Goal: Contribute content: Contribute content

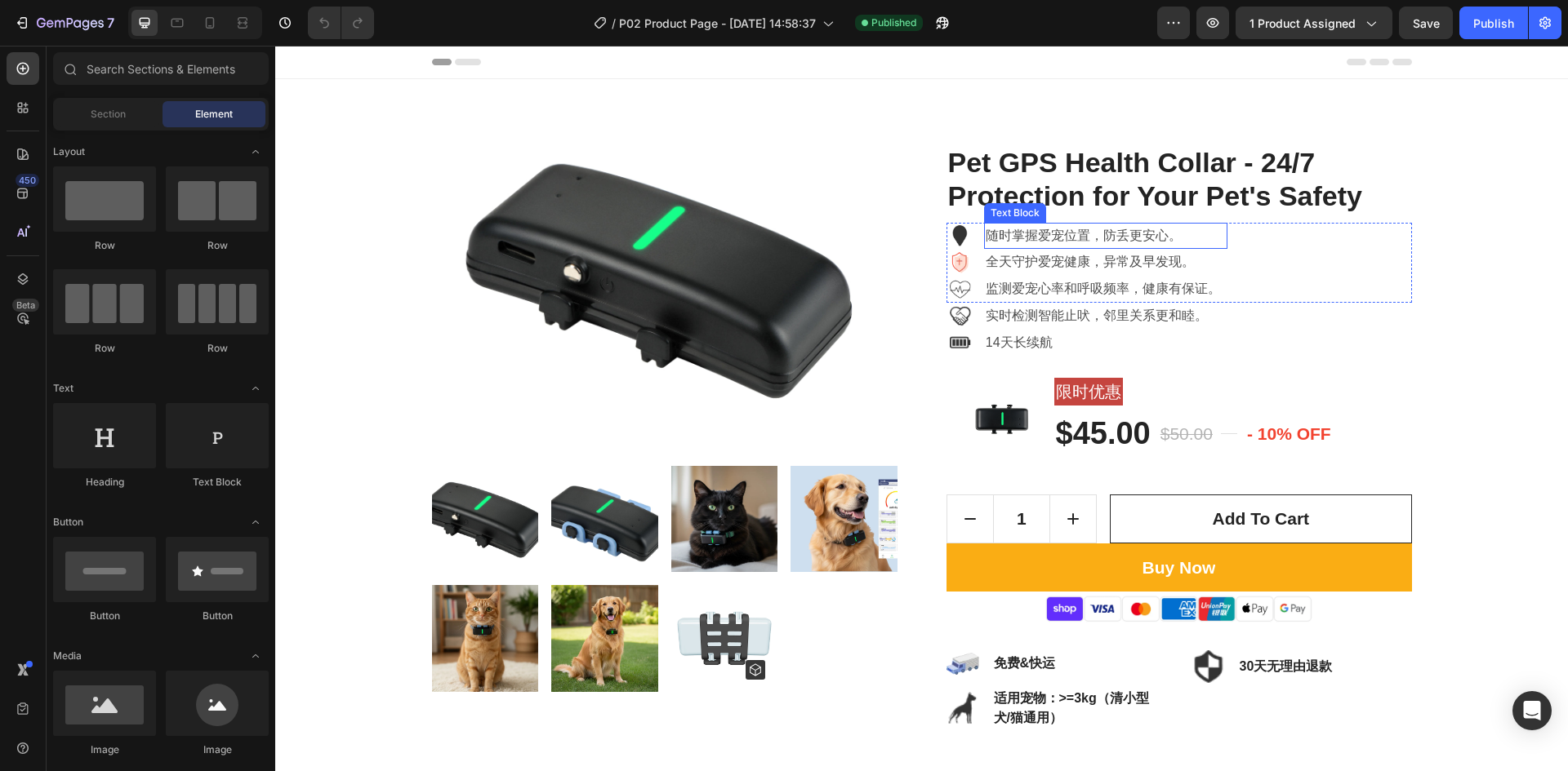
click at [1081, 232] on p "随时掌握爱宠位置，防丢更安心。" at bounding box center [1105, 236] width 239 height 23
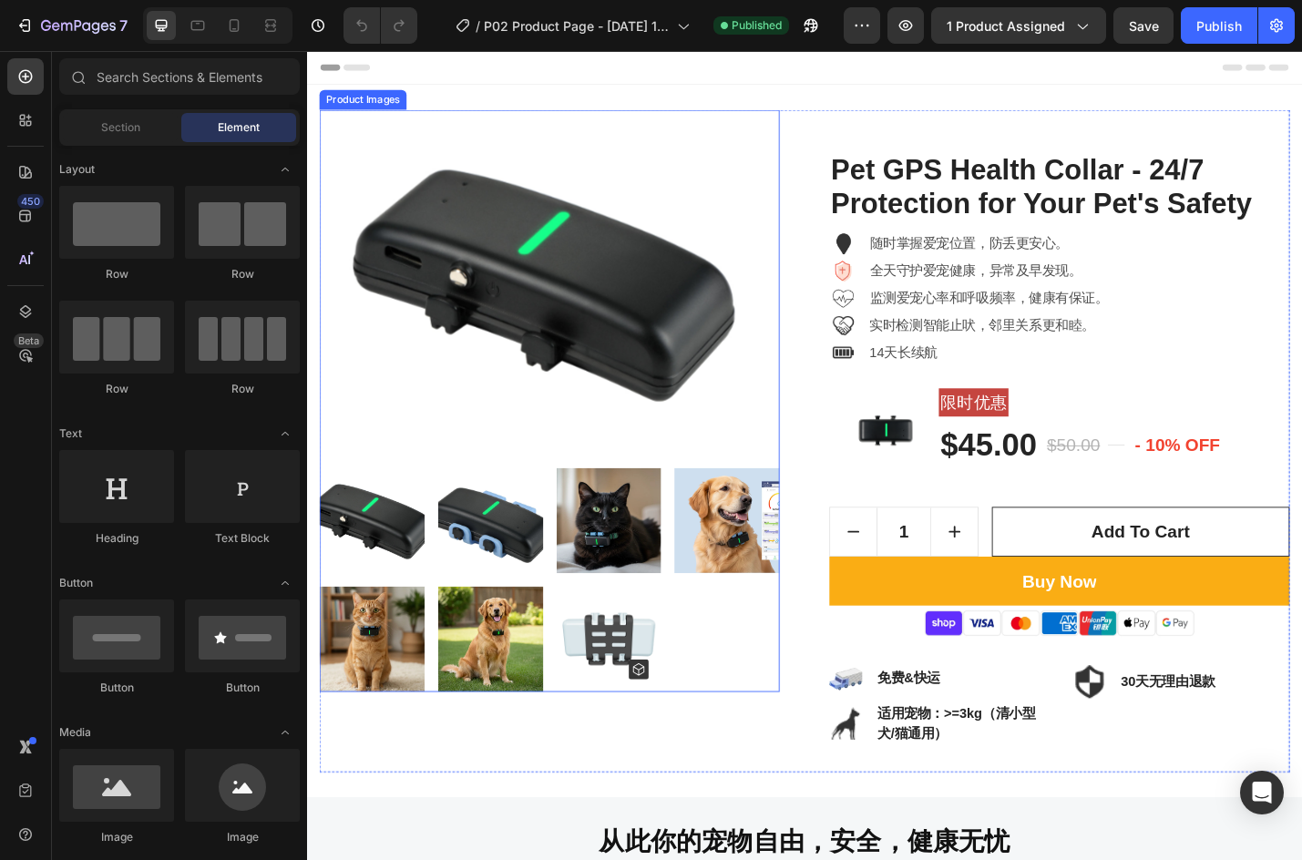
click at [452, 297] on img at bounding box center [574, 305] width 506 height 379
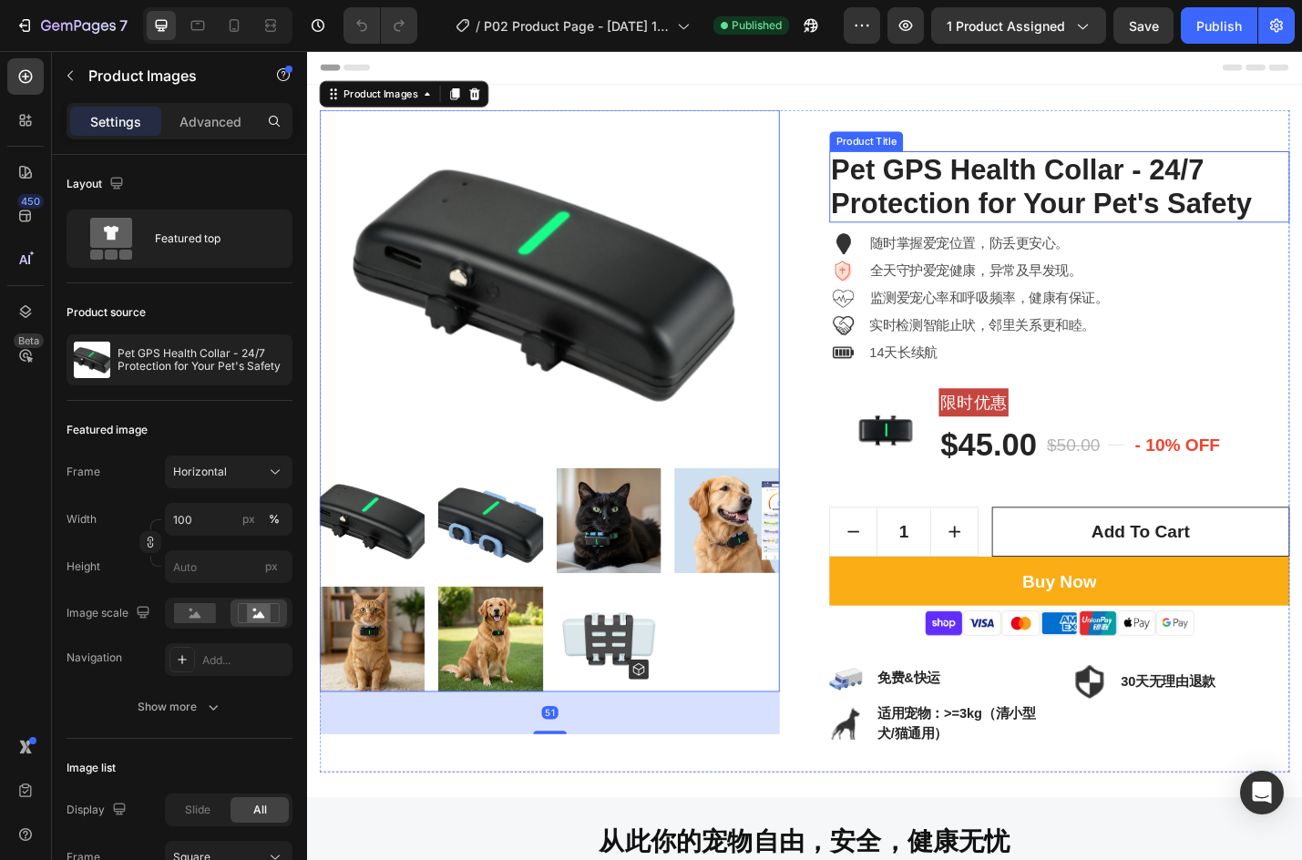
click at [990, 210] on h2 "Pet GPS Health Collar - 24/7 Protection for Your Pet's Safety" at bounding box center [1134, 200] width 506 height 78
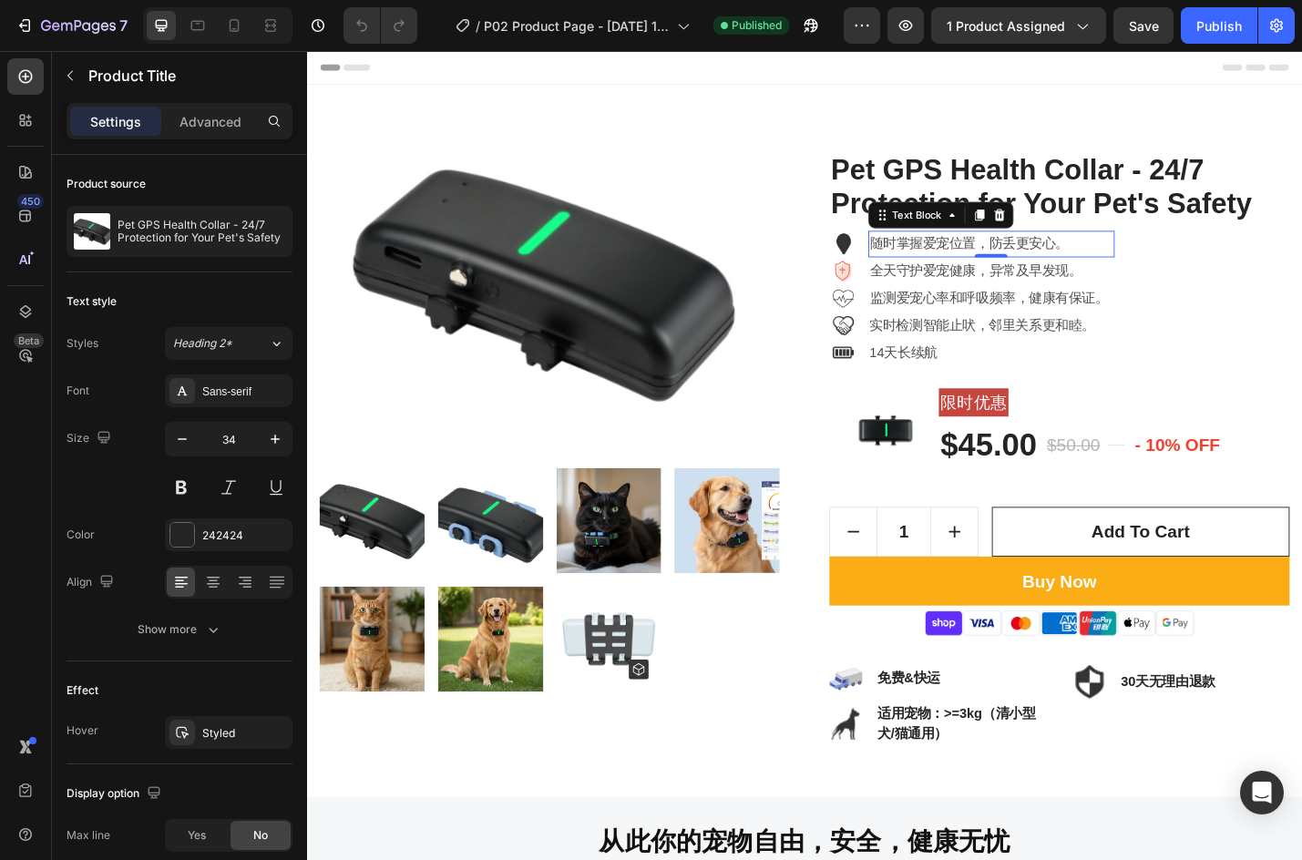
click at [999, 260] on p "随时掌握爱宠位置，防丢更安心。" at bounding box center [1059, 264] width 267 height 26
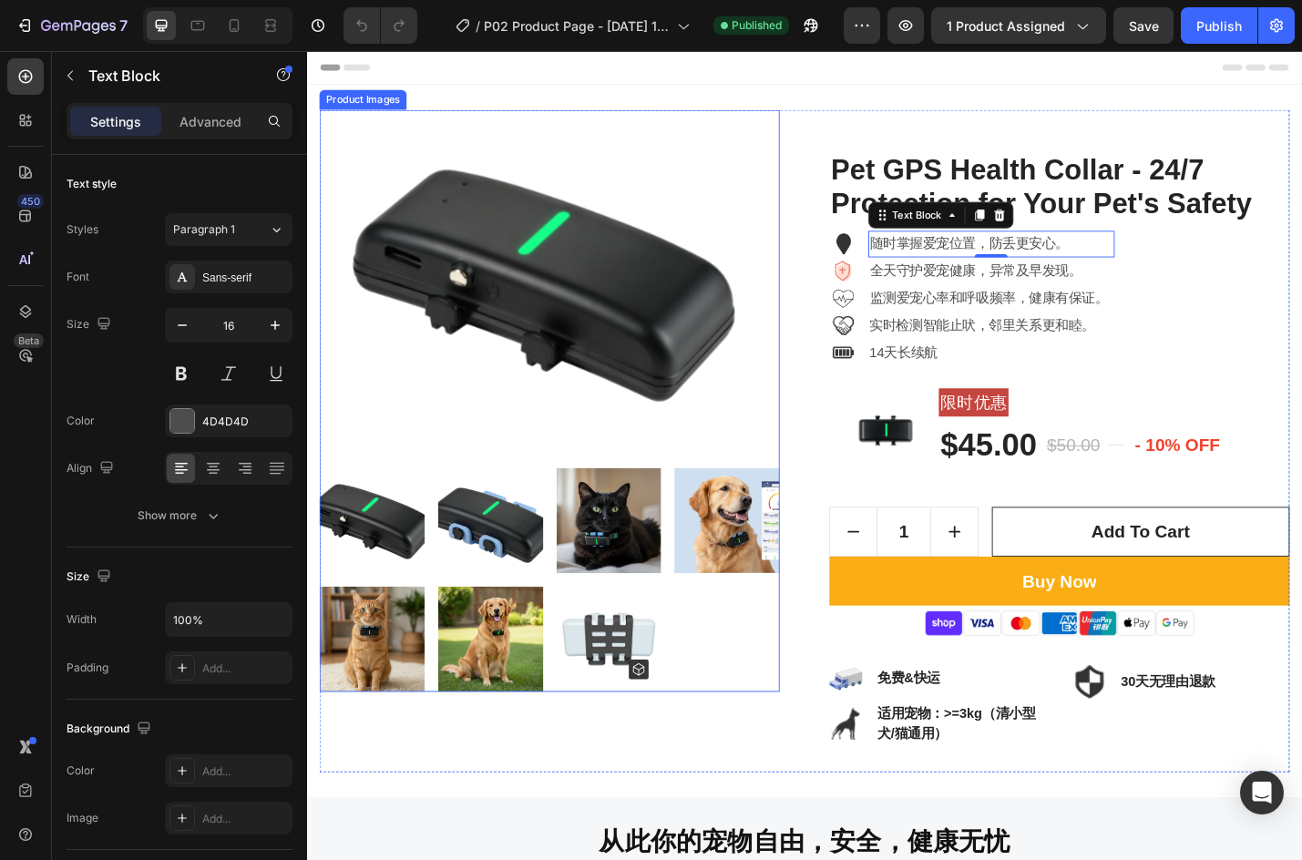
click at [430, 376] on img at bounding box center [574, 305] width 506 height 379
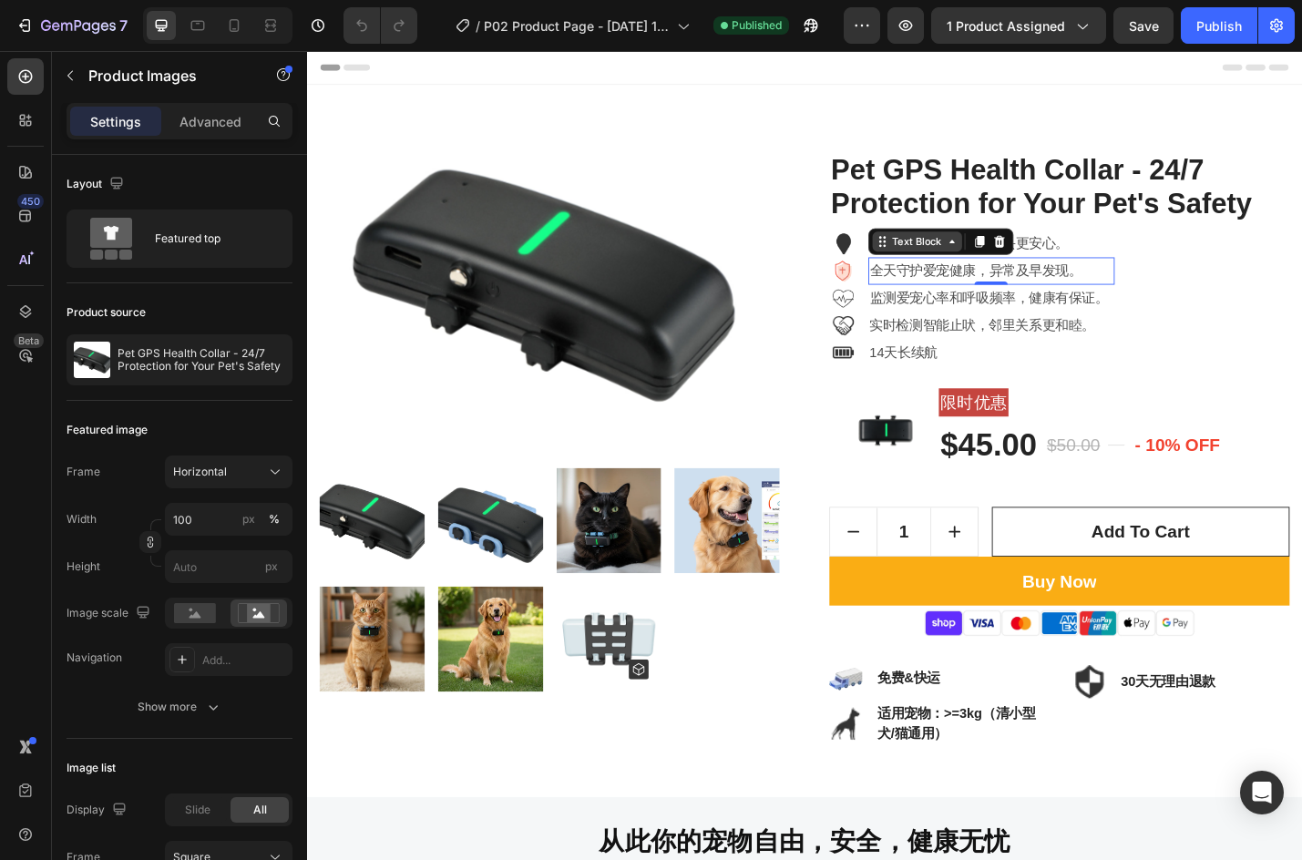
click at [929, 267] on div "Text Block" at bounding box center [978, 261] width 98 height 22
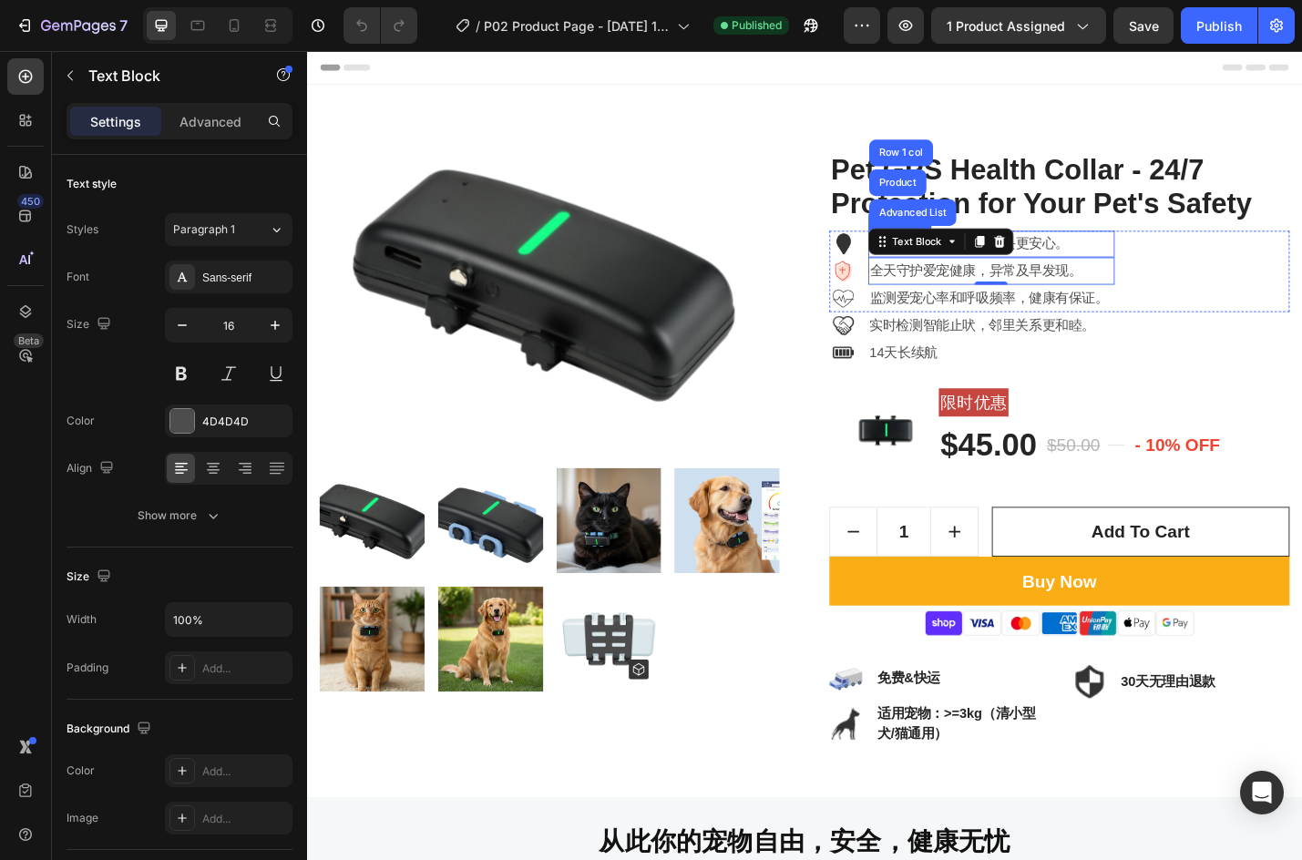
click at [1128, 262] on p "随时掌握爱宠位置，防丢更安心。" at bounding box center [1059, 264] width 267 height 26
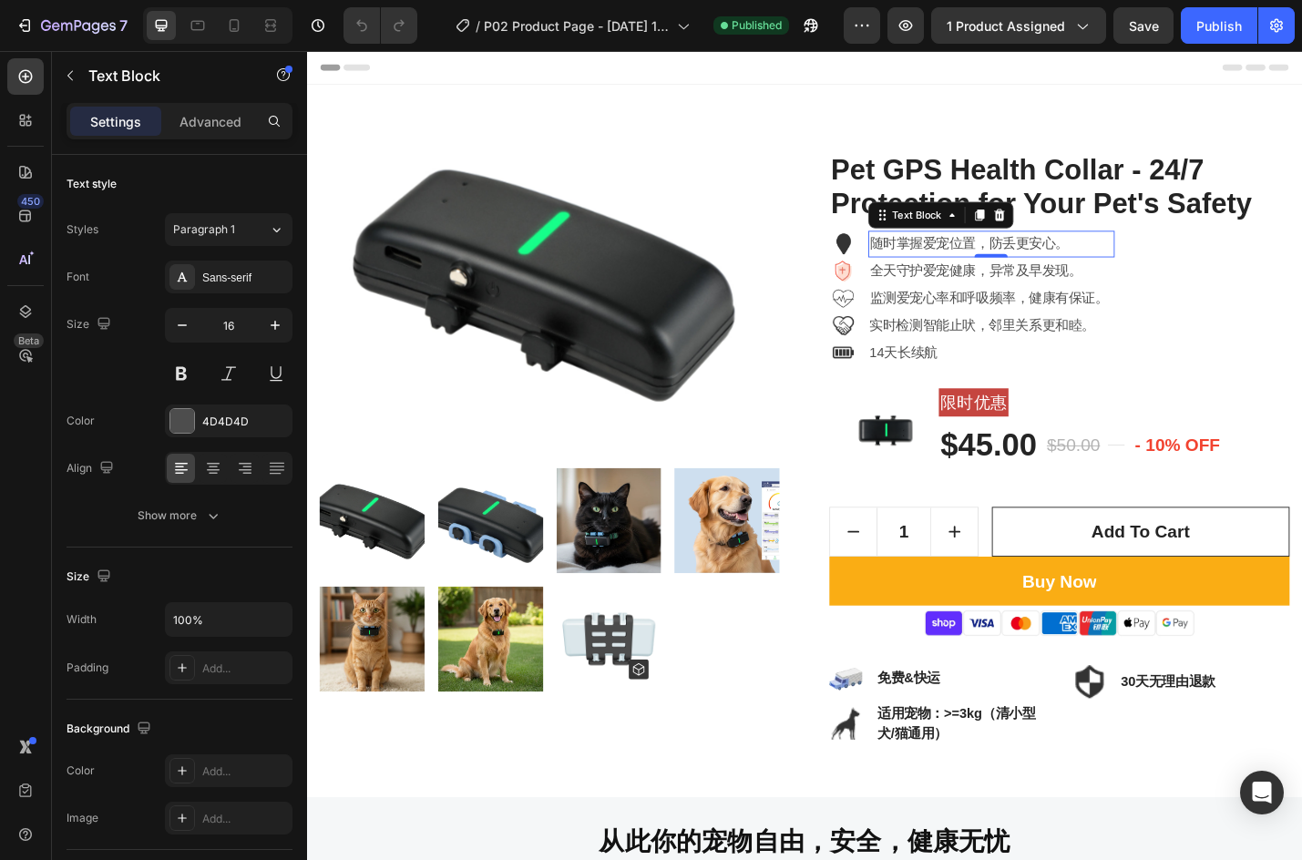
click at [1087, 260] on p "随时掌握爱宠位置，防丢更安心。" at bounding box center [1059, 264] width 267 height 26
click at [948, 260] on p "随时掌握爱宠位置，防丢更安心。" at bounding box center [1059, 264] width 267 height 26
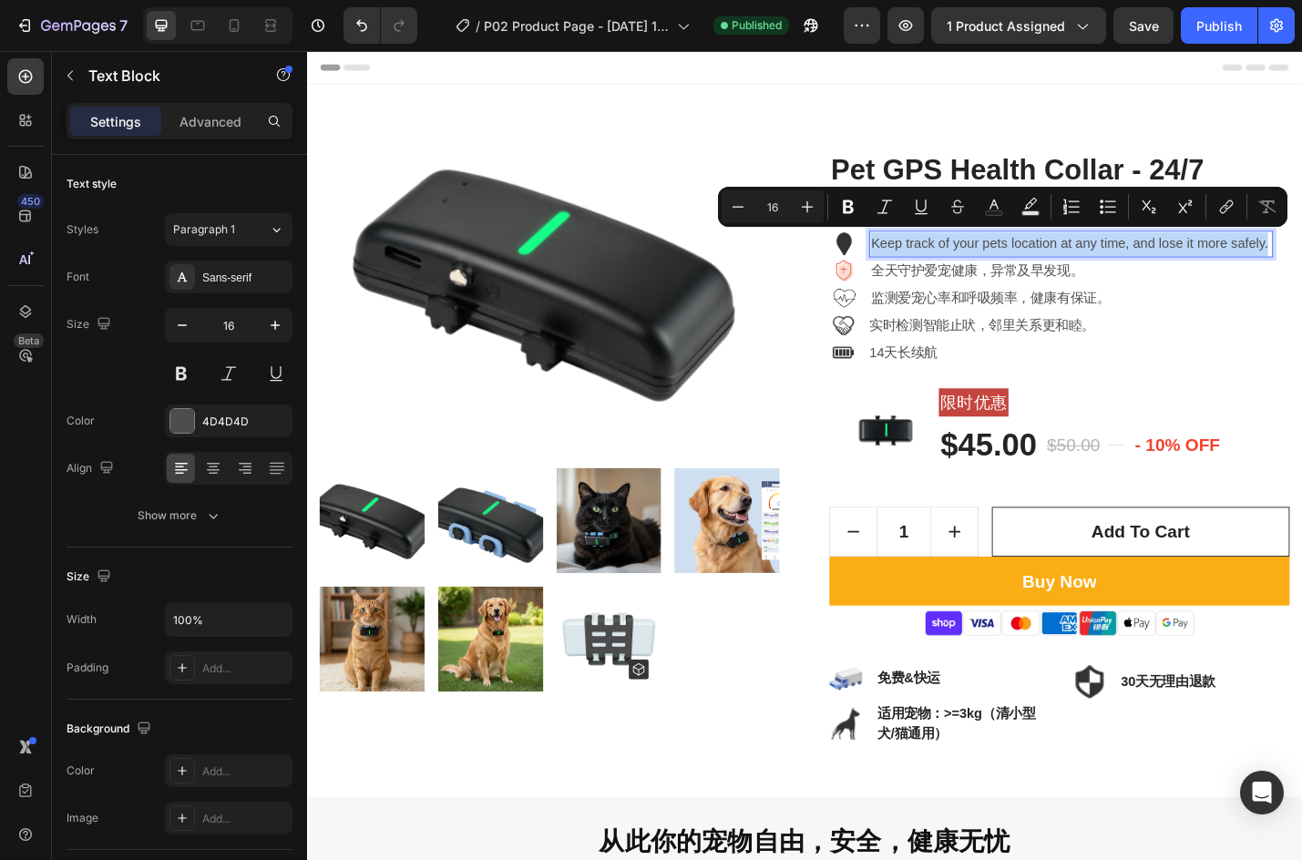
drag, startPoint x: 973, startPoint y: 293, endPoint x: 919, endPoint y: 258, distance: 63.9
click at [927, 258] on p "Keep track of your pets location at any time, and lose it more safely." at bounding box center [1147, 264] width 440 height 26
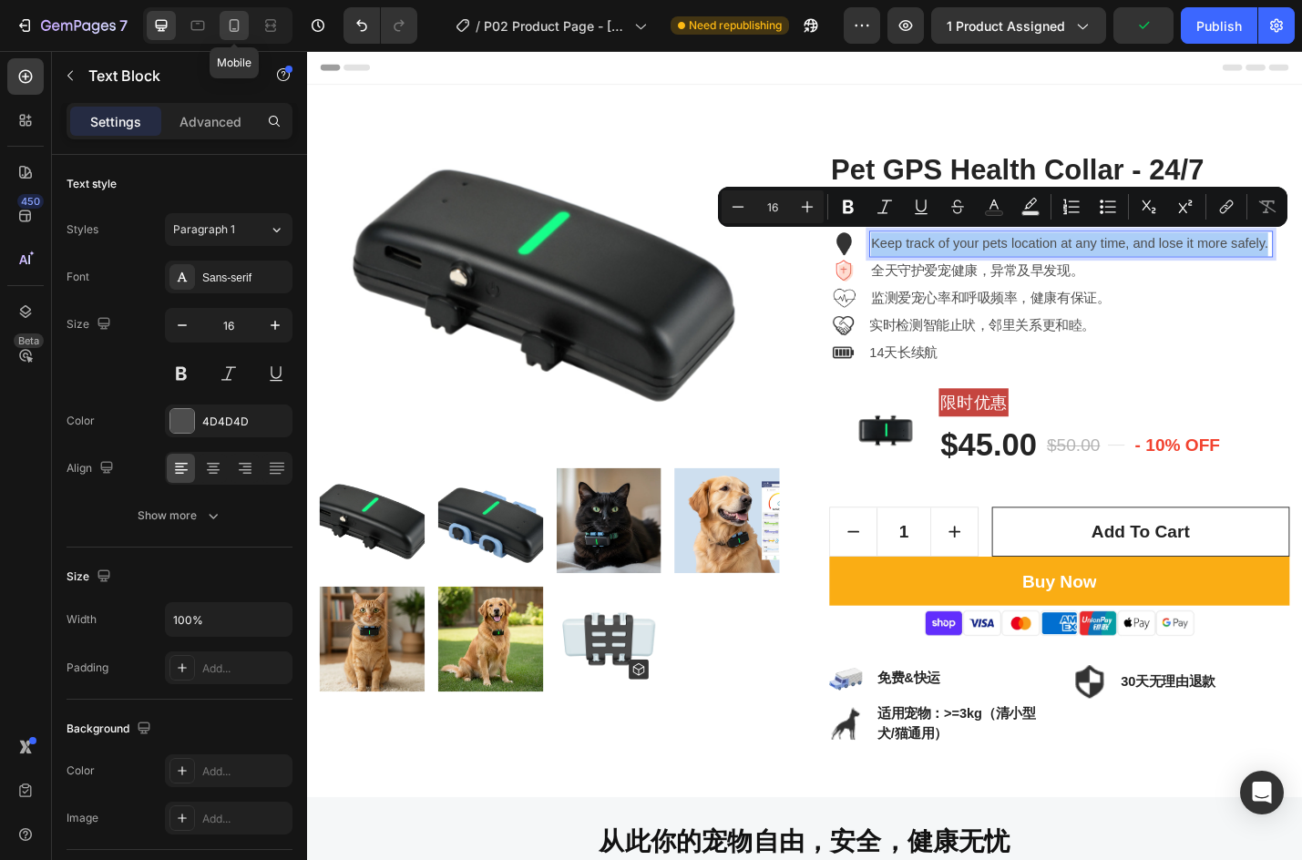
click at [232, 27] on icon at bounding box center [234, 25] width 18 height 18
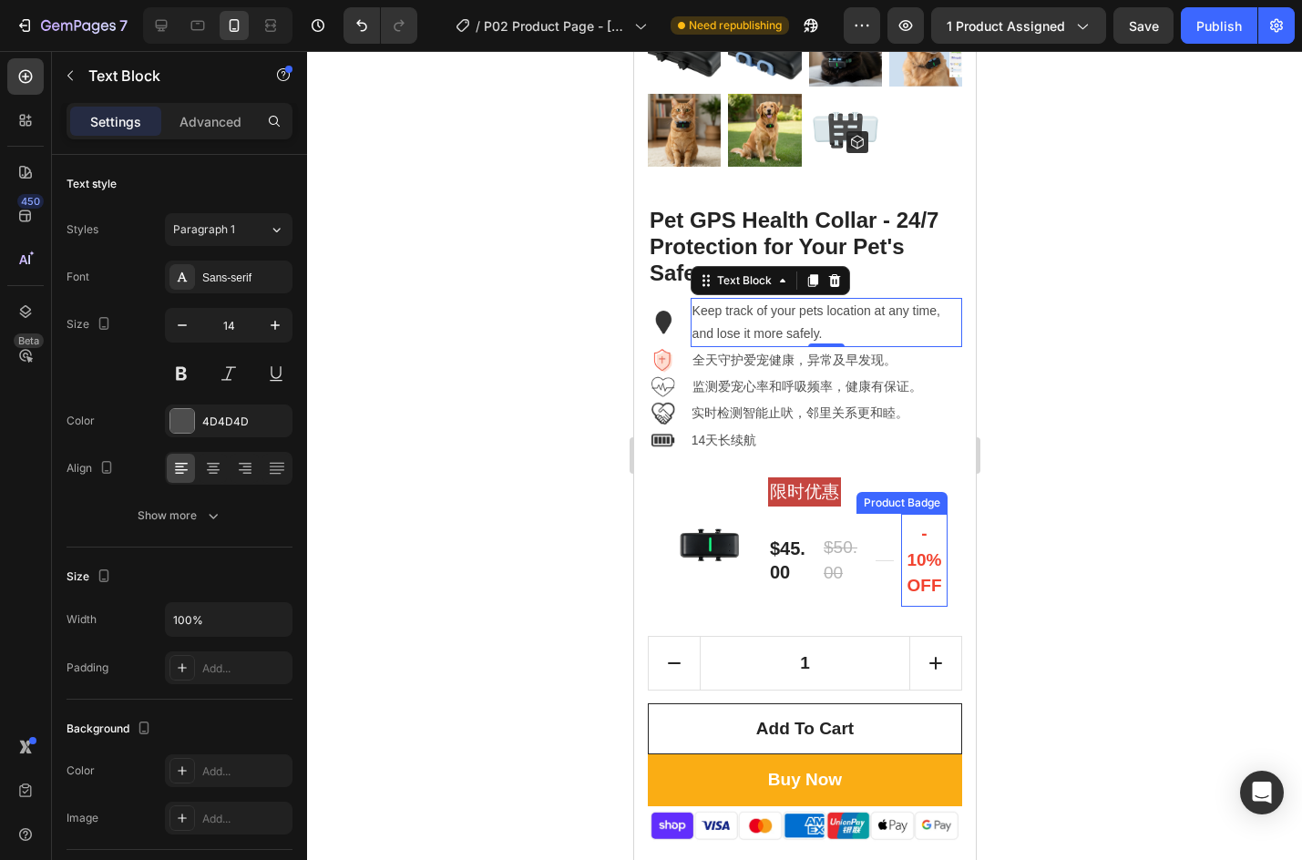
scroll to position [331, 0]
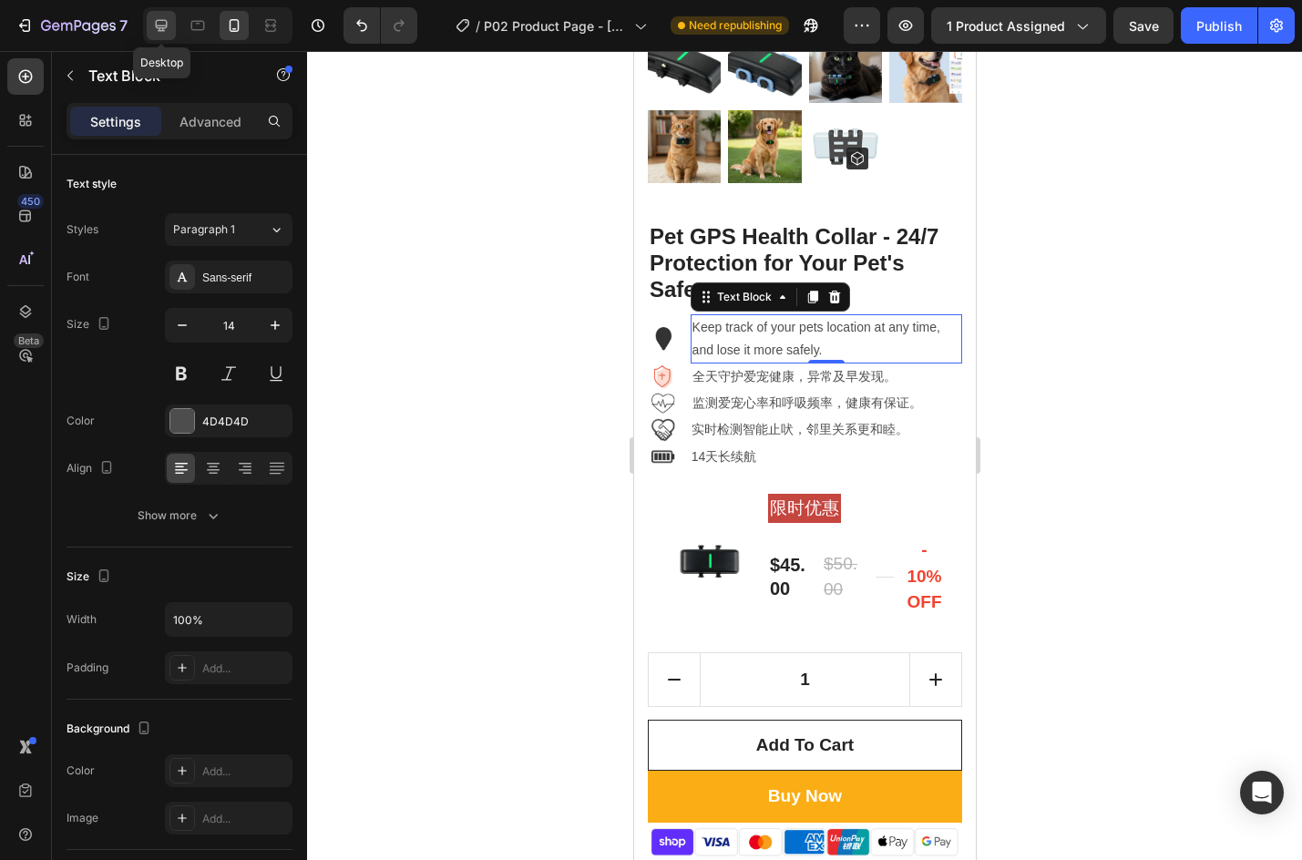
click at [157, 28] on icon at bounding box center [162, 26] width 12 height 12
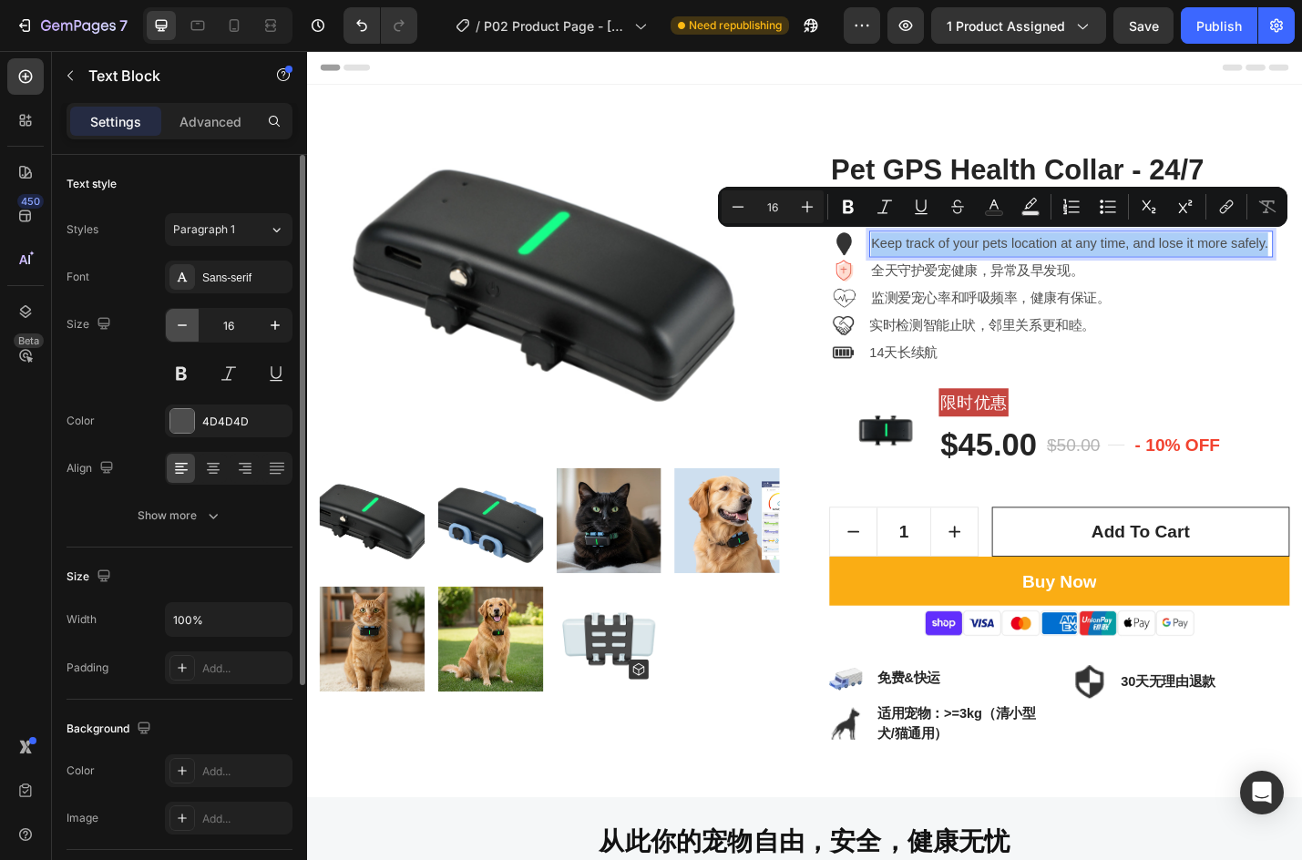
click at [170, 325] on button "button" at bounding box center [182, 325] width 33 height 33
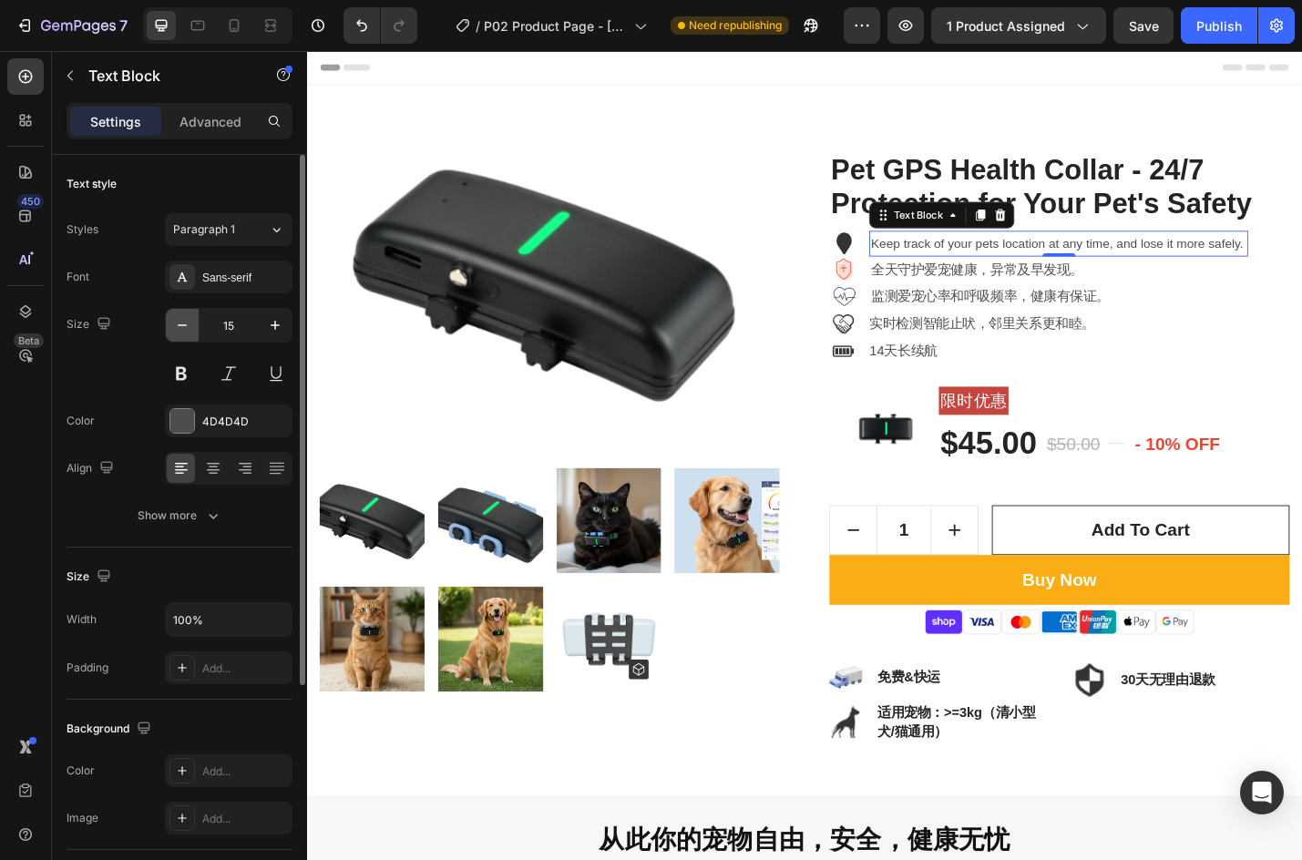
click at [170, 325] on button "button" at bounding box center [182, 325] width 33 height 33
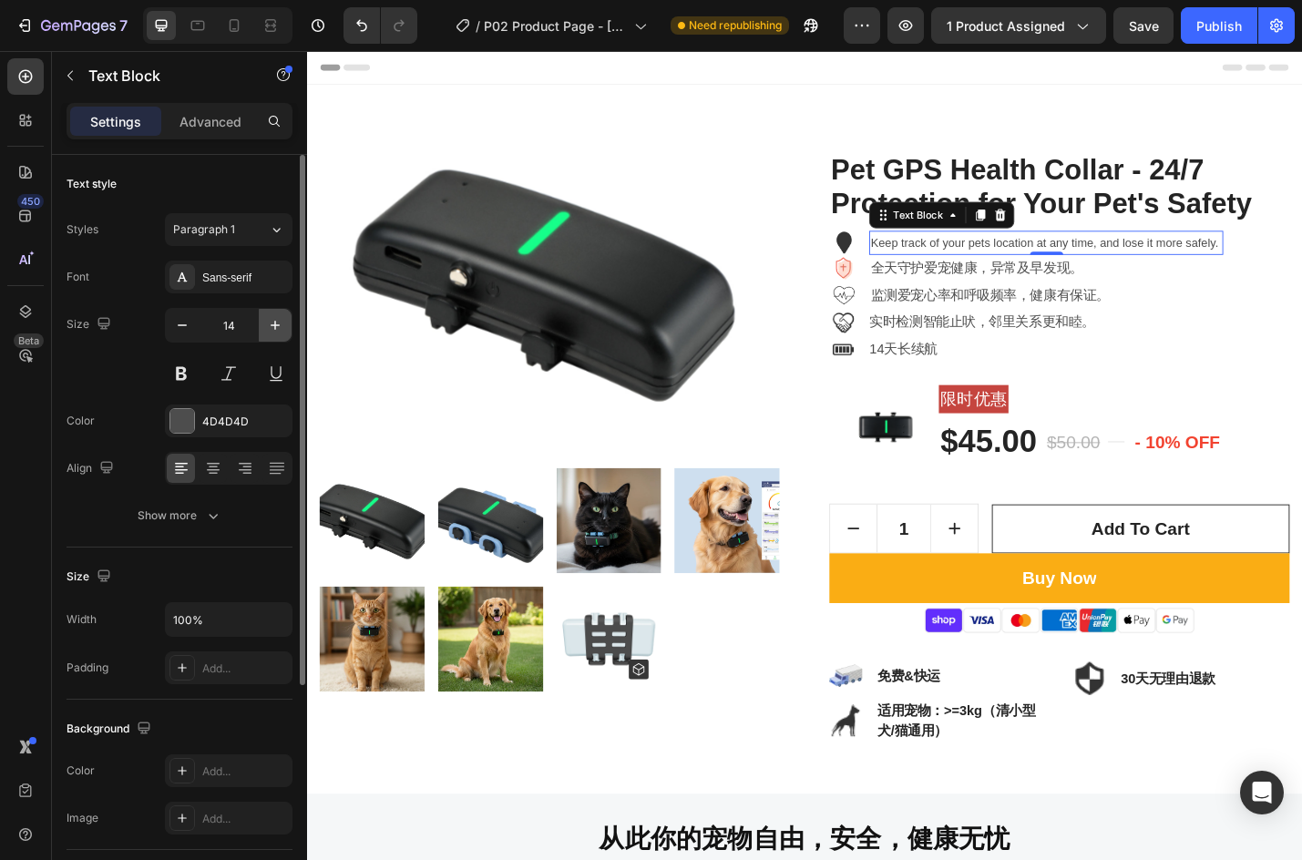
click at [265, 323] on button "button" at bounding box center [275, 325] width 33 height 33
type input "15"
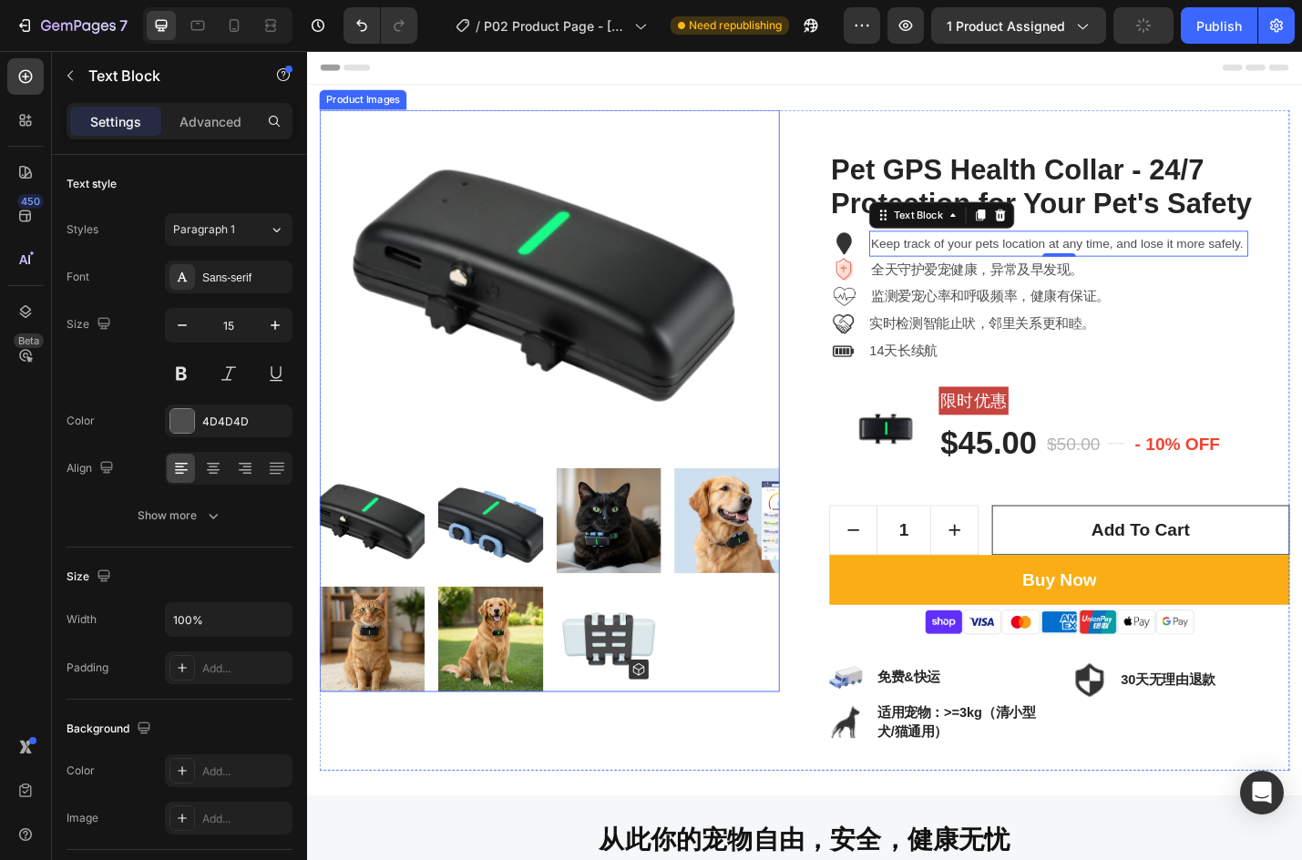
click at [450, 301] on img at bounding box center [574, 305] width 506 height 379
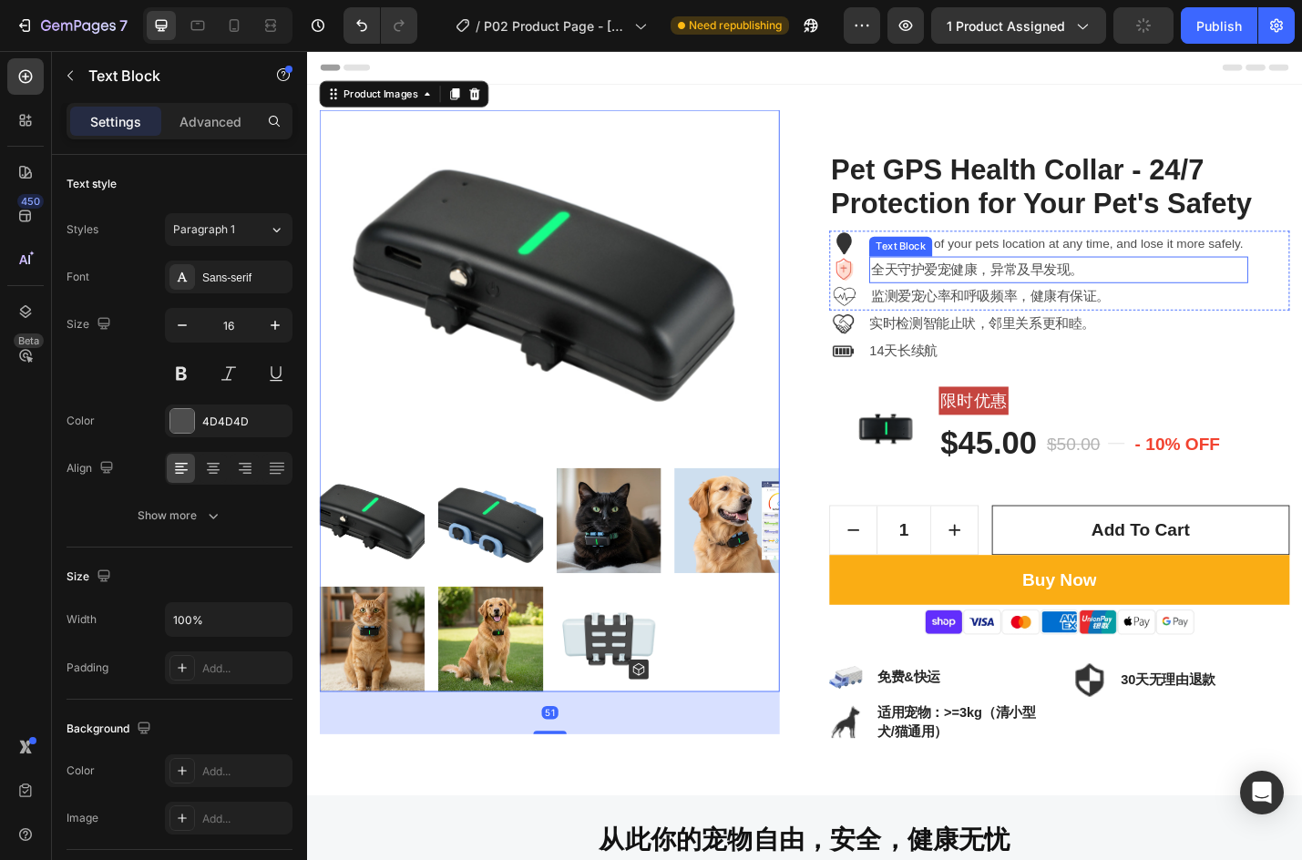
click at [1073, 295] on p "全天守护爱宠健康，异常及早发现。" at bounding box center [1133, 292] width 413 height 26
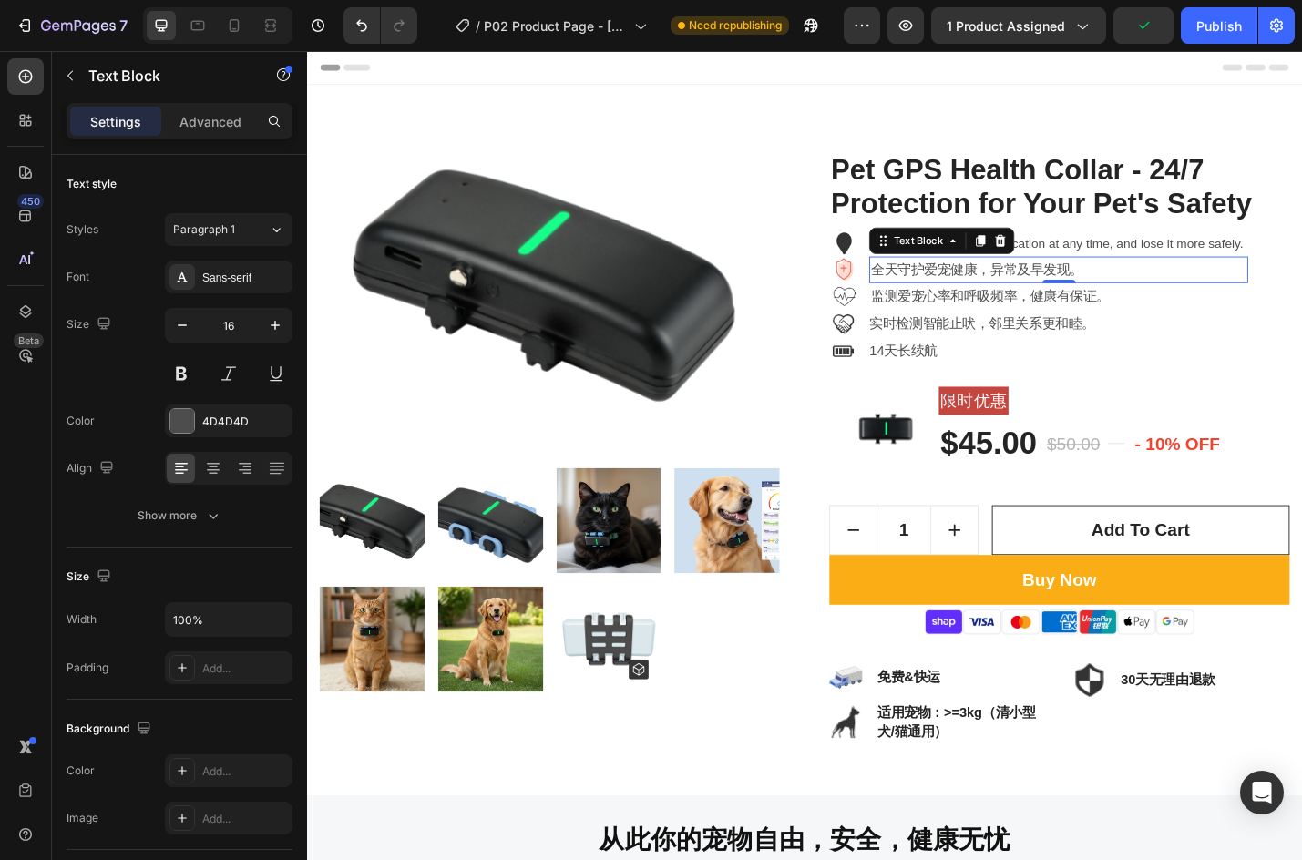
click at [1121, 292] on p "全天守护爱宠健康，异常及早发现。" at bounding box center [1133, 292] width 413 height 26
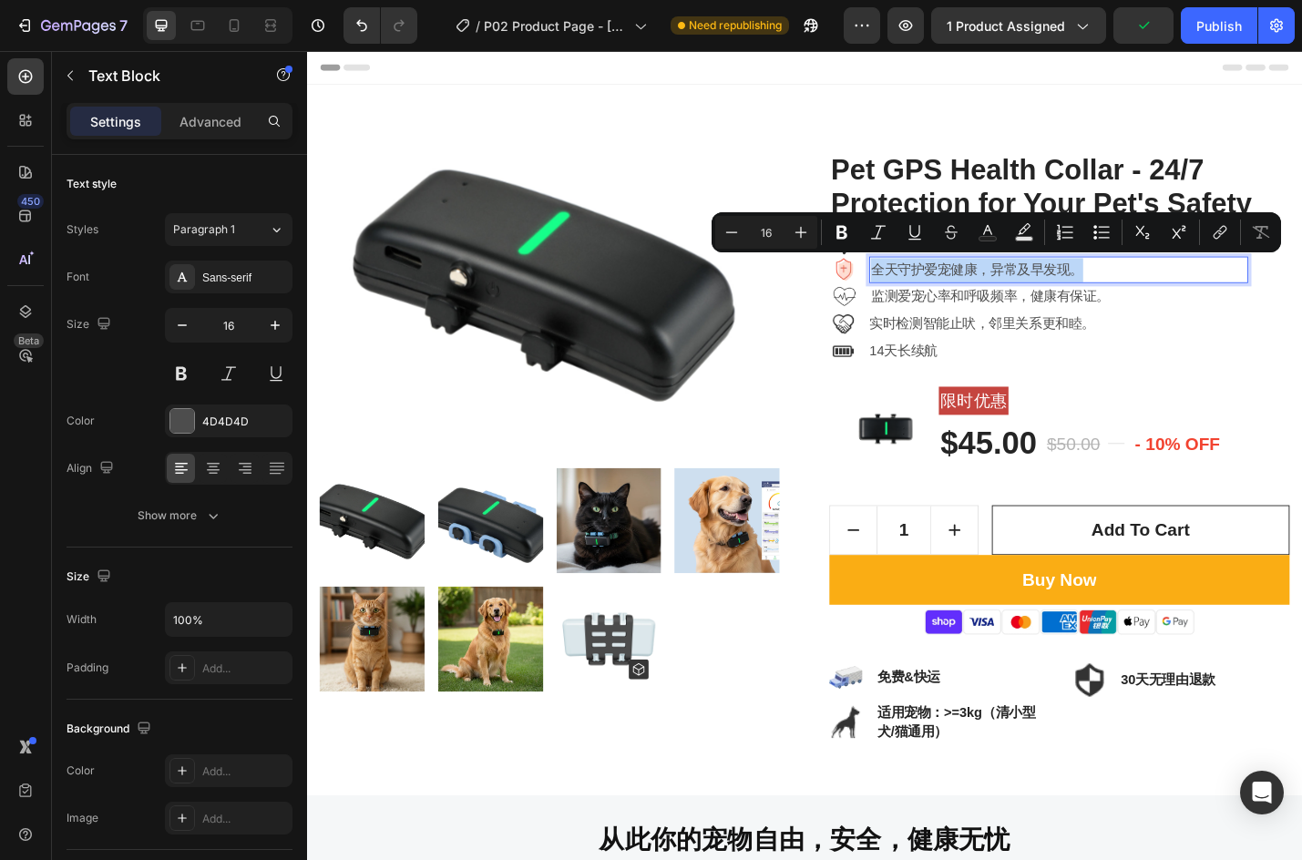
copy p "全天守护爱宠健康，异常及早发现。"
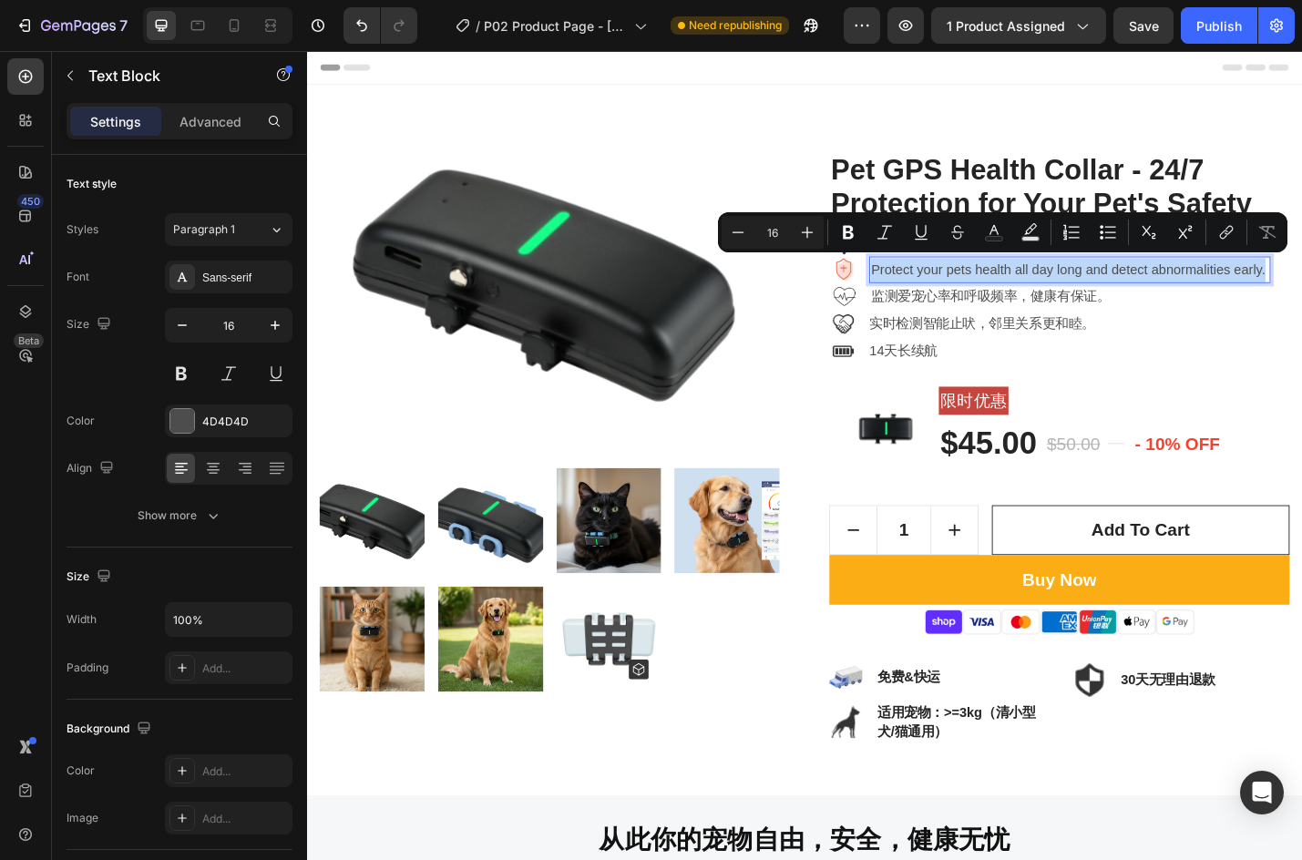
drag, startPoint x: 970, startPoint y: 321, endPoint x: 920, endPoint y: 287, distance: 59.7
click at [927, 287] on p "Protect your pets health all day long and detect abnormalities early." at bounding box center [1145, 292] width 436 height 26
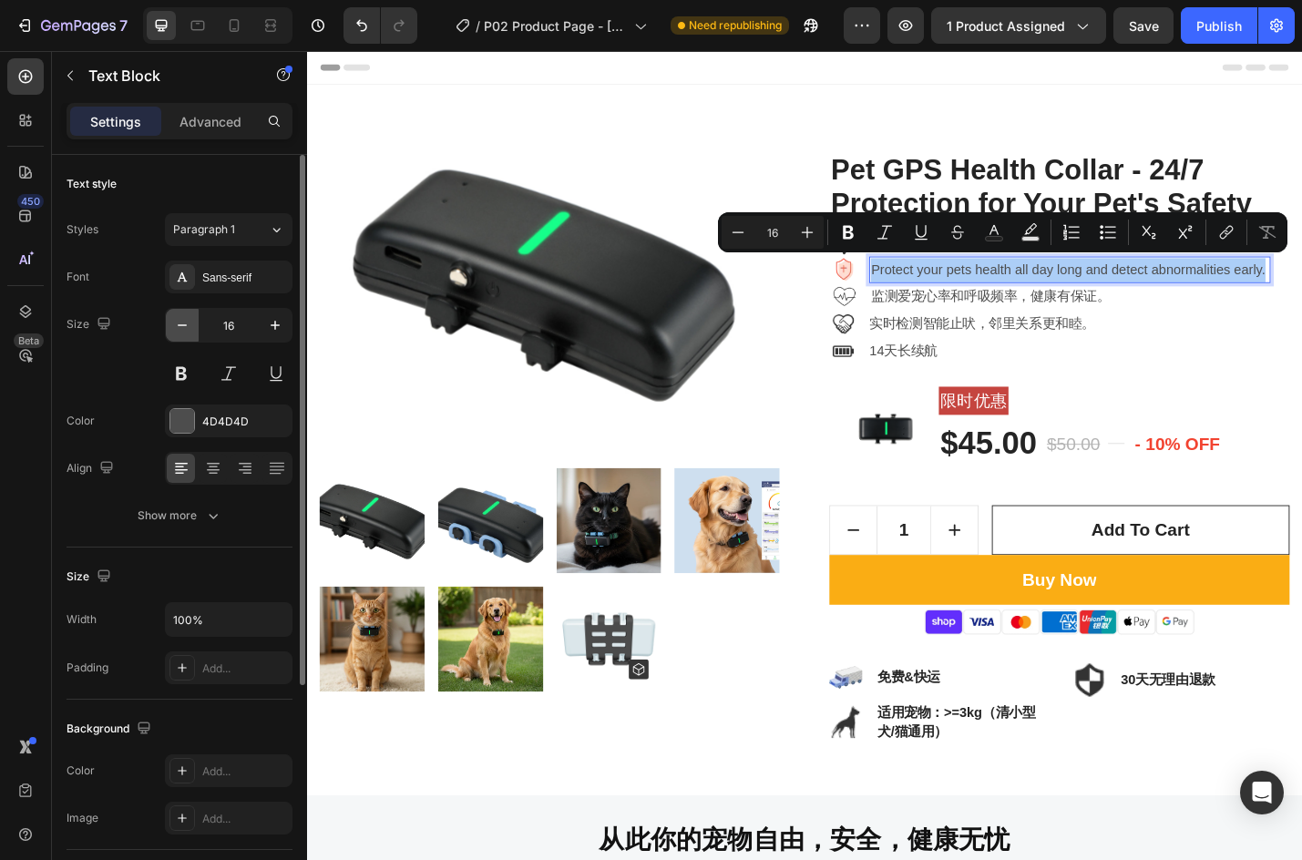
click at [185, 324] on icon "button" at bounding box center [182, 325] width 18 height 18
type input "15"
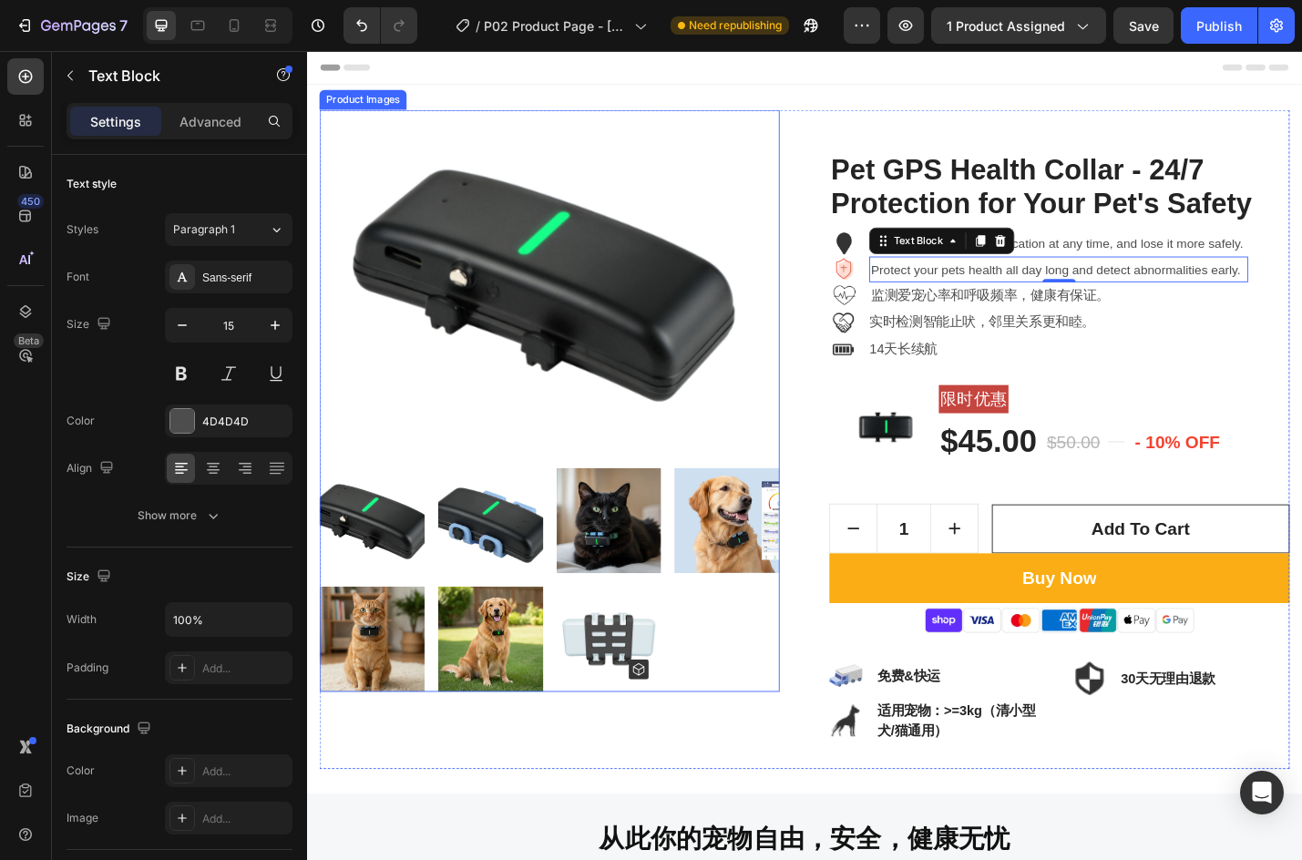
click at [474, 268] on img at bounding box center [574, 305] width 506 height 379
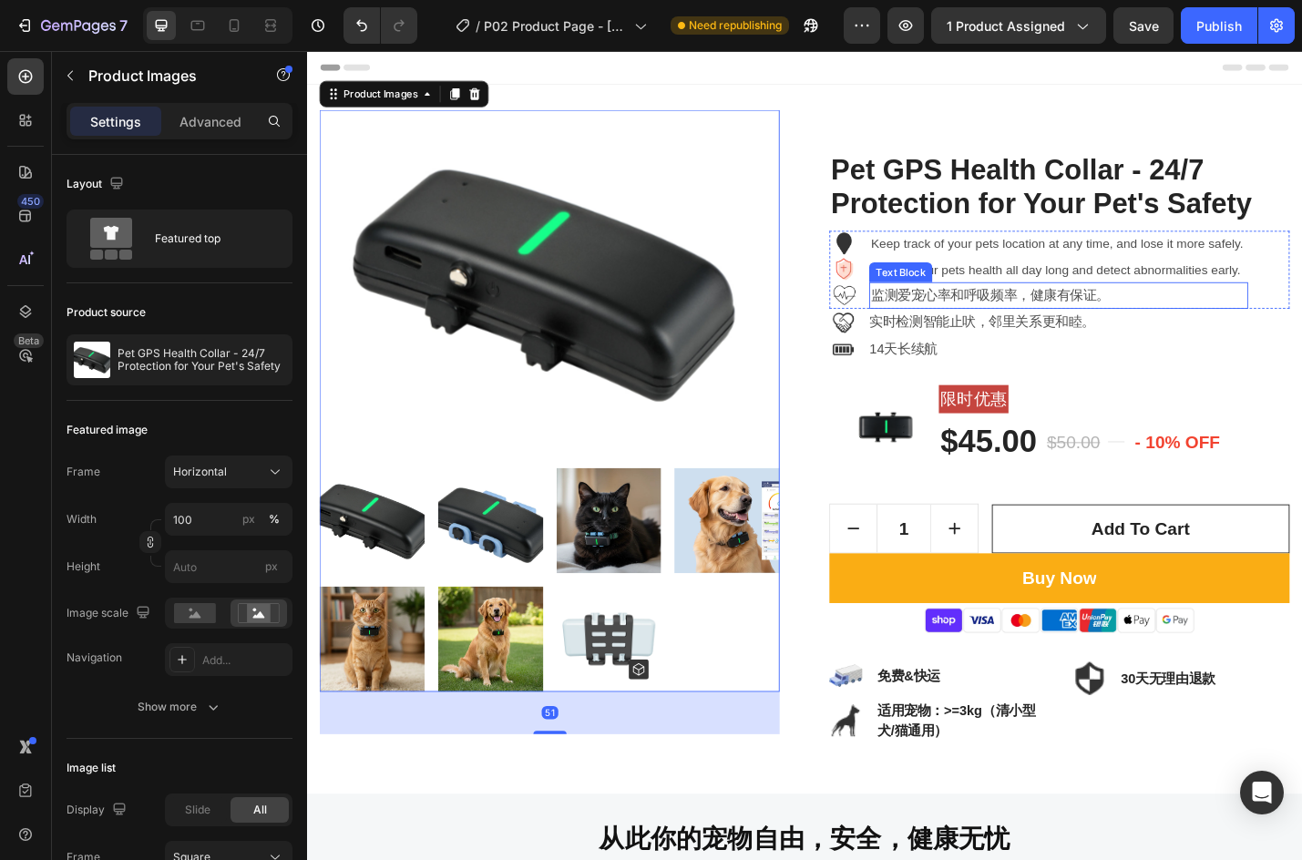
click at [1020, 316] on p "监测爱宠心率和呼吸频率，健康有保证。" at bounding box center [1133, 320] width 413 height 26
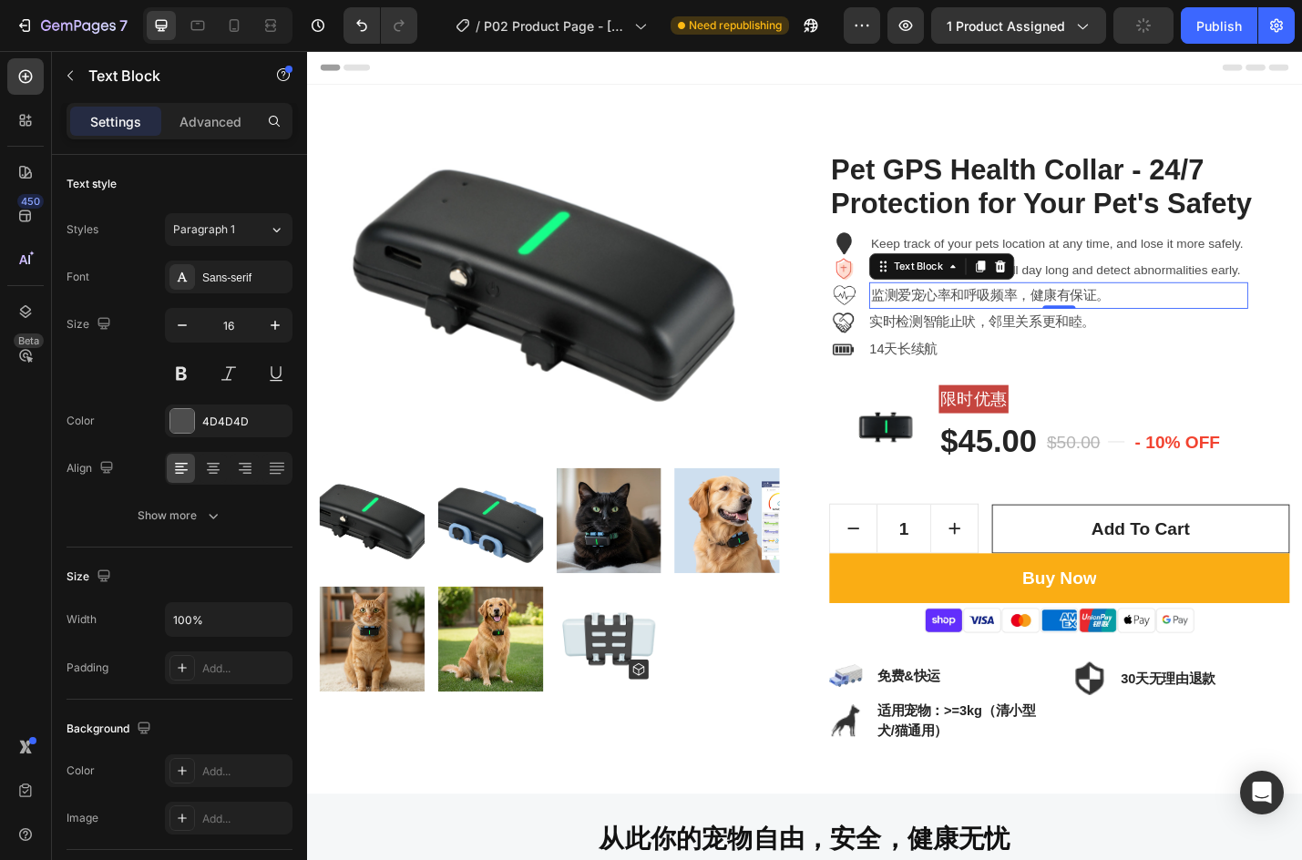
click at [1001, 318] on p "监测爱宠心率和呼吸频率，健康有保证。" at bounding box center [1133, 320] width 413 height 26
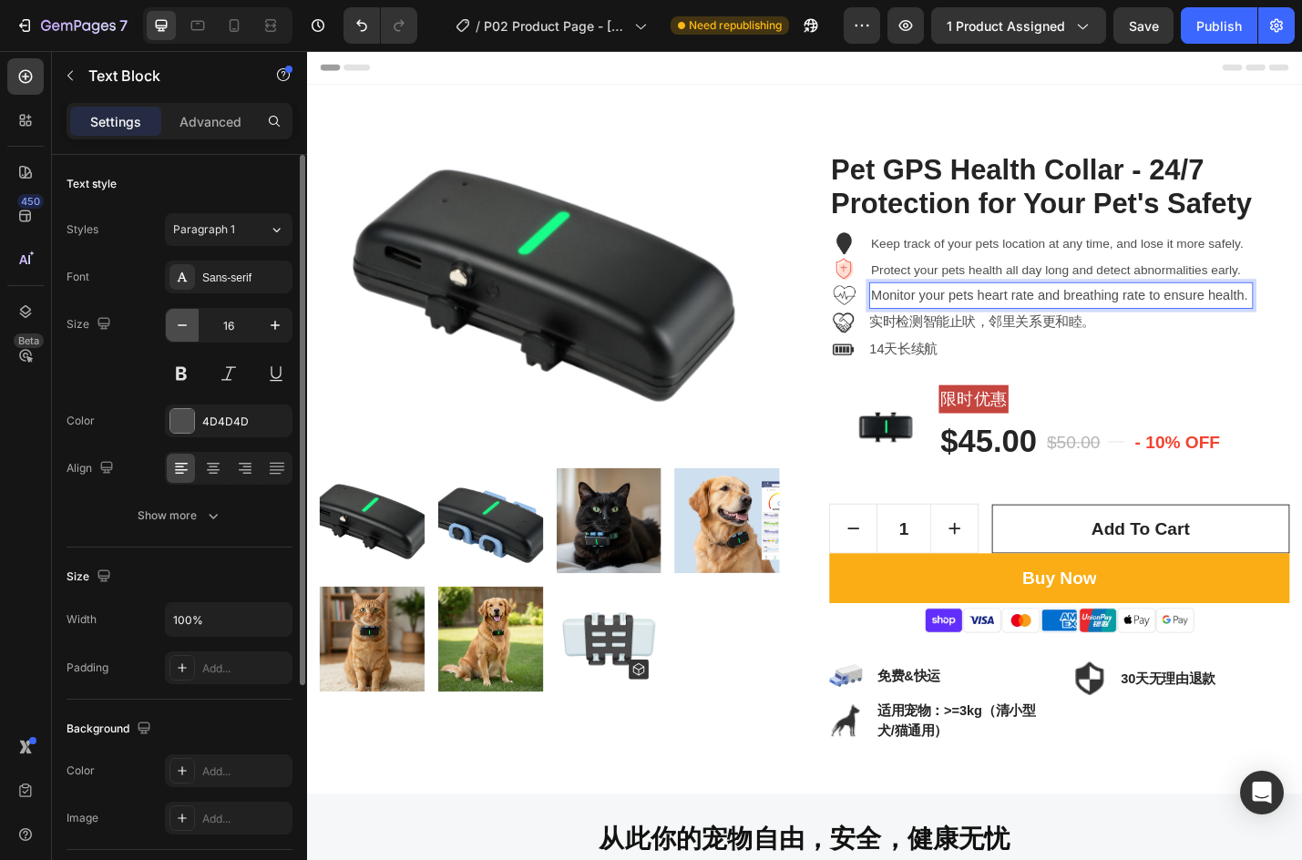
click at [178, 324] on icon "button" at bounding box center [182, 325] width 18 height 18
type input "15"
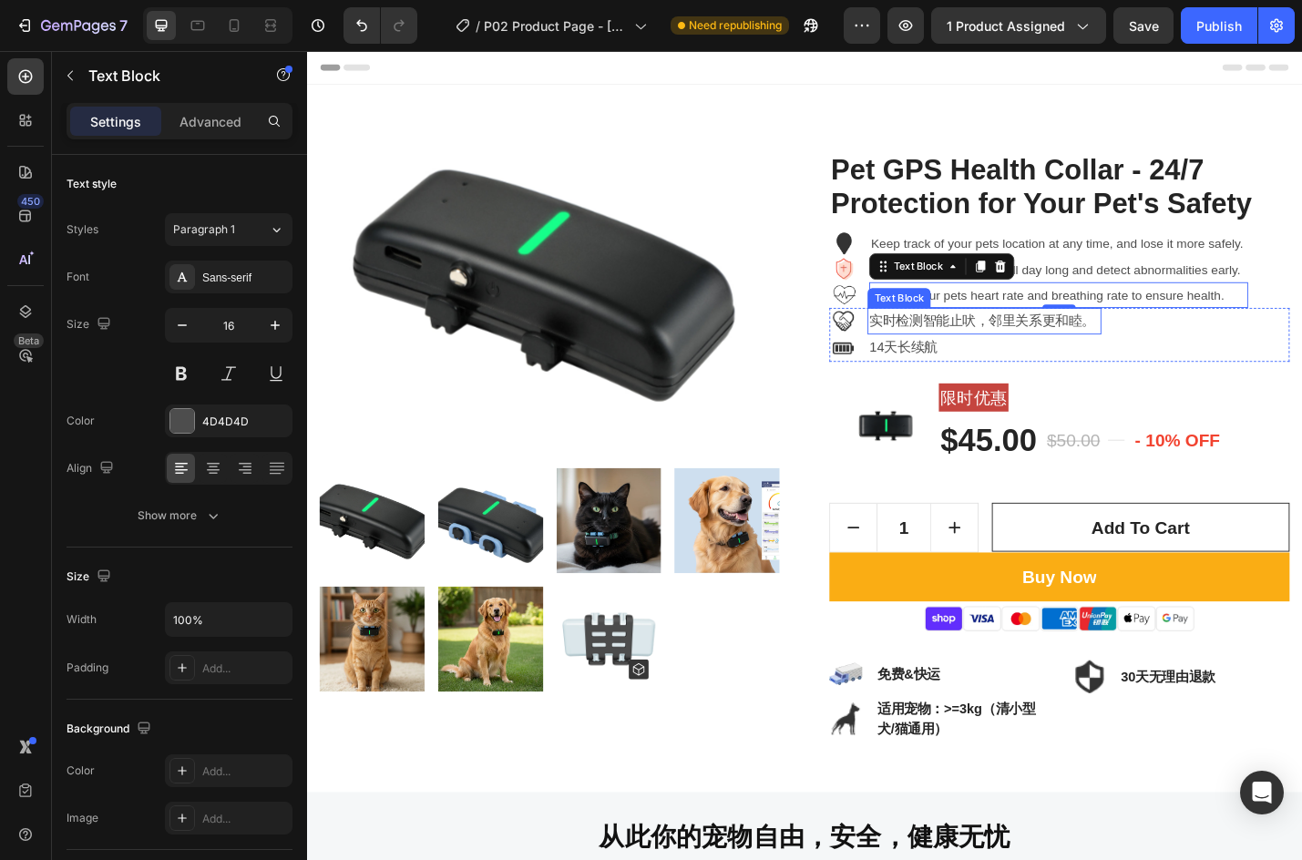
click at [1124, 352] on p "实时检测智能止吠，邻里关系更和睦。" at bounding box center [1051, 348] width 253 height 26
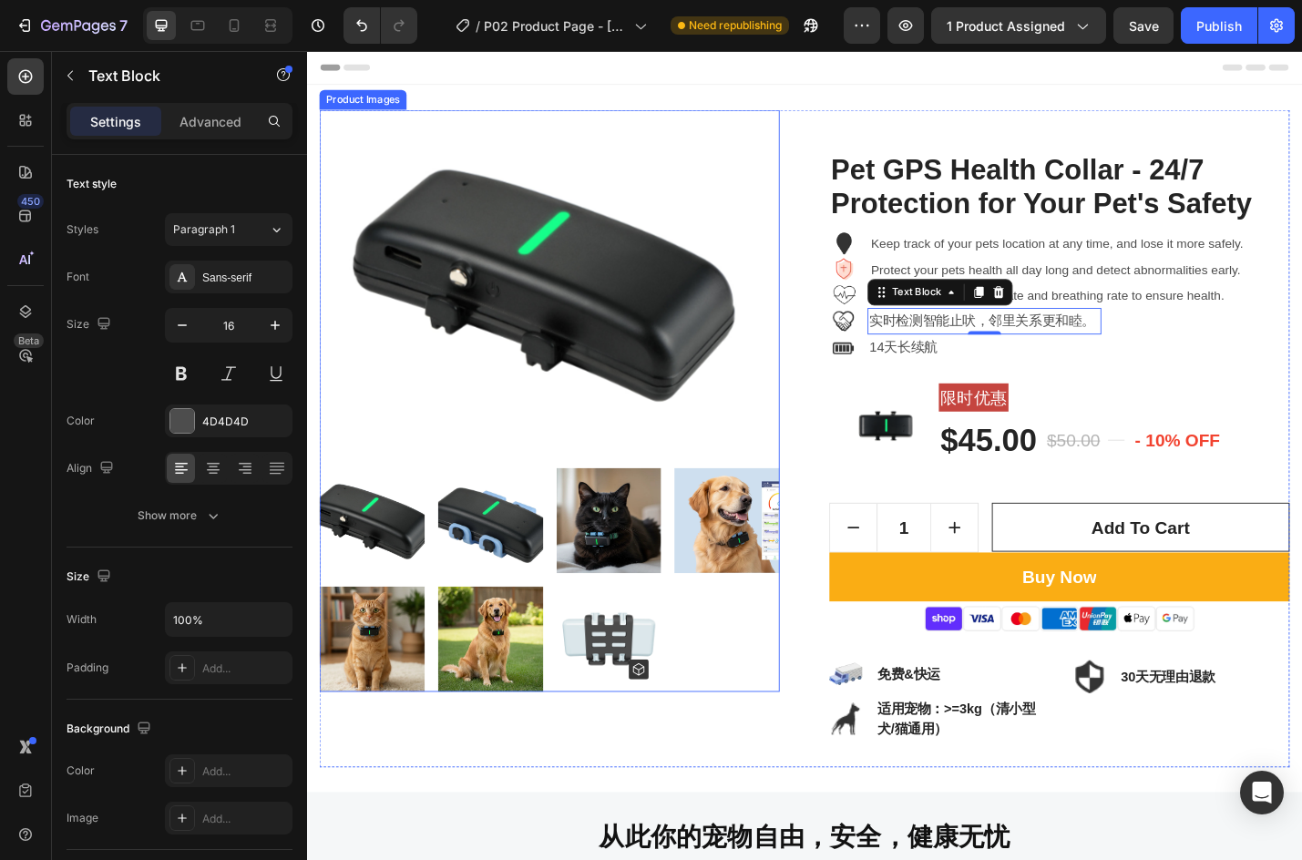
click at [425, 277] on img at bounding box center [574, 305] width 506 height 379
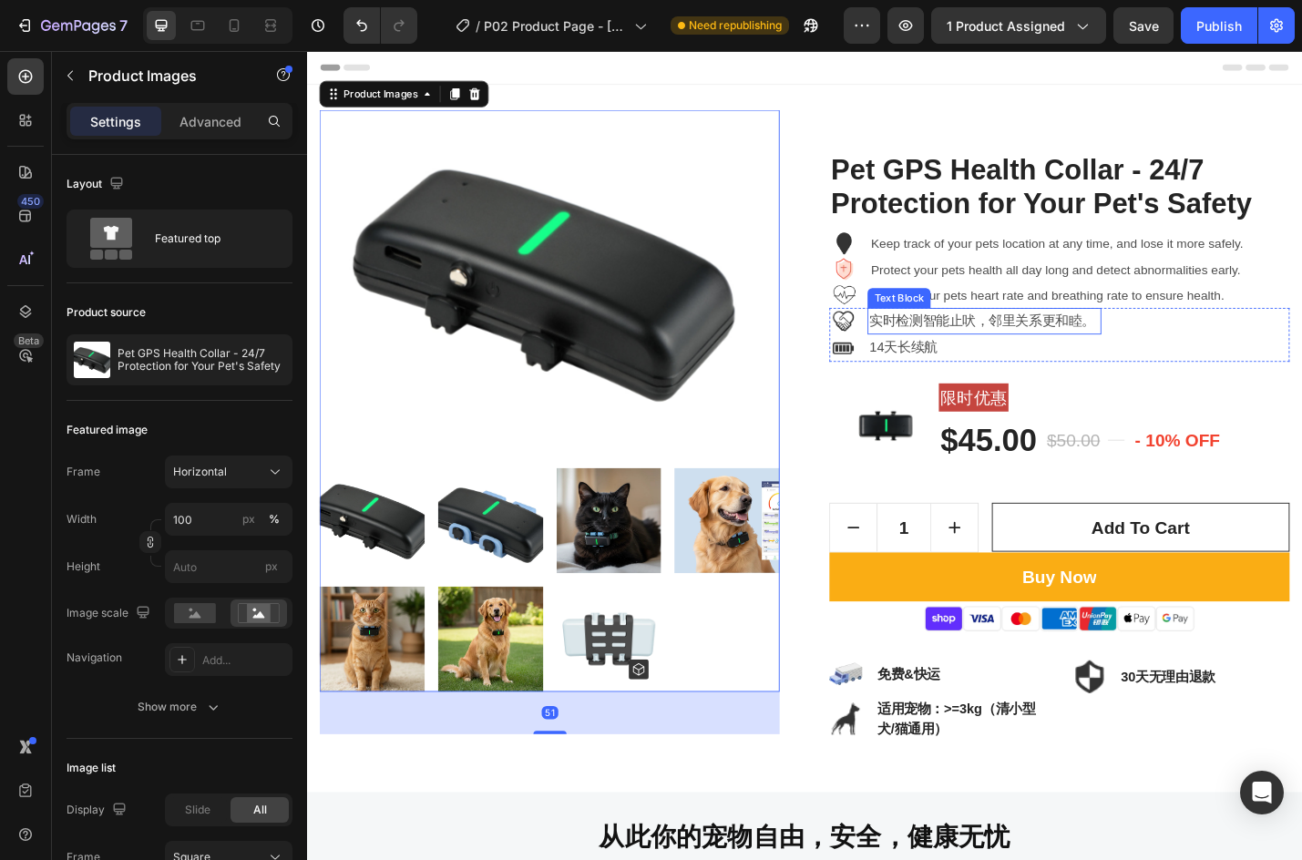
click at [1024, 344] on p "实时检测智能止吠，邻里关系更和睦。" at bounding box center [1051, 348] width 253 height 26
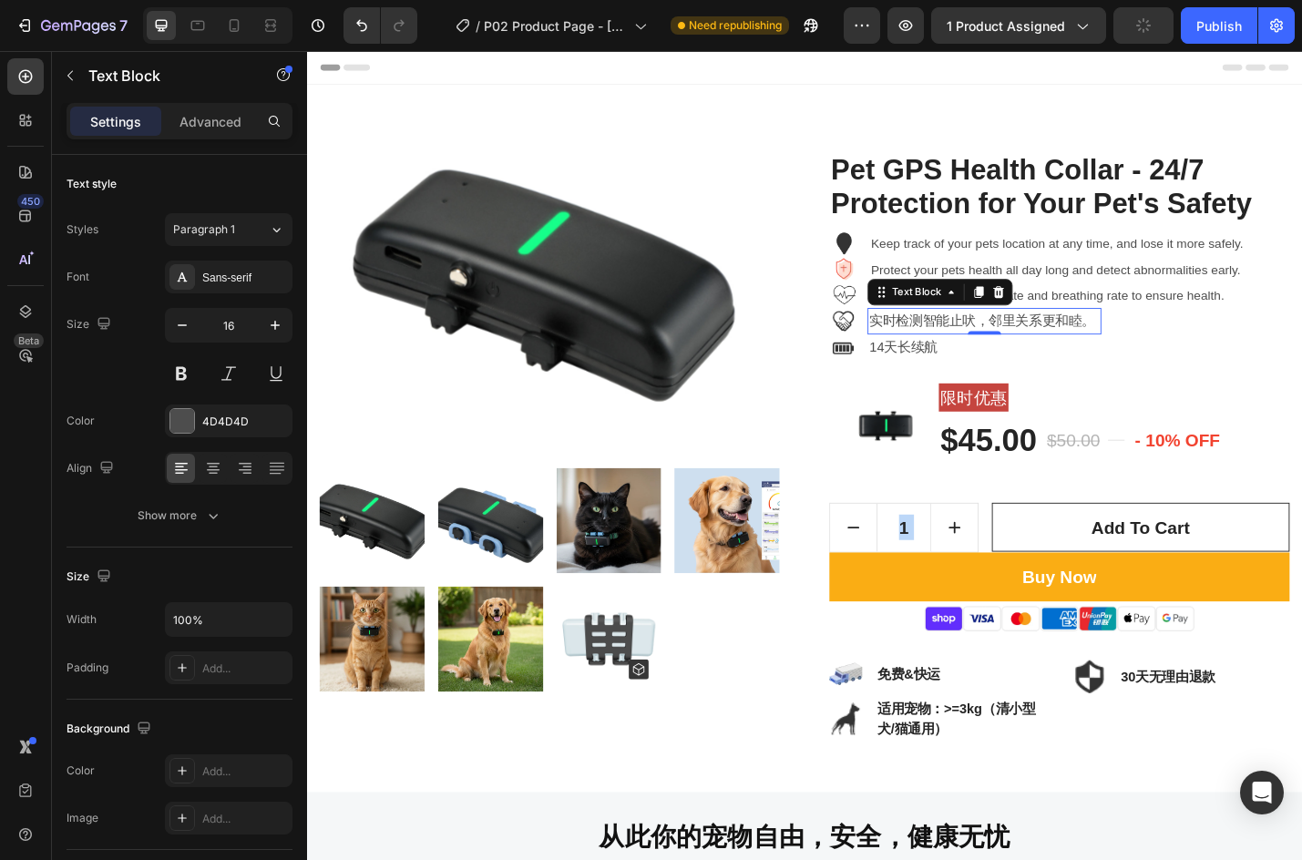
click at [974, 348] on p "实时检测智能止吠，邻里关系更和睦。" at bounding box center [1051, 348] width 253 height 26
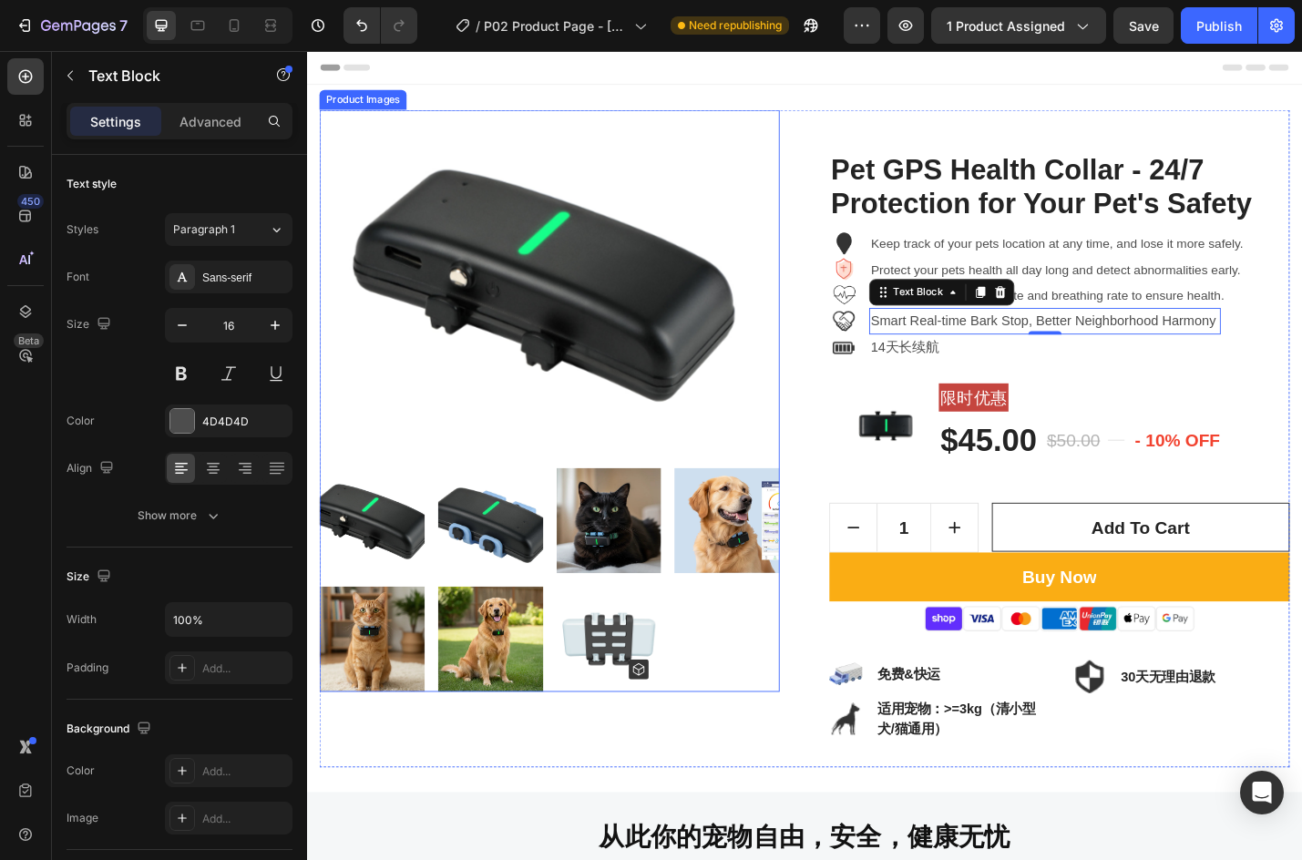
click at [453, 441] on img at bounding box center [574, 305] width 506 height 379
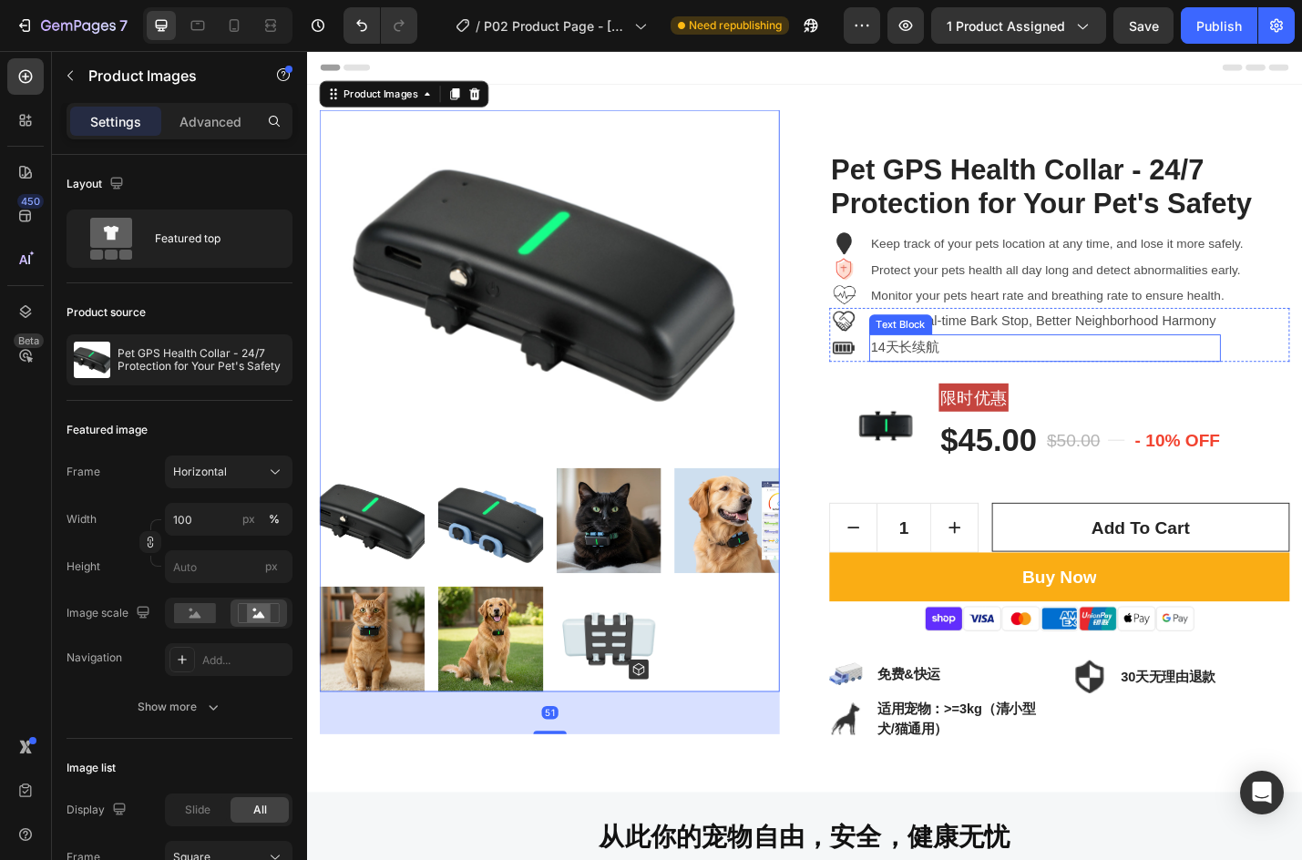
click at [977, 379] on p "14天长续航" at bounding box center [1118, 377] width 383 height 26
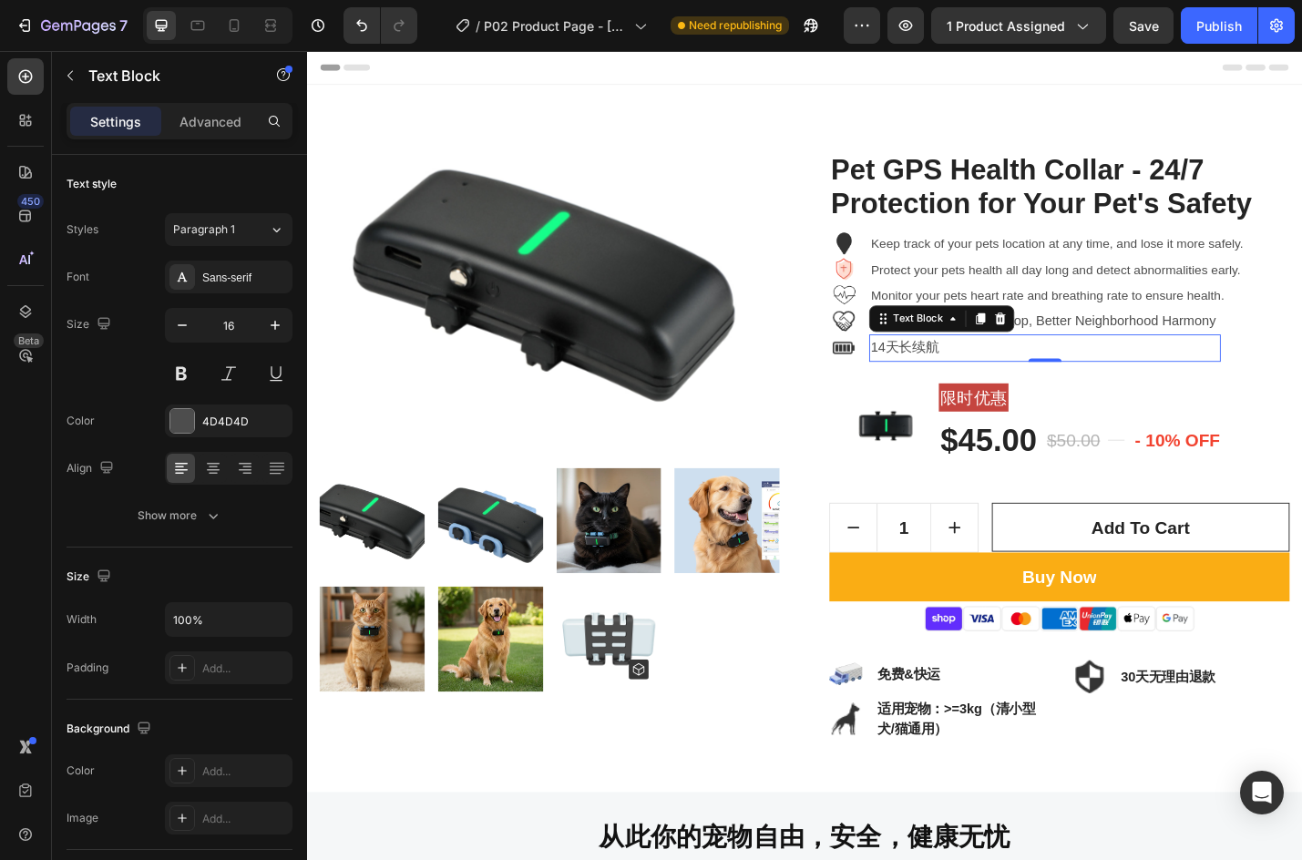
click at [930, 373] on p "14天长续航" at bounding box center [1118, 377] width 383 height 26
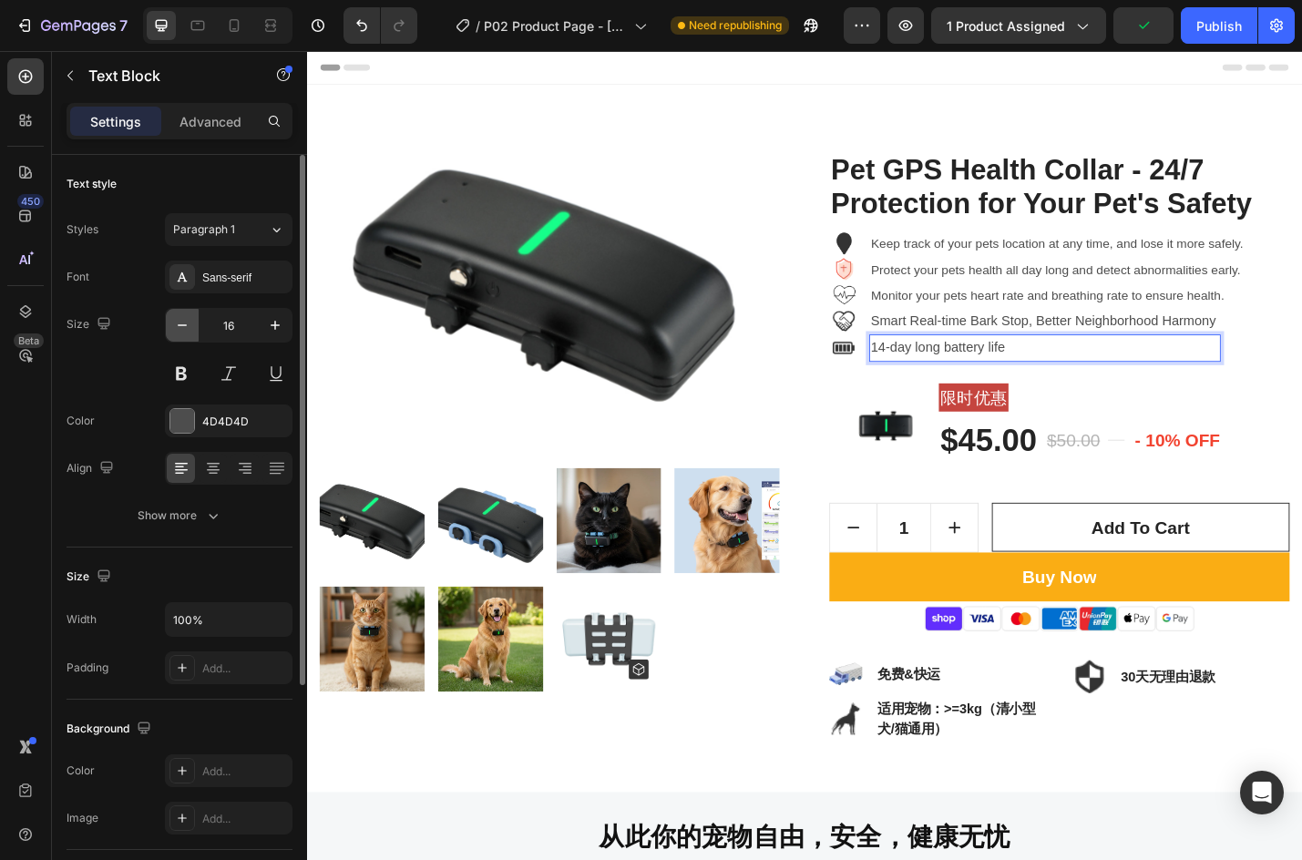
click at [178, 315] on button "button" at bounding box center [182, 325] width 33 height 33
type input "15"
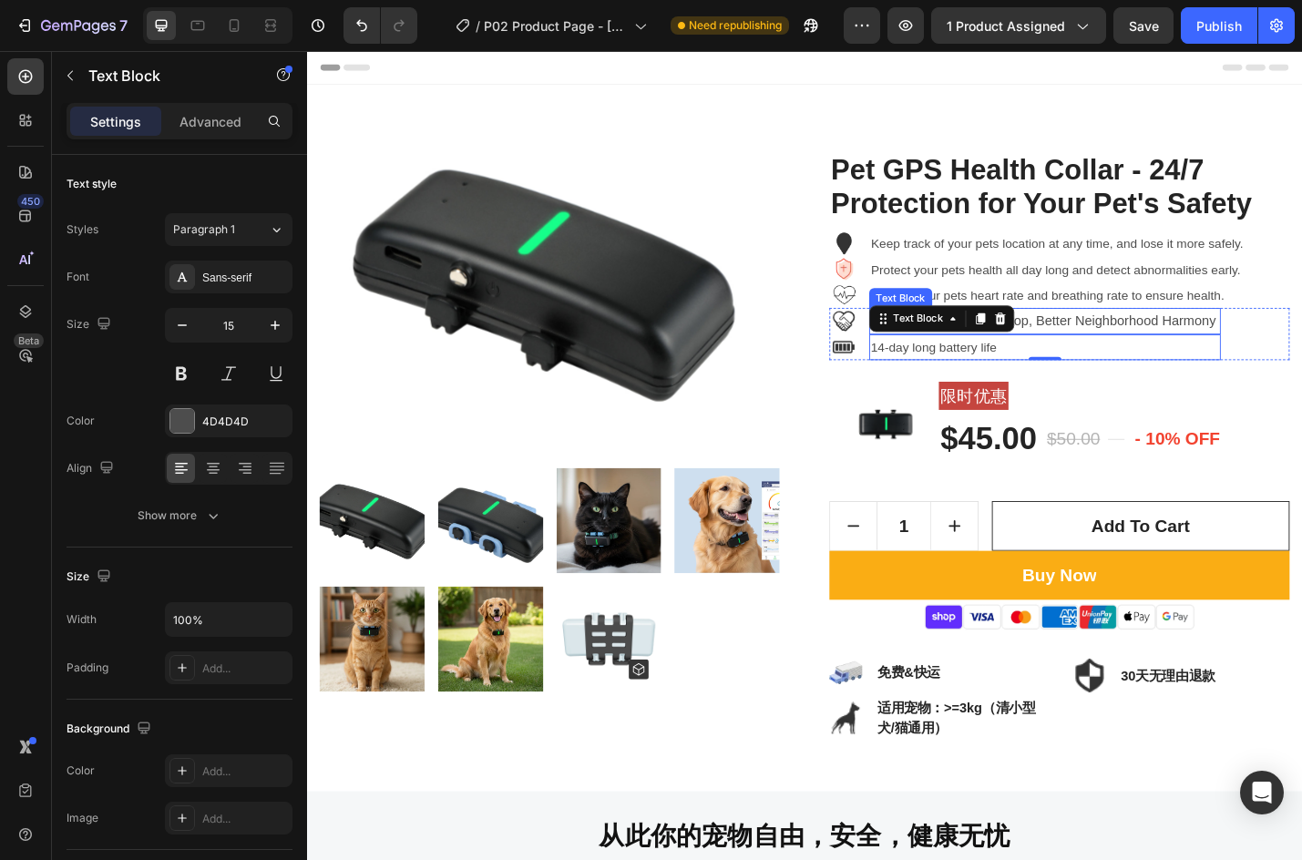
click at [1209, 354] on p "Smart Real-time Bark Stop, Better Neighborhood Harmony" at bounding box center [1118, 348] width 383 height 26
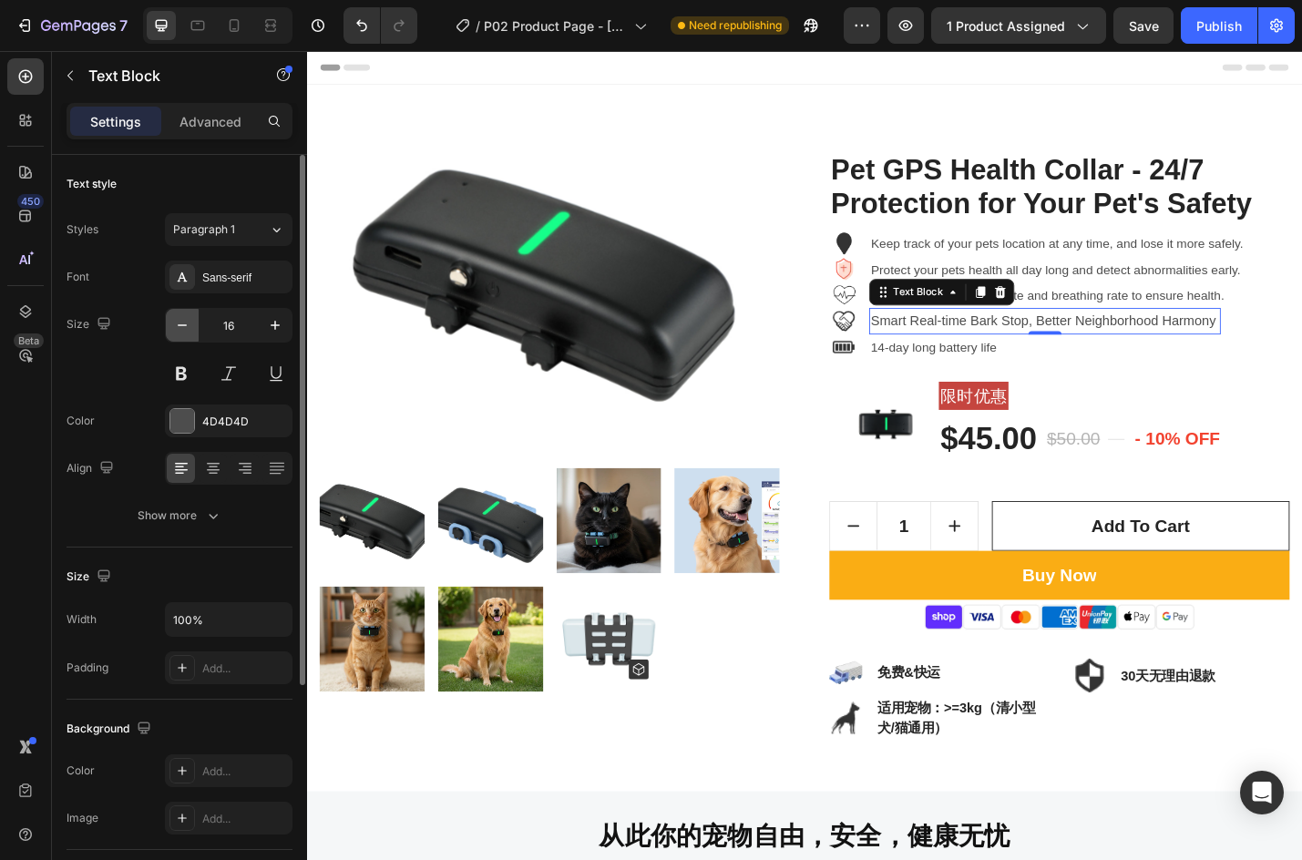
click at [180, 326] on icon "button" at bounding box center [182, 325] width 18 height 18
type input "15"
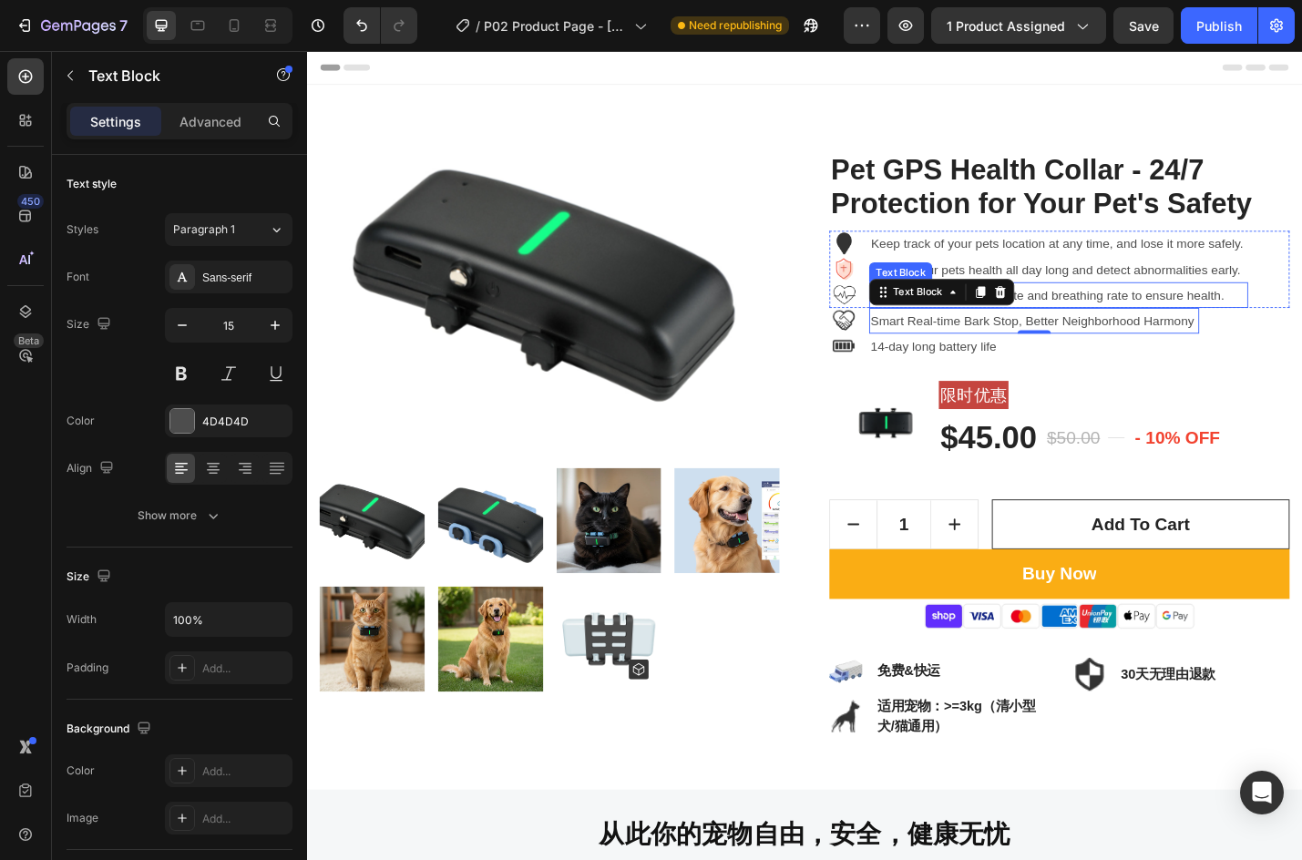
click at [1226, 307] on p "Monitor your pets heart rate and breathing rate to ensure health." at bounding box center [1133, 319] width 413 height 25
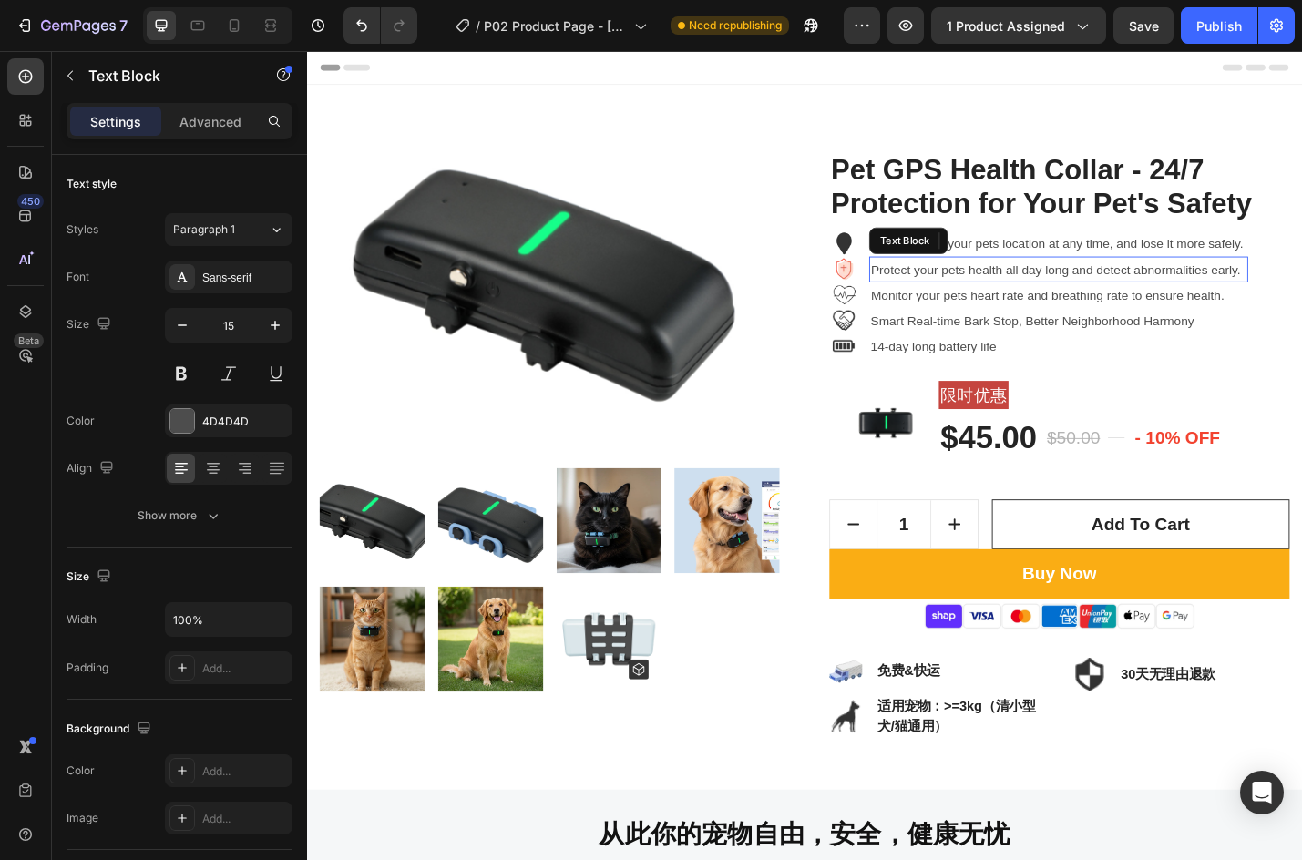
click at [1223, 289] on p "Protect your pets health all day long and detect abnormalities early." at bounding box center [1133, 291] width 413 height 25
click at [1220, 272] on p "Keep track of your pets location at any time, and lose it more safely." at bounding box center [1133, 263] width 413 height 25
click at [207, 18] on icon at bounding box center [198, 25] width 18 height 18
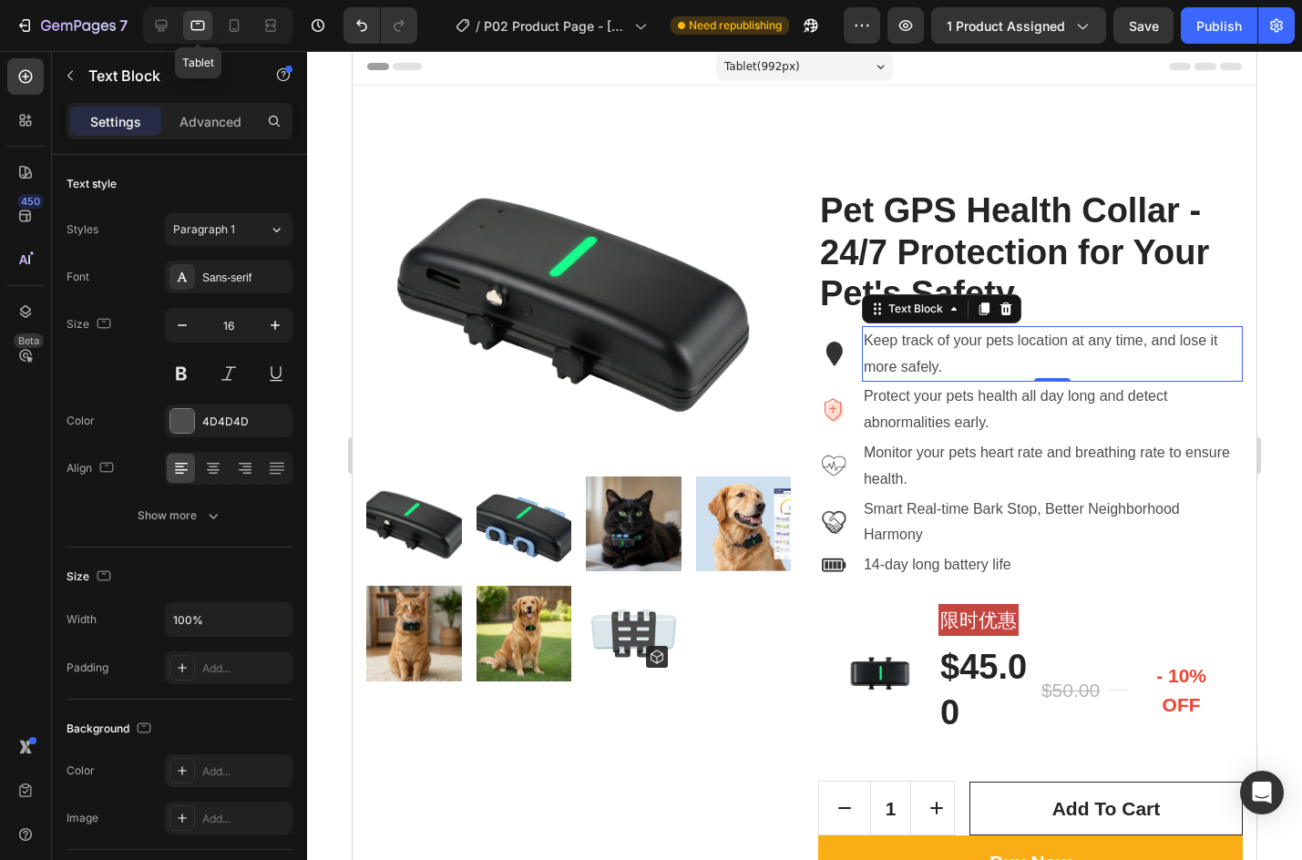
scroll to position [214, 0]
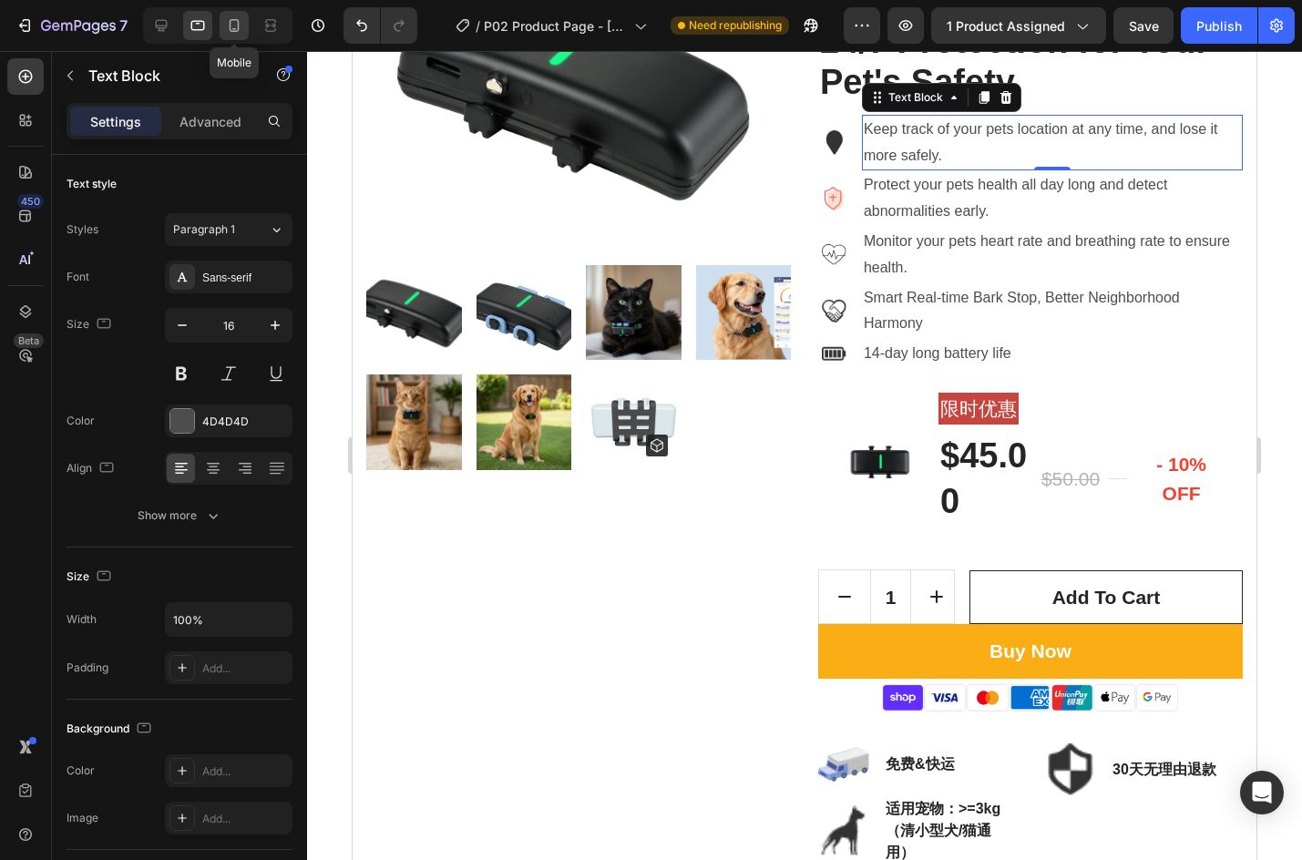
click at [230, 21] on icon at bounding box center [234, 25] width 18 height 18
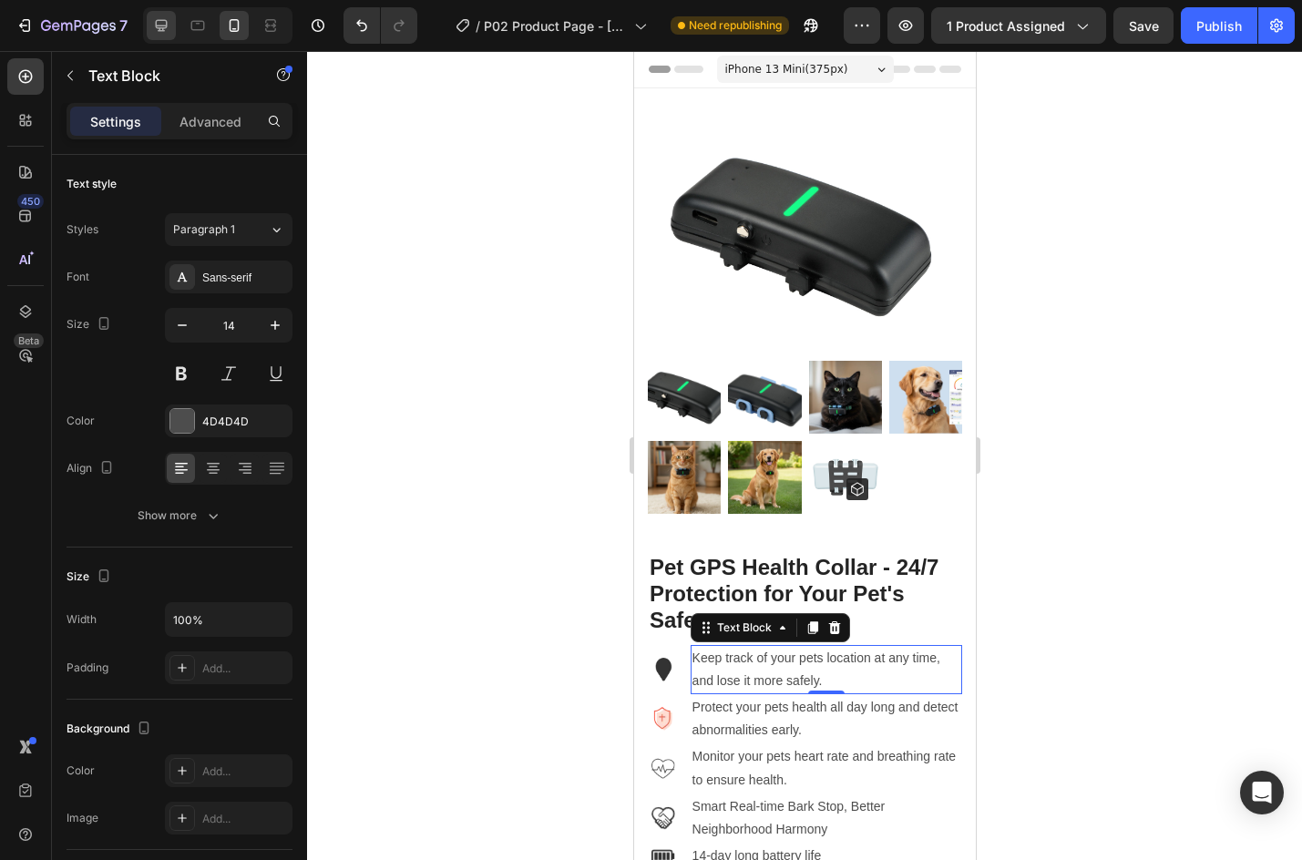
click at [162, 30] on icon at bounding box center [162, 26] width 12 height 12
type input "15"
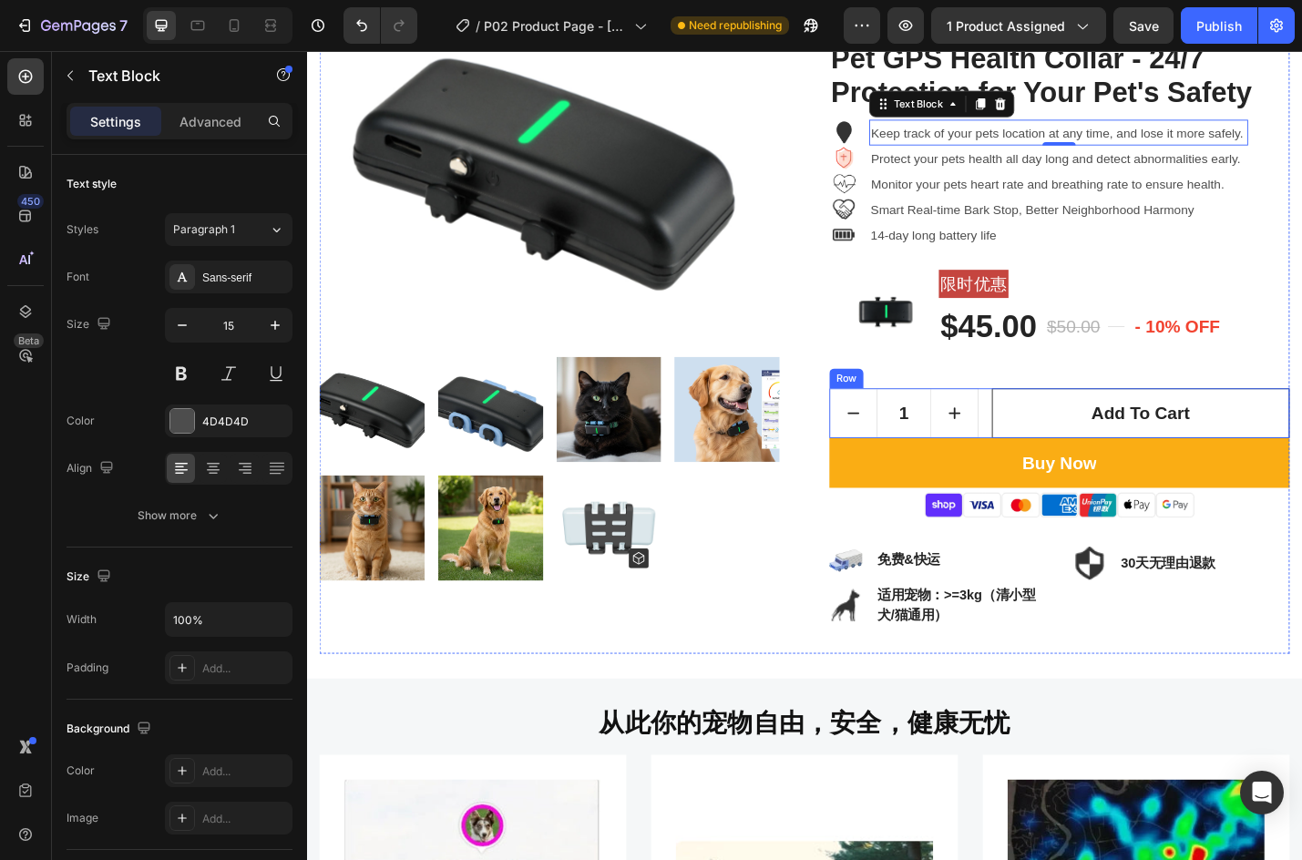
scroll to position [134, 0]
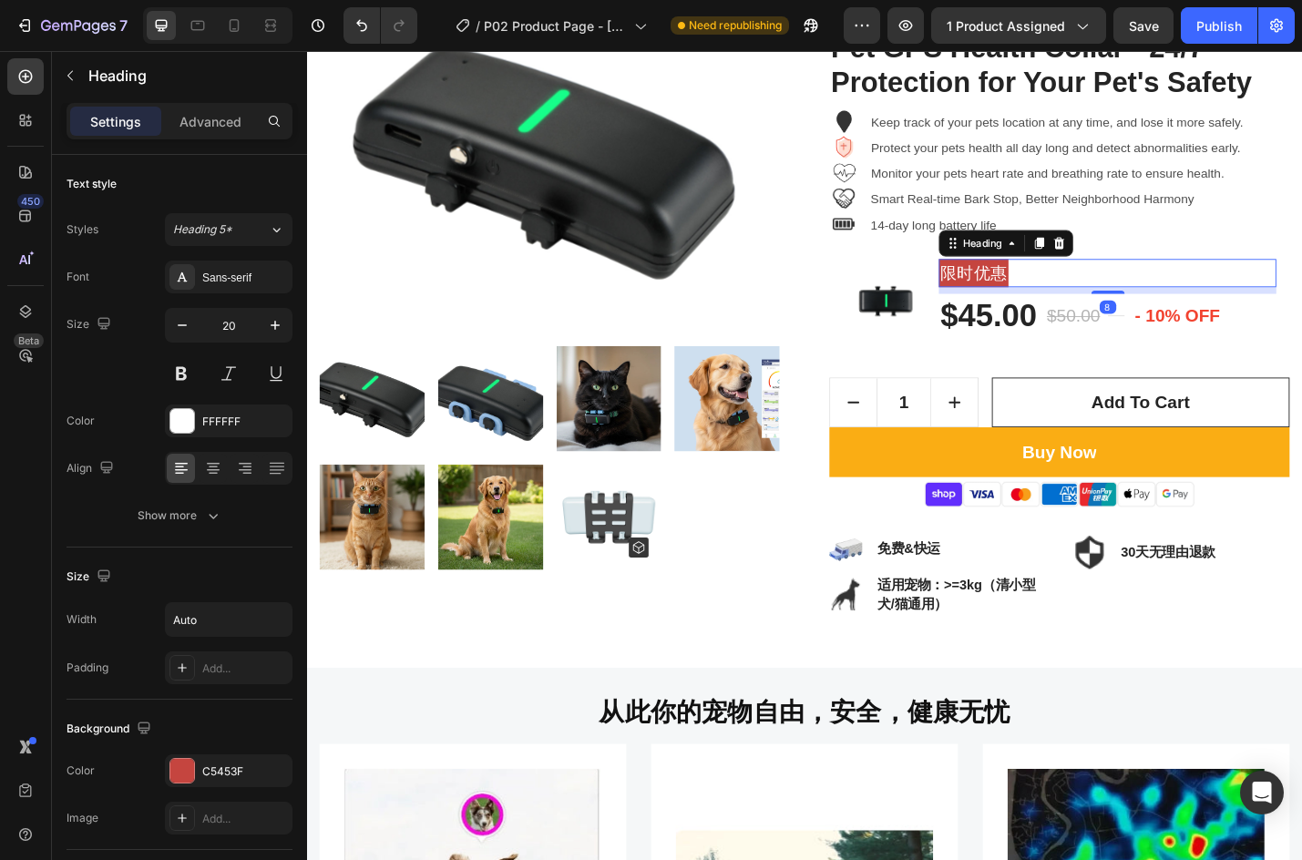
click at [1032, 293] on h3 "限时优惠" at bounding box center [1039, 295] width 77 height 31
click at [461, 256] on img at bounding box center [574, 171] width 506 height 379
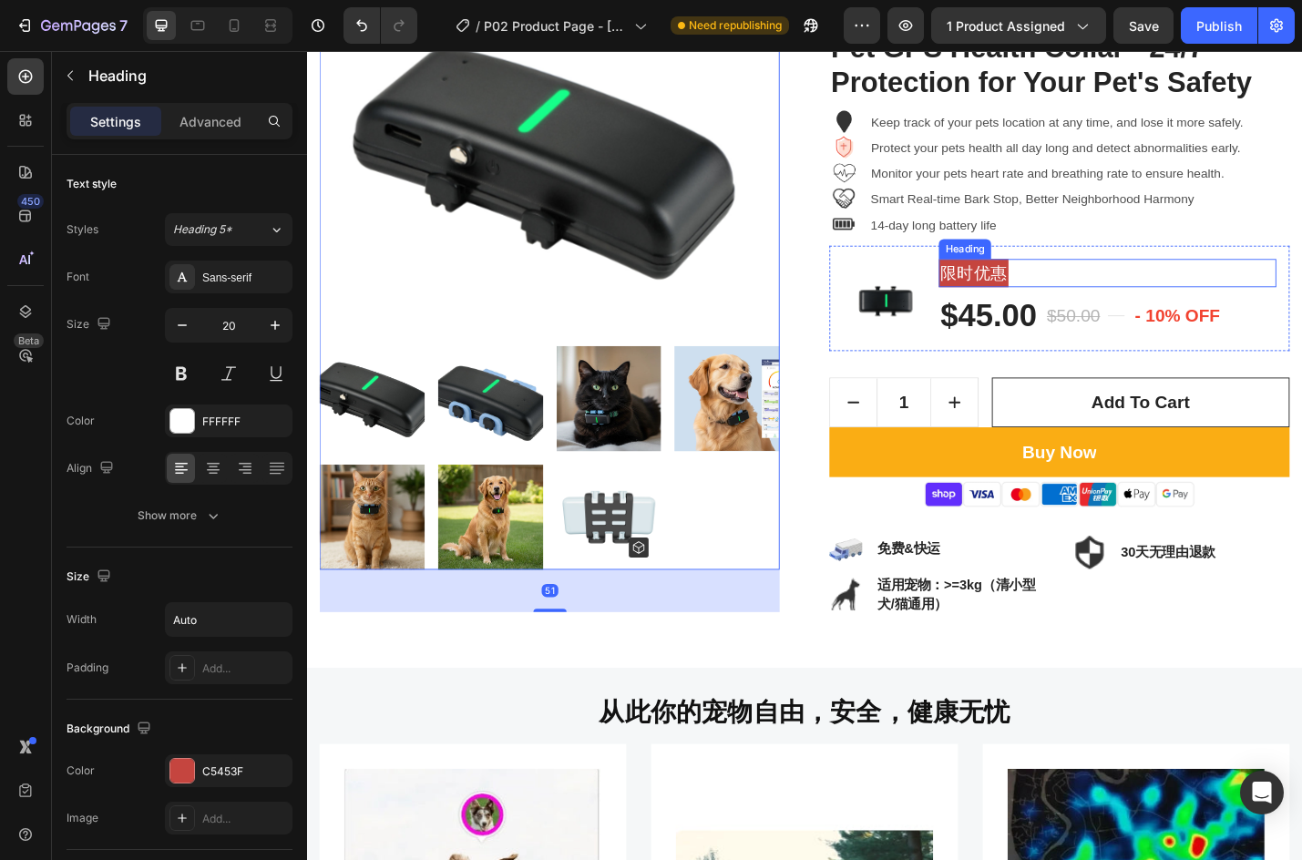
click at [1030, 296] on h3 "限时优惠" at bounding box center [1039, 295] width 77 height 31
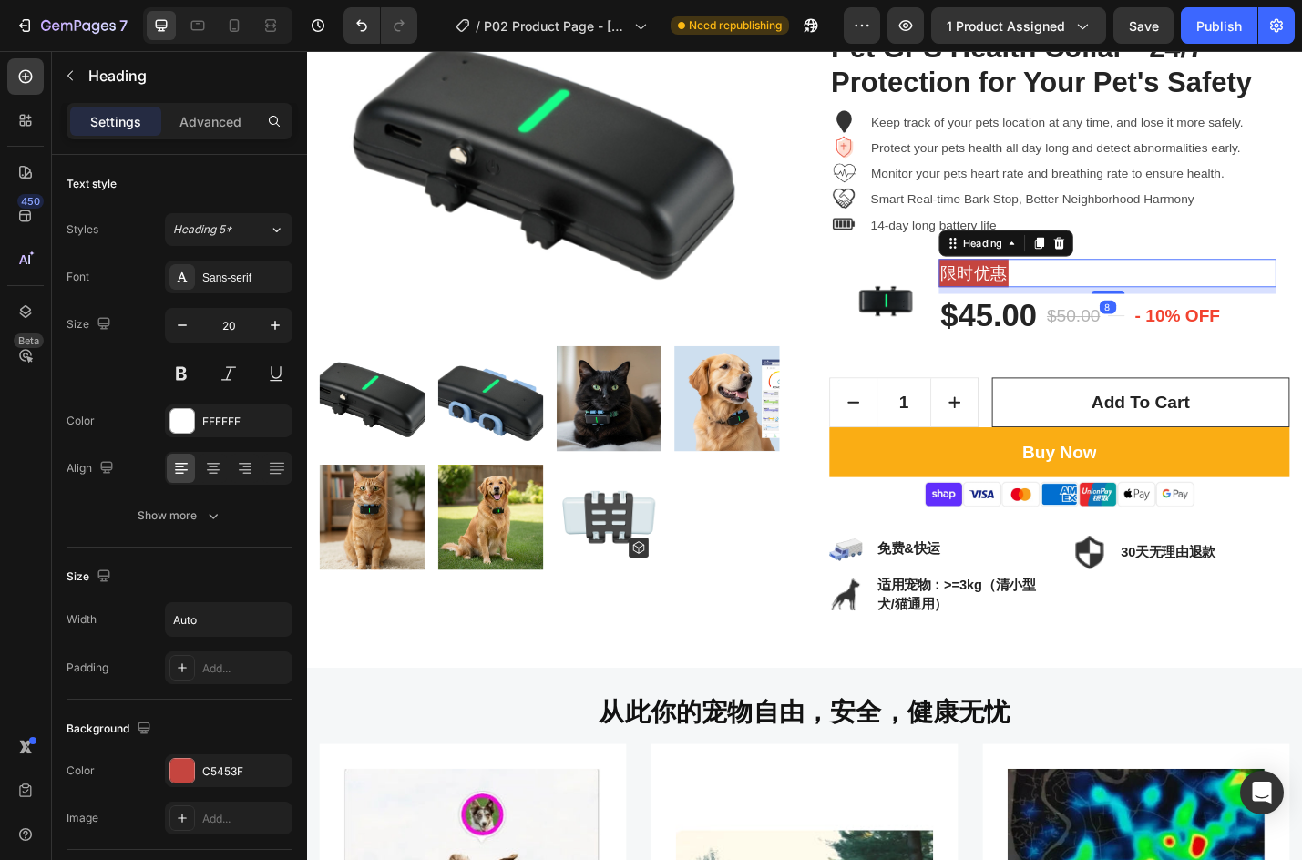
click at [1030, 296] on h3 "限时优惠" at bounding box center [1039, 295] width 77 height 31
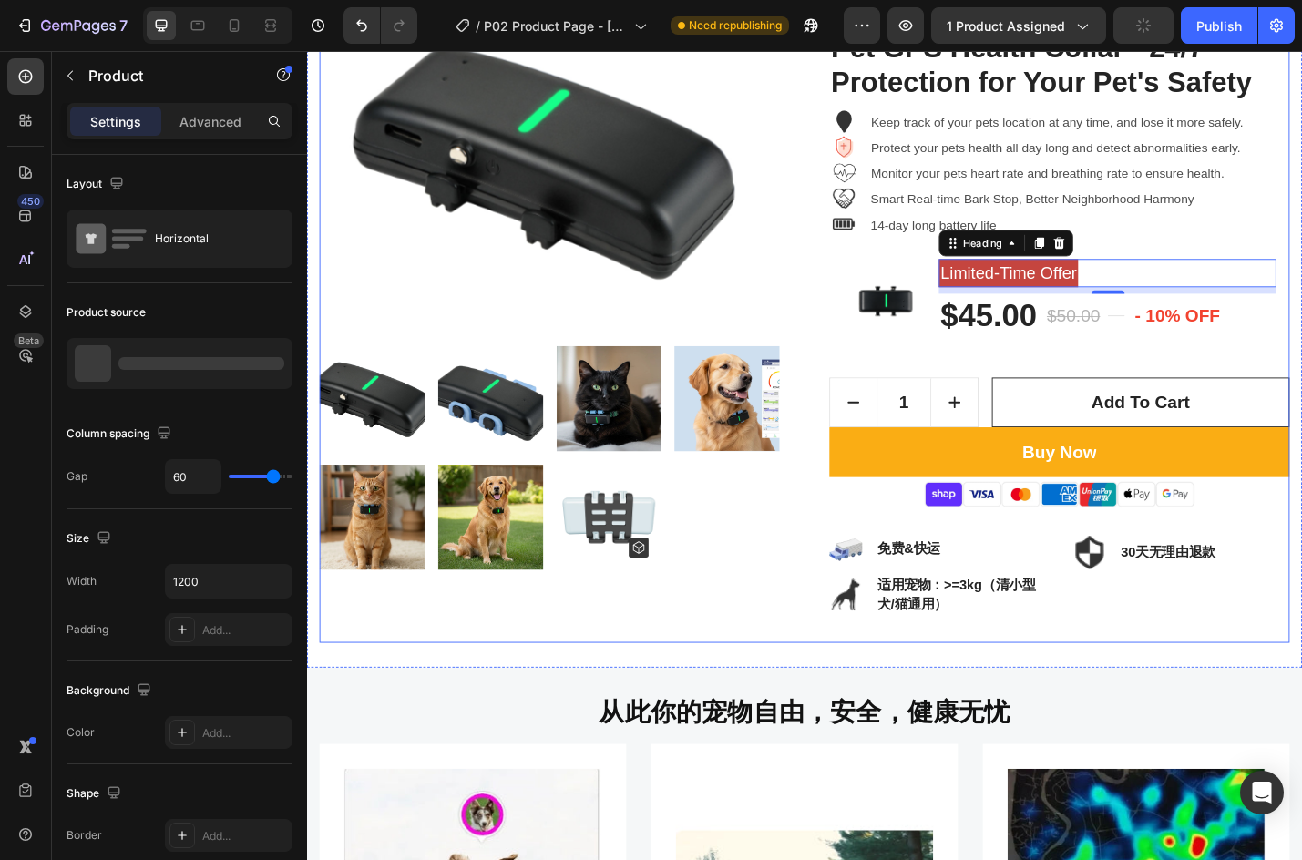
click at [441, 662] on div "Product Images" at bounding box center [574, 342] width 506 height 720
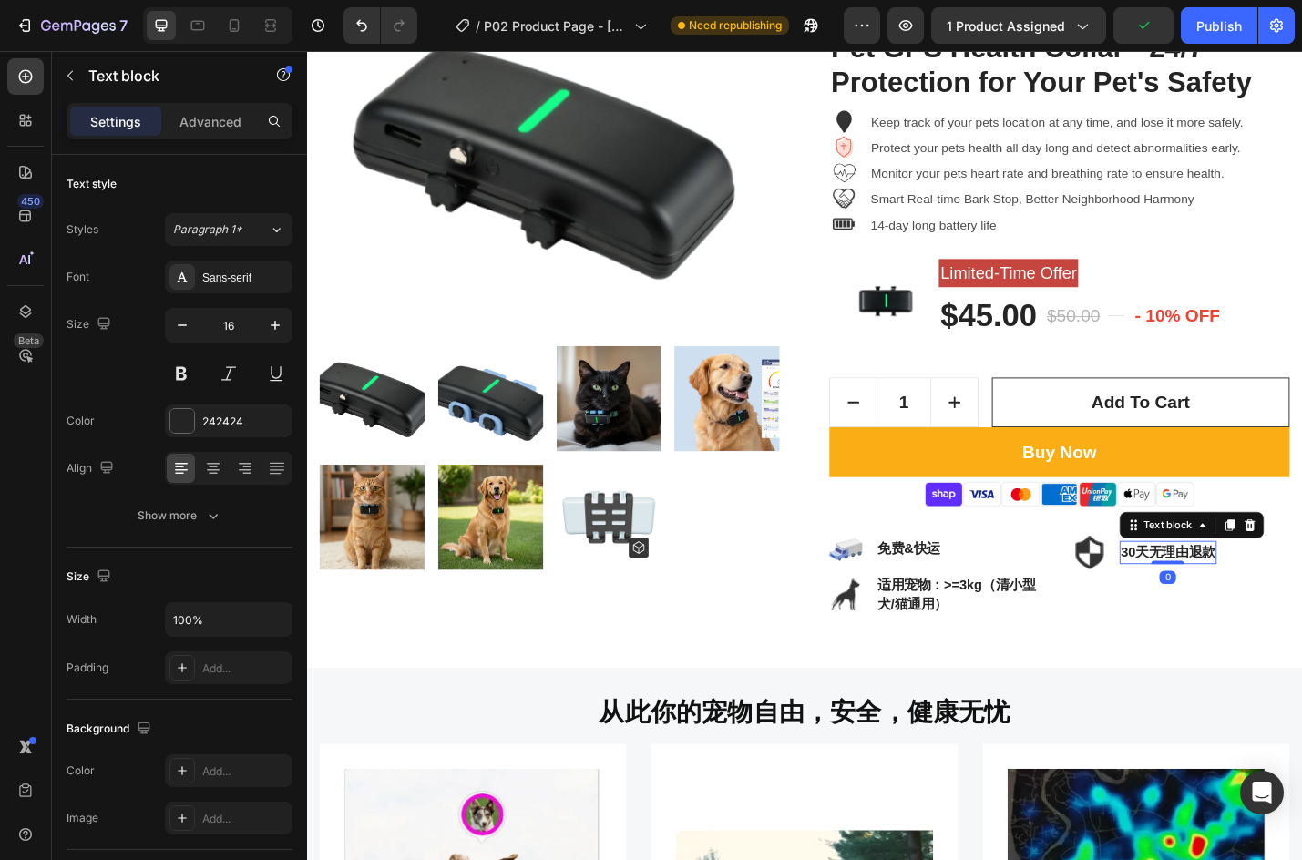
click at [1243, 605] on p "30天无理由退款" at bounding box center [1254, 602] width 104 height 22
click at [1210, 595] on p "30天无理由退款" at bounding box center [1254, 602] width 104 height 22
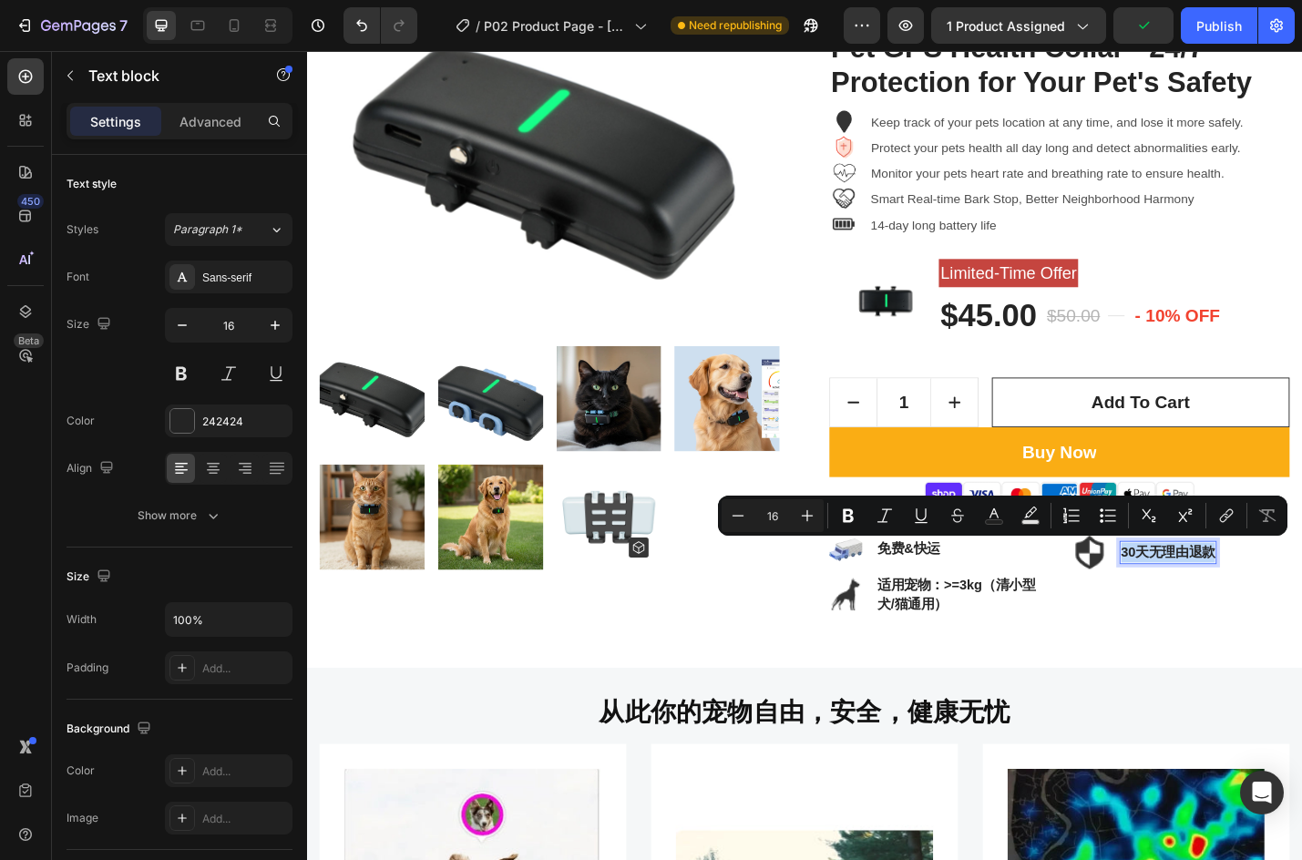
scroll to position [128, 0]
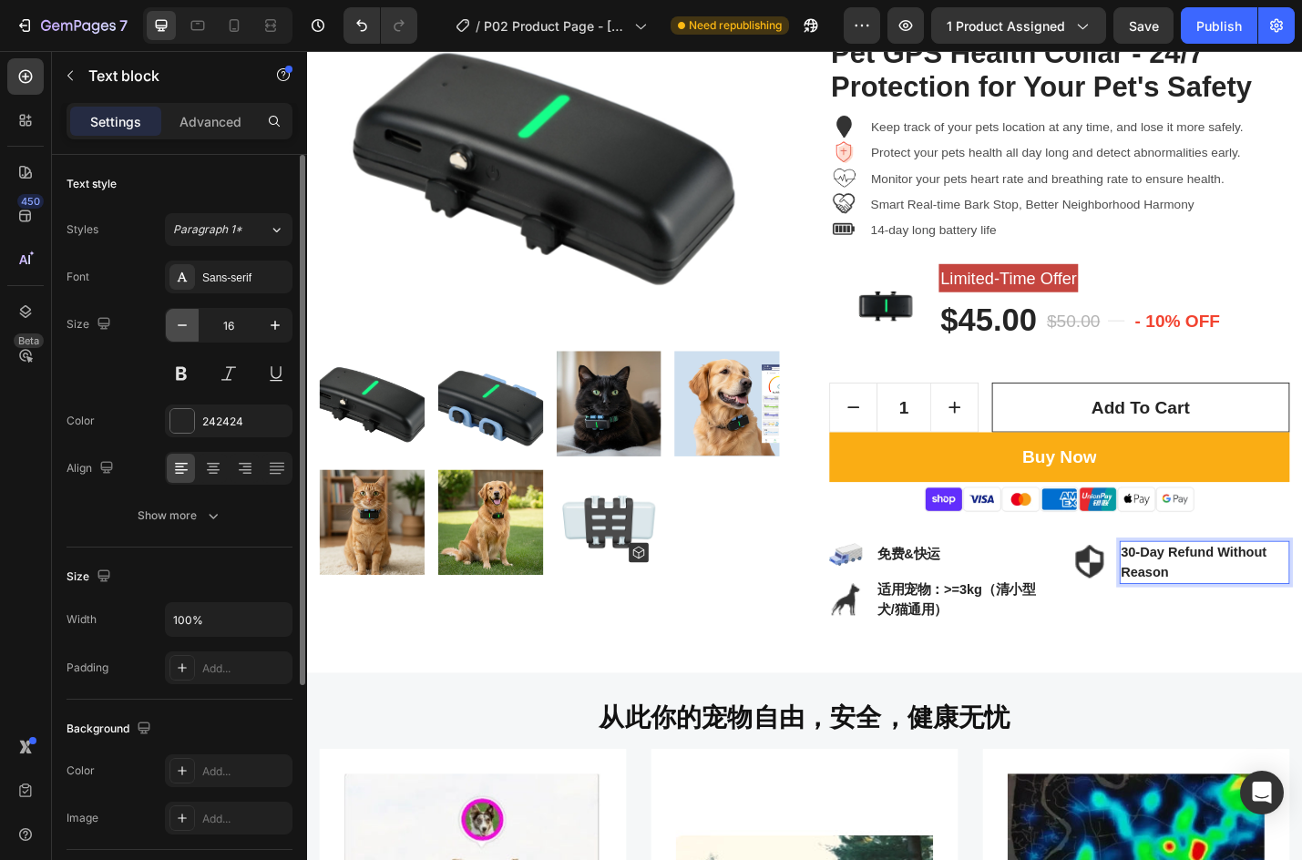
click at [185, 326] on icon "button" at bounding box center [182, 325] width 18 height 18
type input "13"
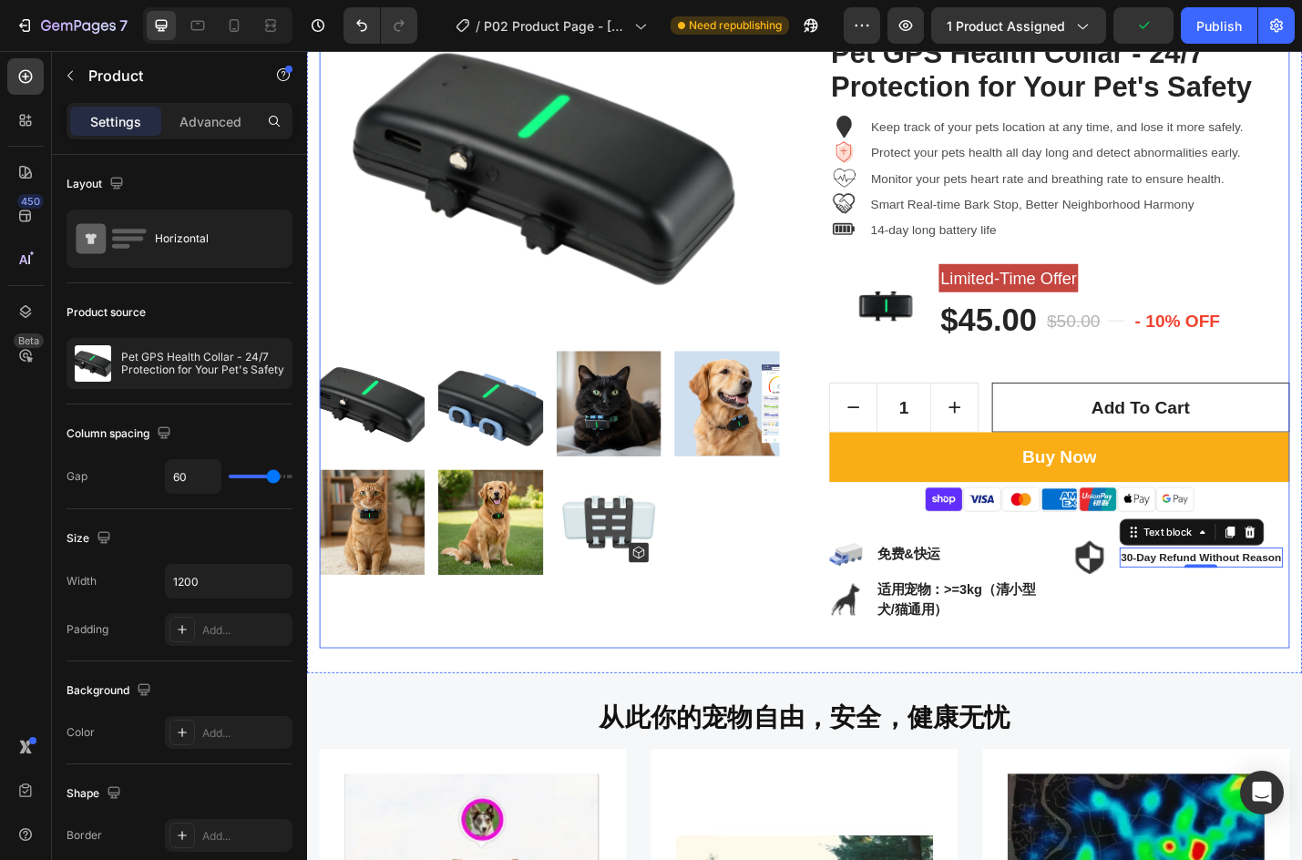
click at [456, 696] on div "Product Images" at bounding box center [574, 347] width 506 height 720
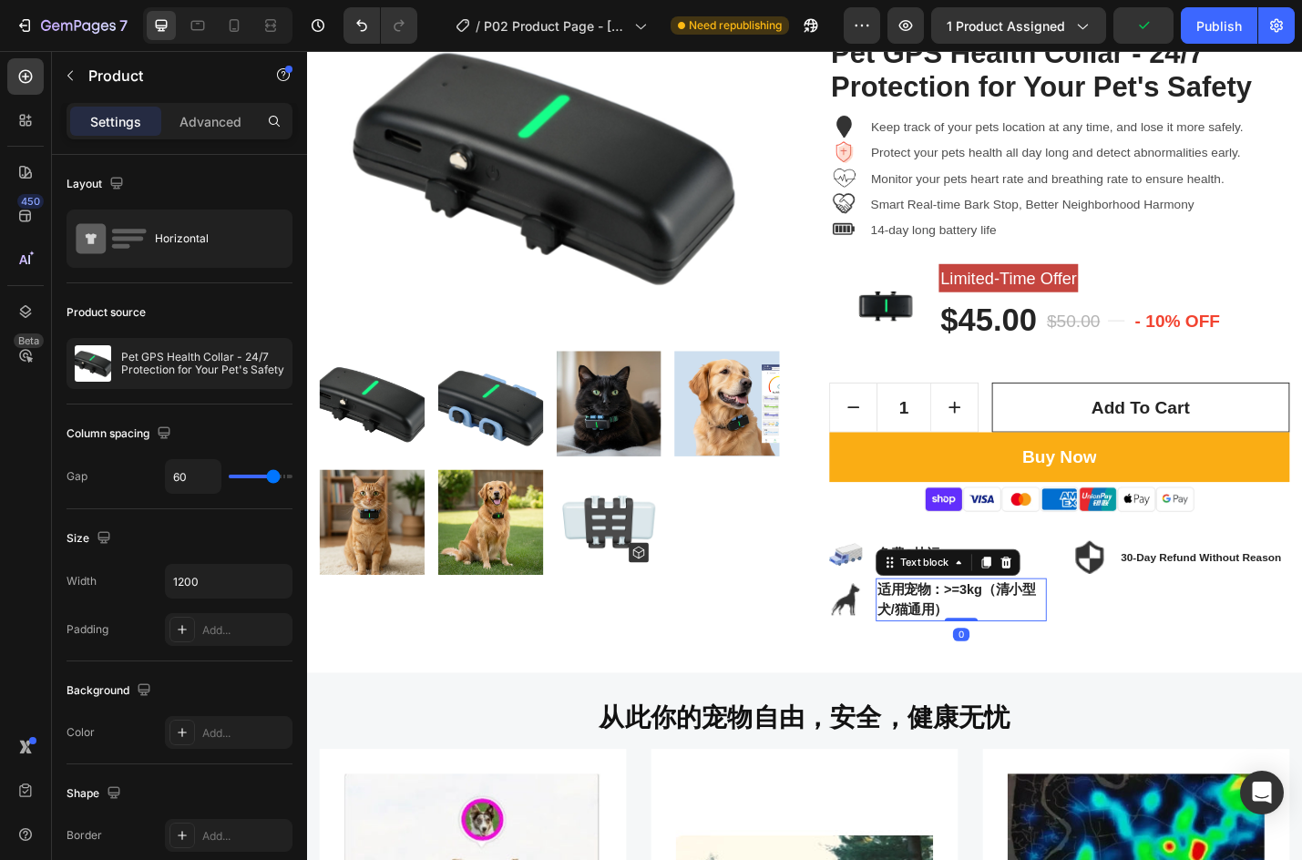
click at [974, 655] on p "适用宠物：>=3kg（清小型犬/猫通用）" at bounding box center [1026, 654] width 184 height 44
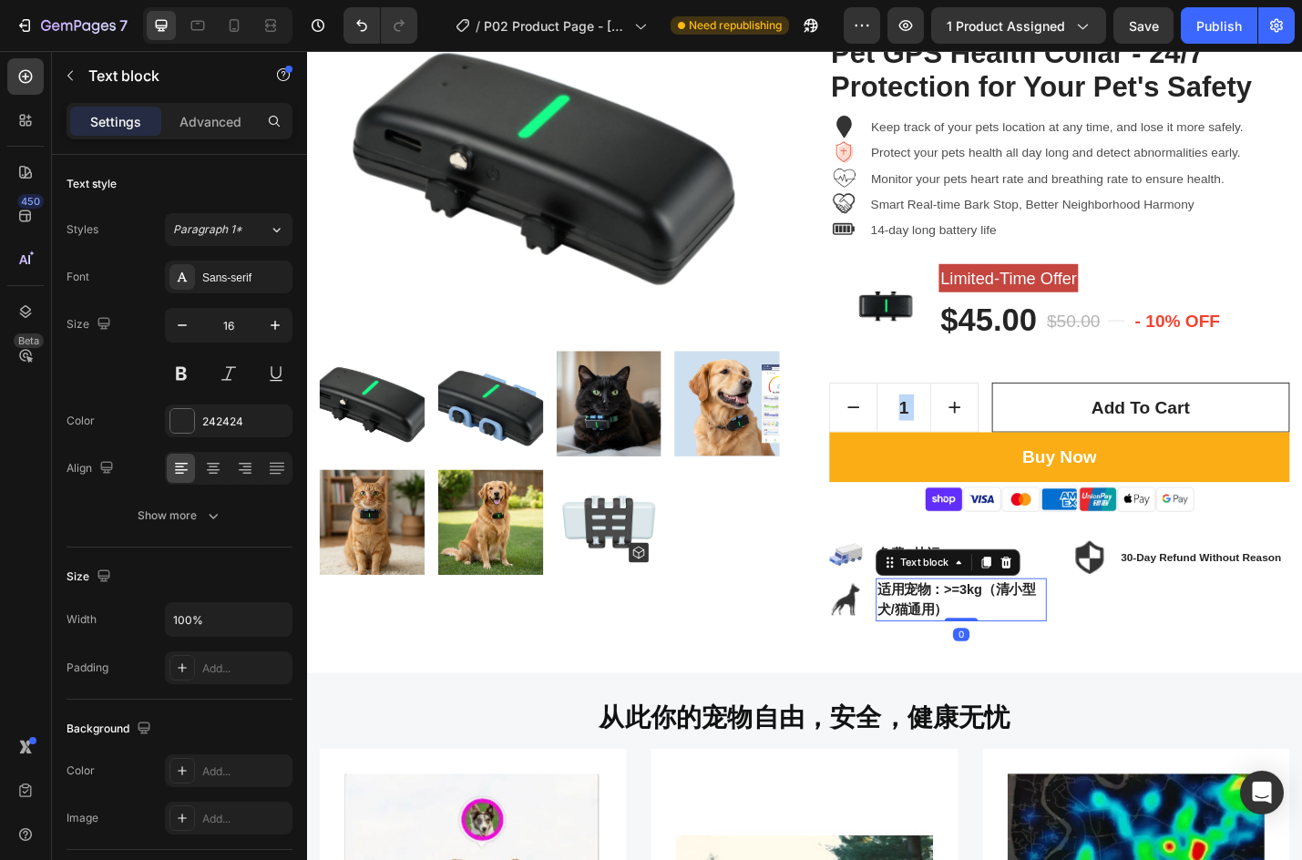
click at [956, 651] on p "适用宠物：>=3kg（清小型犬/猫通用）" at bounding box center [1026, 654] width 184 height 44
click at [1100, 652] on p "Applicable pets: ≥3kg (small dogs/cats)" at bounding box center [1026, 654] width 184 height 44
click at [1019, 652] on p "Applicable pets: ≥3kg (small dogs/cats)" at bounding box center [1026, 654] width 184 height 44
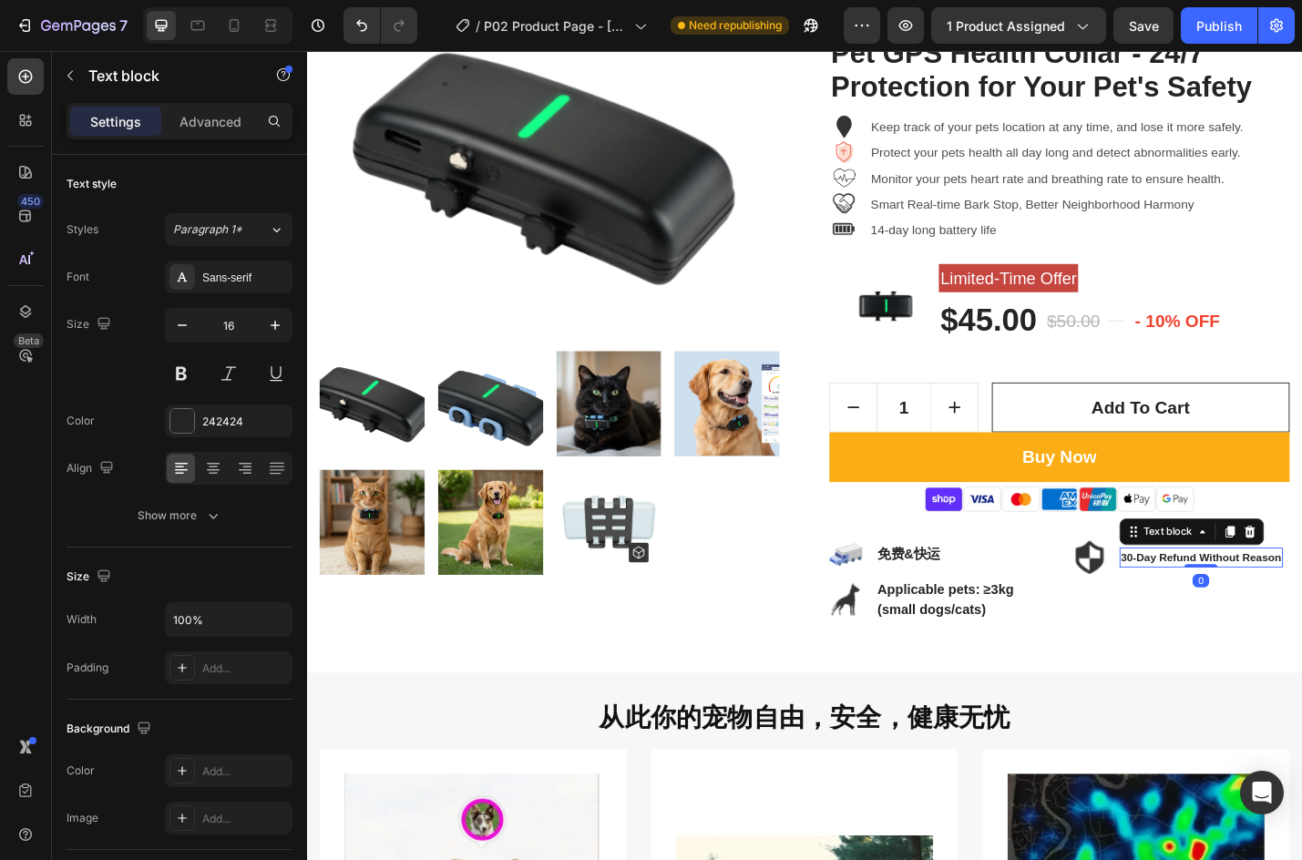
click at [1242, 601] on p "30-Day Refund Without Reason" at bounding box center [1290, 608] width 176 height 18
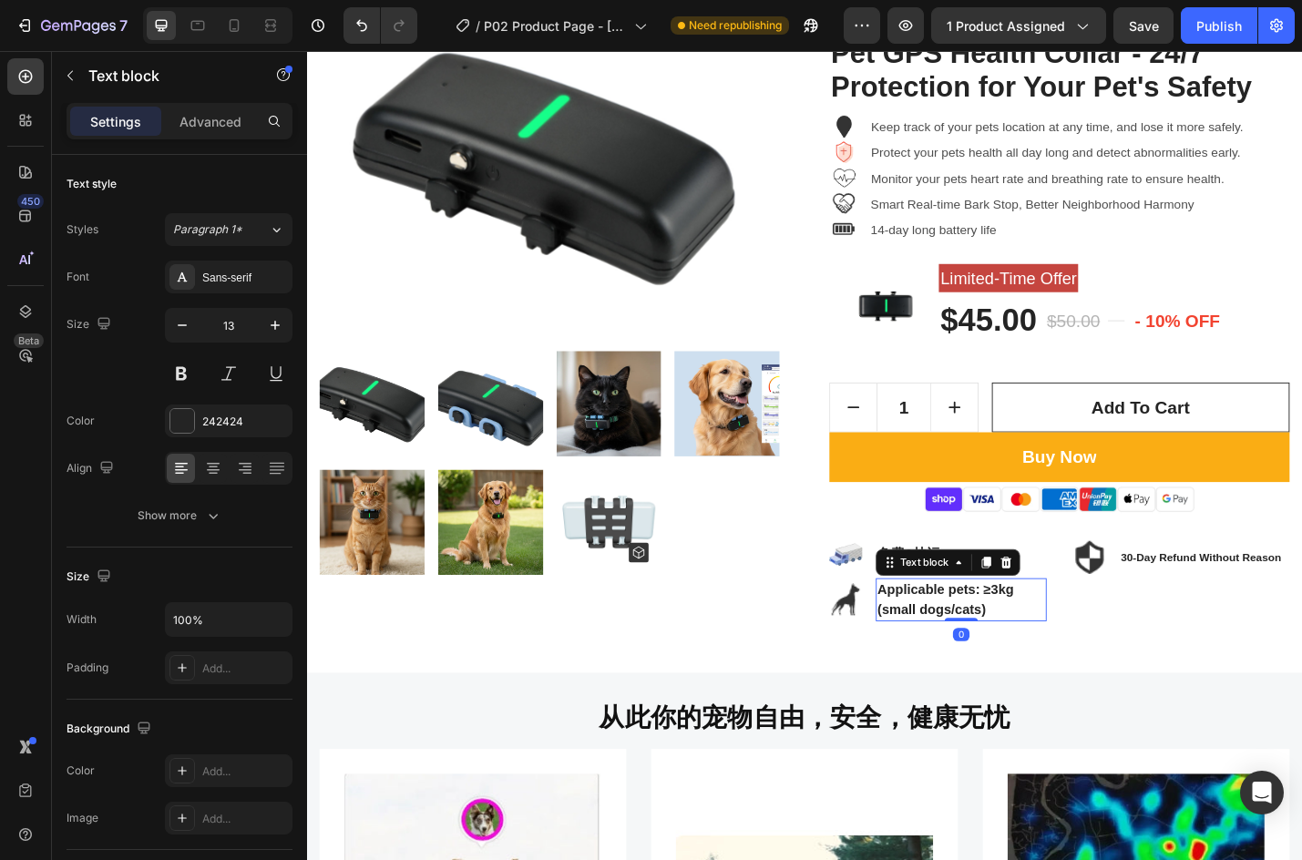
click at [1032, 660] on p "Applicable pets: ≥3kg (small dogs/cats)" at bounding box center [1026, 654] width 184 height 44
click at [183, 330] on icon "button" at bounding box center [182, 325] width 18 height 18
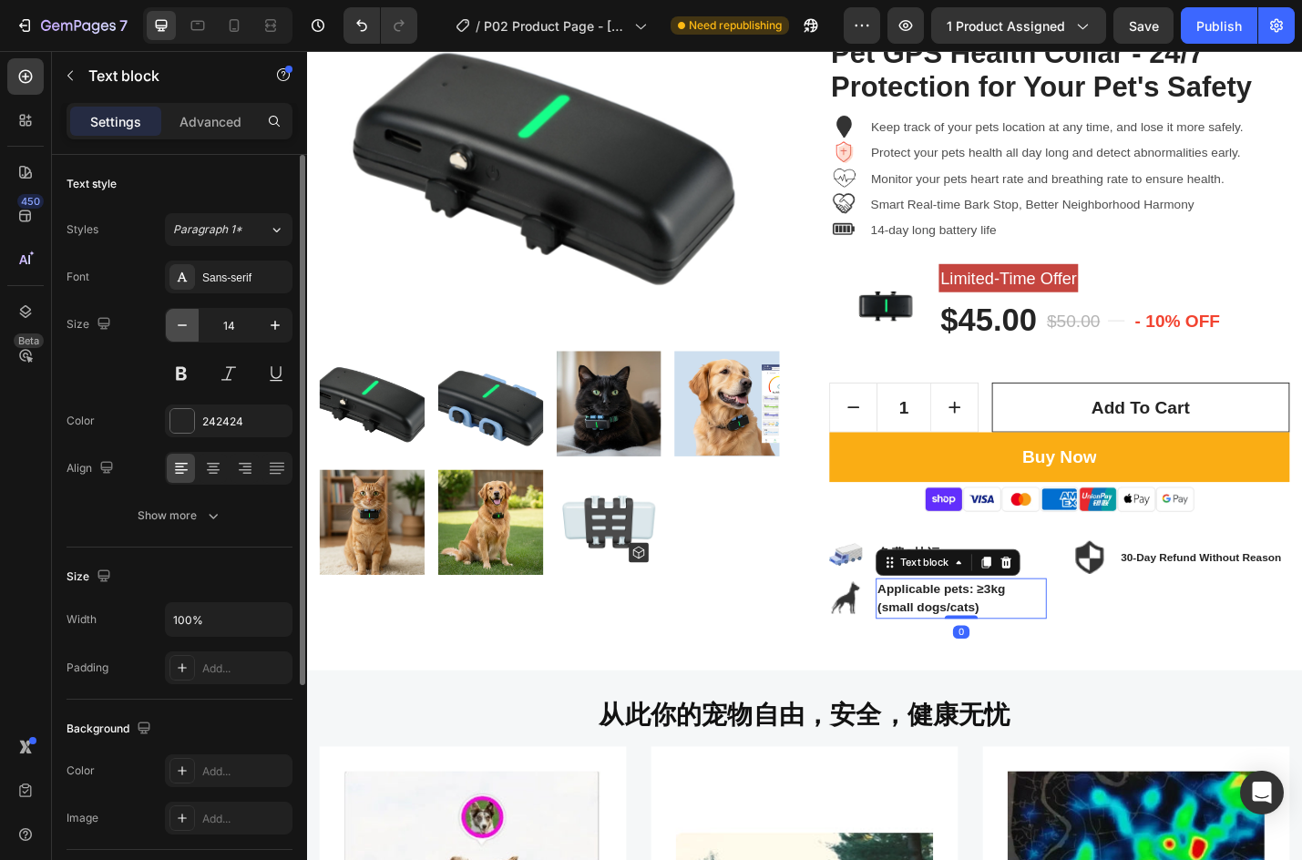
click at [183, 330] on icon "button" at bounding box center [182, 325] width 18 height 18
type input "13"
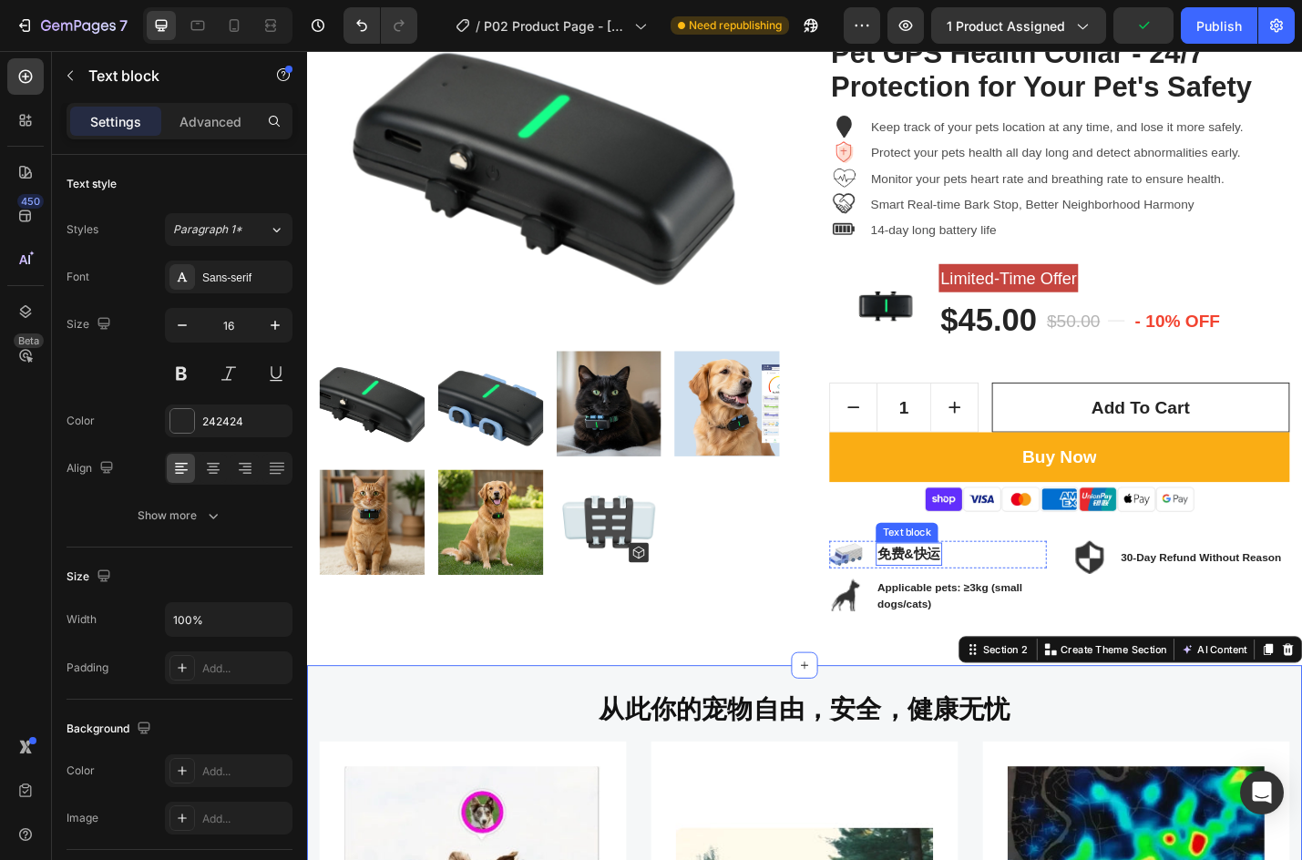
click at [948, 614] on div "免费&快运 Text block" at bounding box center [968, 604] width 73 height 26
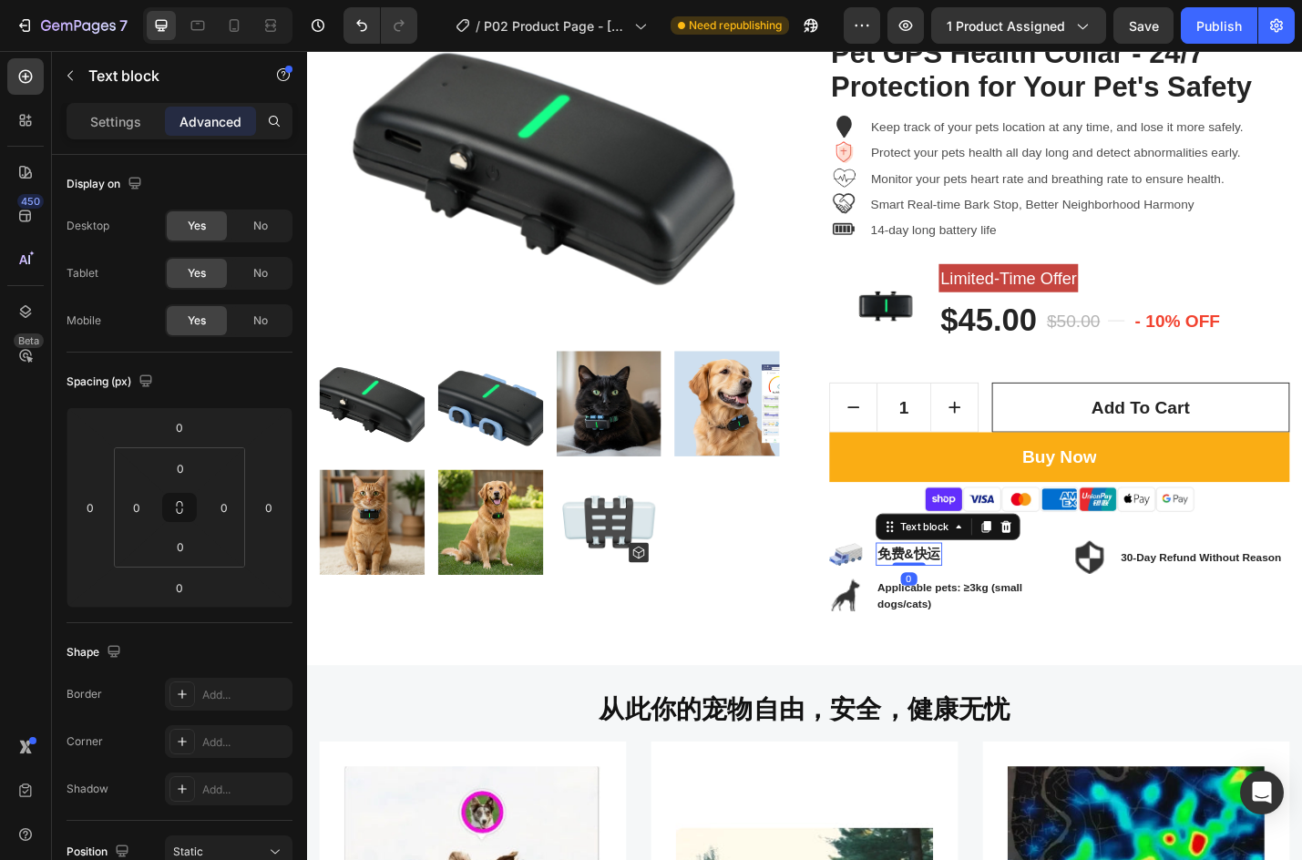
click at [956, 602] on p "免费&快运" at bounding box center [968, 604] width 69 height 22
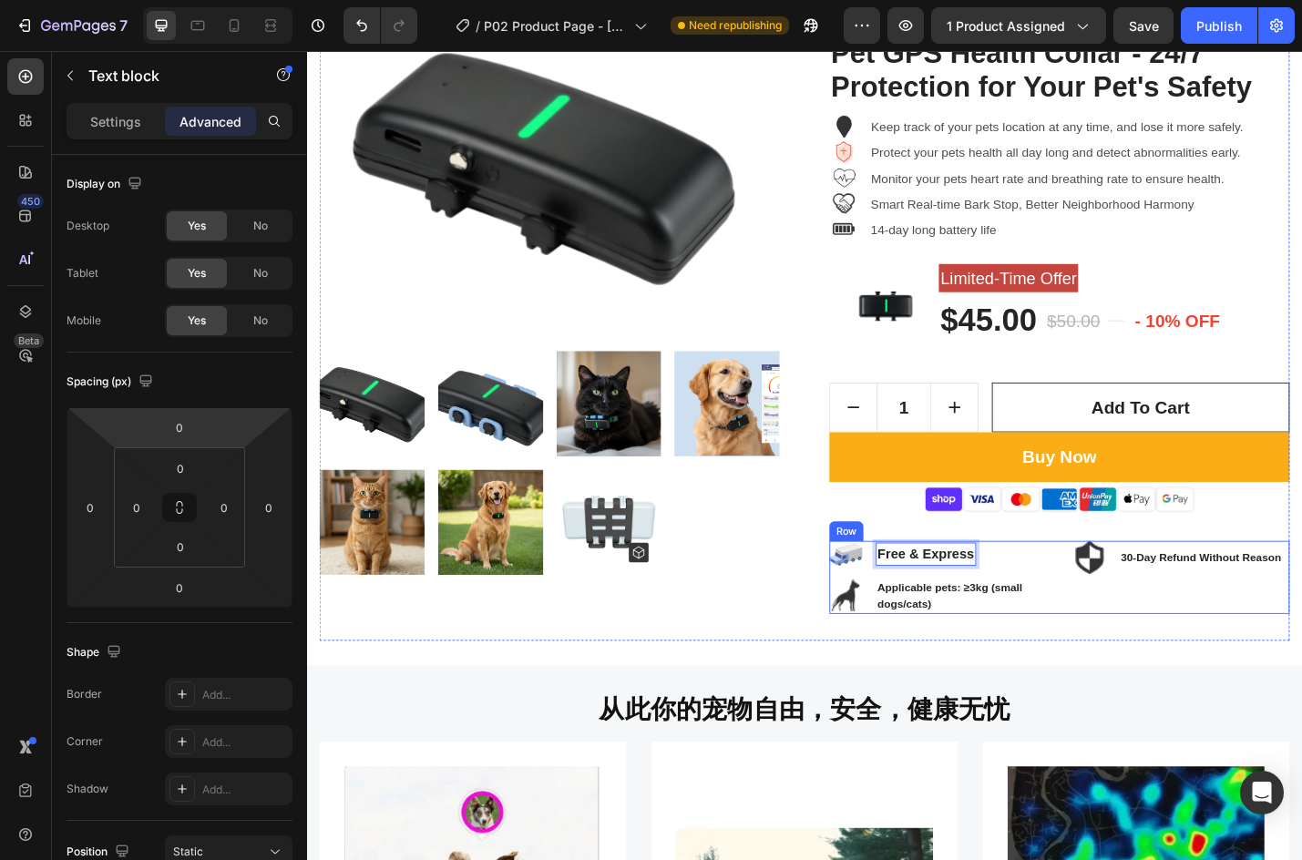
click at [1122, 622] on div "Image Free & Express Text block 0 Row Image Applicable pets: ≥3kg (small dogs/c…" at bounding box center [1134, 630] width 506 height 80
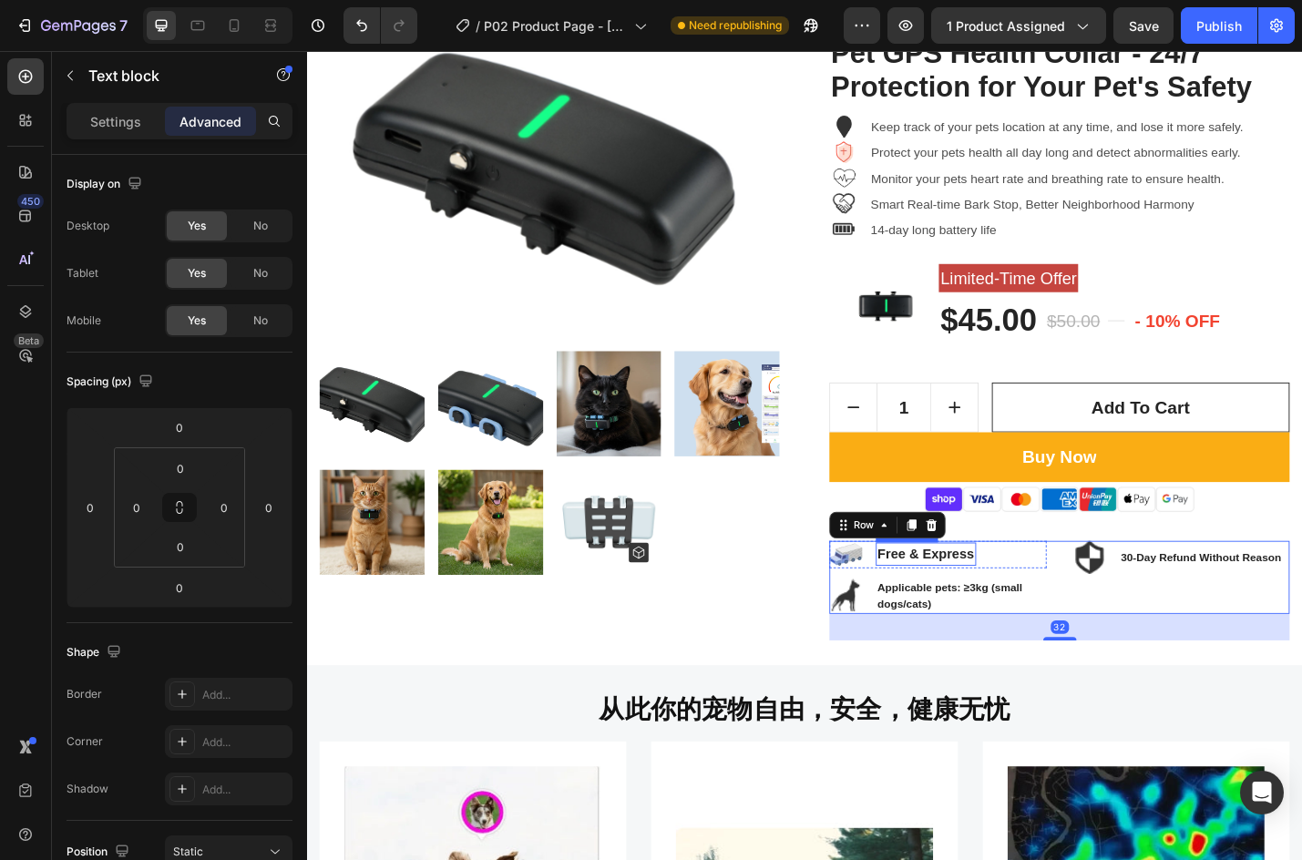
click at [950, 596] on p "Free & Express" at bounding box center [987, 604] width 107 height 22
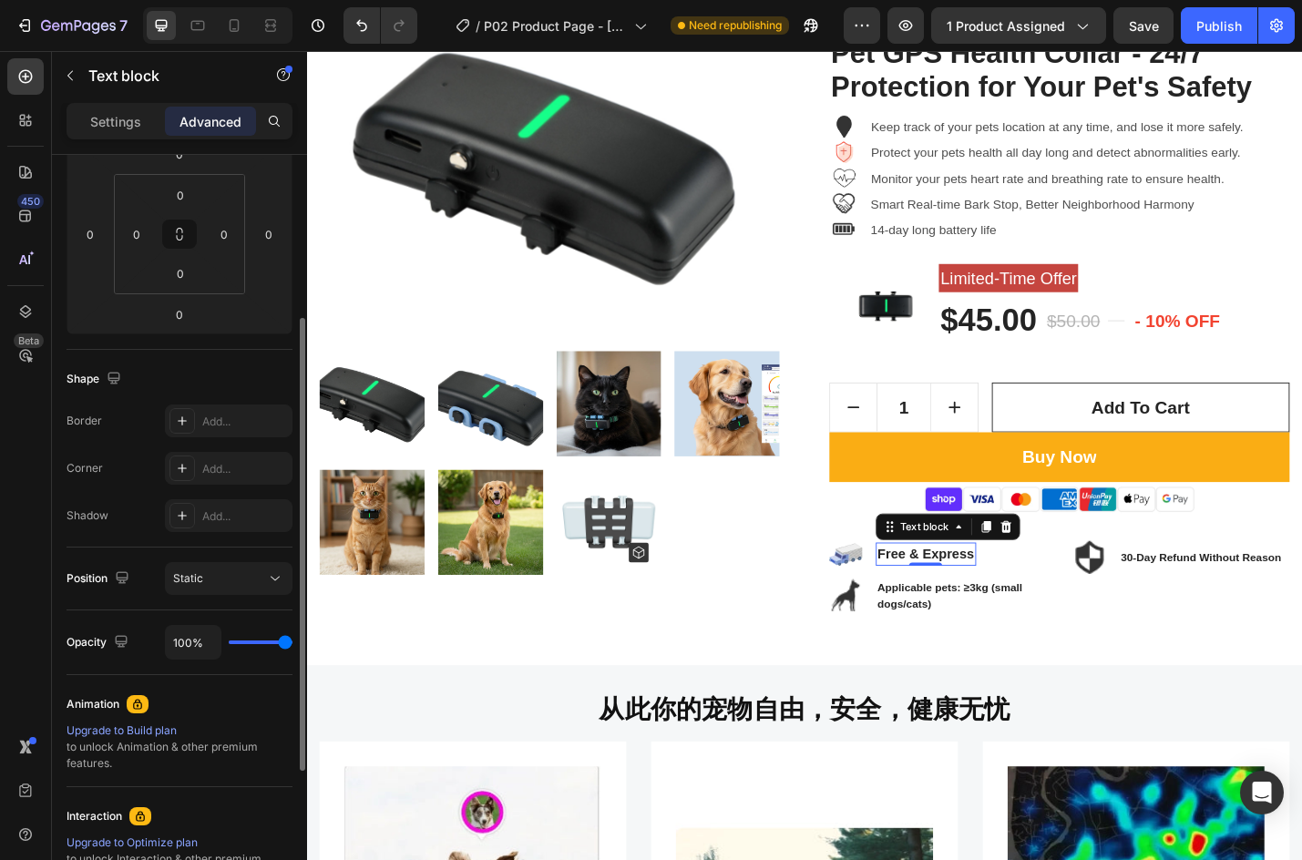
scroll to position [0, 0]
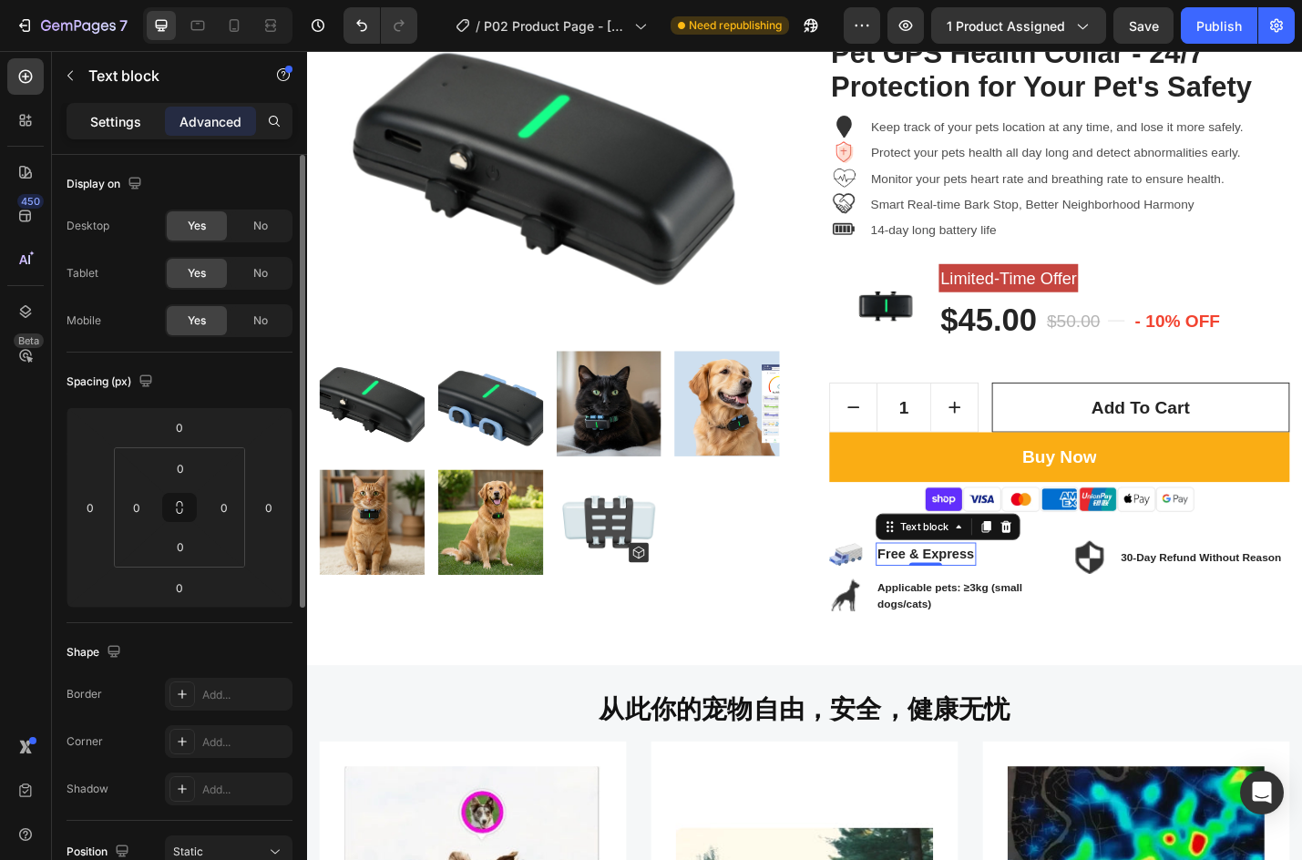
click at [110, 117] on p "Settings" at bounding box center [115, 121] width 51 height 19
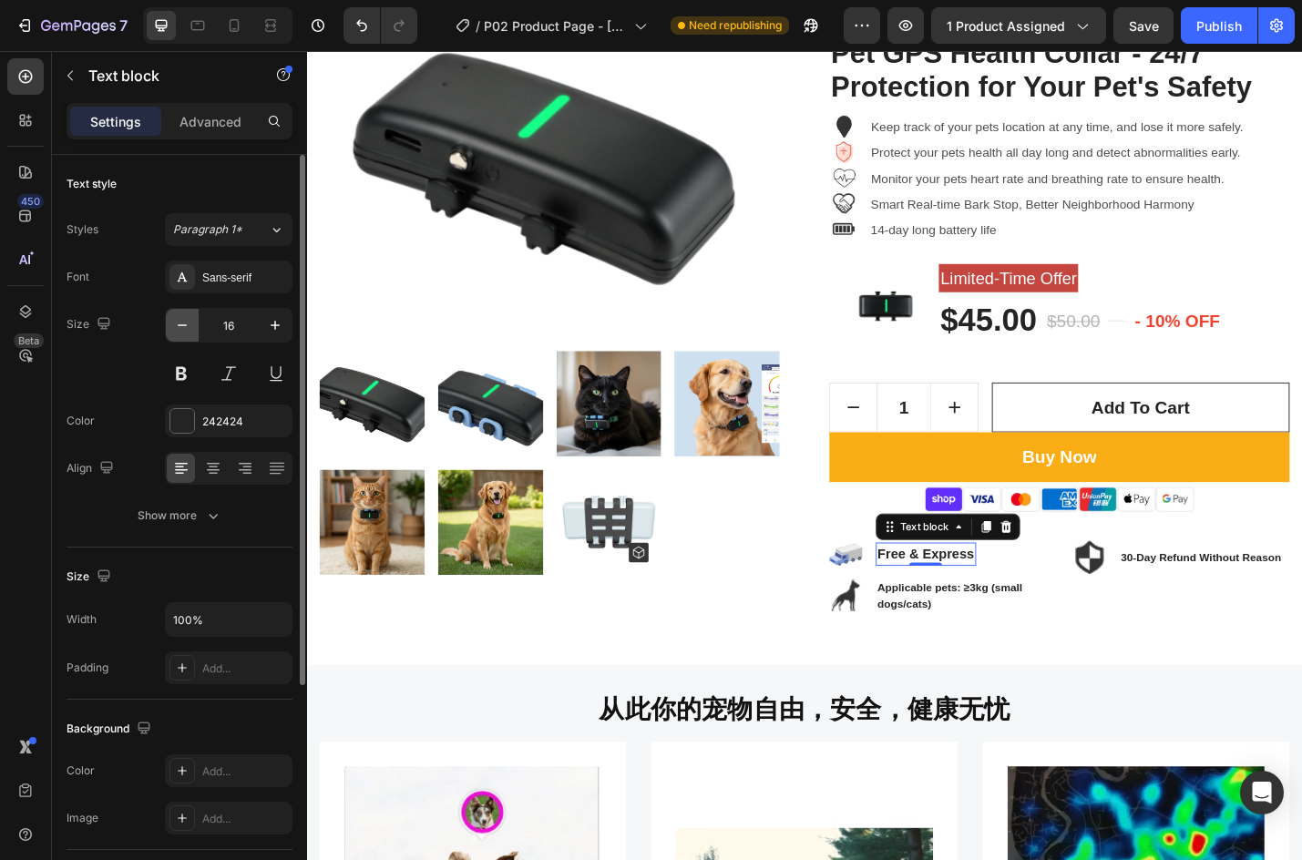
click at [191, 324] on button "button" at bounding box center [182, 325] width 33 height 33
type input "13"
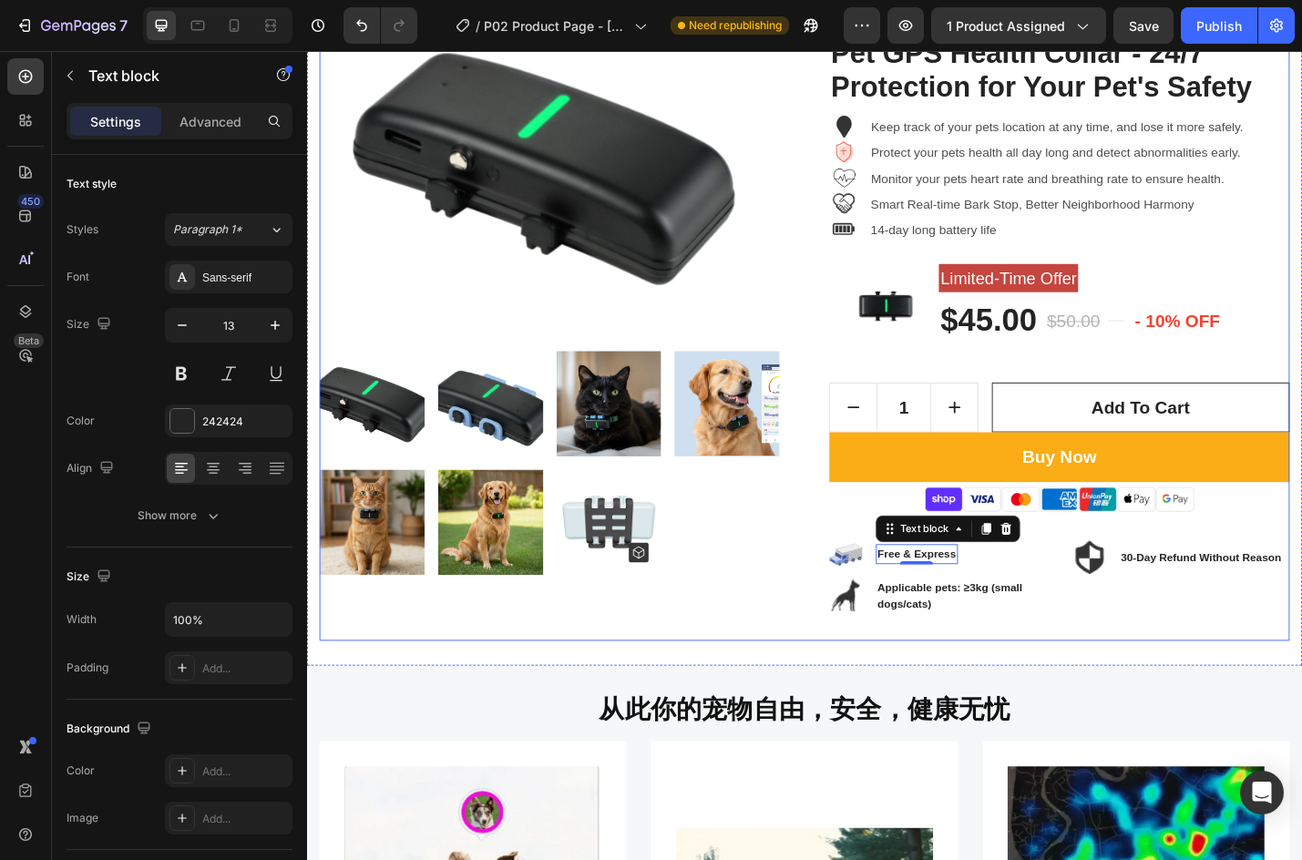
click at [1336, 677] on div "Pet GPS Health Collar - 24/7 Protection for Your Pet's Safety Product Title Ima…" at bounding box center [1134, 343] width 506 height 712
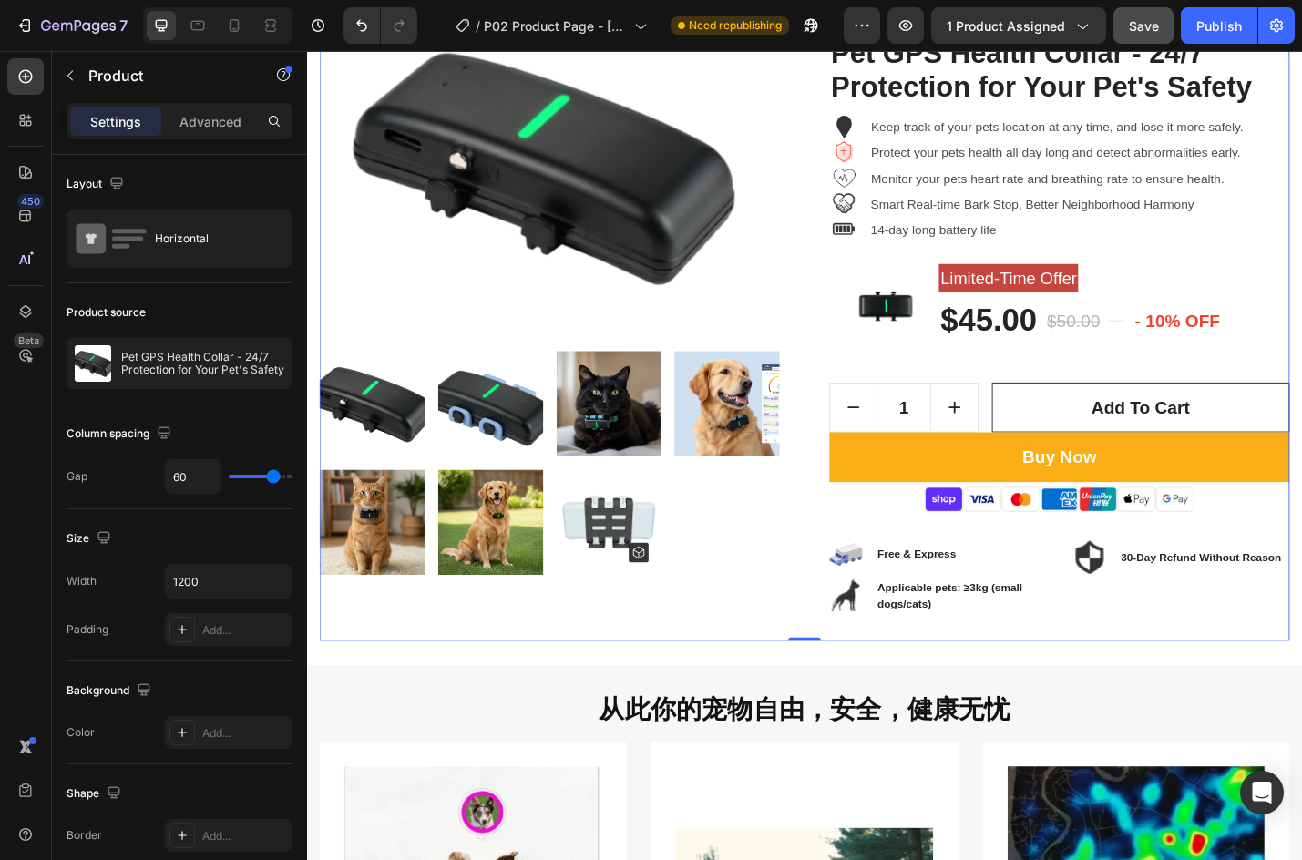
click at [1168, 33] on button "Save" at bounding box center [1144, 25] width 60 height 36
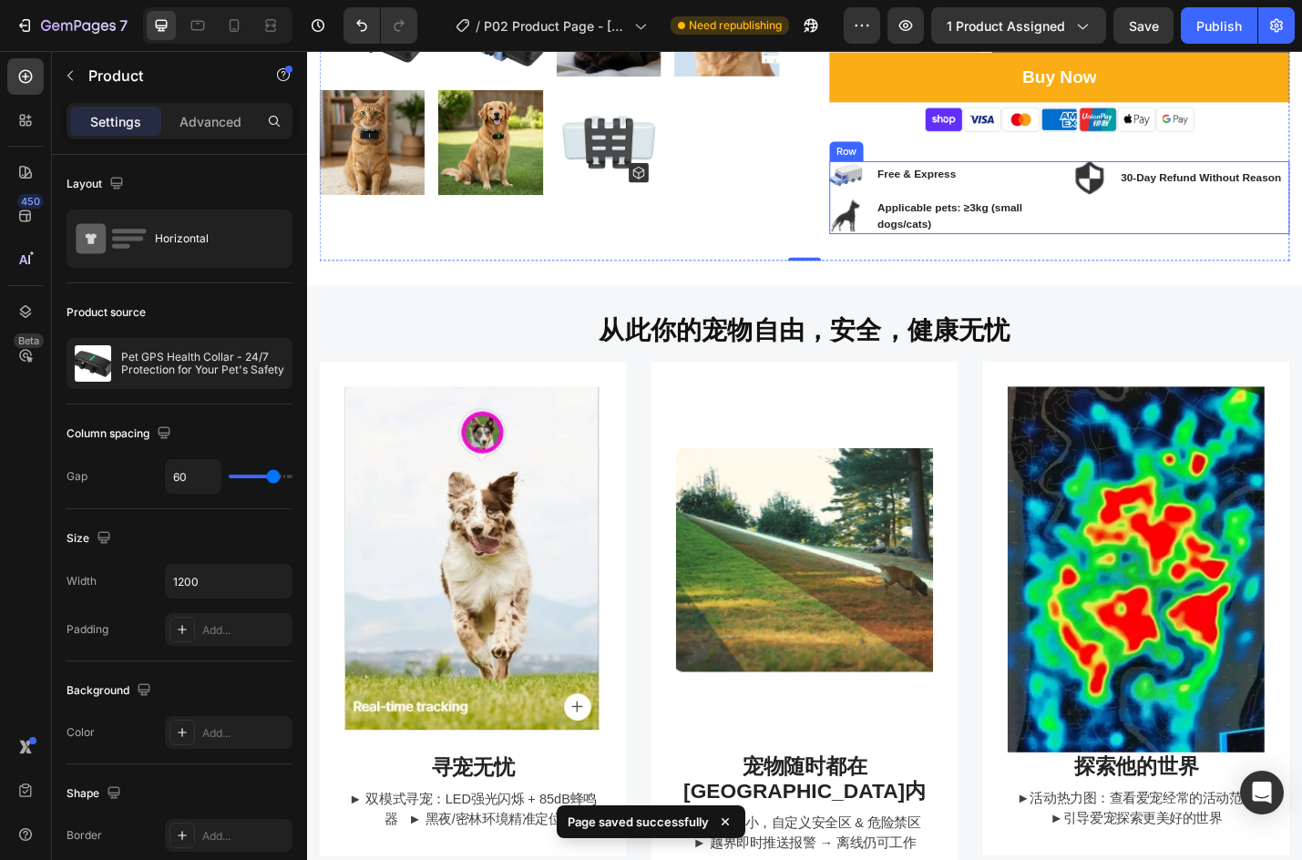
scroll to position [547, 0]
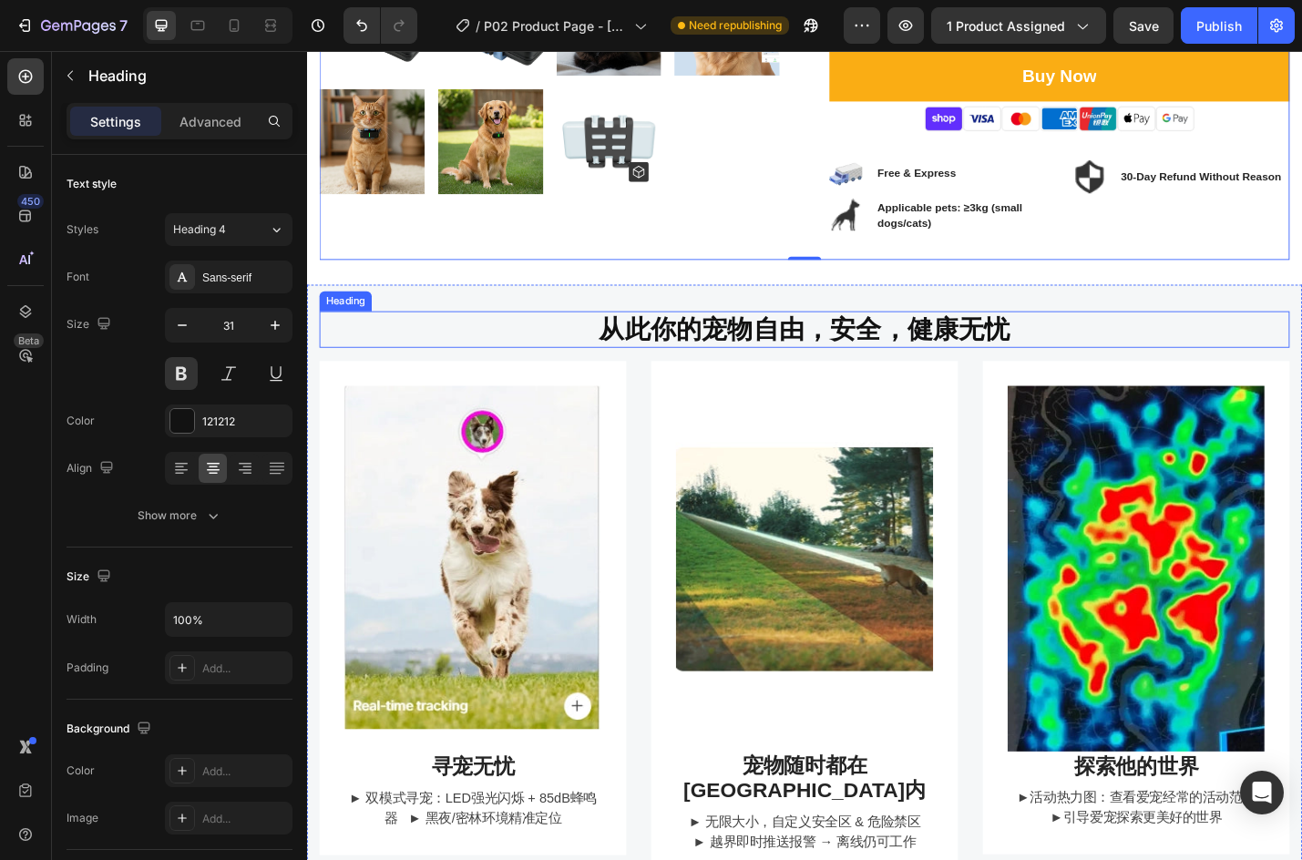
drag, startPoint x: 444, startPoint y: 368, endPoint x: 462, endPoint y: 367, distance: 18.2
click at [444, 368] on h2 "从此你的宠物自由，安全，健康无忧" at bounding box center [854, 357] width 1066 height 40
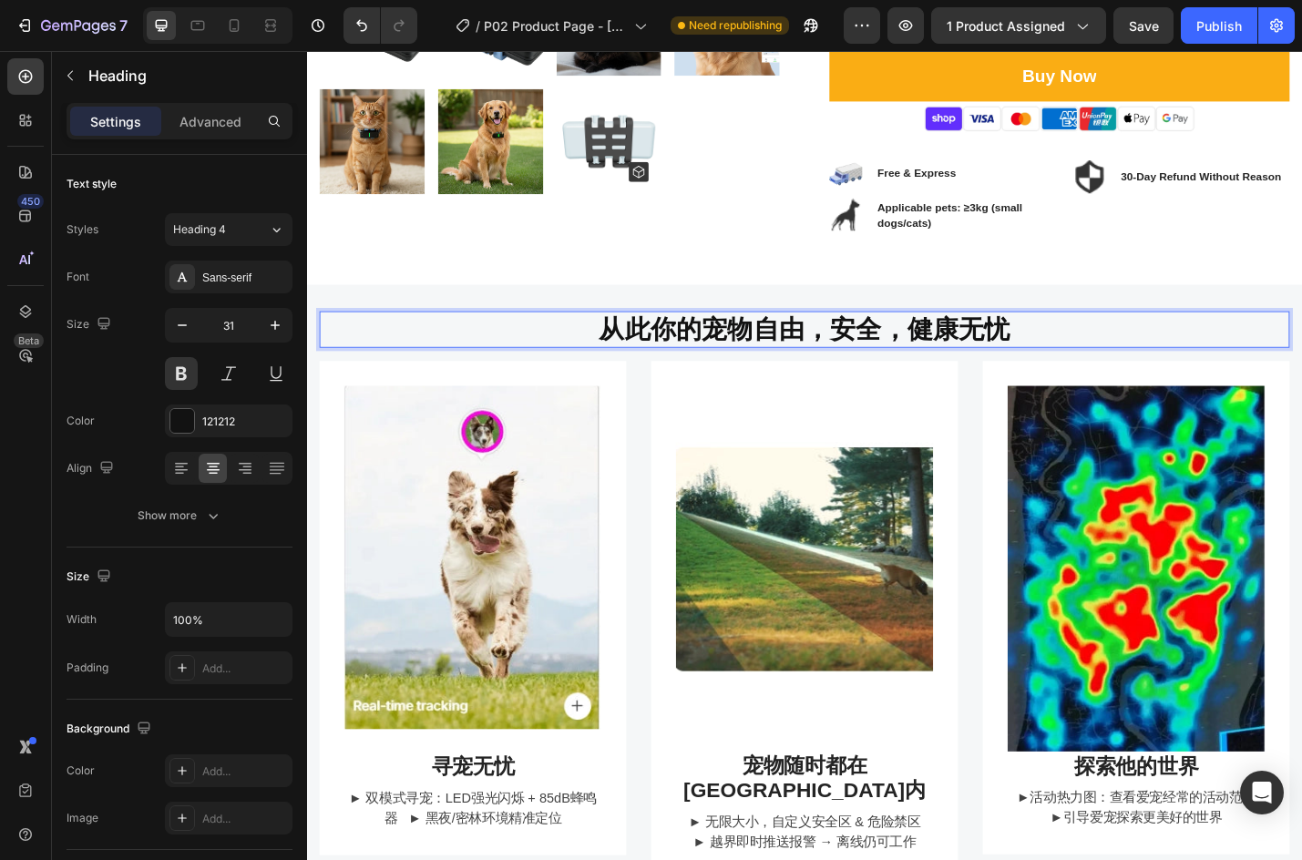
drag, startPoint x: 775, startPoint y: 349, endPoint x: 631, endPoint y: 349, distance: 144.0
click at [775, 349] on h2 "从此你的宠物自由，安全，健康无忧" at bounding box center [854, 357] width 1066 height 40
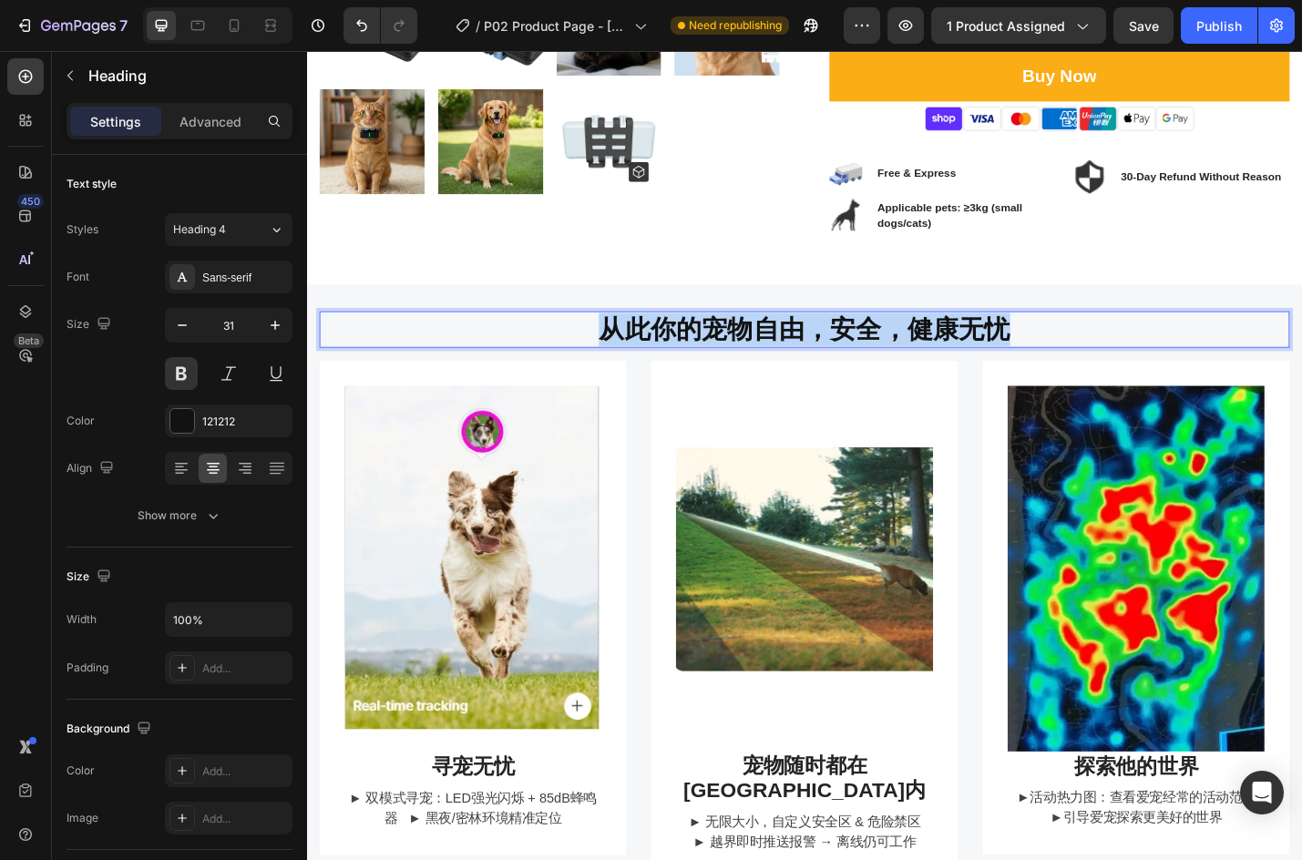
drag, startPoint x: 622, startPoint y: 349, endPoint x: 1058, endPoint y: 356, distance: 435.6
click at [1058, 356] on p "从此你的宠物自由，安全，健康无忧" at bounding box center [854, 357] width 1063 height 36
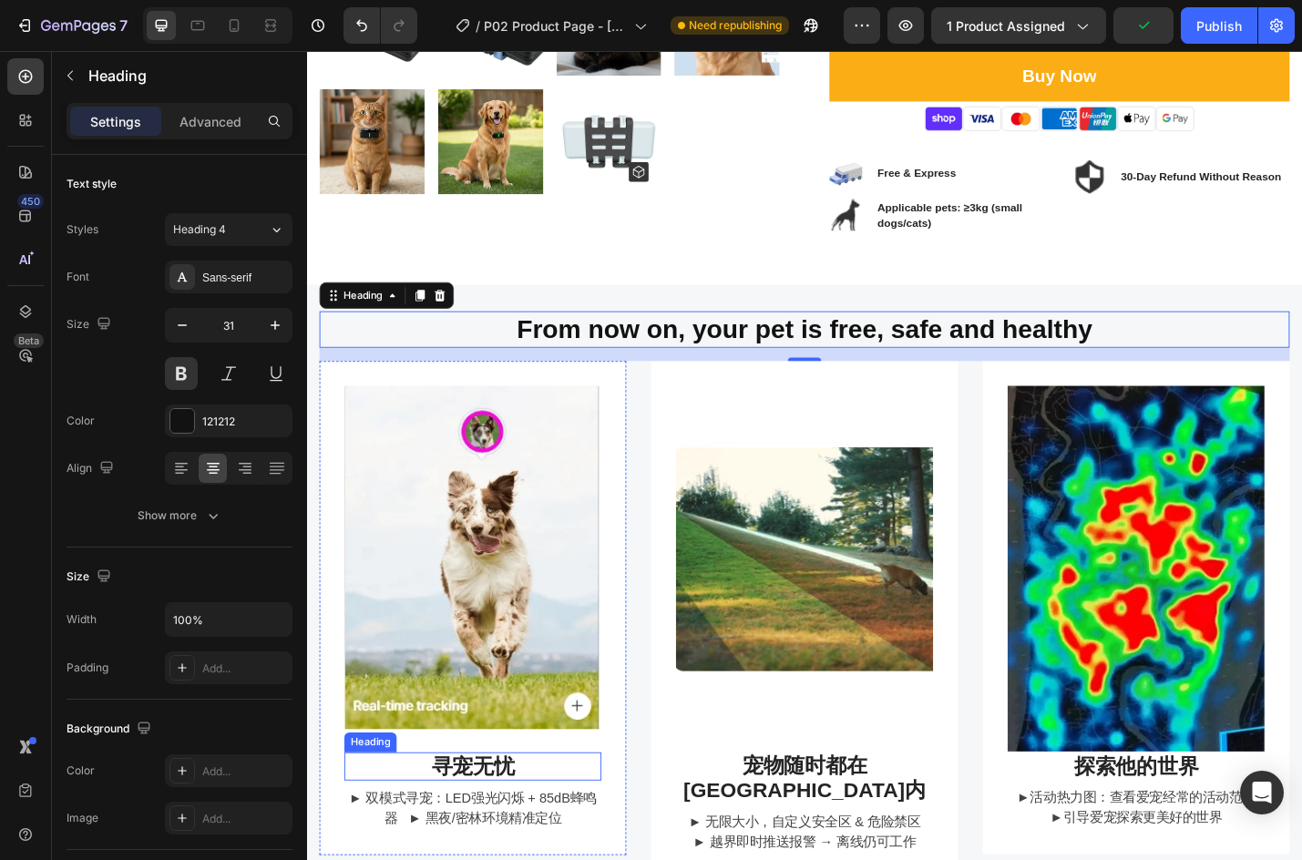
click at [491, 827] on h3 "寻宠无忧" at bounding box center [489, 837] width 282 height 31
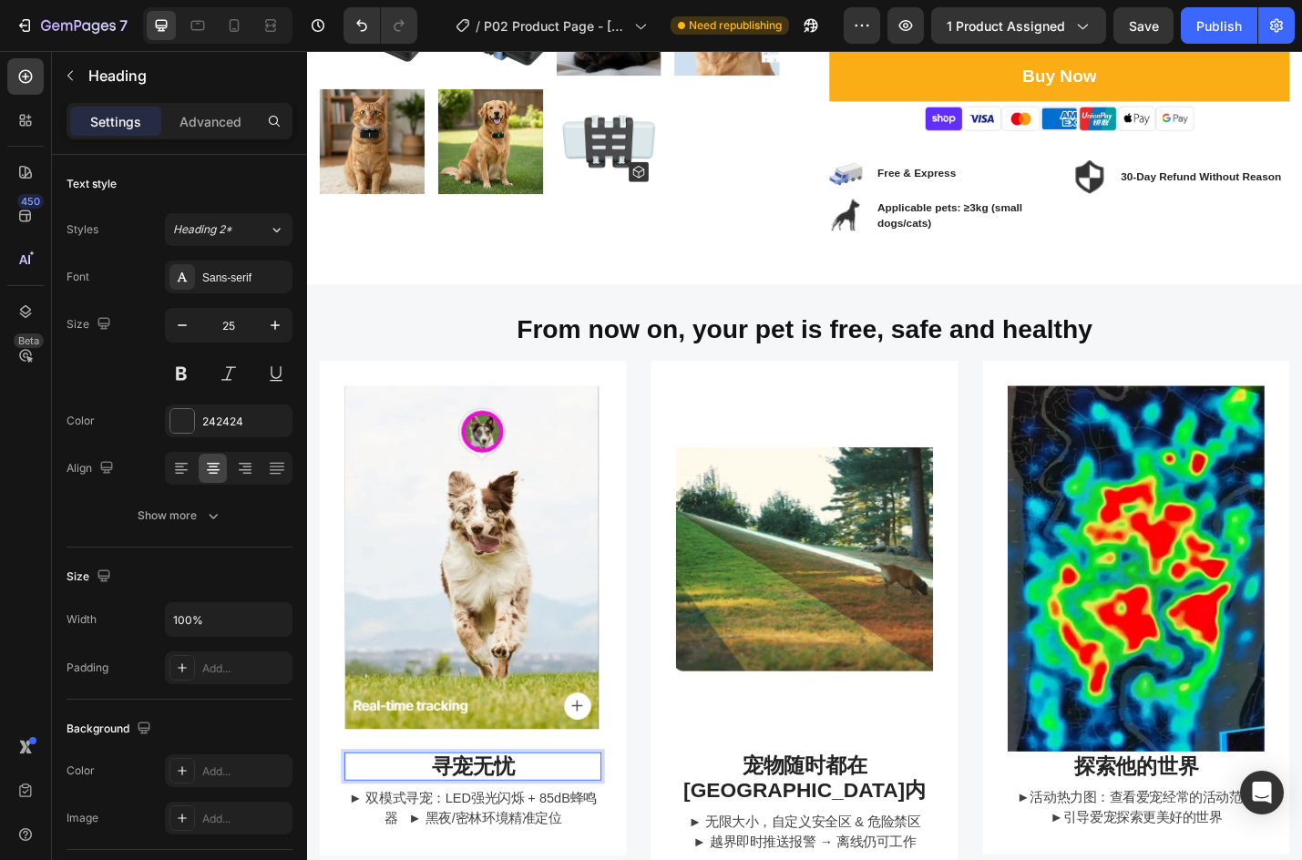
click at [449, 828] on h3 "寻宠无忧" at bounding box center [489, 837] width 282 height 31
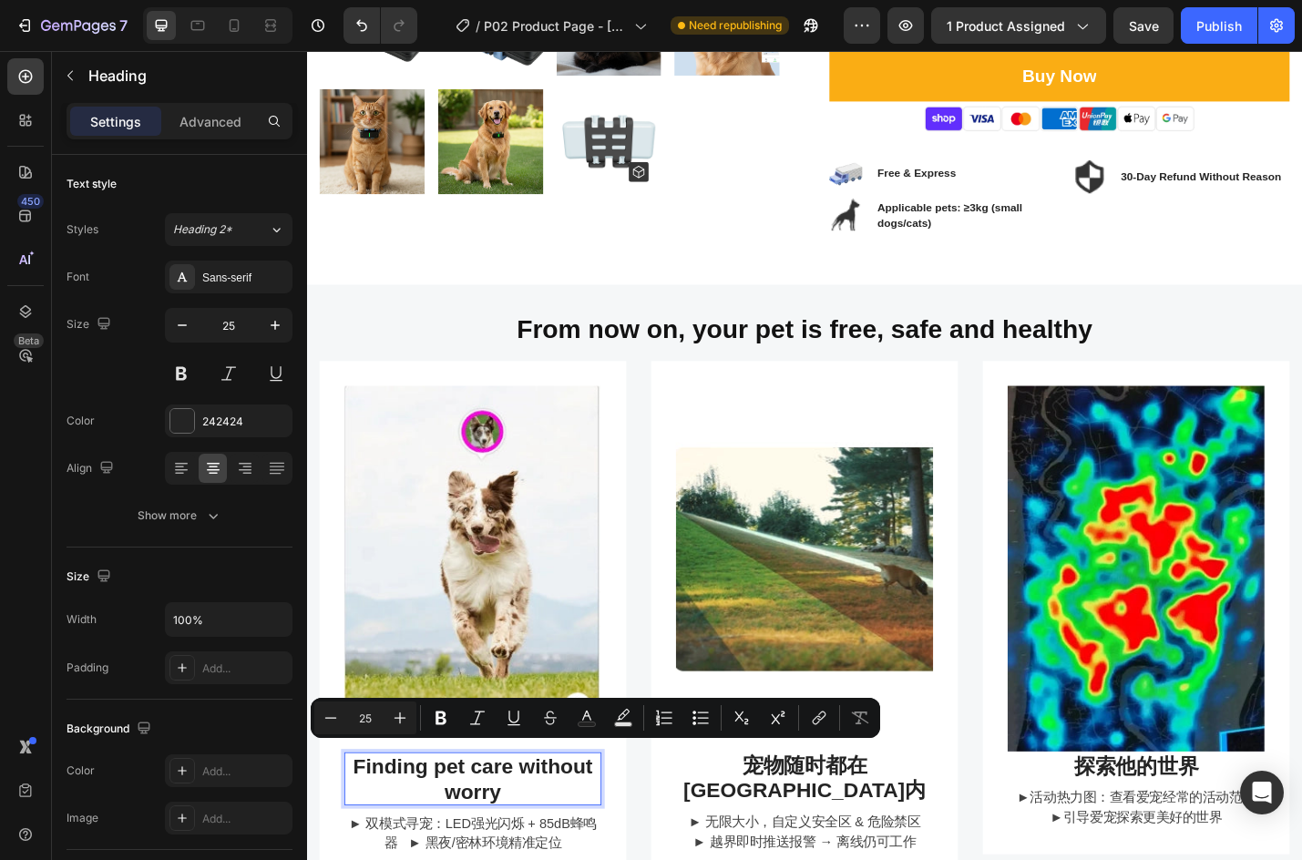
scroll to position [1, 0]
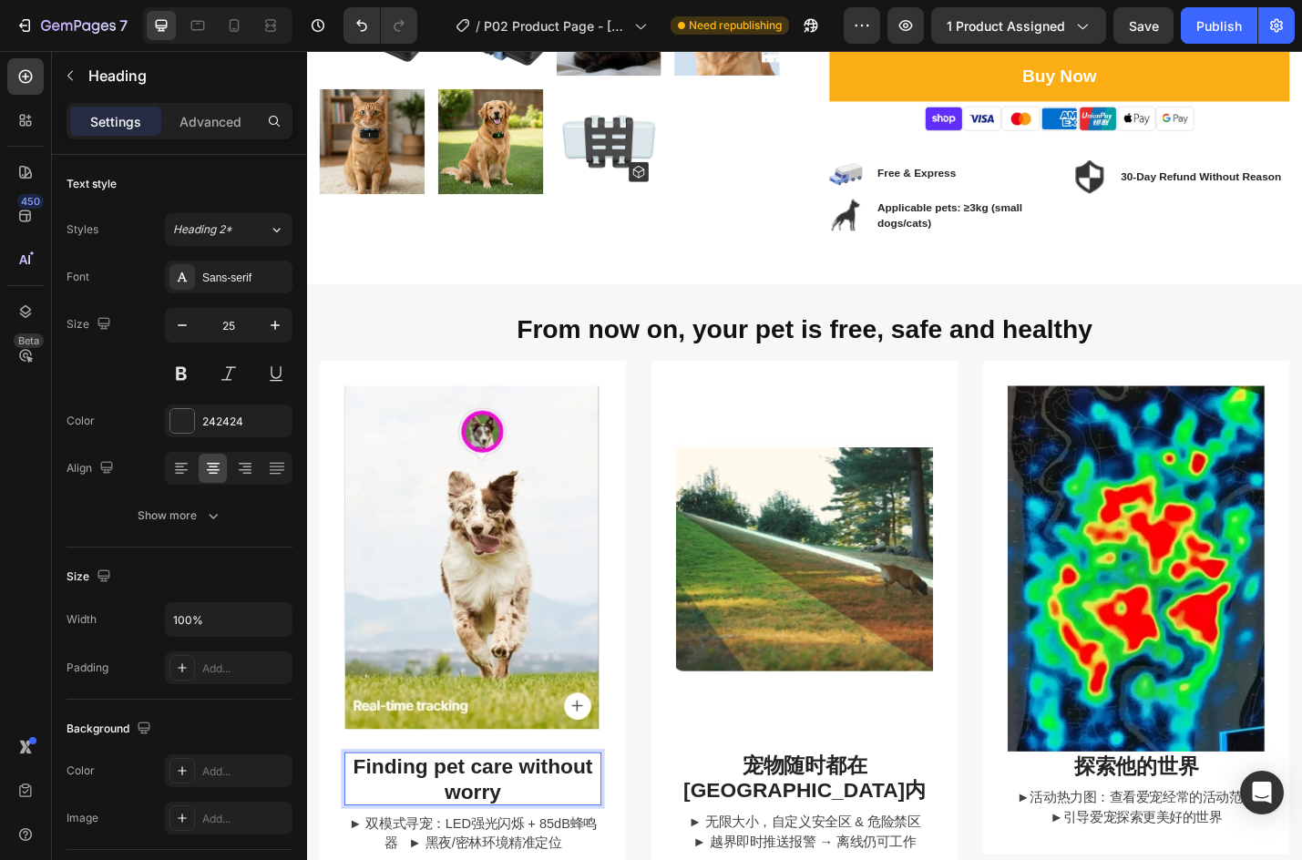
click at [560, 851] on p "Finding pet care without worry" at bounding box center [489, 851] width 279 height 55
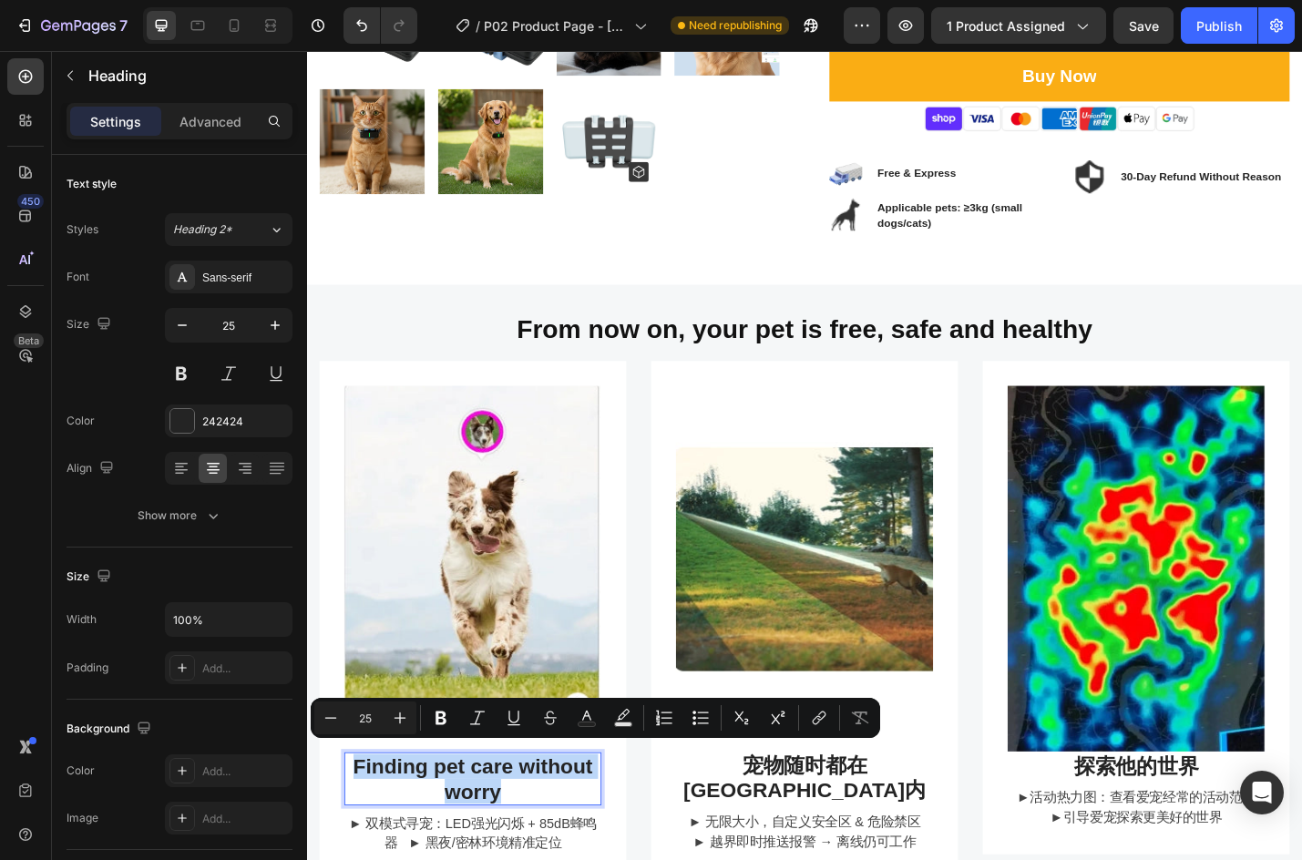
drag, startPoint x: 532, startPoint y: 852, endPoint x: 640, endPoint y: 786, distance: 126.0
click at [351, 824] on p "Finding pet care without worry" at bounding box center [489, 851] width 279 height 55
click at [325, 707] on button "Minus" at bounding box center [330, 718] width 33 height 33
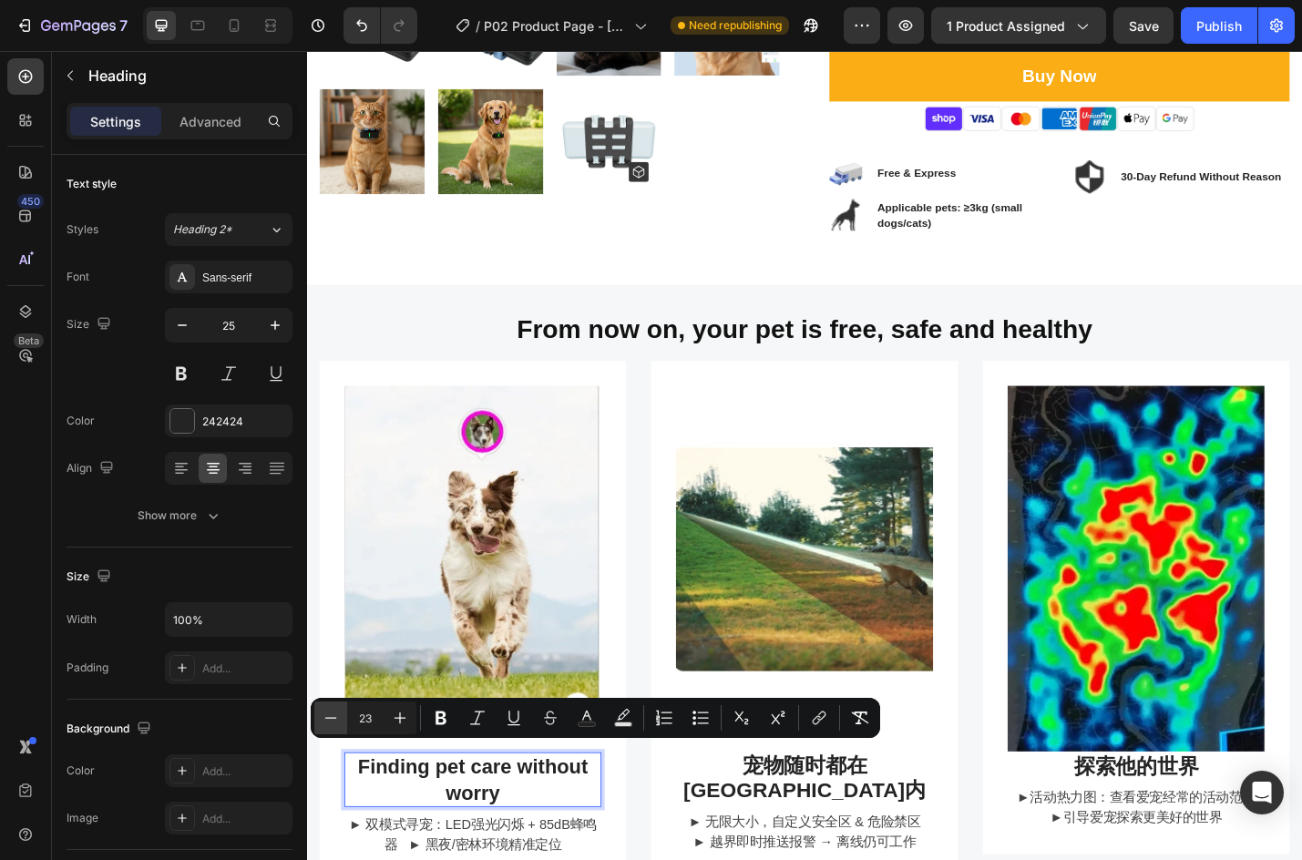
click at [325, 707] on button "Minus" at bounding box center [330, 718] width 33 height 33
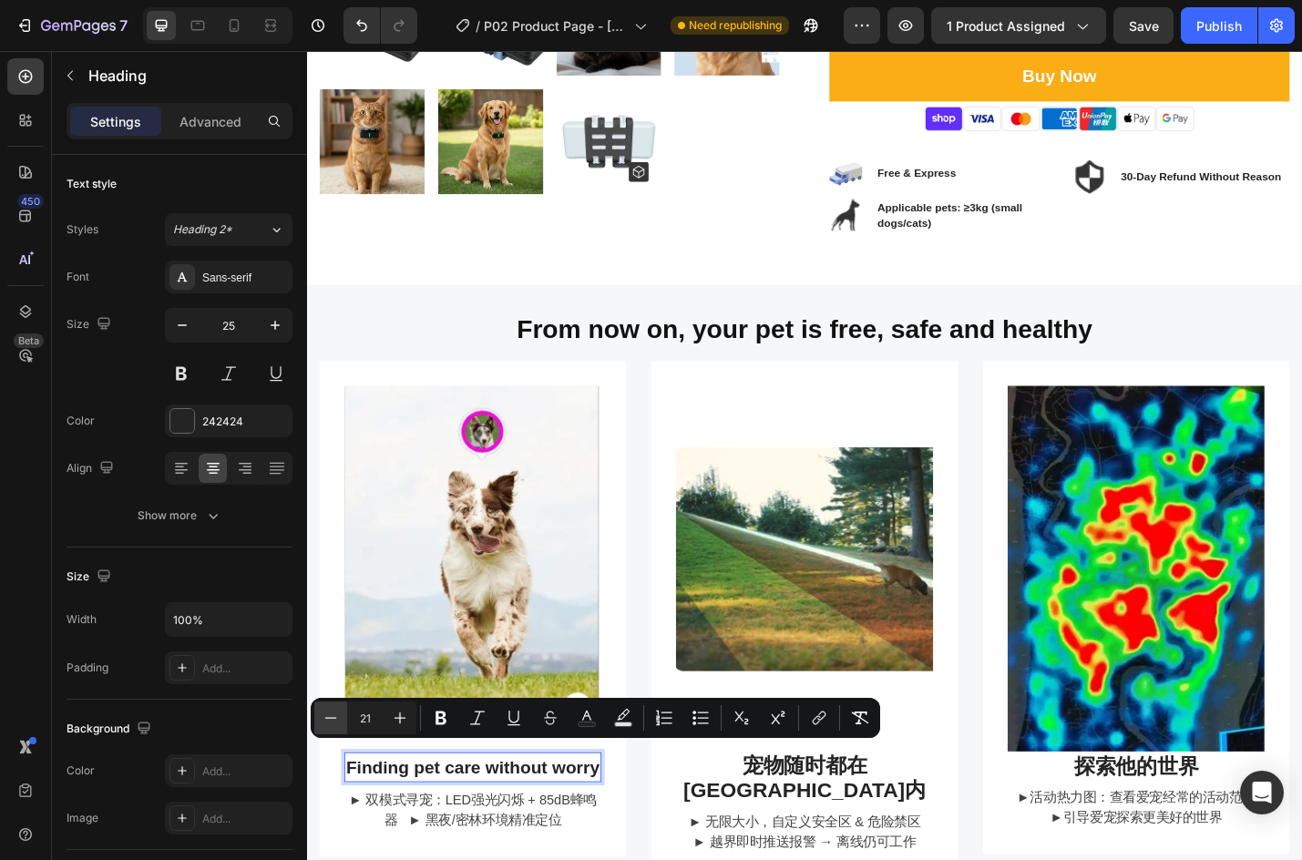
click at [325, 707] on button "Minus" at bounding box center [330, 718] width 33 height 33
type input "18"
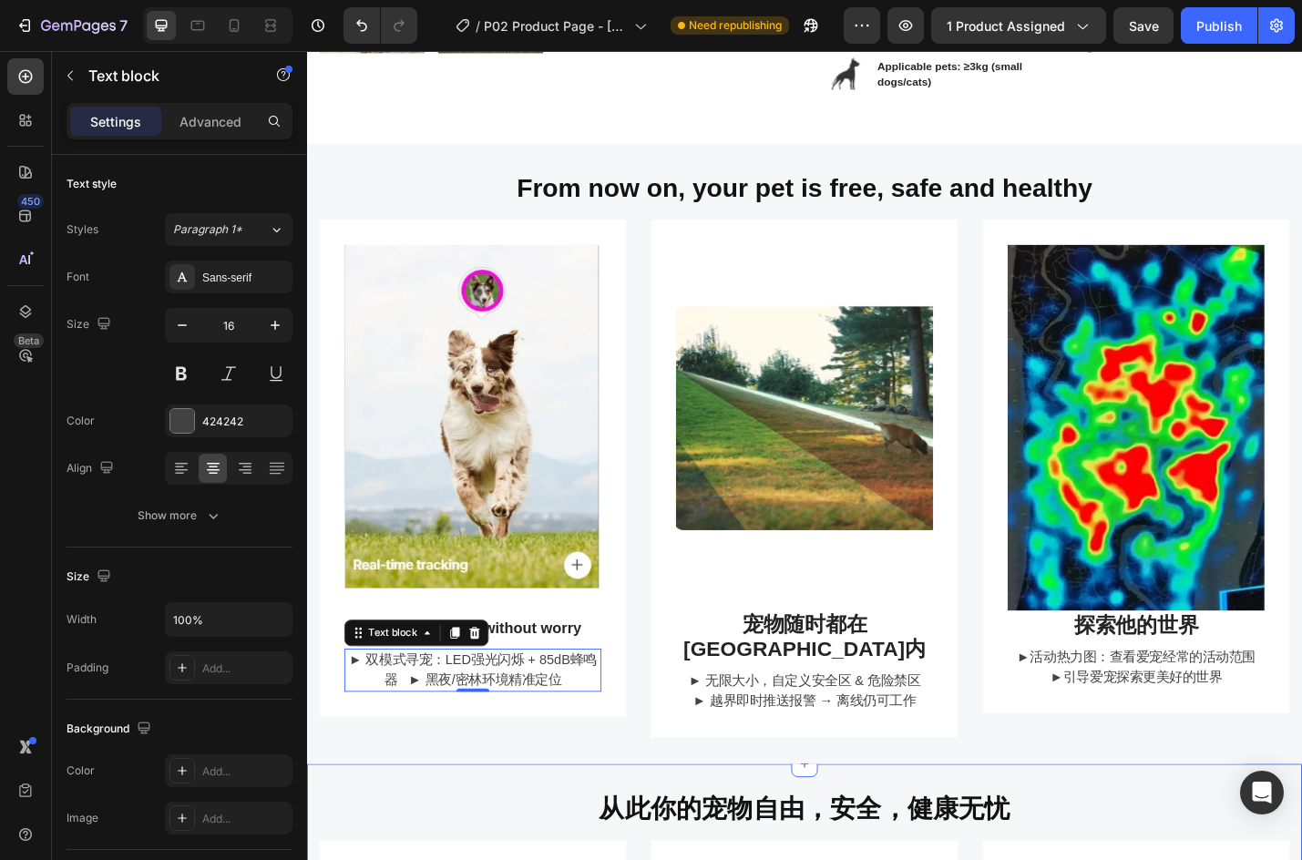
scroll to position [729, 0]
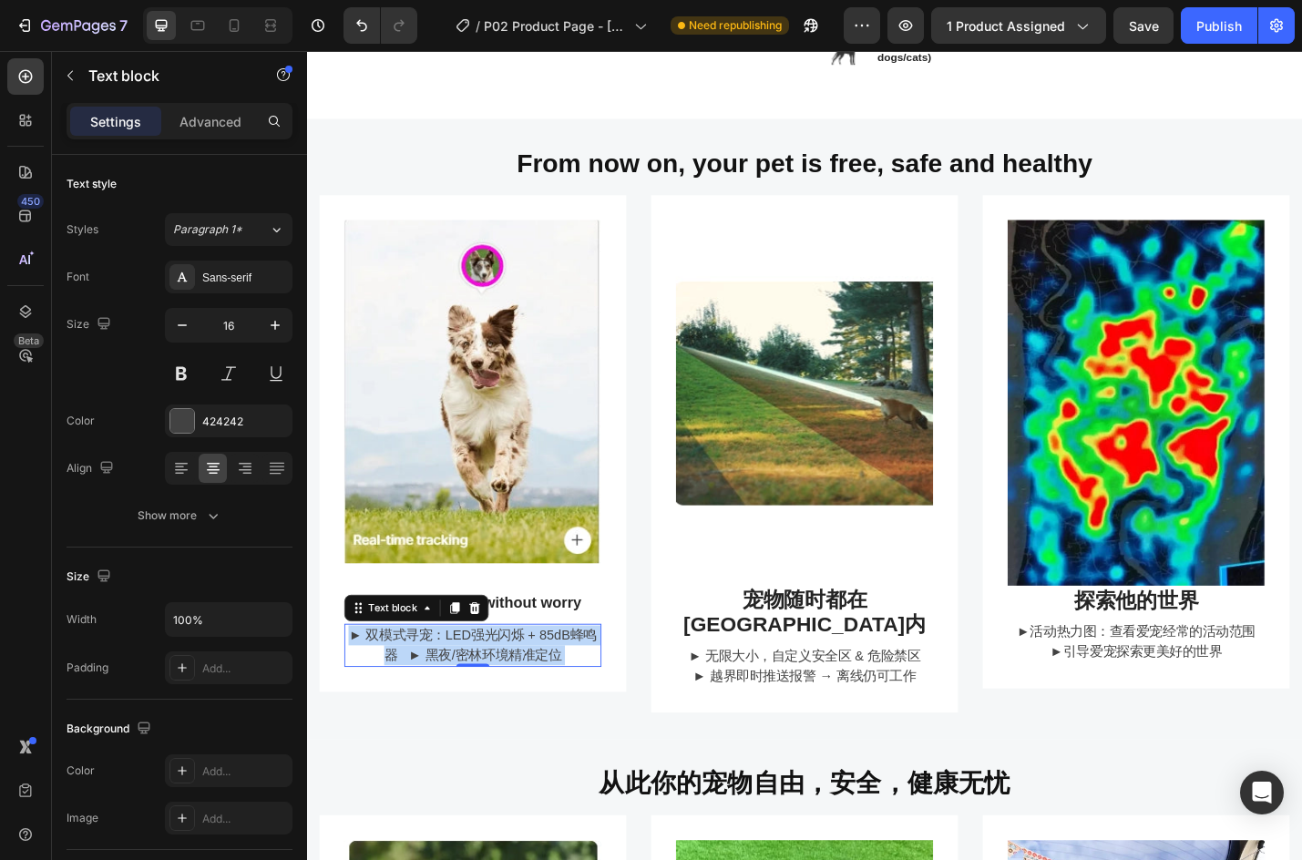
click at [447, 683] on p "► 双模式寻宠：LED强光闪烁 + 85dB蜂鸣器 ► 黑夜/密林环境精准定位" at bounding box center [489, 705] width 279 height 44
click at [436, 693] on p "► 双模式寻宠：LED强光闪烁 + 85dB蜂鸣器 ► 黑夜/密林环境精准定位" at bounding box center [489, 705] width 279 height 44
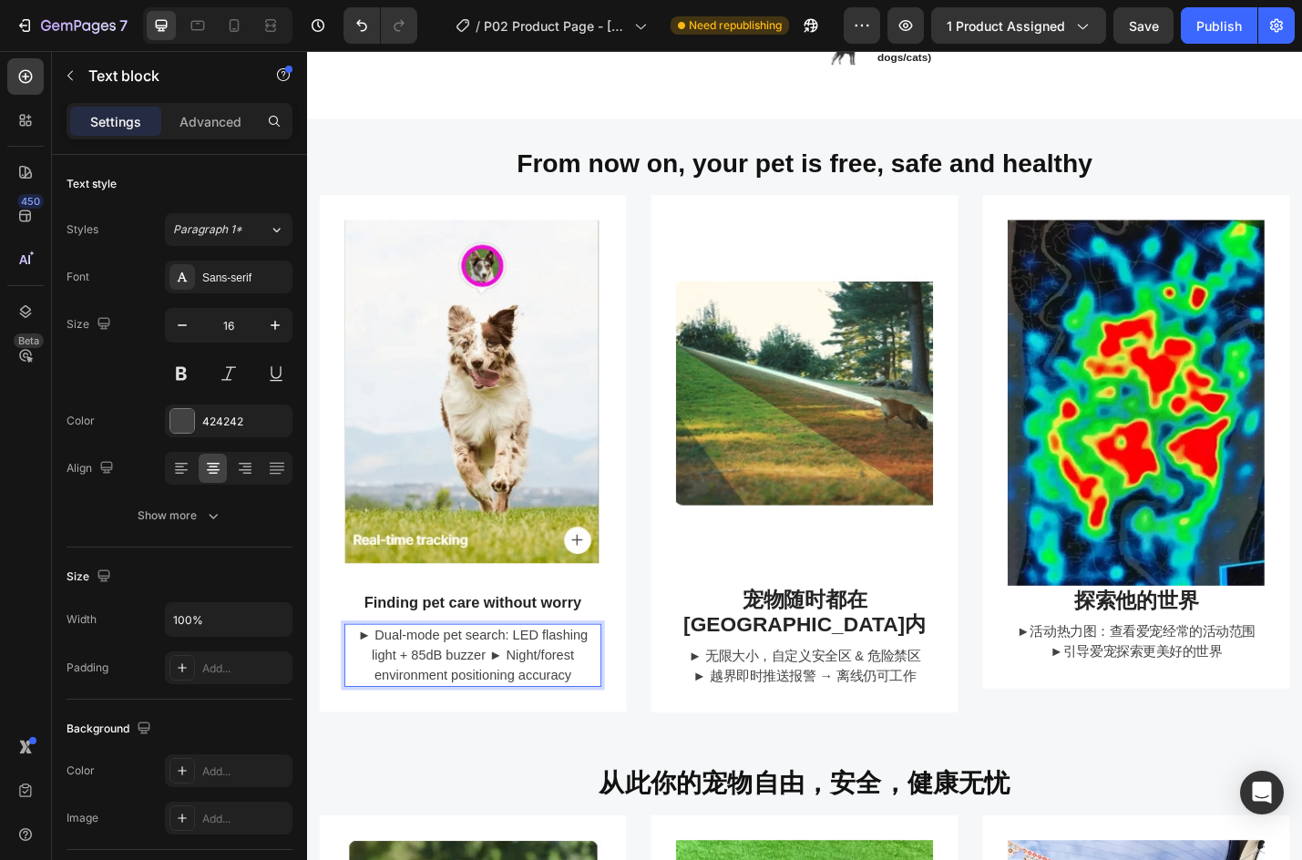
click at [503, 704] on p "► Dual-mode pet search: LED flashing light + 85dB buzzer ► Night/forest environ…" at bounding box center [489, 716] width 279 height 66
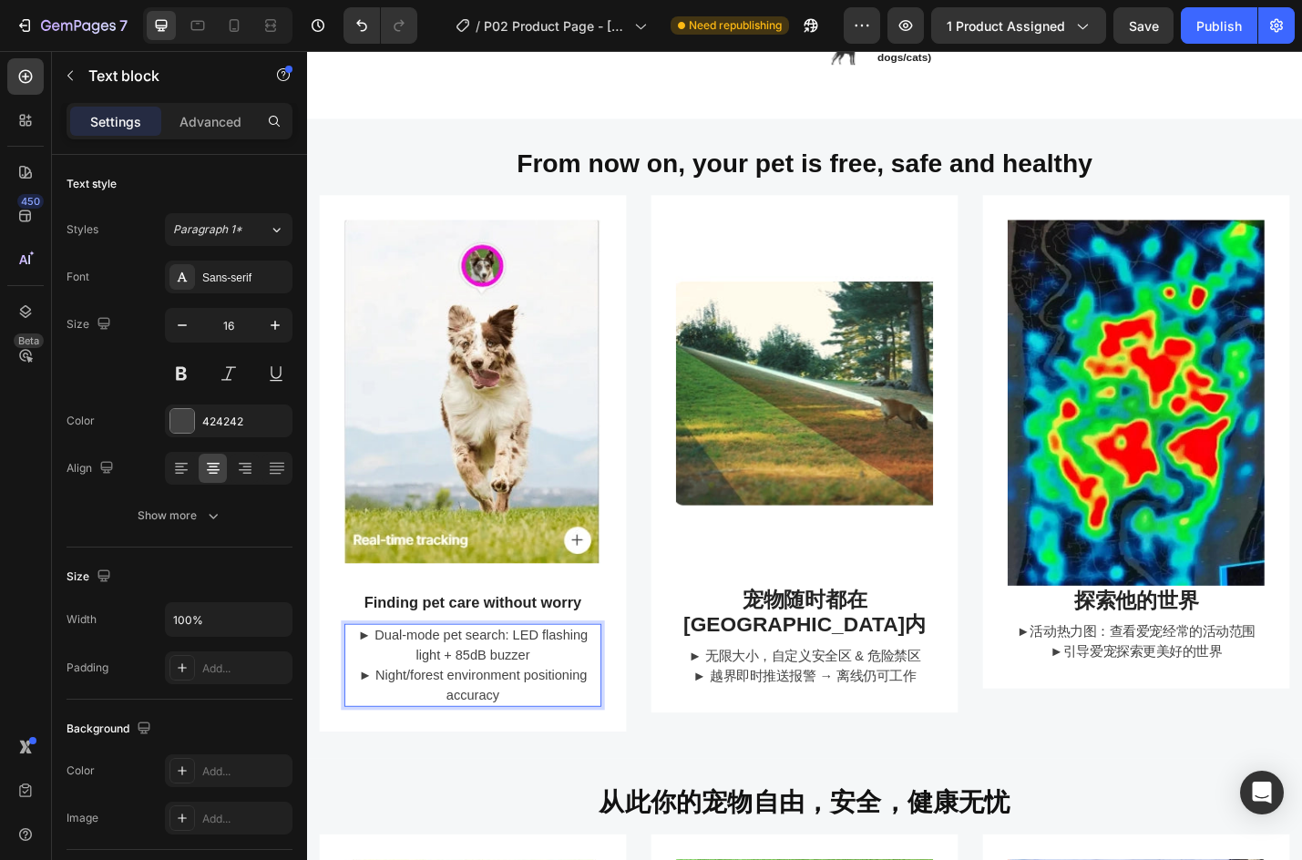
click at [363, 688] on p "► Dual-mode pet search: LED flashing light + 85dB buzzer" at bounding box center [489, 705] width 279 height 44
click at [354, 734] on p "► Night/forest environment positioning accuracy" at bounding box center [489, 748] width 279 height 44
click at [402, 695] on p "► Dual-mode pet search: LED flashing light + 85dB buzzer ► Night/forest environ…" at bounding box center [489, 726] width 279 height 87
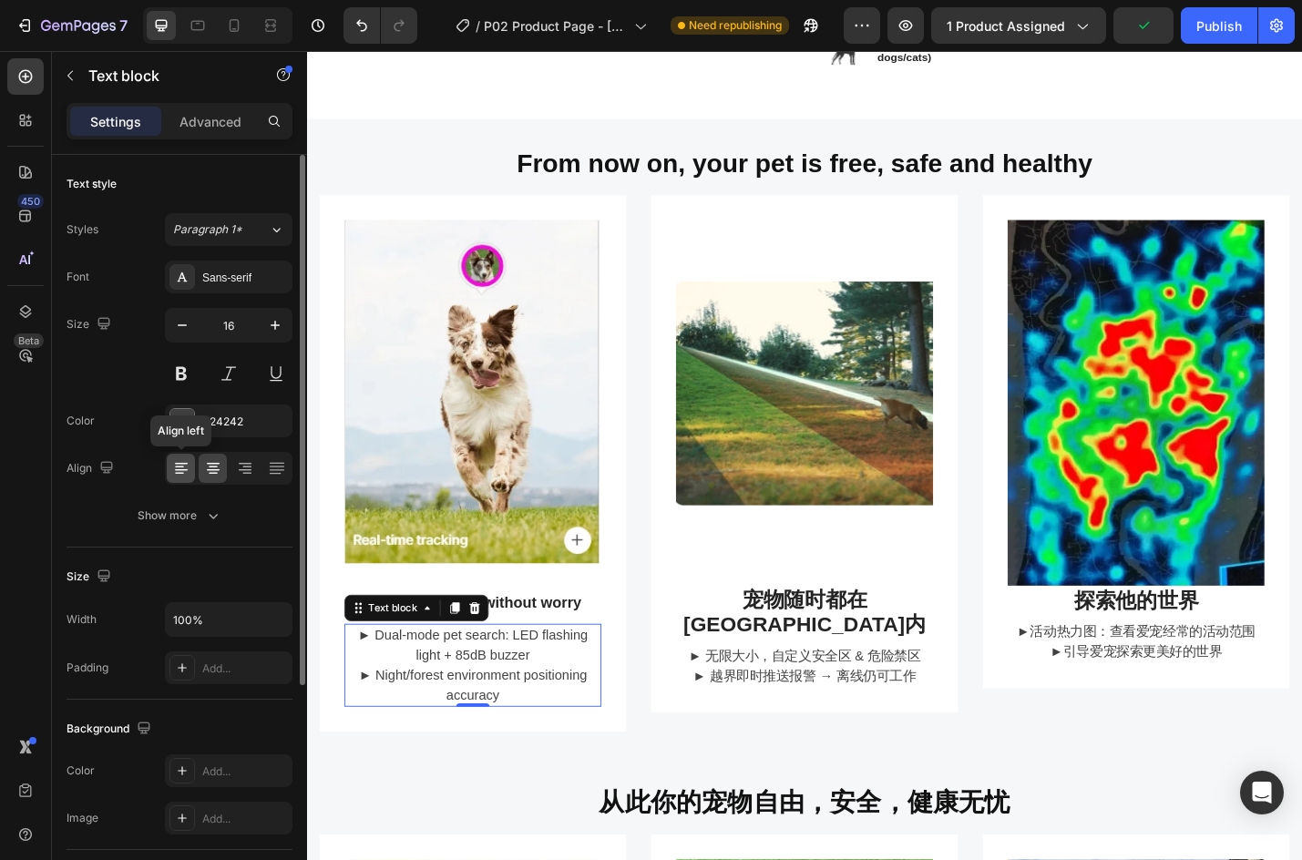
click at [189, 471] on icon at bounding box center [181, 468] width 18 height 18
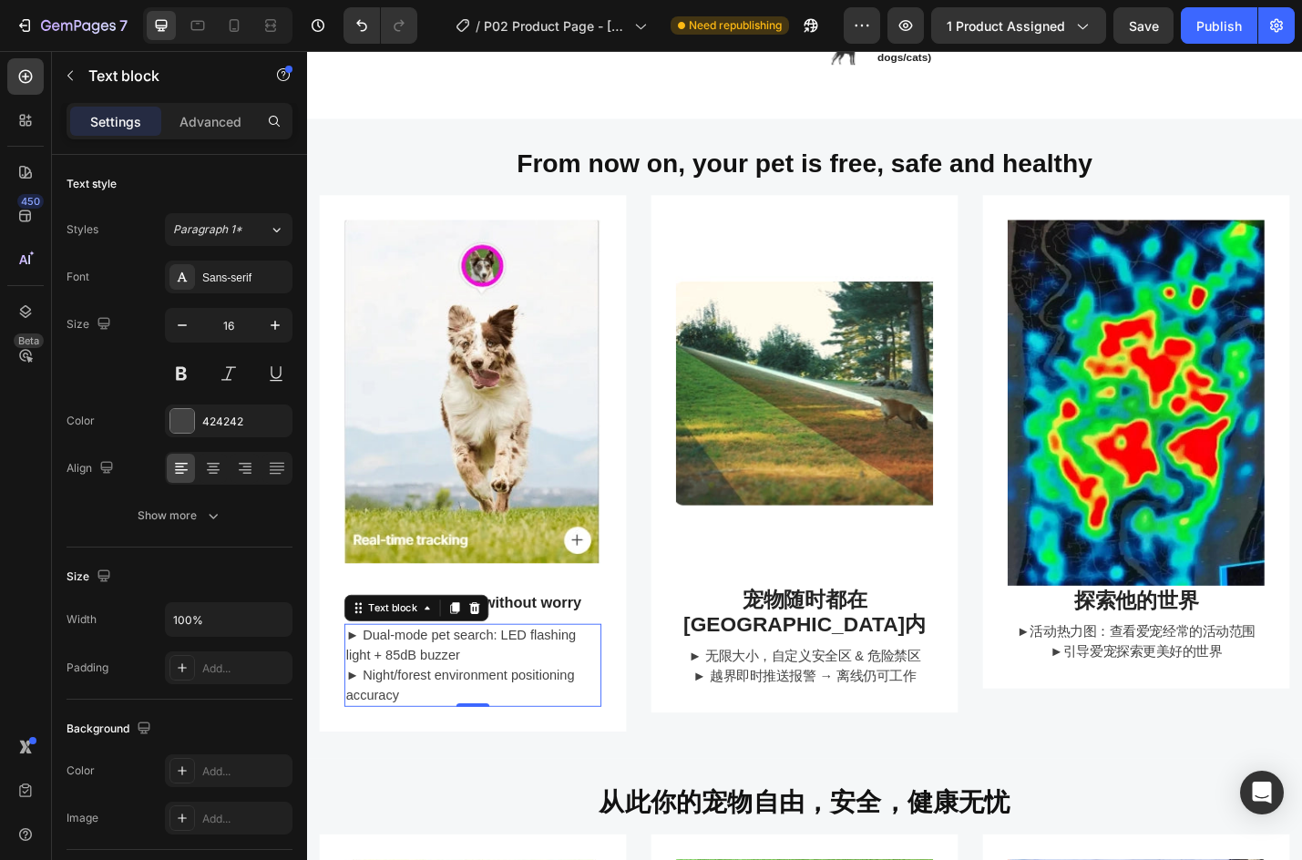
click at [544, 724] on p "► Dual-mode pet search: LED flashing light + 85dB buzzer ► Night/forest environ…" at bounding box center [489, 726] width 279 height 87
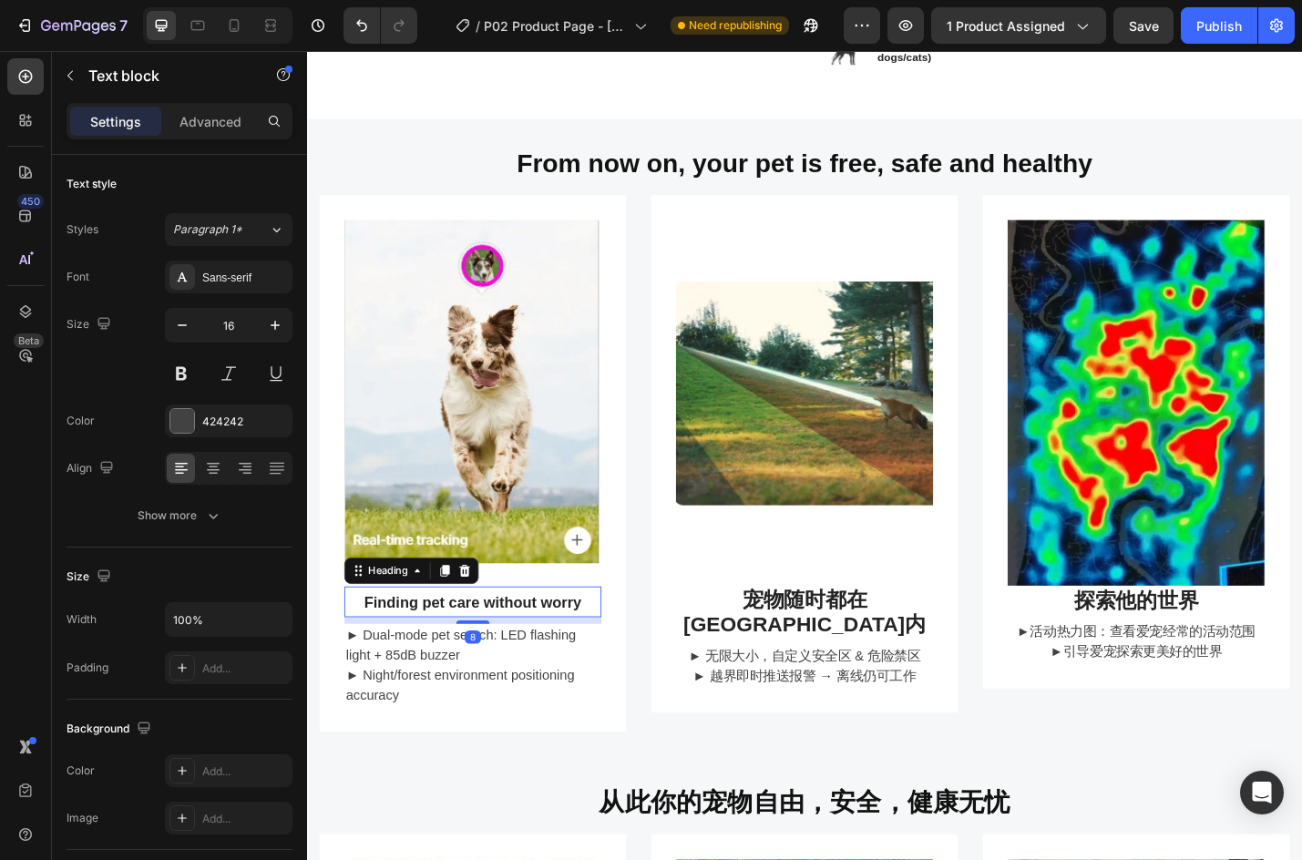
click at [429, 649] on span "Finding pet care without worry" at bounding box center [489, 658] width 239 height 18
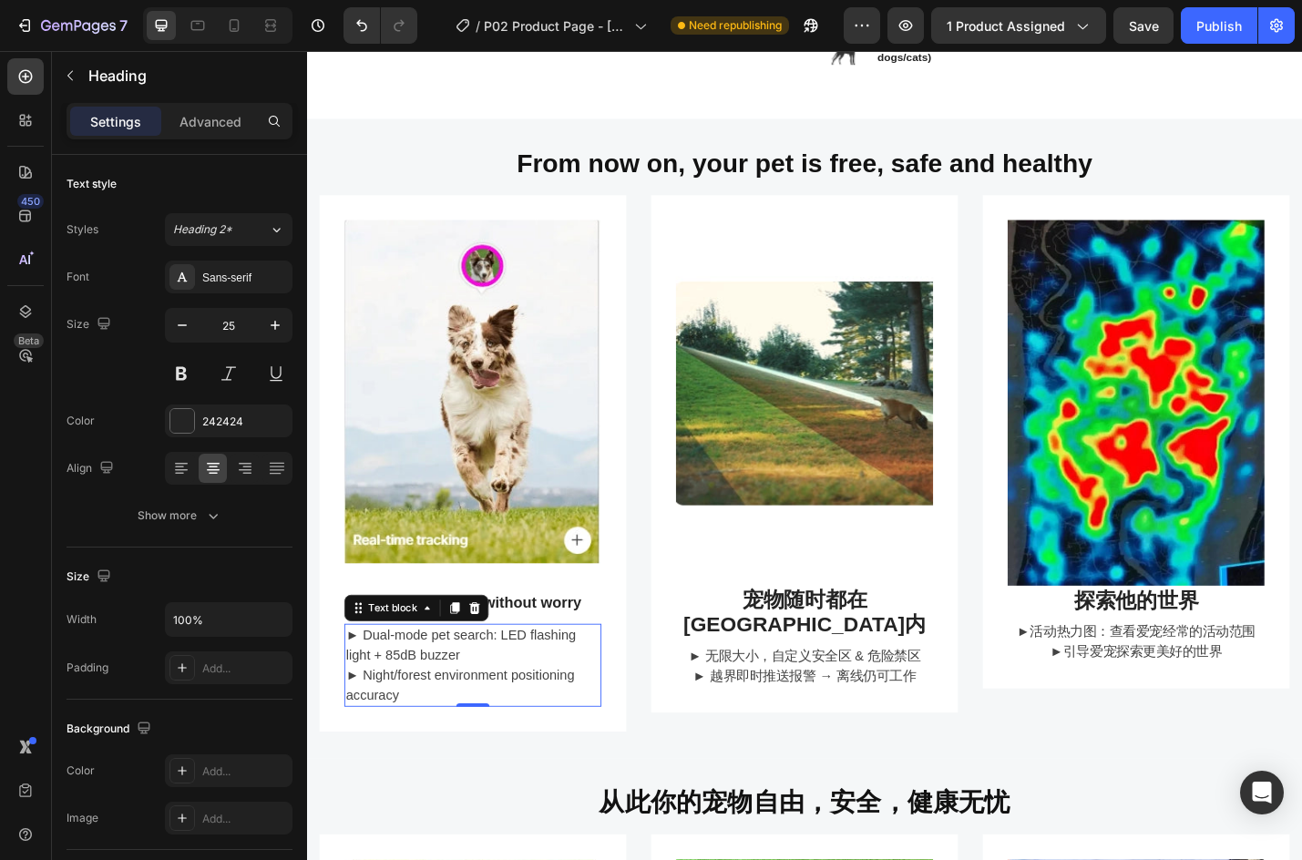
click at [446, 714] on p "► Dual-mode pet search: LED flashing light + 85dB buzzer ► Night/forest environ…" at bounding box center [489, 726] width 279 height 87
click at [186, 337] on button "button" at bounding box center [182, 325] width 33 height 33
type input "15"
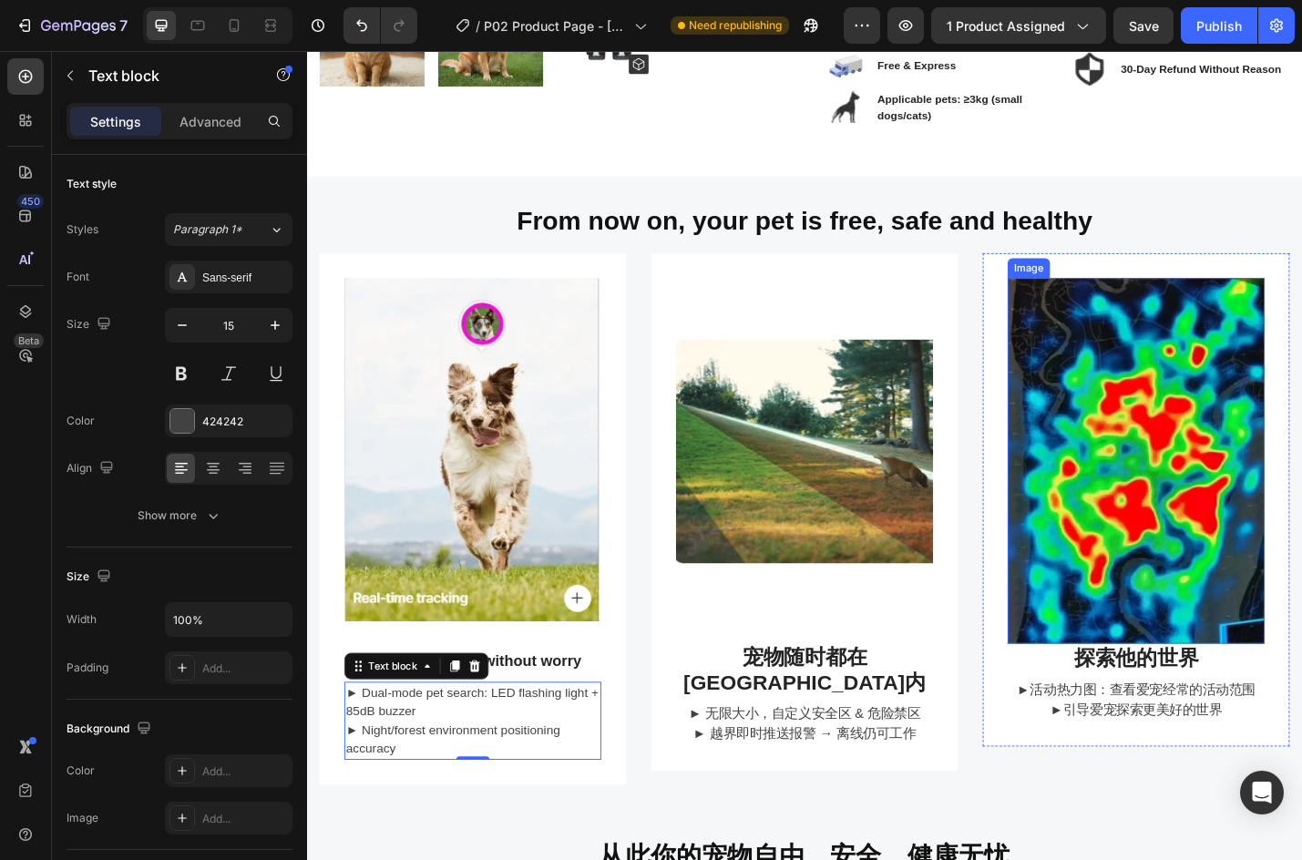
scroll to position [638, 0]
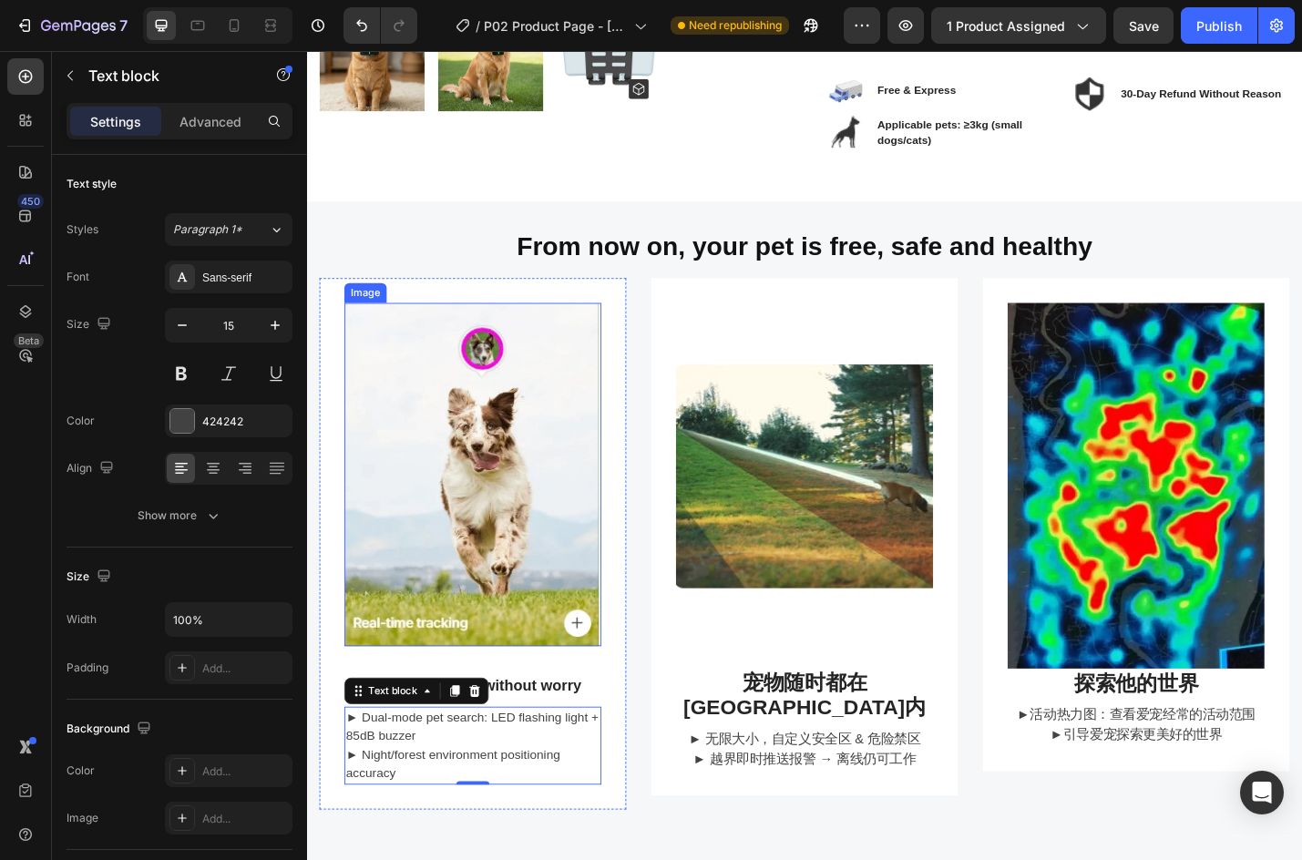
click at [461, 695] on img at bounding box center [489, 516] width 282 height 376
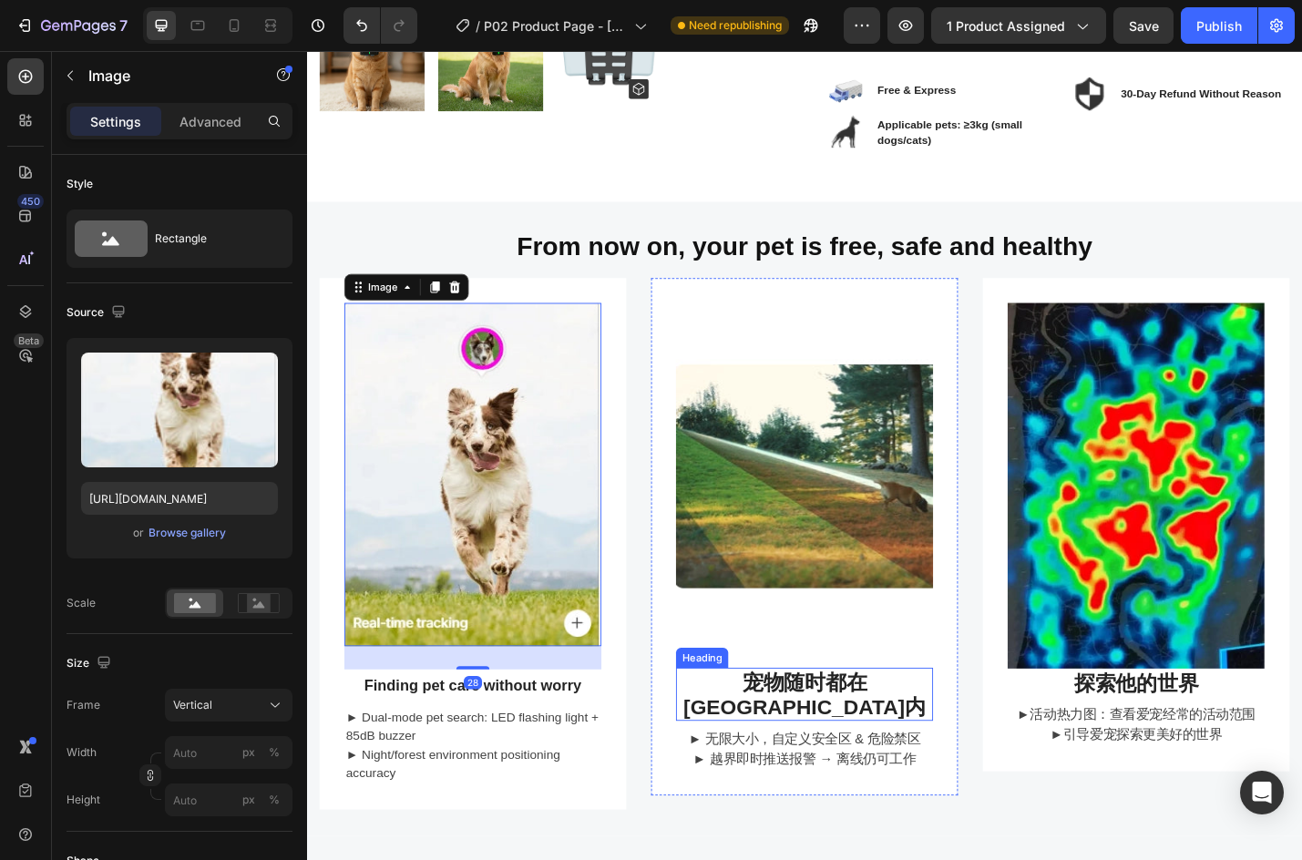
click at [796, 732] on h3 "宠物随时都在[GEOGRAPHIC_DATA]内" at bounding box center [854, 758] width 282 height 58
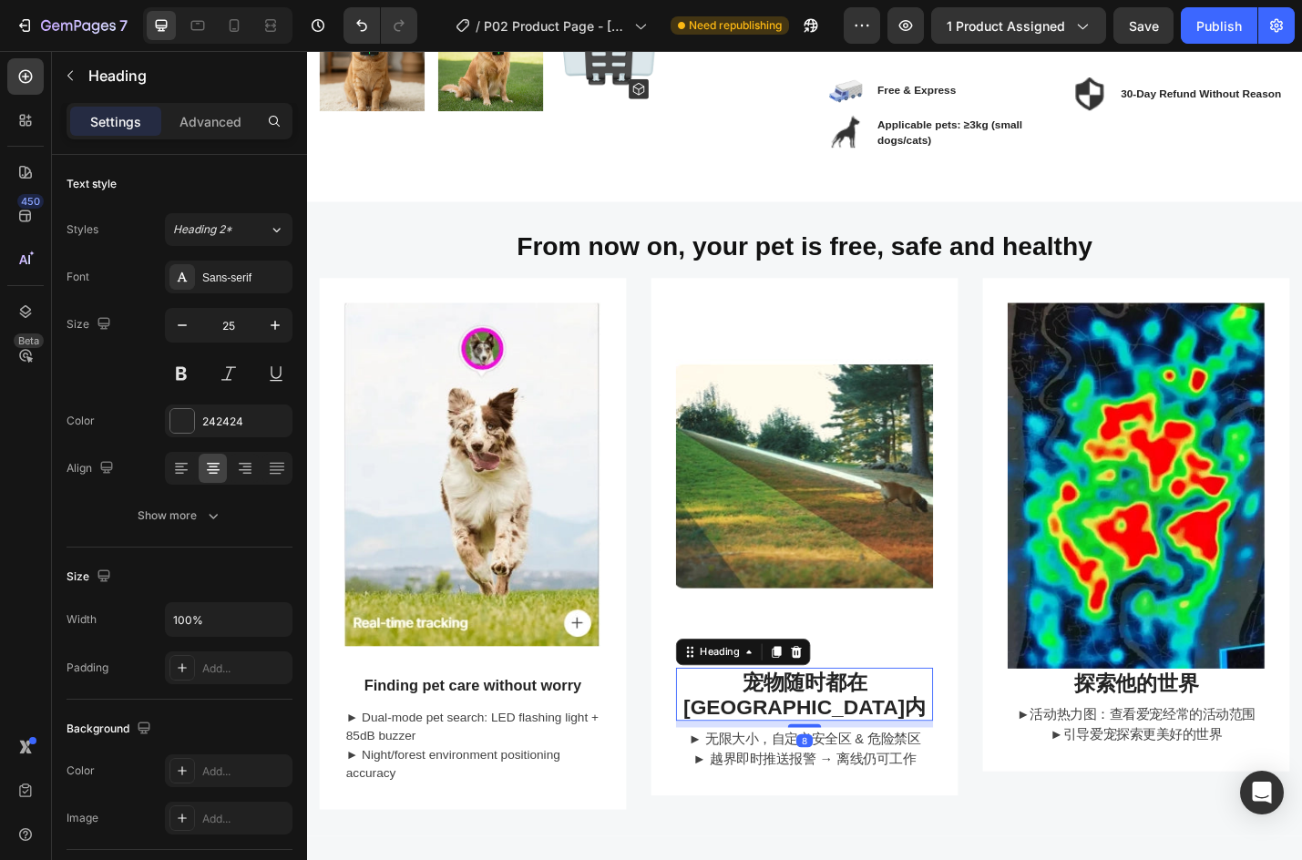
click at [796, 732] on h3 "宠物随时都在[GEOGRAPHIC_DATA]内" at bounding box center [854, 758] width 282 height 58
click at [796, 732] on p "宠物随时都在[GEOGRAPHIC_DATA]内" at bounding box center [853, 758] width 279 height 55
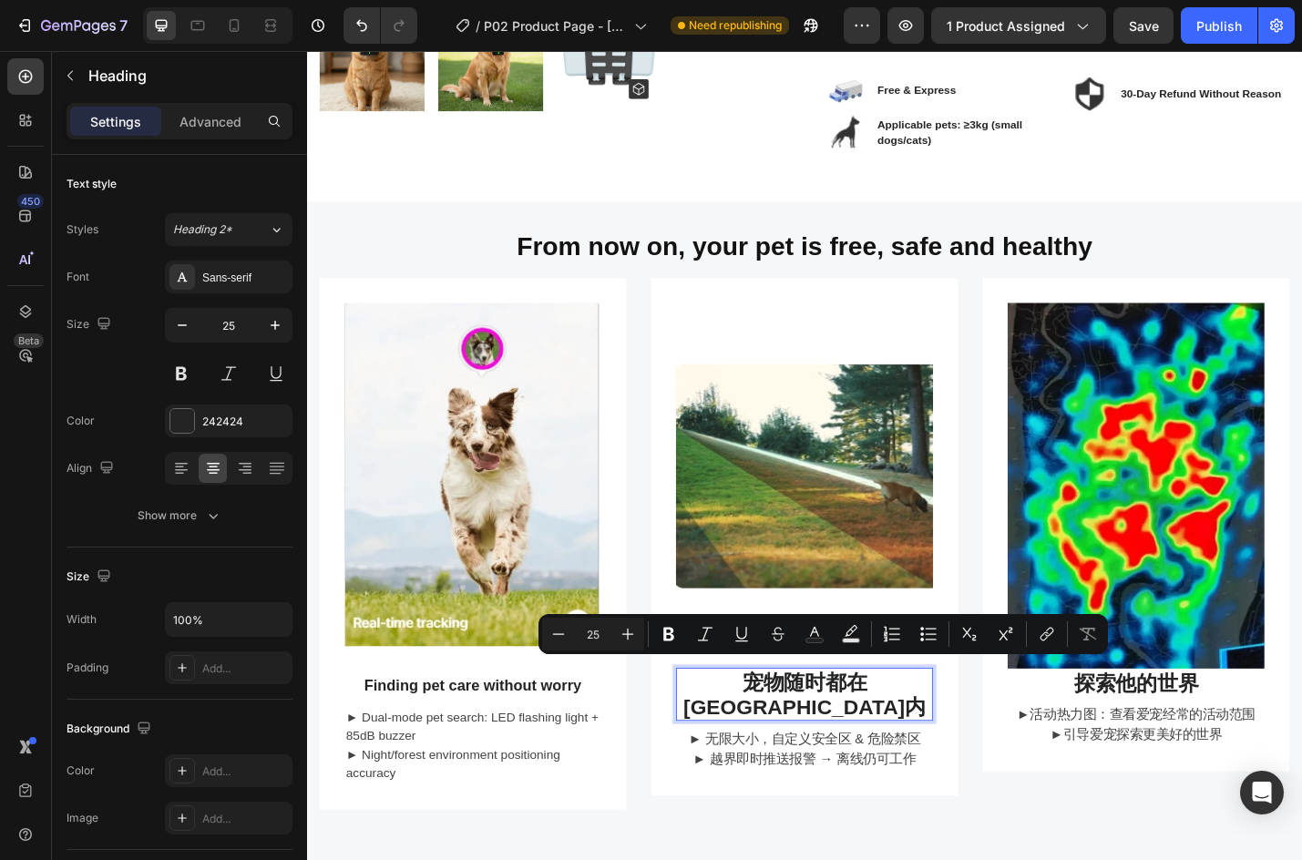
scroll to position [1, 0]
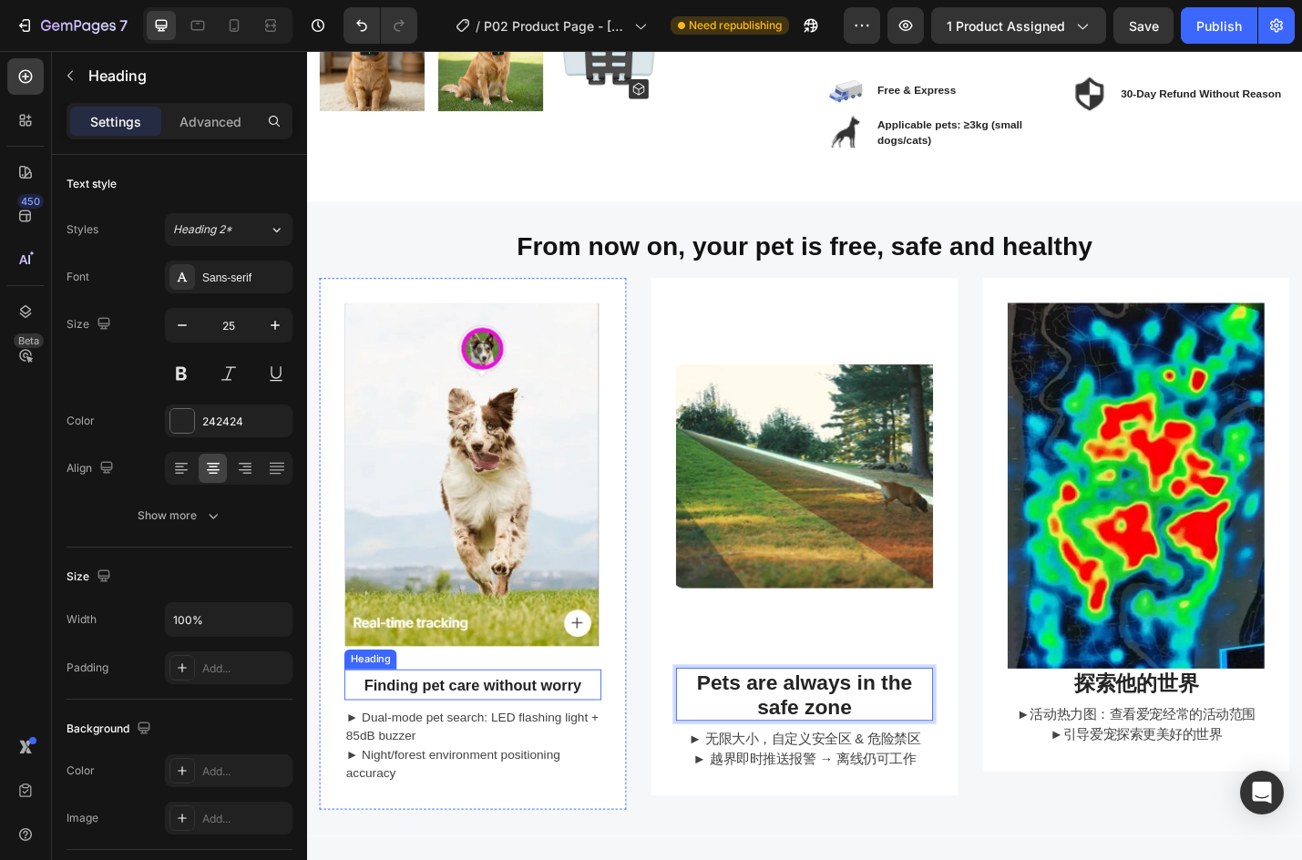
click at [503, 745] on span "Finding pet care without worry" at bounding box center [489, 749] width 239 height 18
click at [859, 757] on p "Pets are always in the safe zone" at bounding box center [853, 758] width 279 height 55
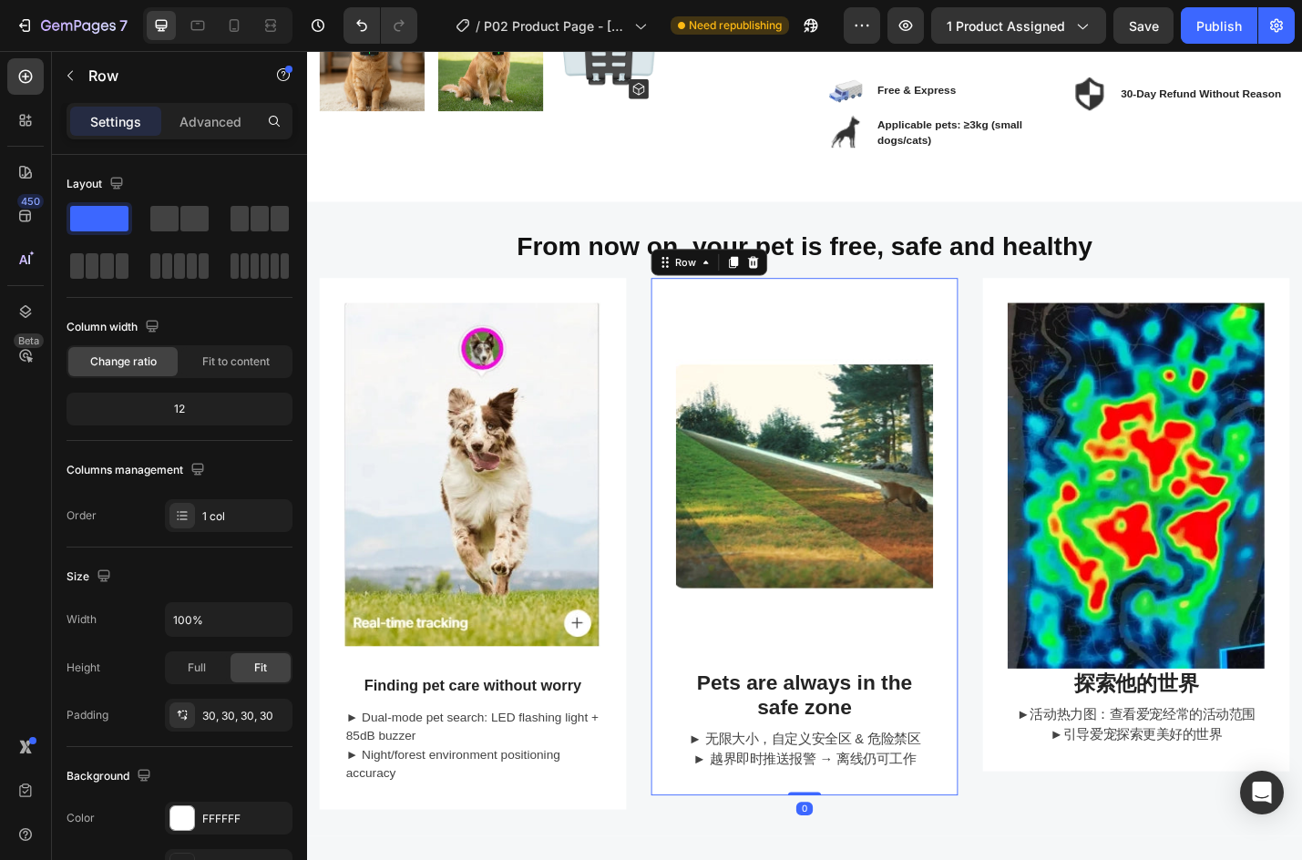
click at [802, 837] on div "Image Pets are always in the safe zone Heading ► 无限大小，自定义安全区 & 危险禁区 ► 越界即时推送报警 …" at bounding box center [853, 585] width 337 height 568
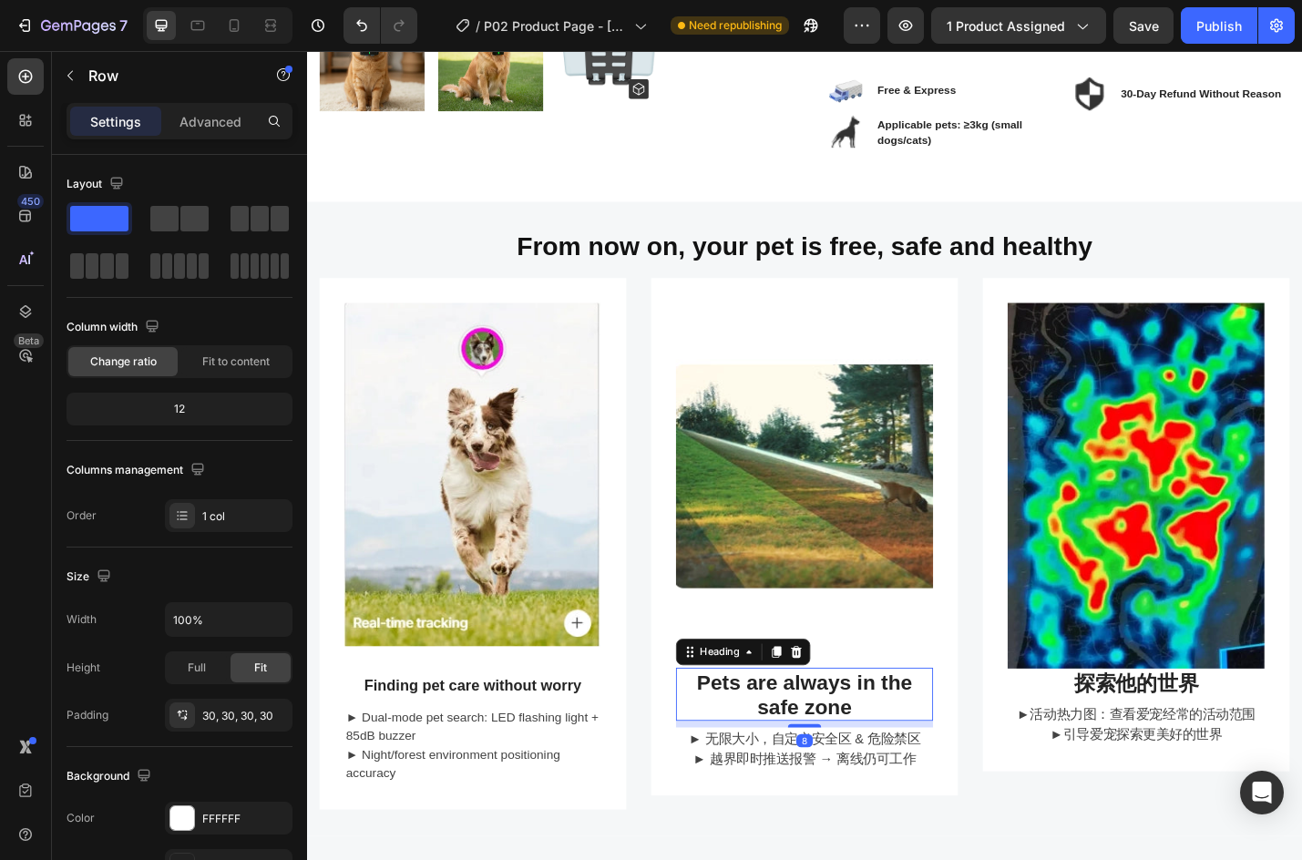
click at [818, 763] on p "Pets are always in the safe zone" at bounding box center [853, 758] width 279 height 55
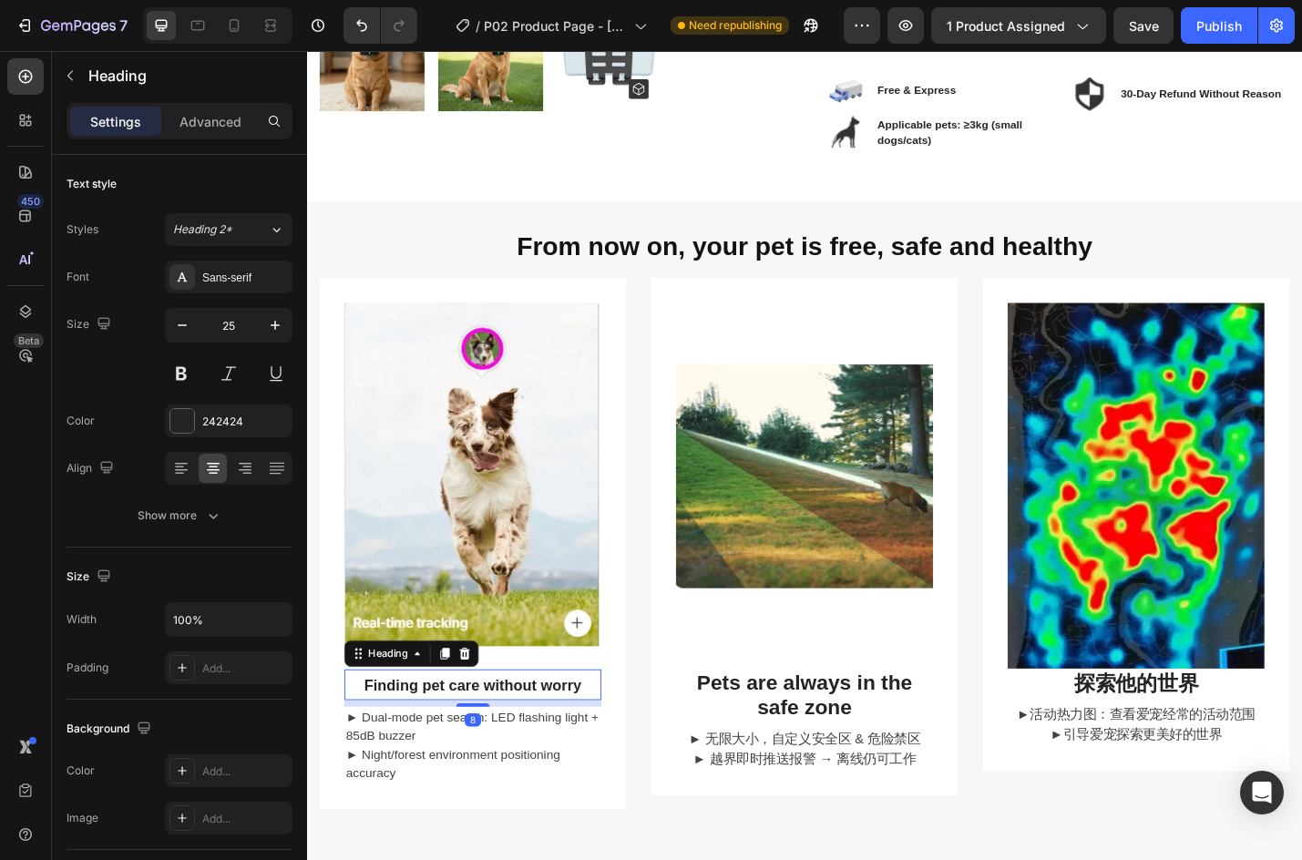
click at [556, 746] on span "Finding pet care without worry" at bounding box center [489, 749] width 239 height 18
click at [530, 744] on span "Finding pet care without worry" at bounding box center [489, 749] width 239 height 18
click at [439, 740] on span "Finding pet care without worry" at bounding box center [489, 749] width 239 height 18
click at [441, 740] on span "Finding pet care without worry" at bounding box center [489, 749] width 239 height 18
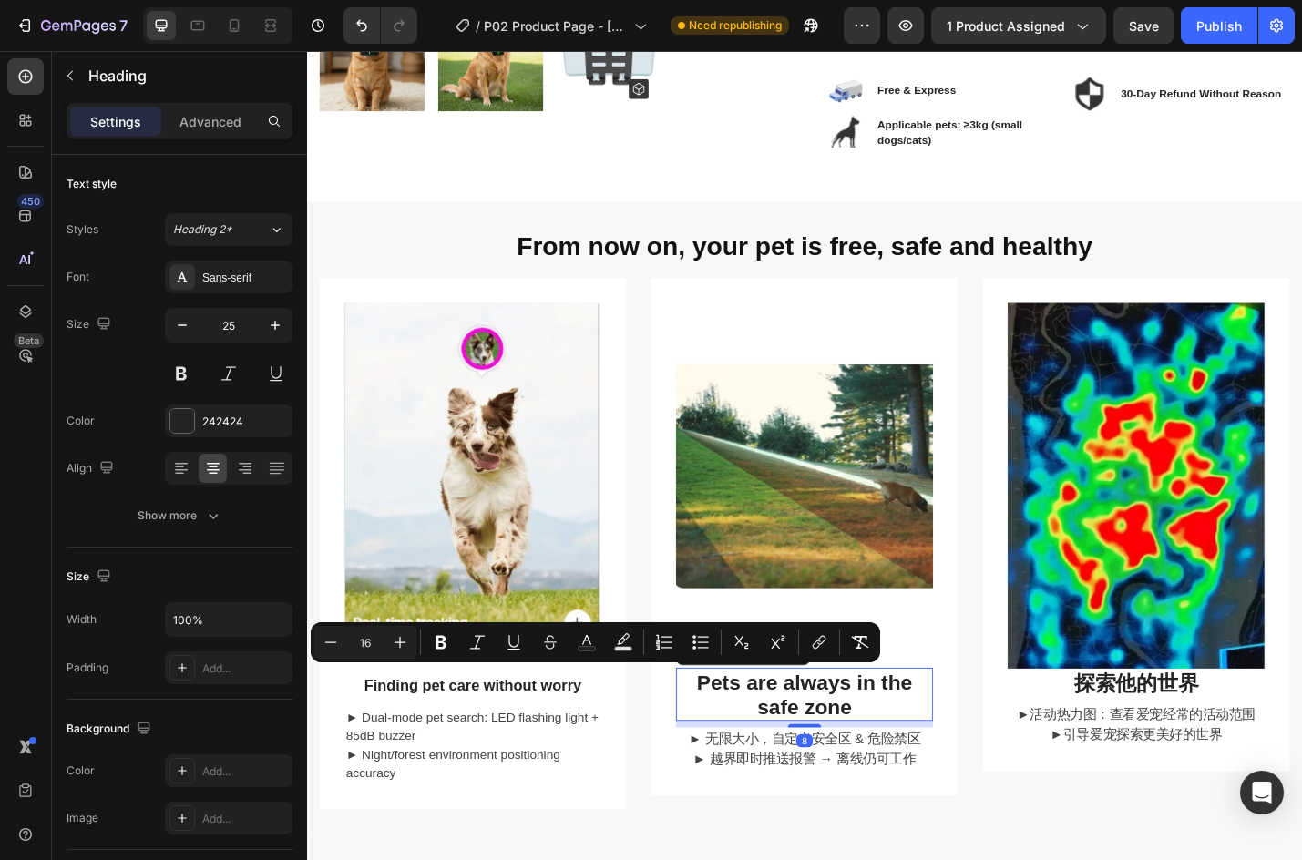
click at [867, 768] on p "Pets are always in the safe zone" at bounding box center [853, 758] width 279 height 55
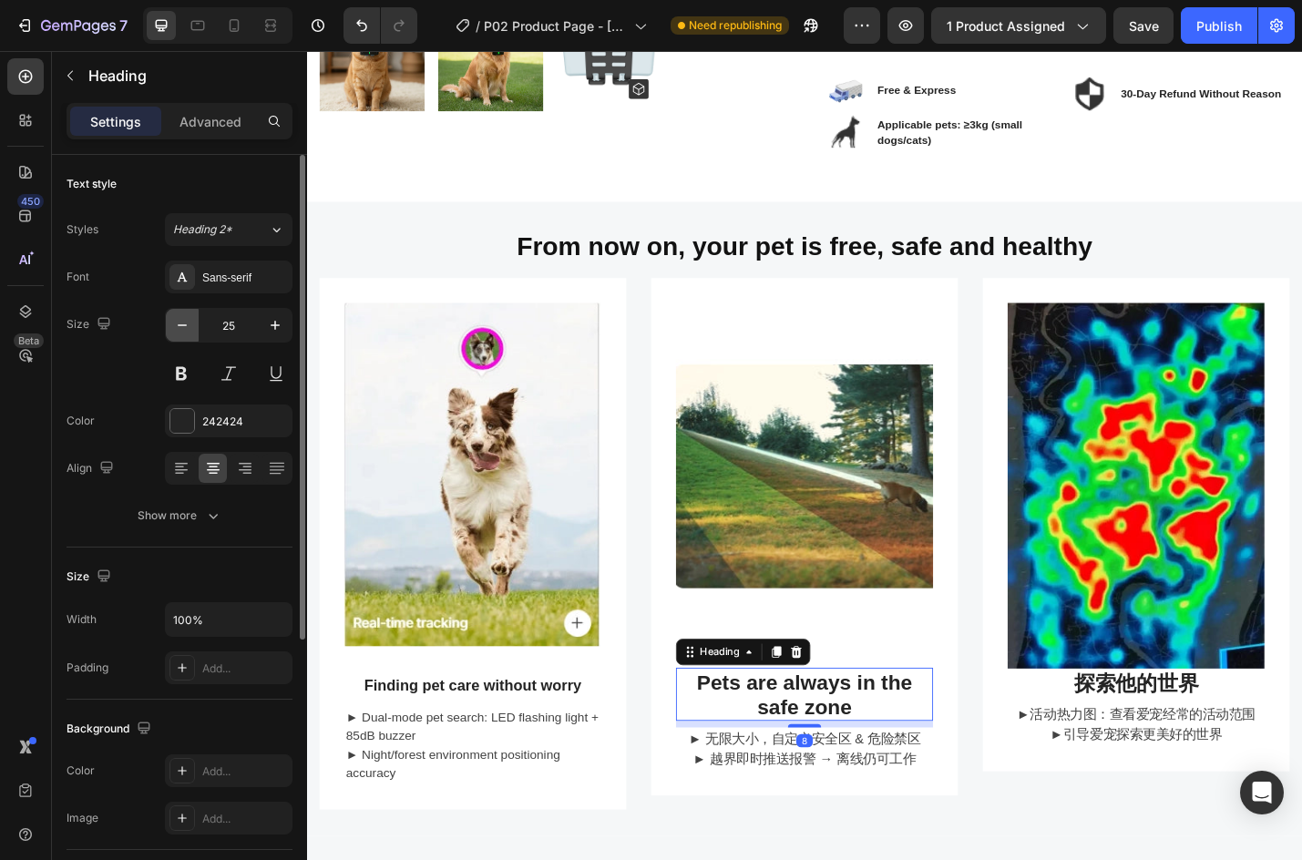
click at [185, 323] on icon "button" at bounding box center [182, 325] width 18 height 18
click at [268, 328] on icon "button" at bounding box center [275, 325] width 18 height 18
click at [185, 331] on icon "button" at bounding box center [182, 325] width 18 height 18
type input "24"
click at [508, 747] on span "Finding pet care without worry" at bounding box center [489, 749] width 239 height 18
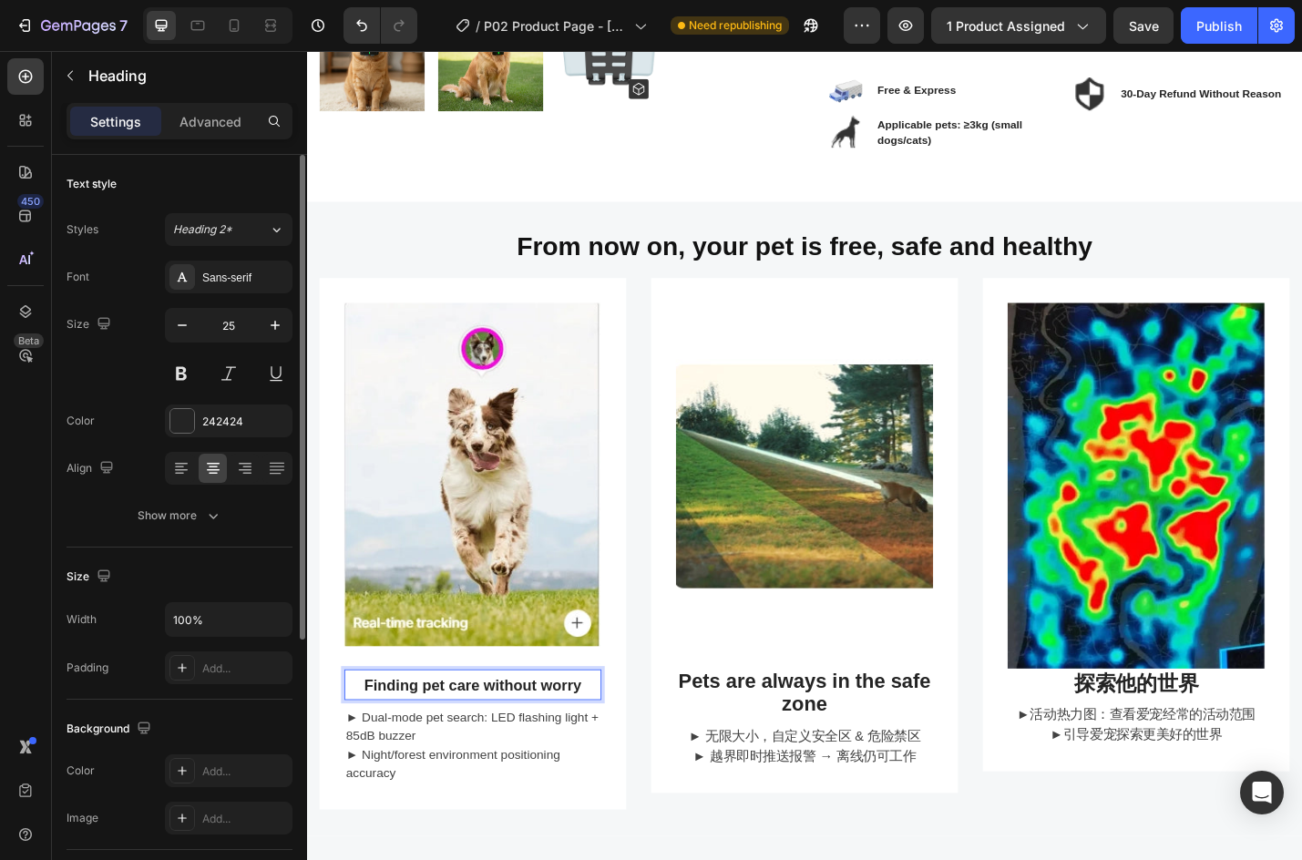
click at [422, 740] on span "Finding pet care without worry" at bounding box center [489, 749] width 239 height 18
click at [420, 733] on p "Finding pet care without worry" at bounding box center [489, 748] width 279 height 30
click at [394, 740] on span "Finding pet care without worry" at bounding box center [489, 749] width 239 height 18
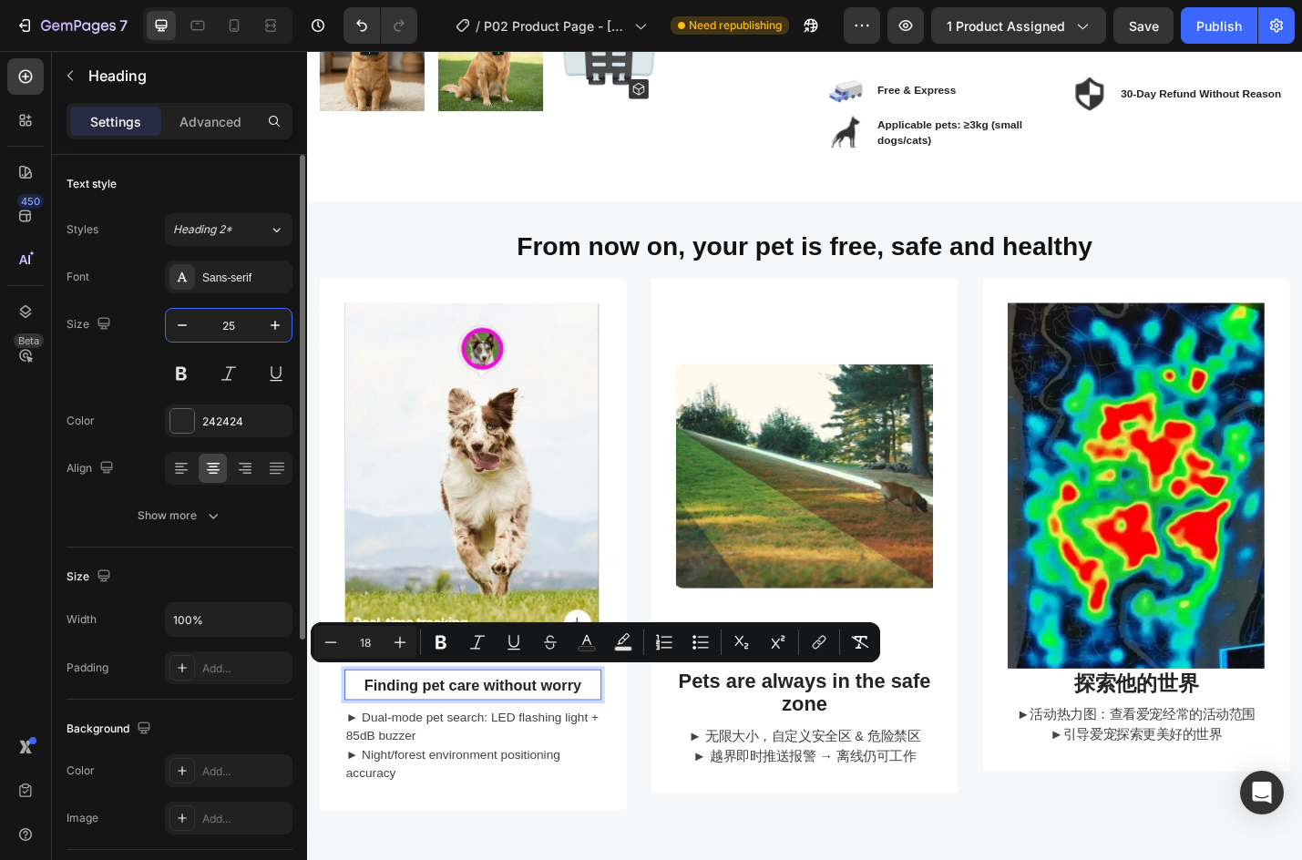
click at [234, 325] on input "25" at bounding box center [229, 325] width 60 height 33
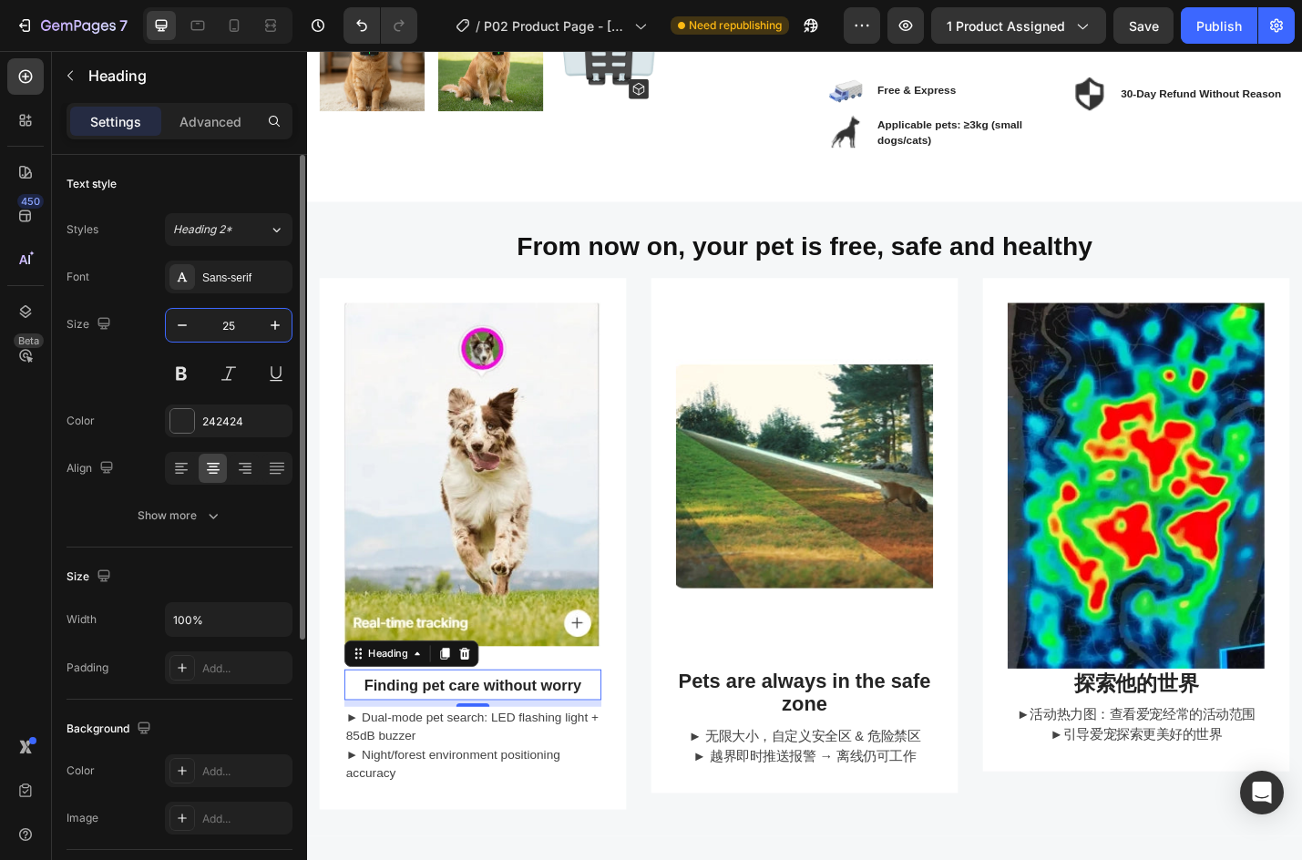
click at [225, 326] on input "25" at bounding box center [229, 325] width 60 height 33
drag, startPoint x: 223, startPoint y: 325, endPoint x: 250, endPoint y: 339, distance: 29.8
click at [244, 329] on input "25" at bounding box center [229, 325] width 60 height 33
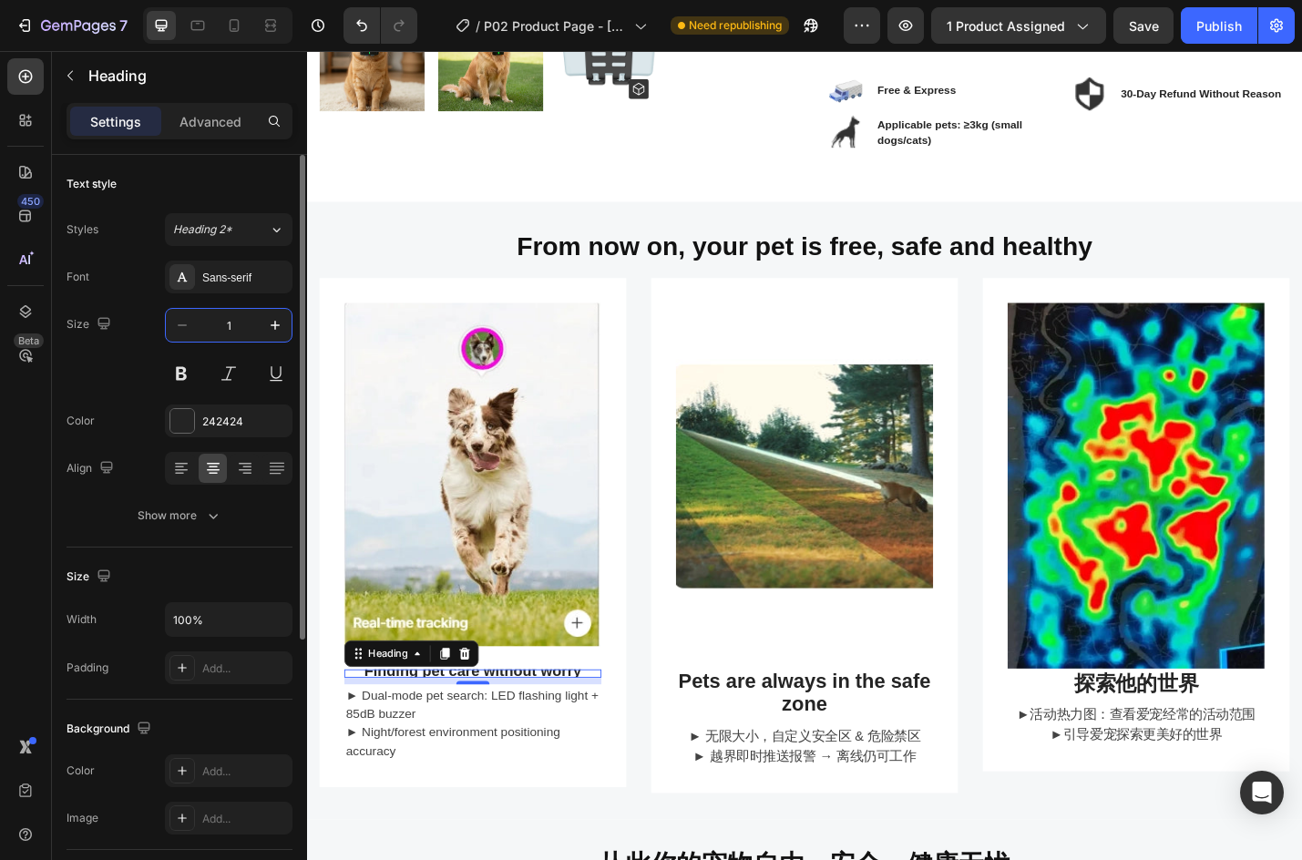
type input "18"
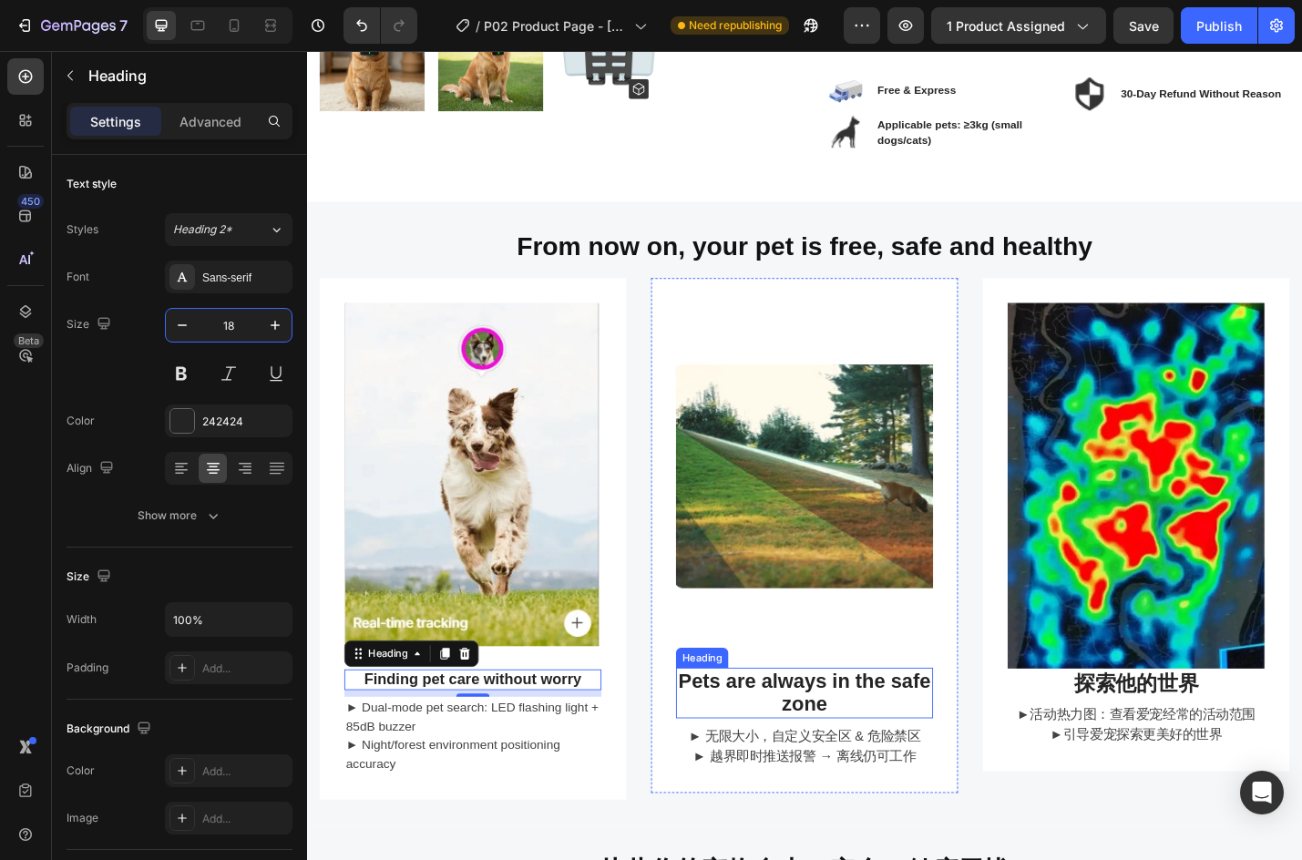
click at [780, 733] on p "Pets are always in the safe zone" at bounding box center [853, 757] width 279 height 53
click at [582, 741] on span "Finding pet care without worry" at bounding box center [489, 742] width 239 height 18
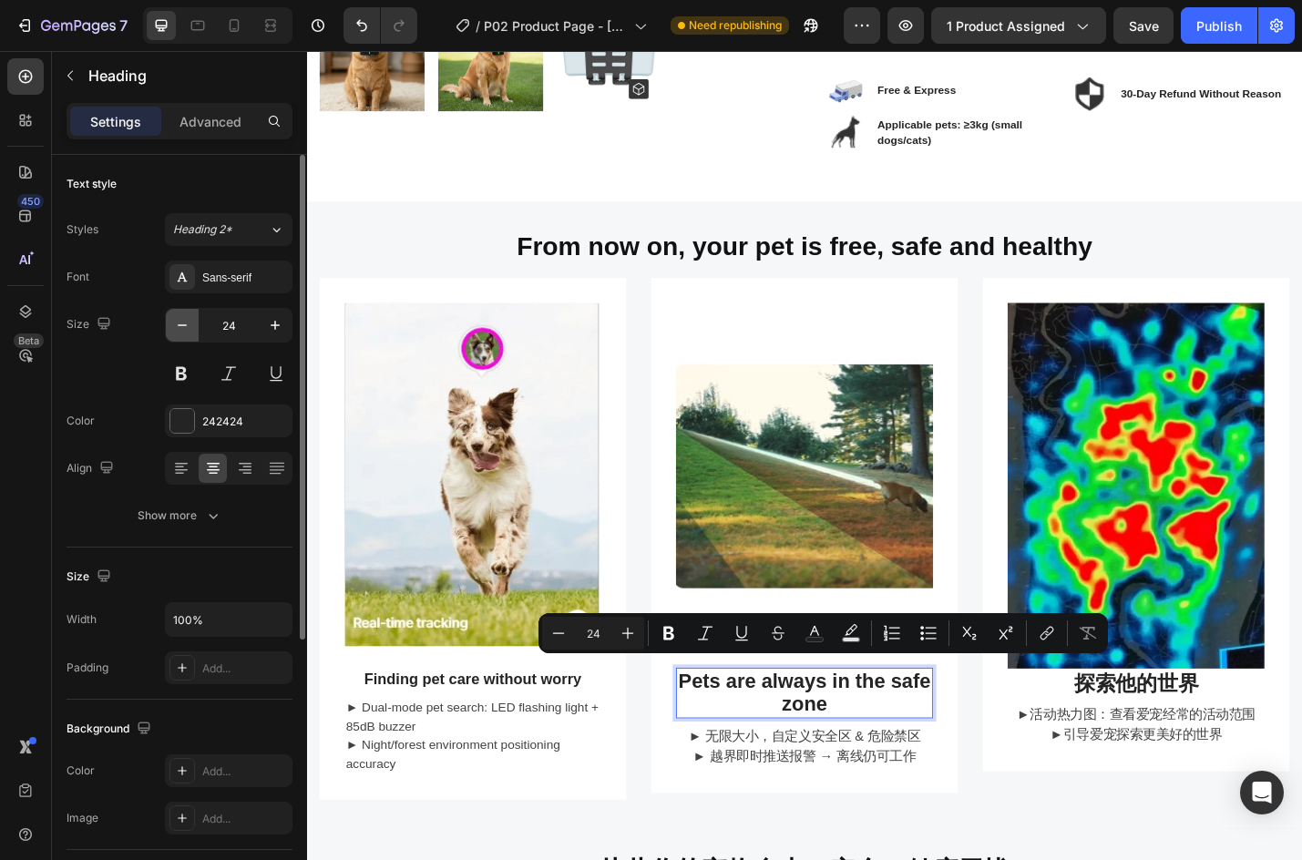
click at [186, 322] on icon "button" at bounding box center [182, 325] width 18 height 18
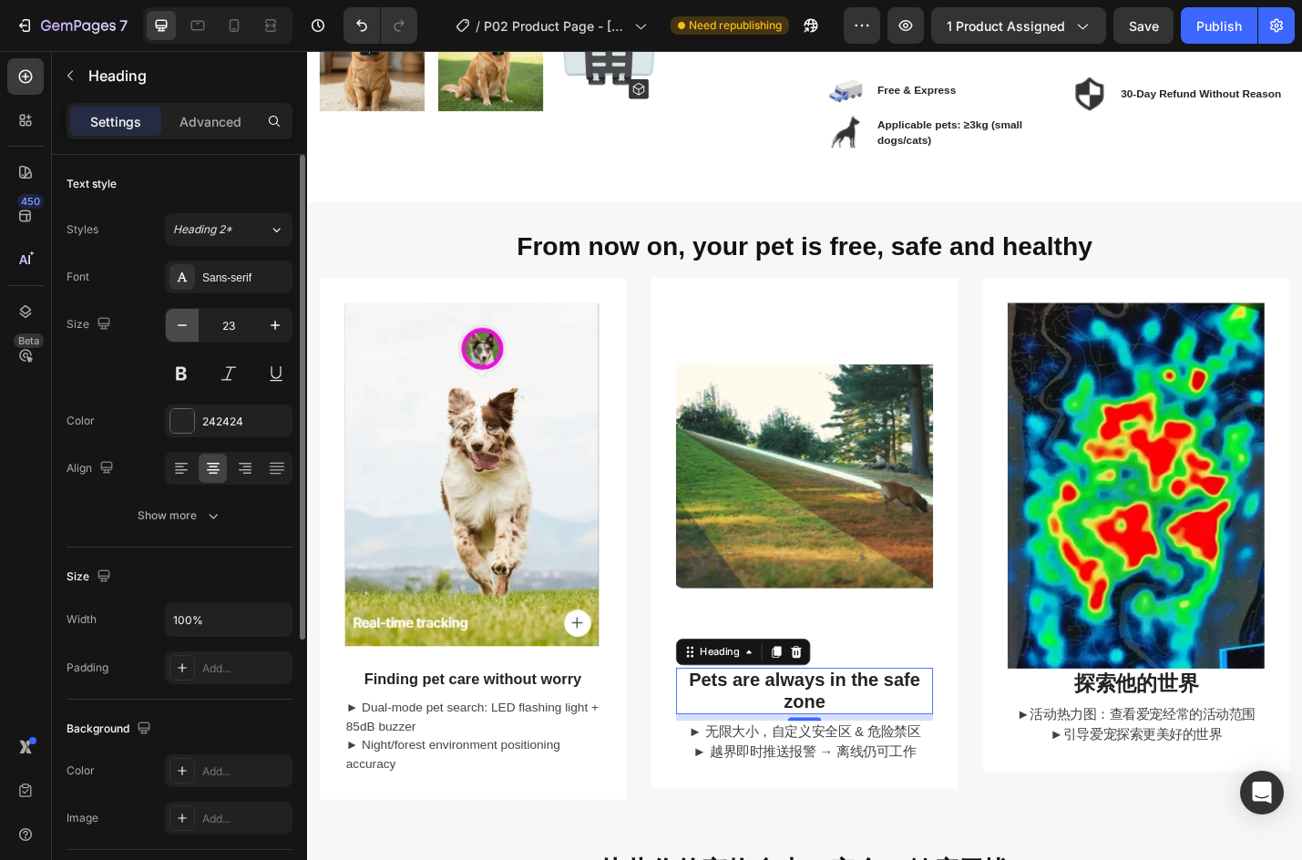
click at [186, 322] on icon "button" at bounding box center [182, 325] width 18 height 18
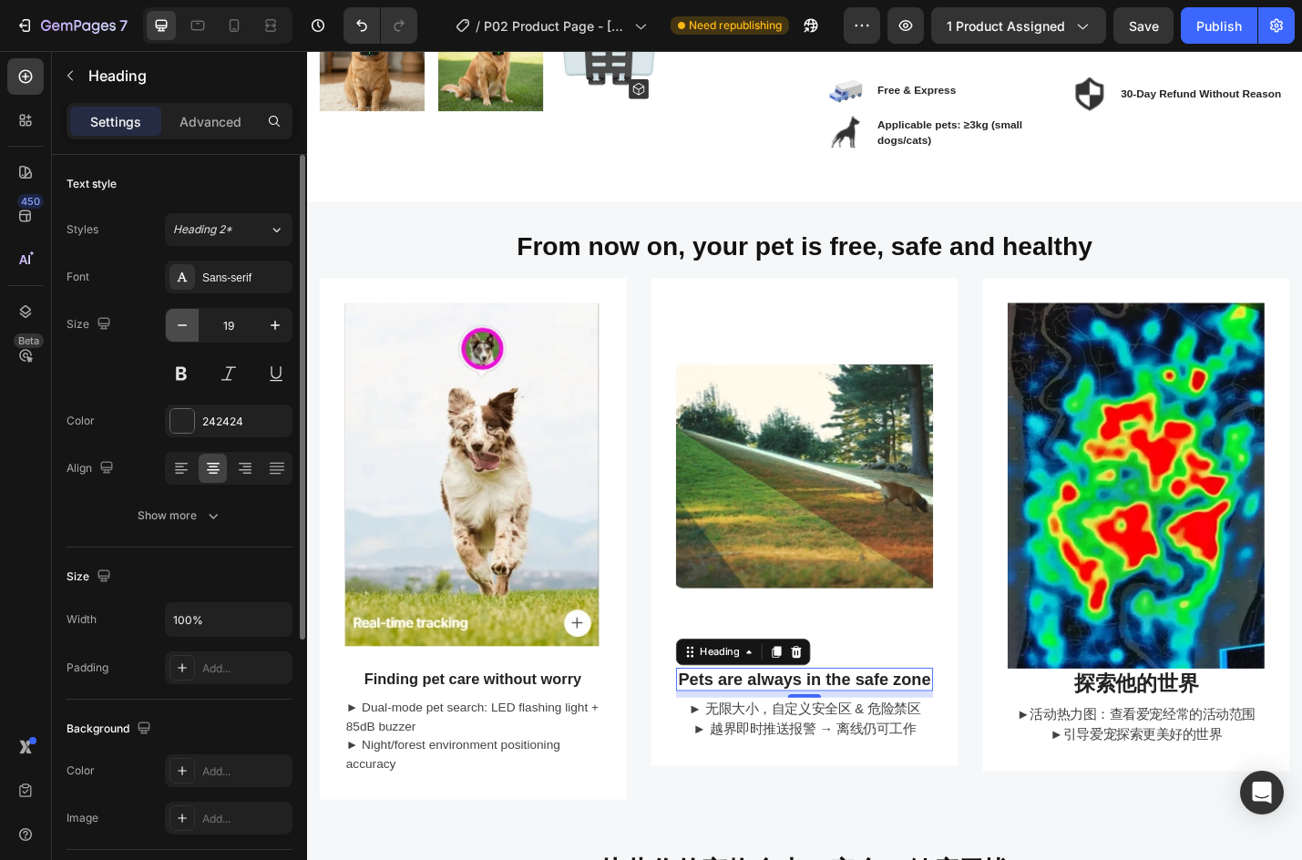
click at [186, 322] on icon "button" at bounding box center [182, 325] width 18 height 18
type input "18"
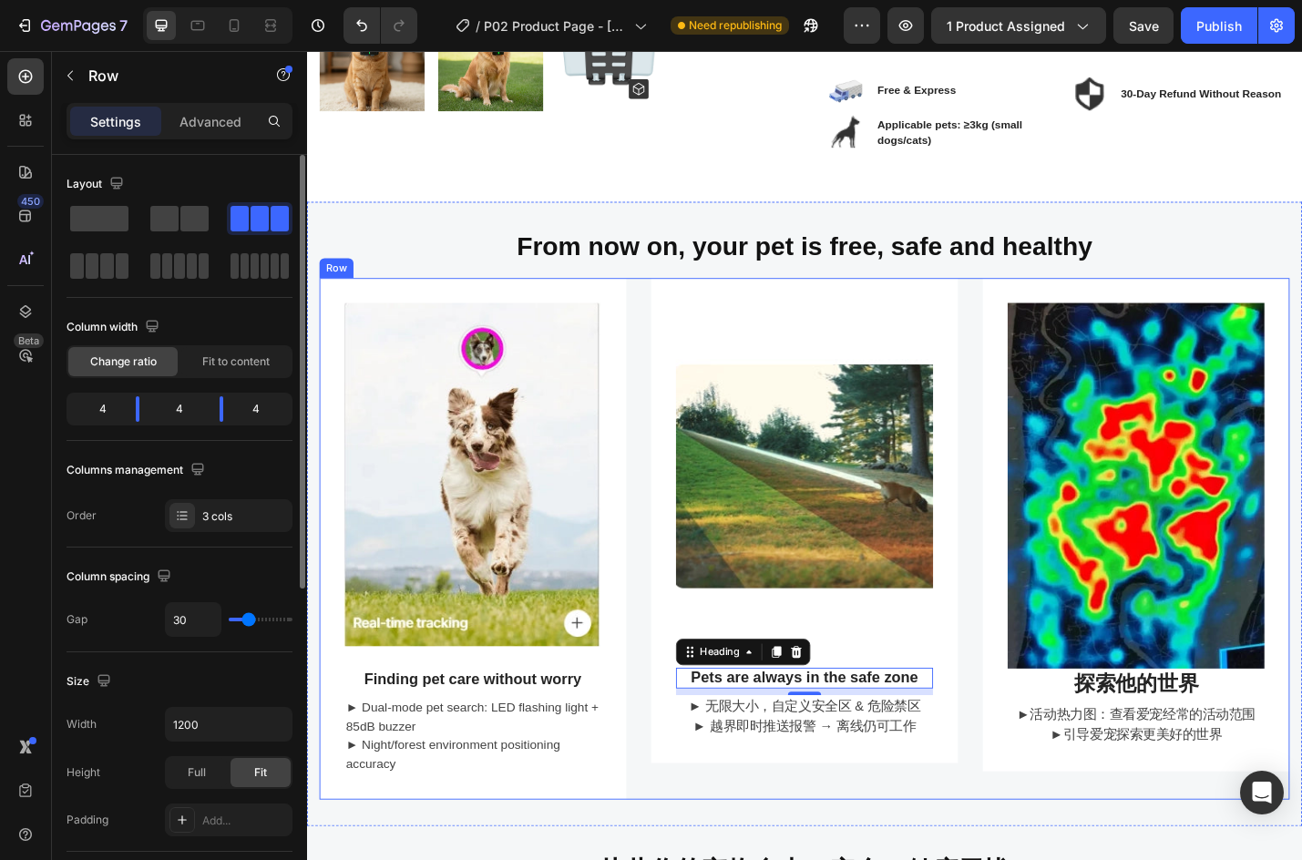
click at [782, 851] on div "Image Pets are always in the safe zone Heading 8 ► 无限大小，自定义安全区 & 危险禁区 ► 越界即时推送报…" at bounding box center [853, 587] width 337 height 573
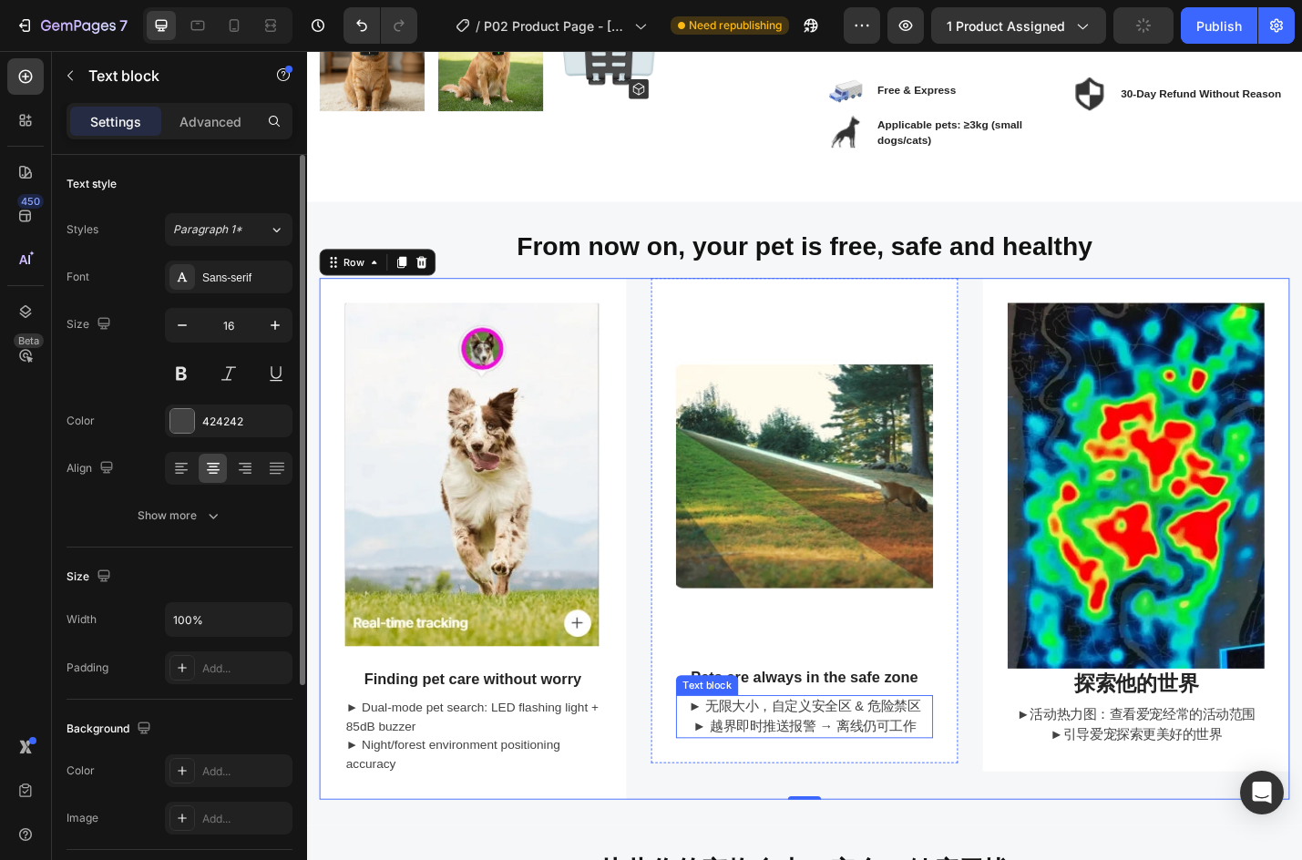
click at [881, 783] on p "► 越界即时推送报警 → 离线仍可工作" at bounding box center [853, 794] width 279 height 22
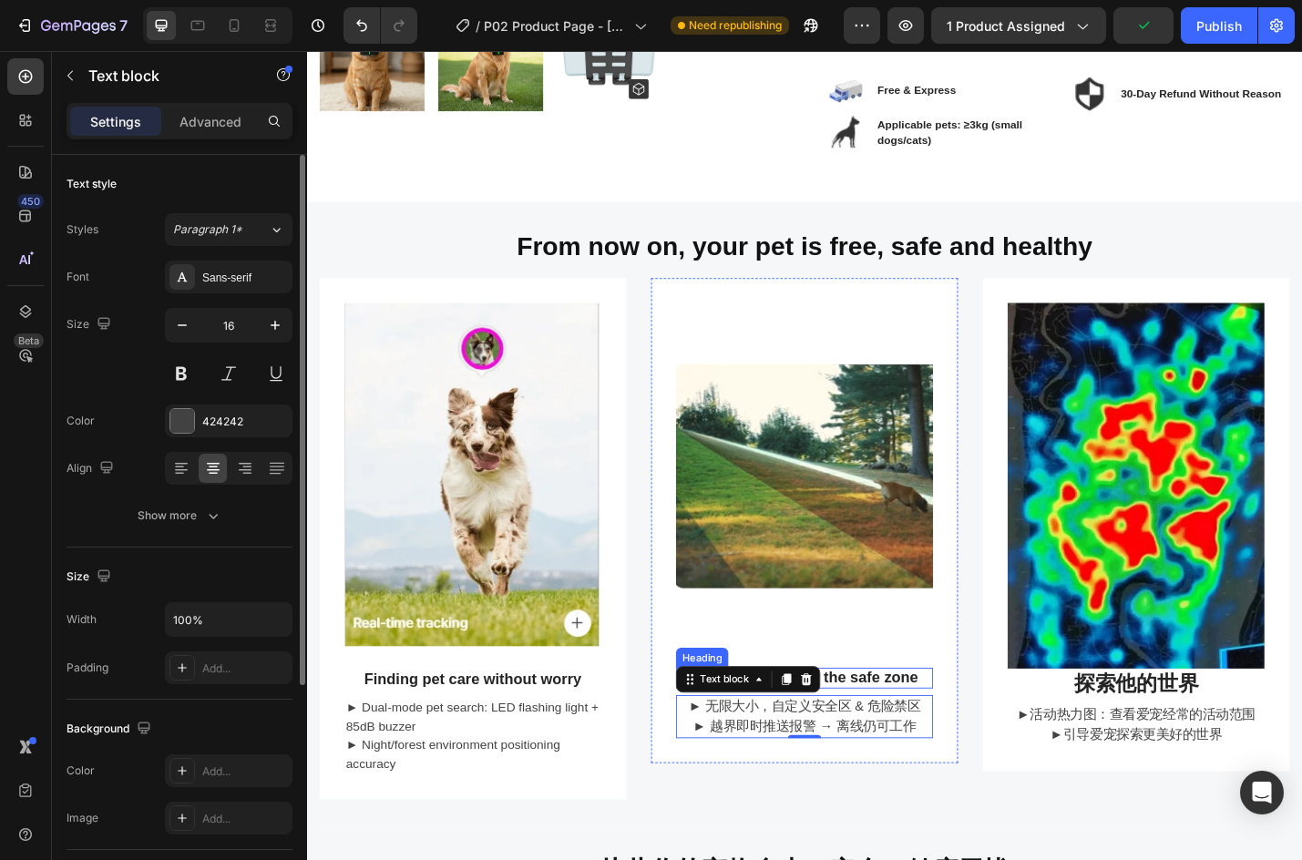
click at [937, 740] on p "Pets are always in the safe zone" at bounding box center [853, 741] width 279 height 20
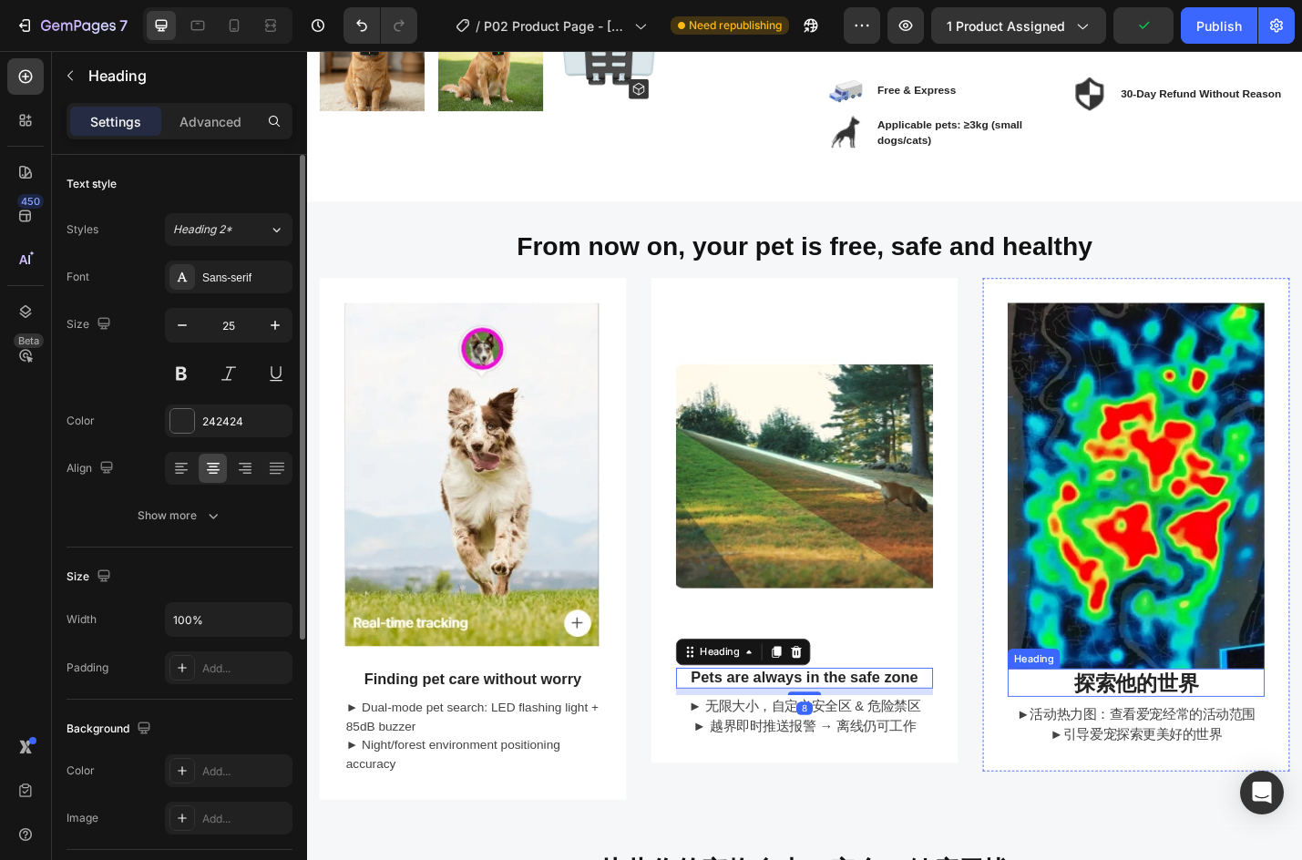
click at [1165, 734] on h3 "探索他的世界" at bounding box center [1218, 745] width 282 height 31
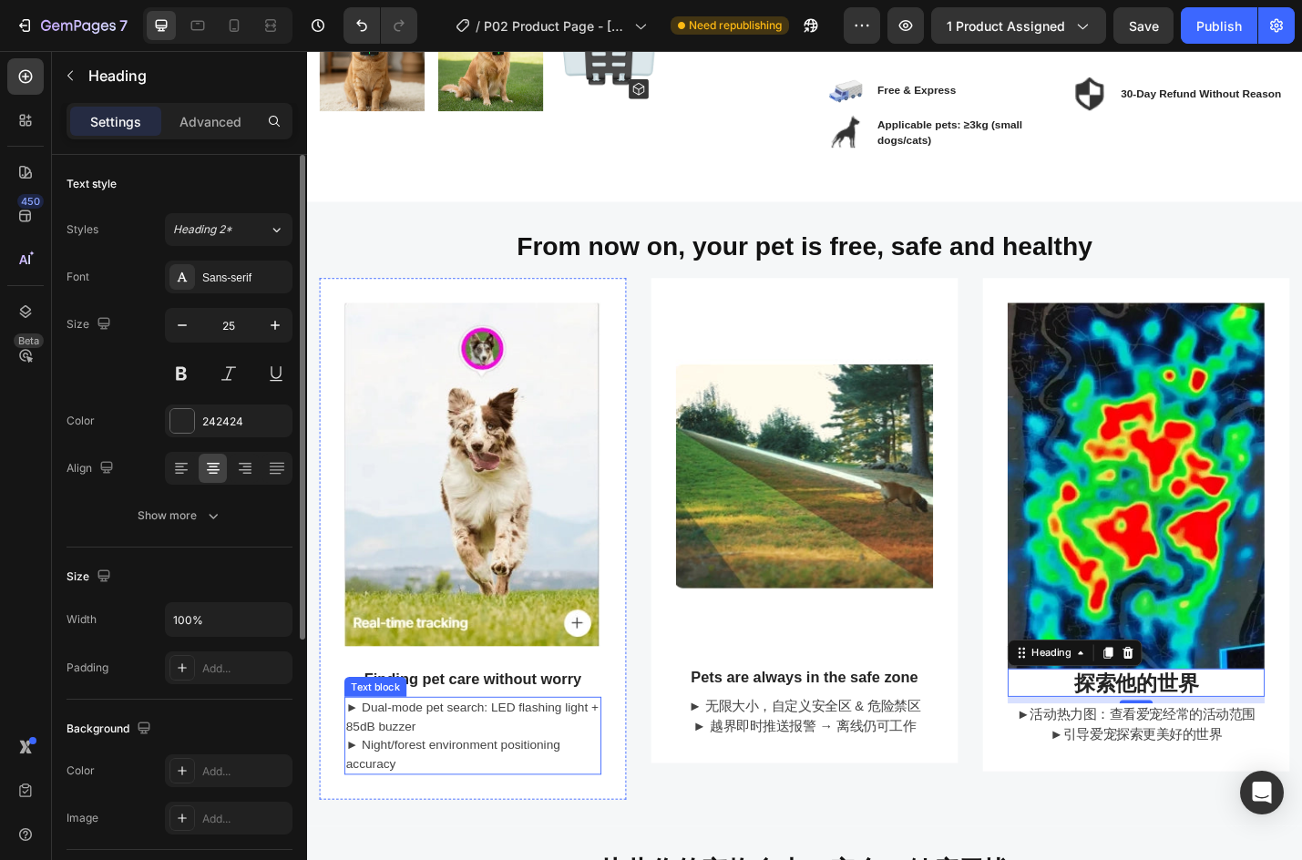
drag, startPoint x: 420, startPoint y: 806, endPoint x: 433, endPoint y: 805, distance: 12.8
click at [420, 806] on p "► Dual-mode pet search: LED flashing light + 85dB buzzer ► Night/forest environ…" at bounding box center [489, 804] width 279 height 82
click at [1171, 736] on h3 "探索他的世界" at bounding box center [1218, 745] width 282 height 31
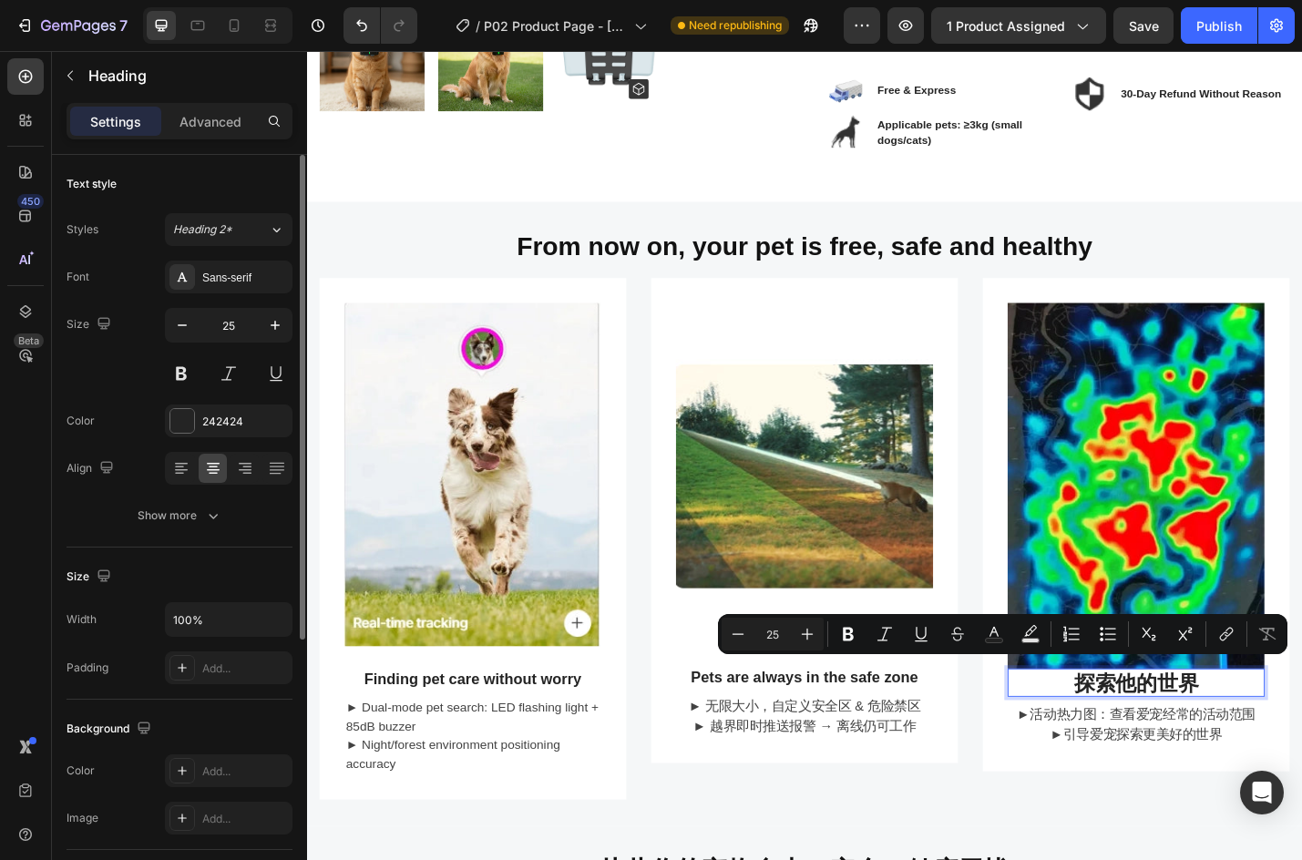
click at [1136, 735] on p "探索他的世界" at bounding box center [1218, 745] width 279 height 27
drag, startPoint x: 1146, startPoint y: 737, endPoint x: 1272, endPoint y: 737, distance: 125.8
click at [1272, 737] on p "探索他的世界" at bounding box center [1218, 745] width 279 height 27
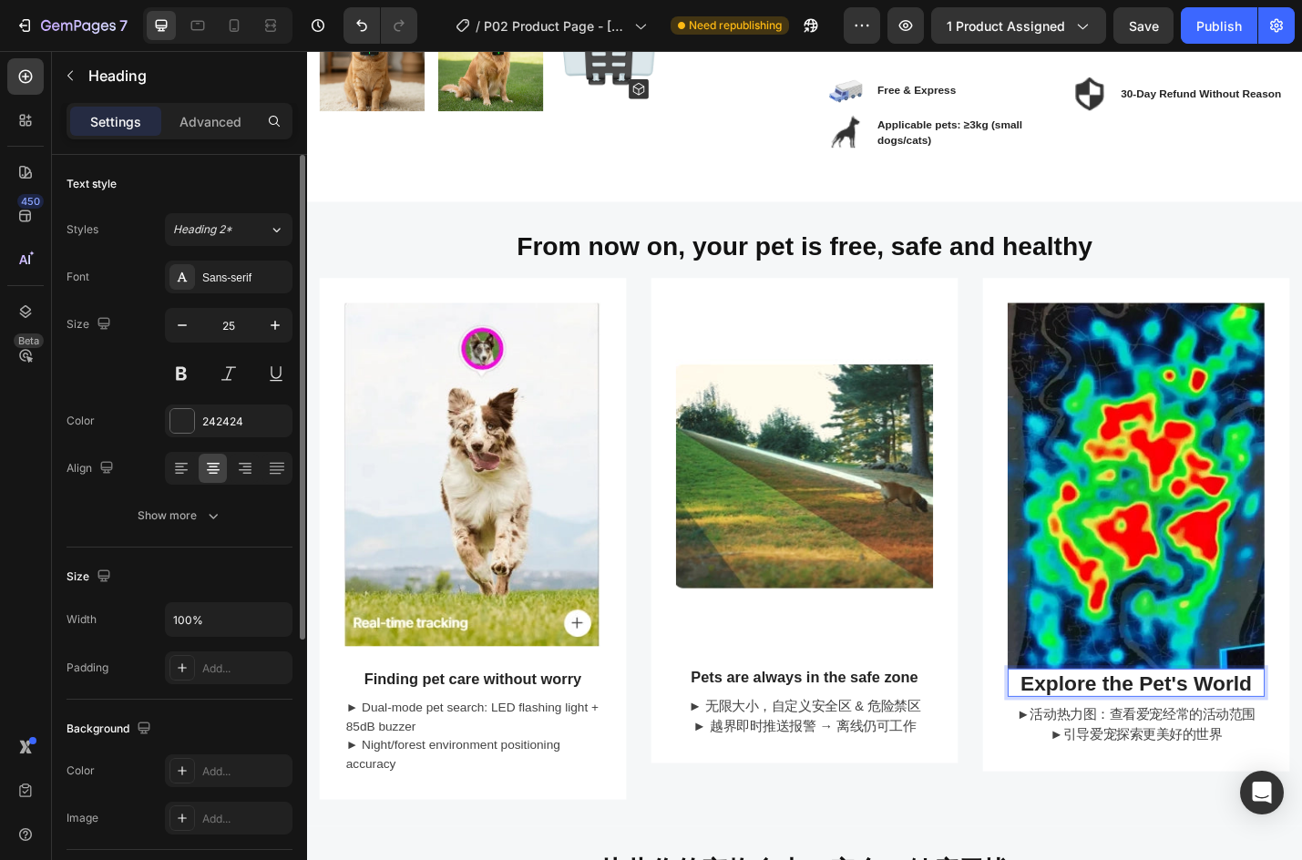
click at [1133, 738] on p "Explore the Pet's World" at bounding box center [1218, 745] width 279 height 27
click at [190, 329] on icon "button" at bounding box center [182, 325] width 18 height 18
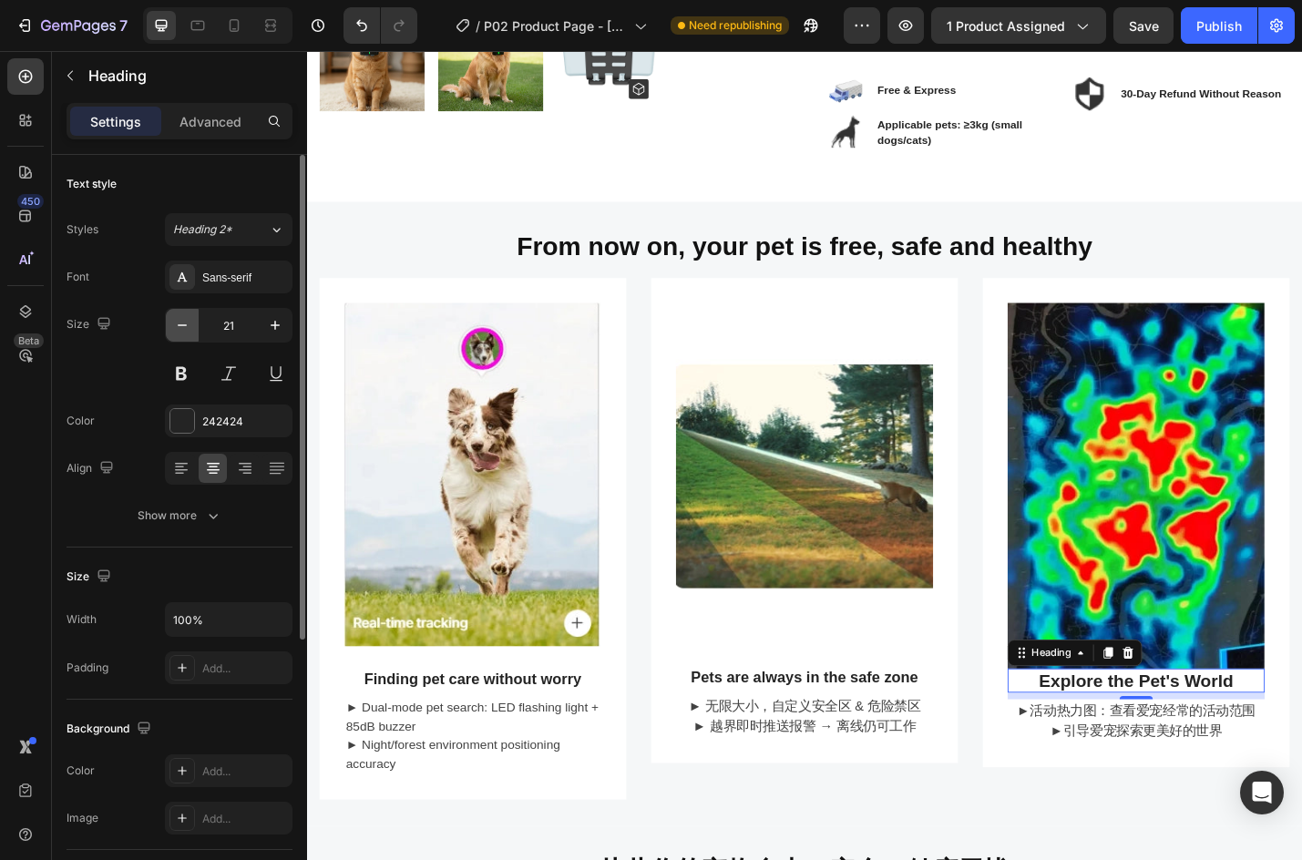
click at [190, 329] on icon "button" at bounding box center [182, 325] width 18 height 18
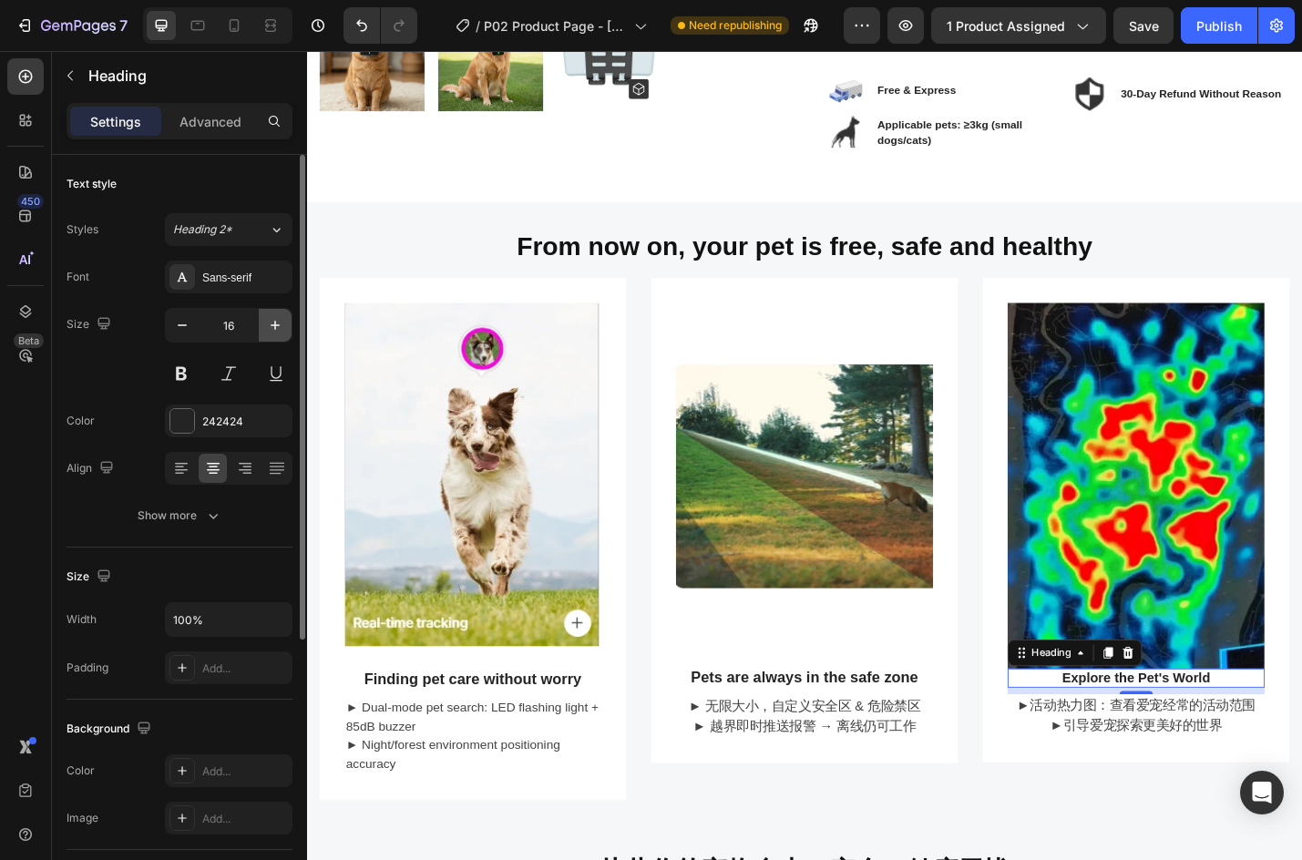
click at [272, 324] on icon "button" at bounding box center [275, 325] width 18 height 18
type input "17"
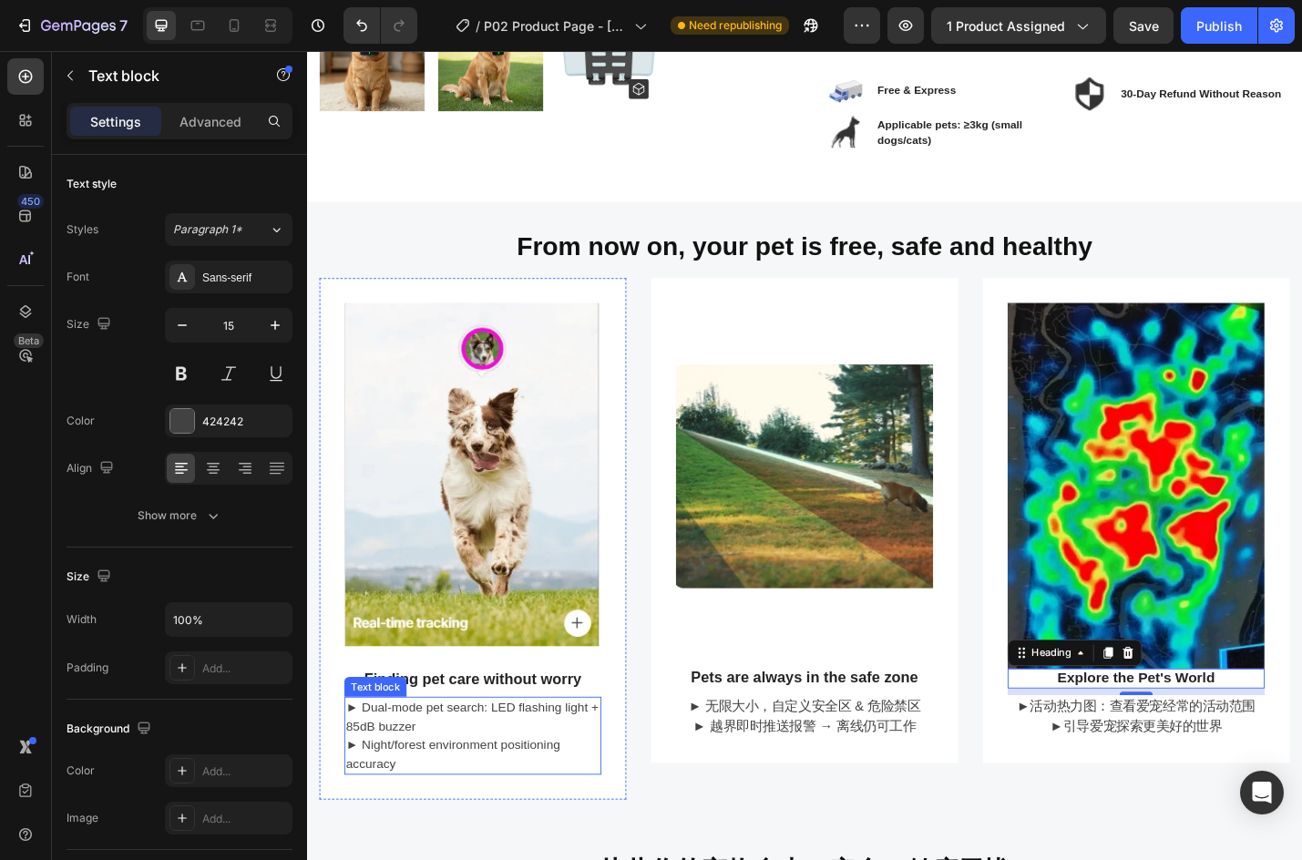
click at [469, 834] on p "► Dual-mode pet search: LED flashing light + 85dB buzzer ► Night/forest environ…" at bounding box center [489, 804] width 279 height 82
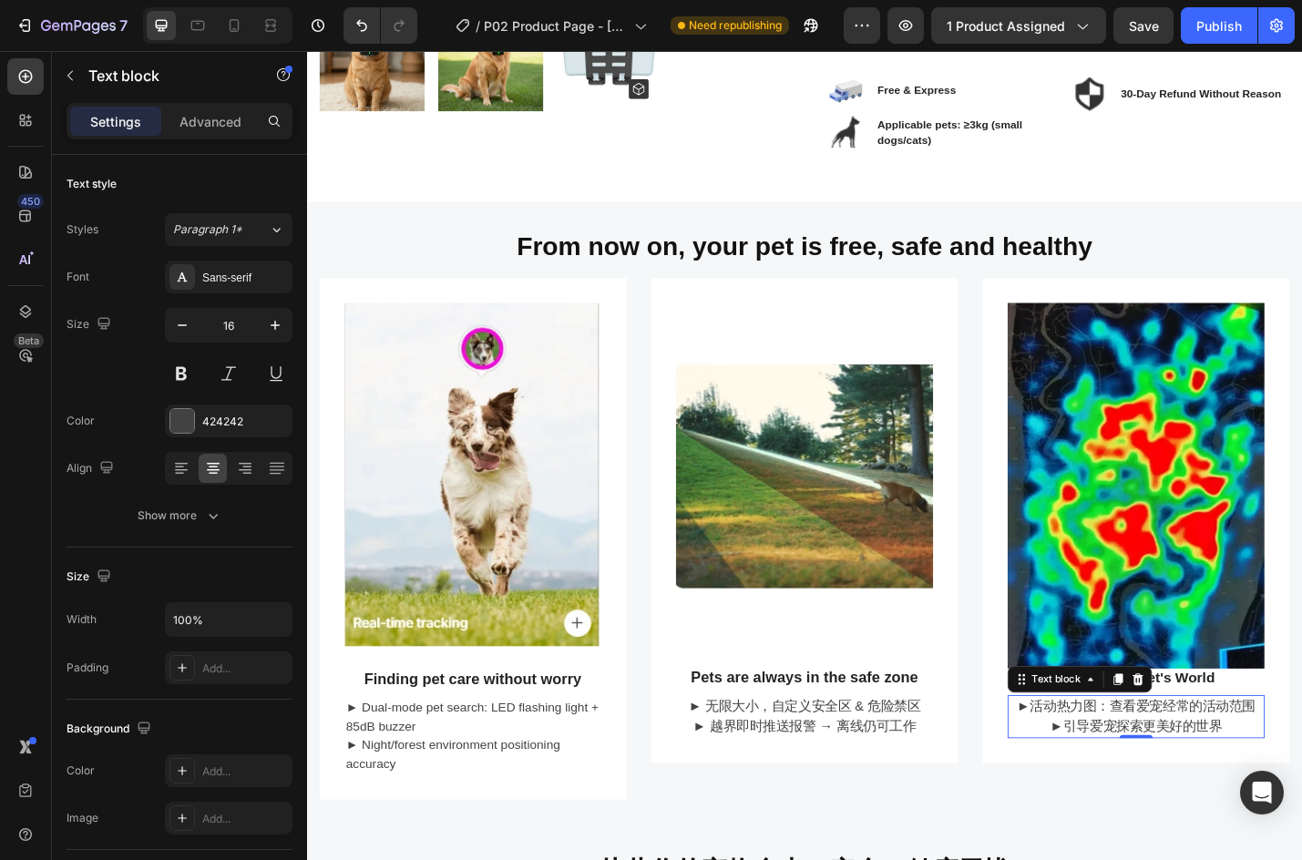
click at [1135, 783] on p "►引导爱宠探索更美好的世界" at bounding box center [1218, 794] width 279 height 22
click at [1213, 783] on p "►引导爱宠探索更美好的世界" at bounding box center [1218, 794] width 279 height 22
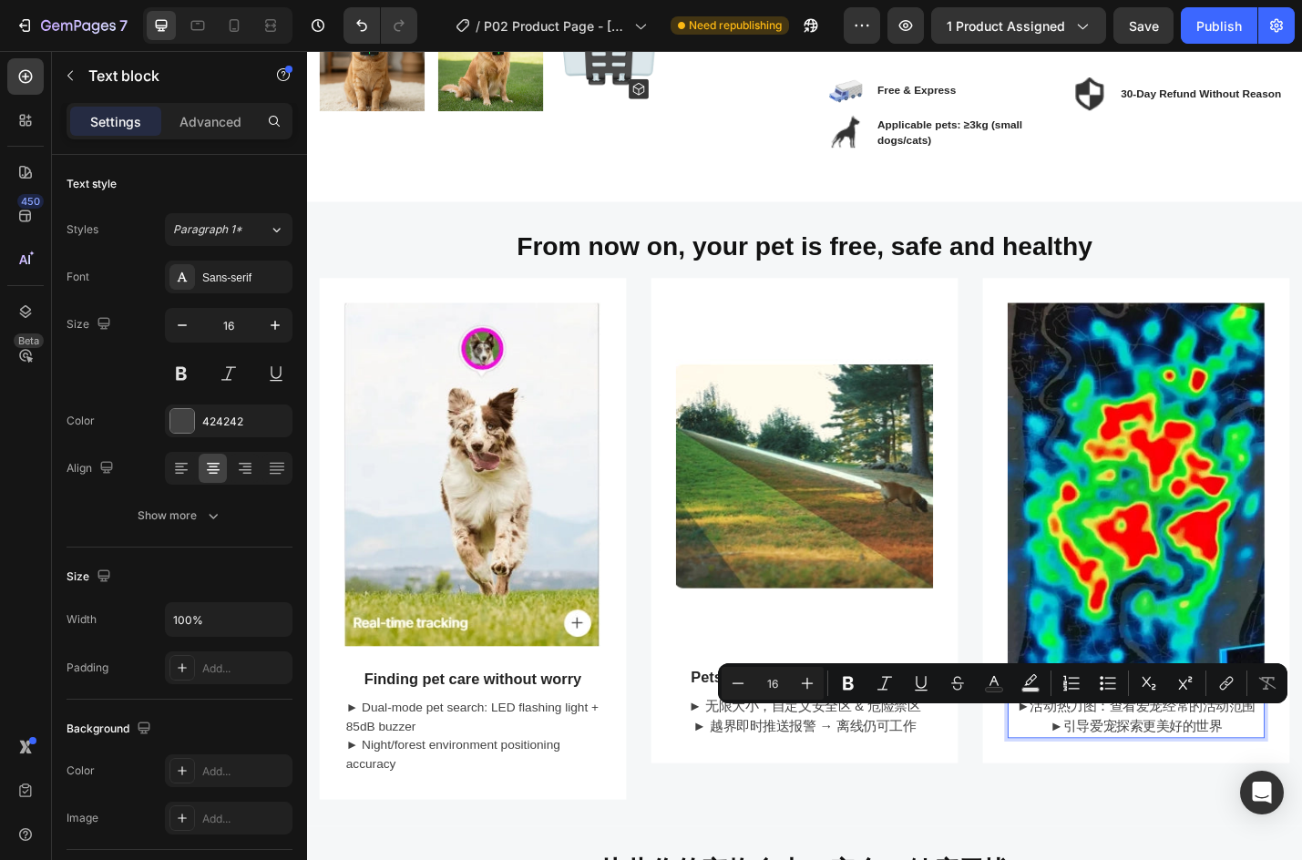
click at [1297, 783] on p "►引导爱宠探索更美好的世界" at bounding box center [1218, 794] width 279 height 22
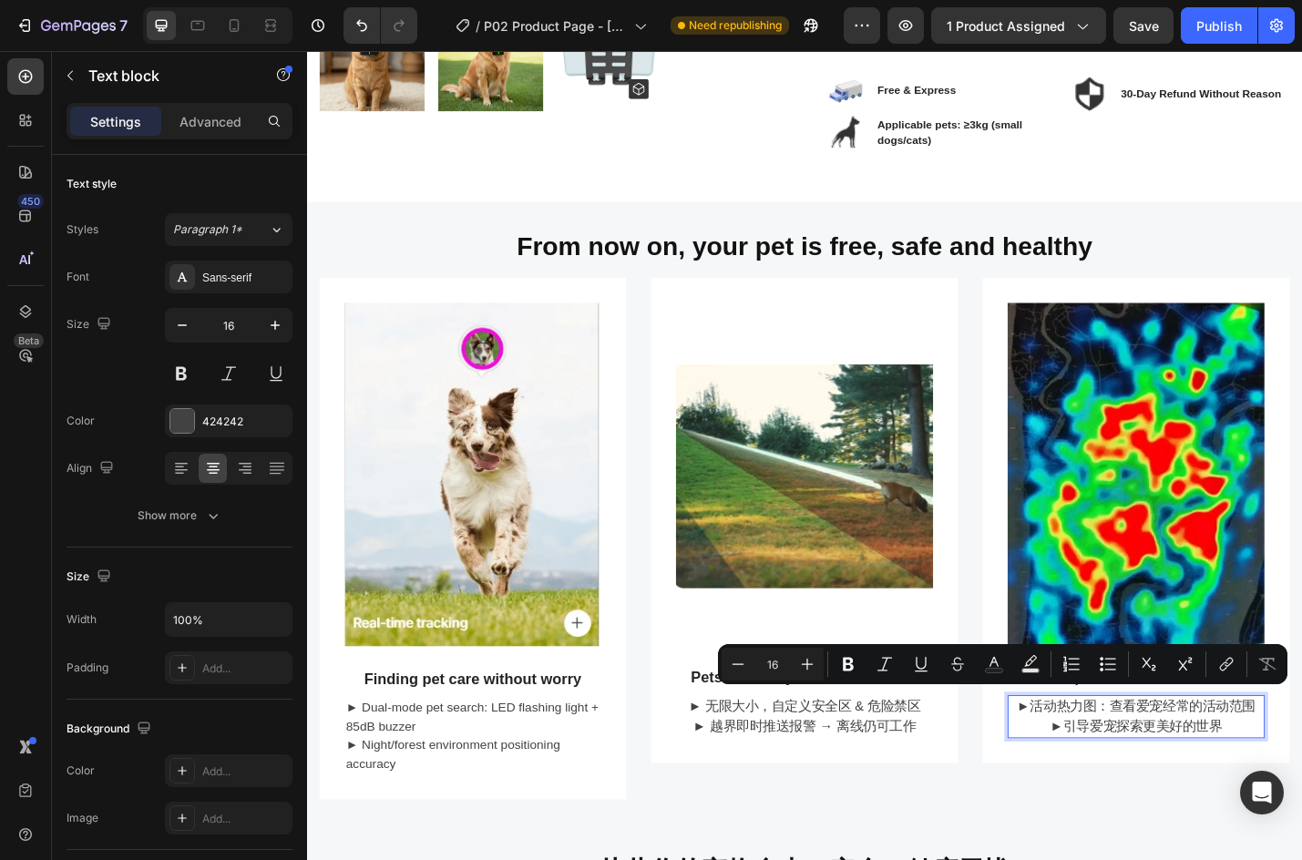
drag, startPoint x: 1308, startPoint y: 787, endPoint x: 1093, endPoint y: 766, distance: 215.2
click at [1093, 766] on div "►活动热力图：查看爱宠经常的活动范围 ►引导爱宠探索更美好的世界" at bounding box center [1218, 782] width 282 height 47
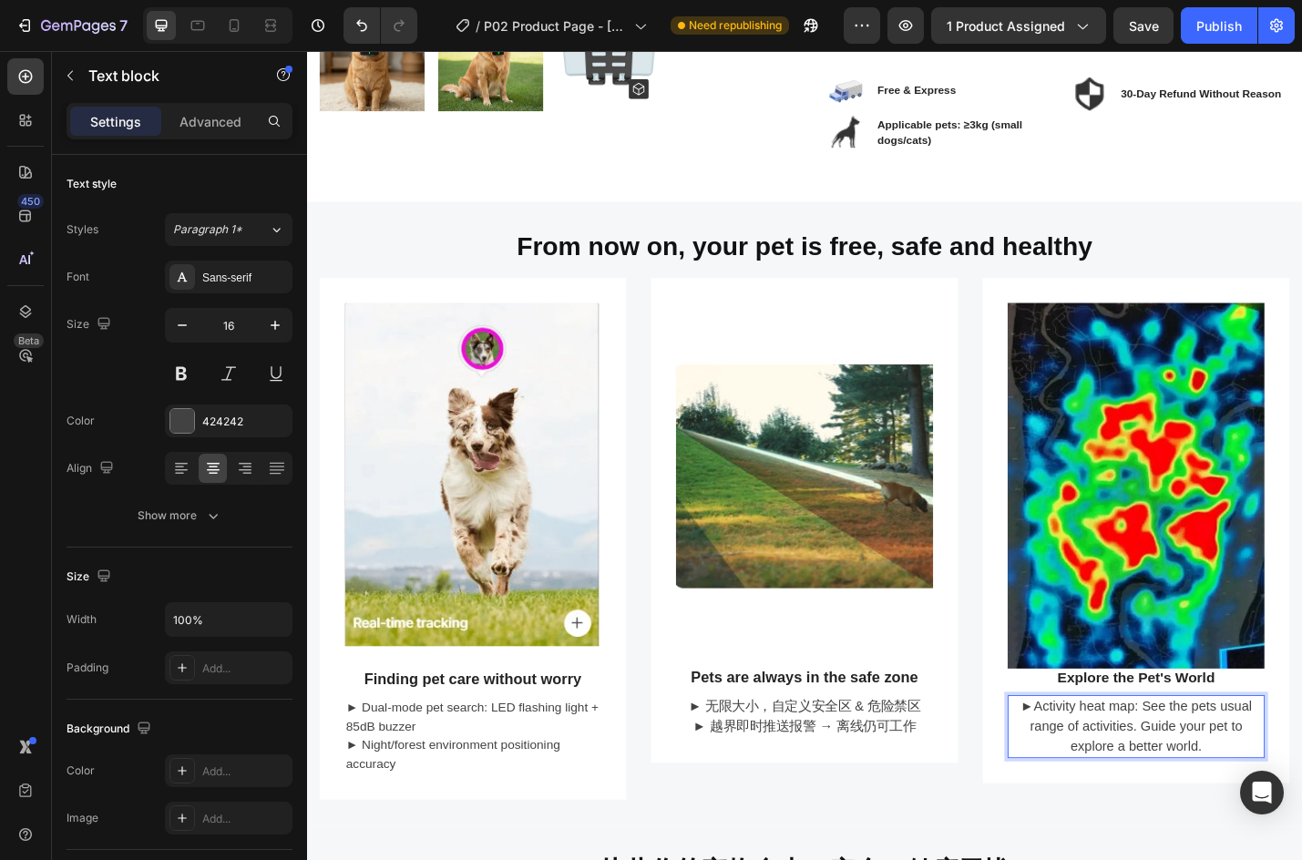
click at [1217, 788] on p "►Activity heat map: See the pets usual range of activities. Guide your pet to e…" at bounding box center [1218, 794] width 279 height 66
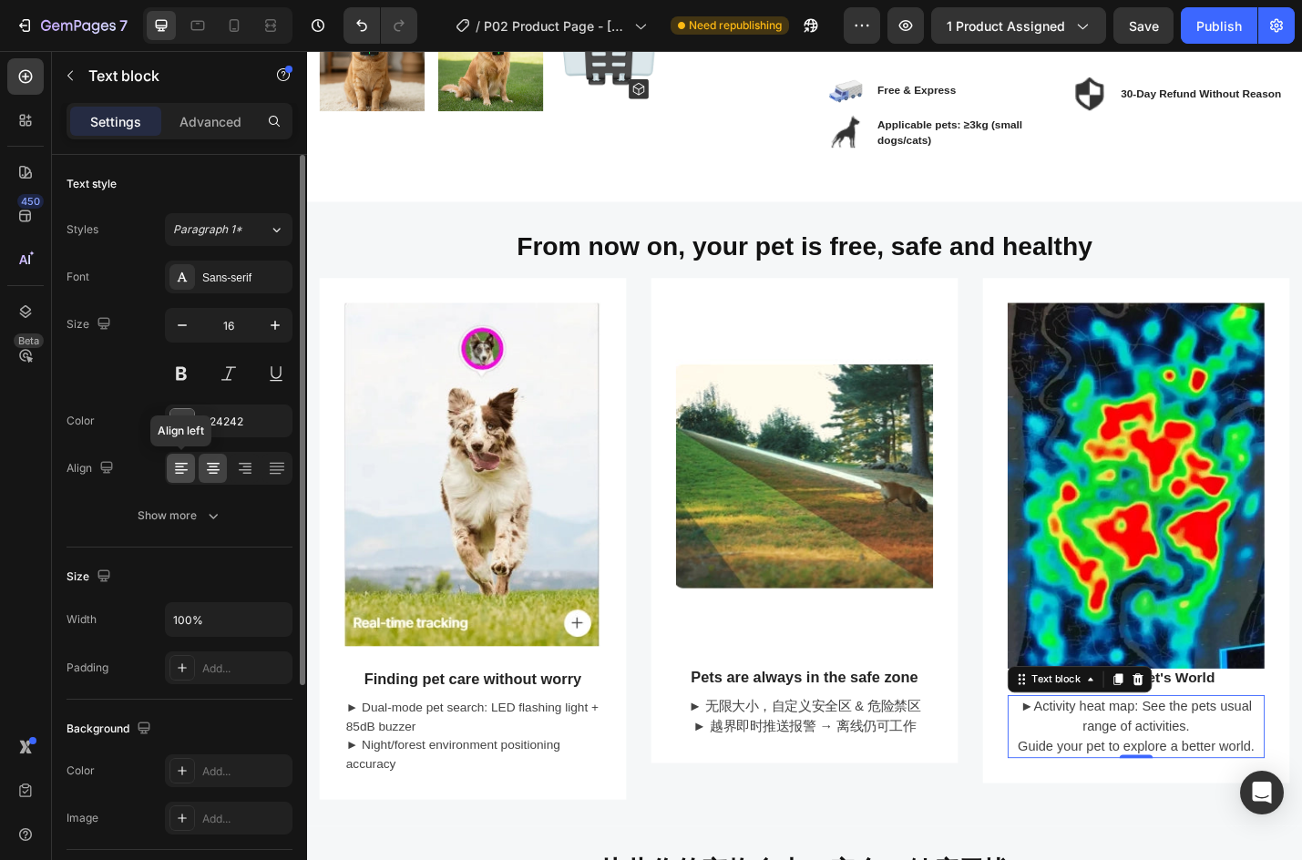
click at [186, 466] on icon at bounding box center [181, 468] width 18 height 18
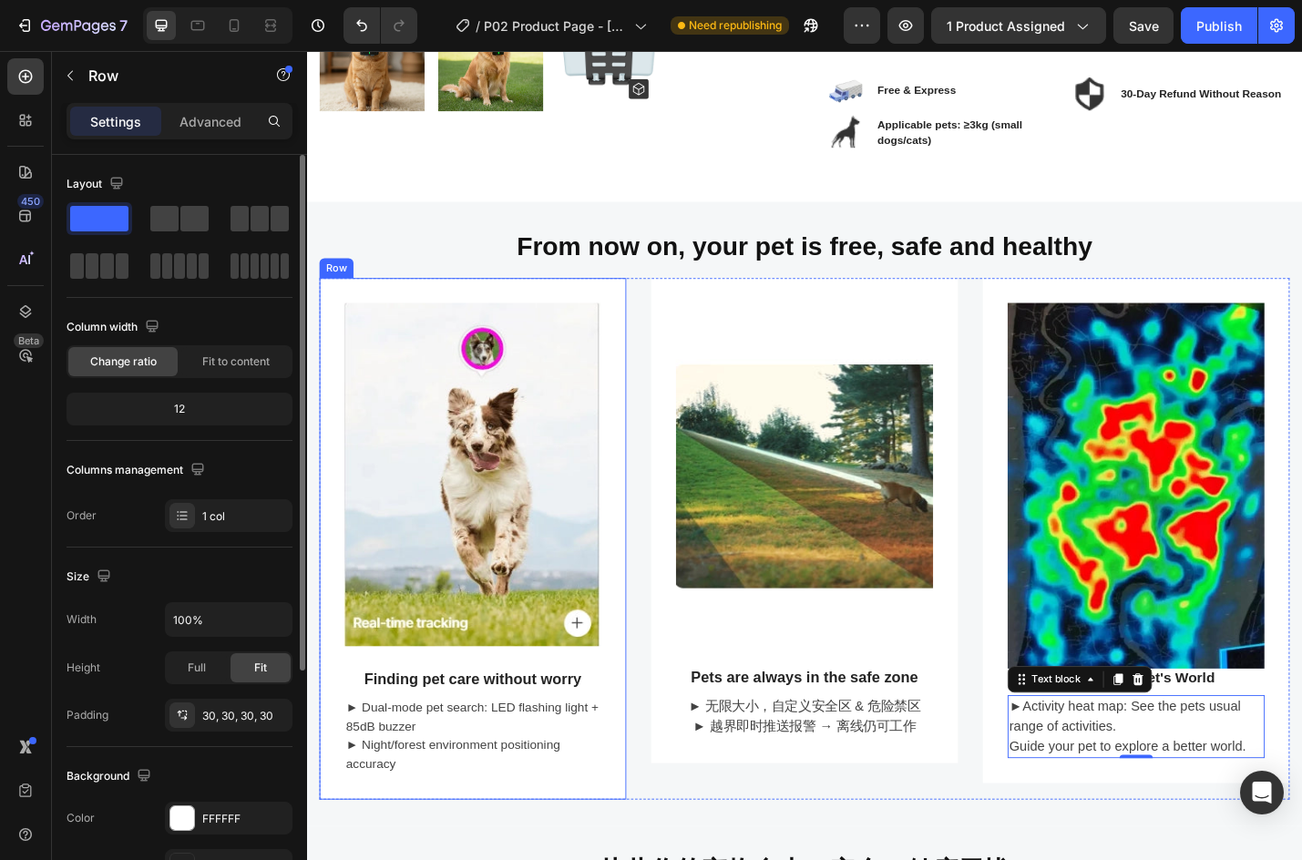
click at [442, 858] on div "Image ⁠⁠⁠⁠⁠⁠⁠ Finding pet care without worry Heading ► Dual-mode pet search: LE…" at bounding box center [489, 587] width 337 height 573
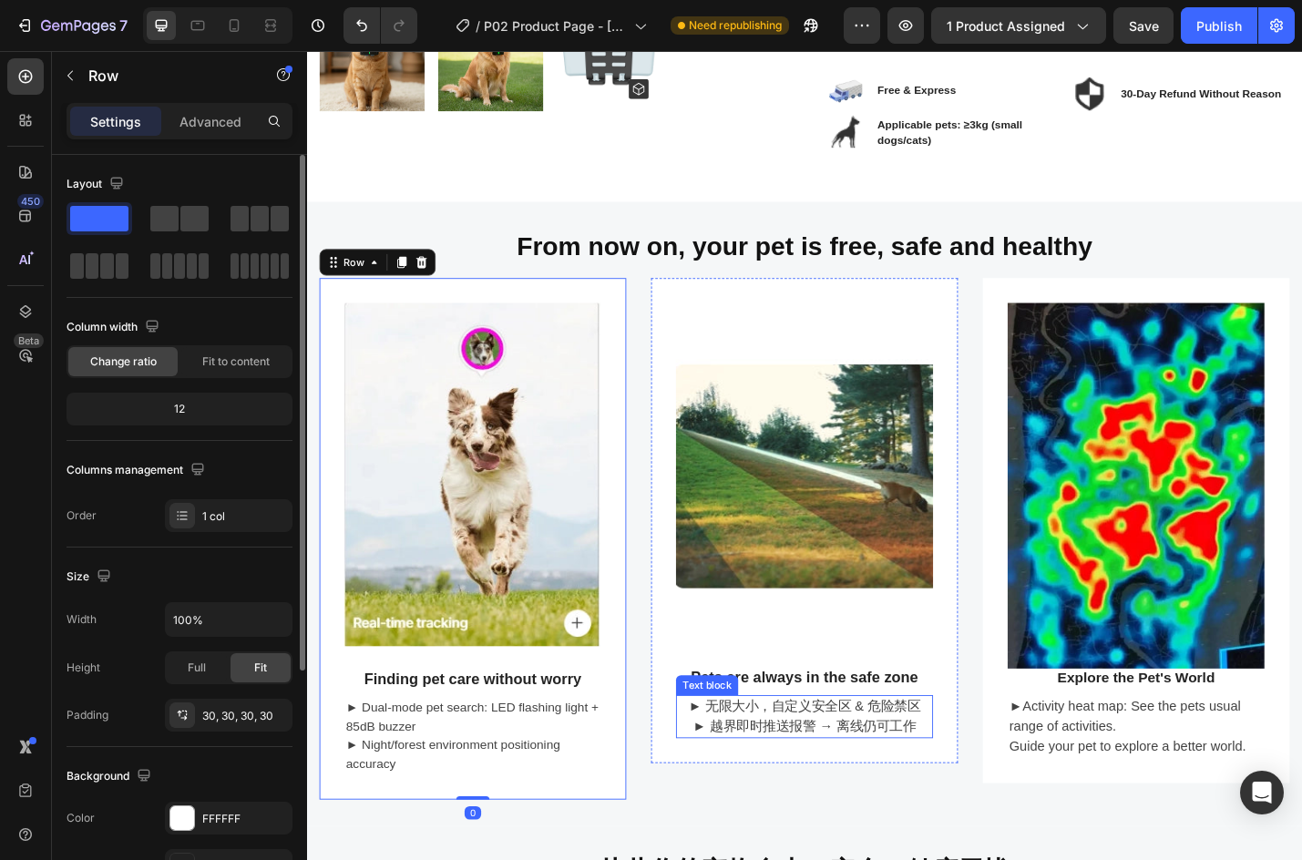
click at [758, 783] on p "► 越界即时推送报警 → 离线仍可工作" at bounding box center [853, 794] width 279 height 22
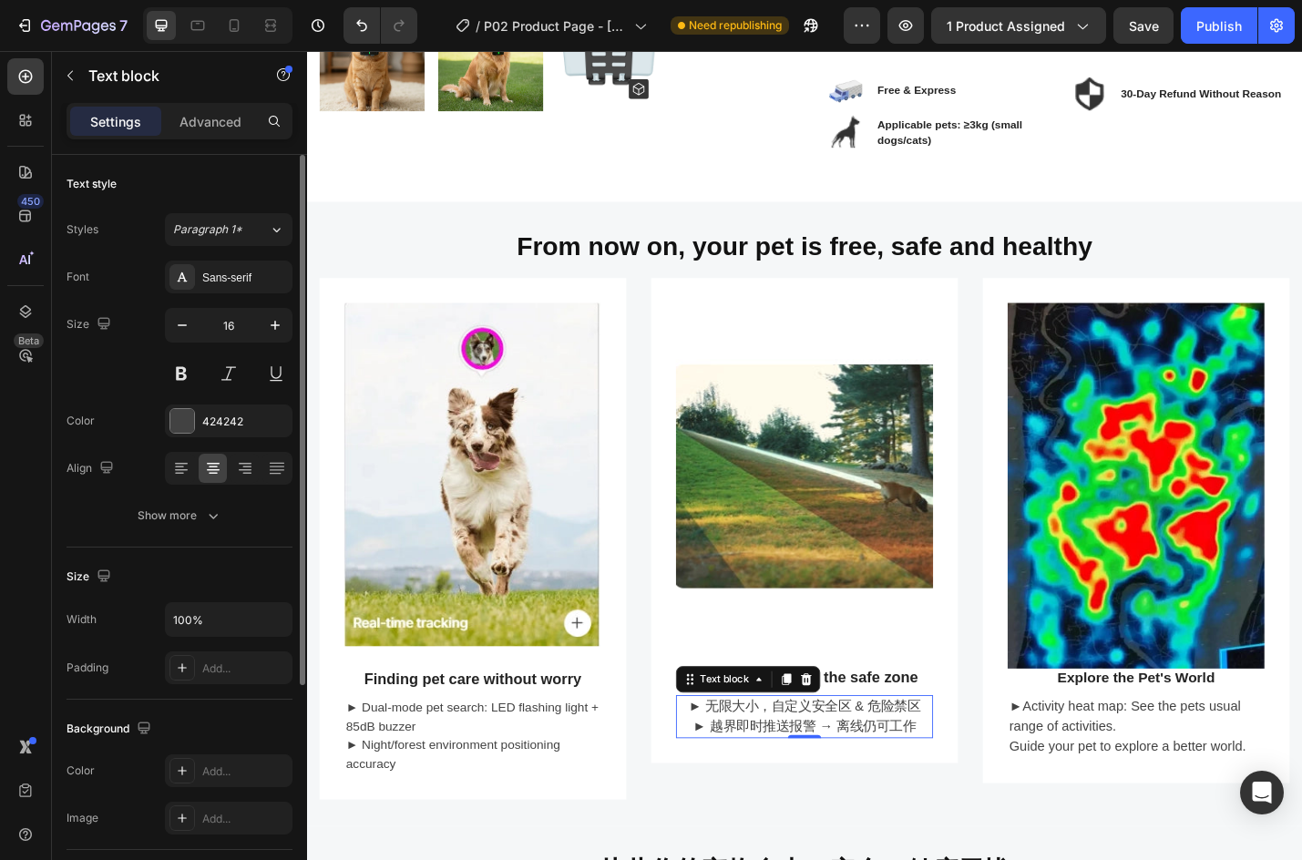
click at [736, 763] on p "► 无限大小，自定义安全区 & 危险禁区" at bounding box center [853, 772] width 279 height 22
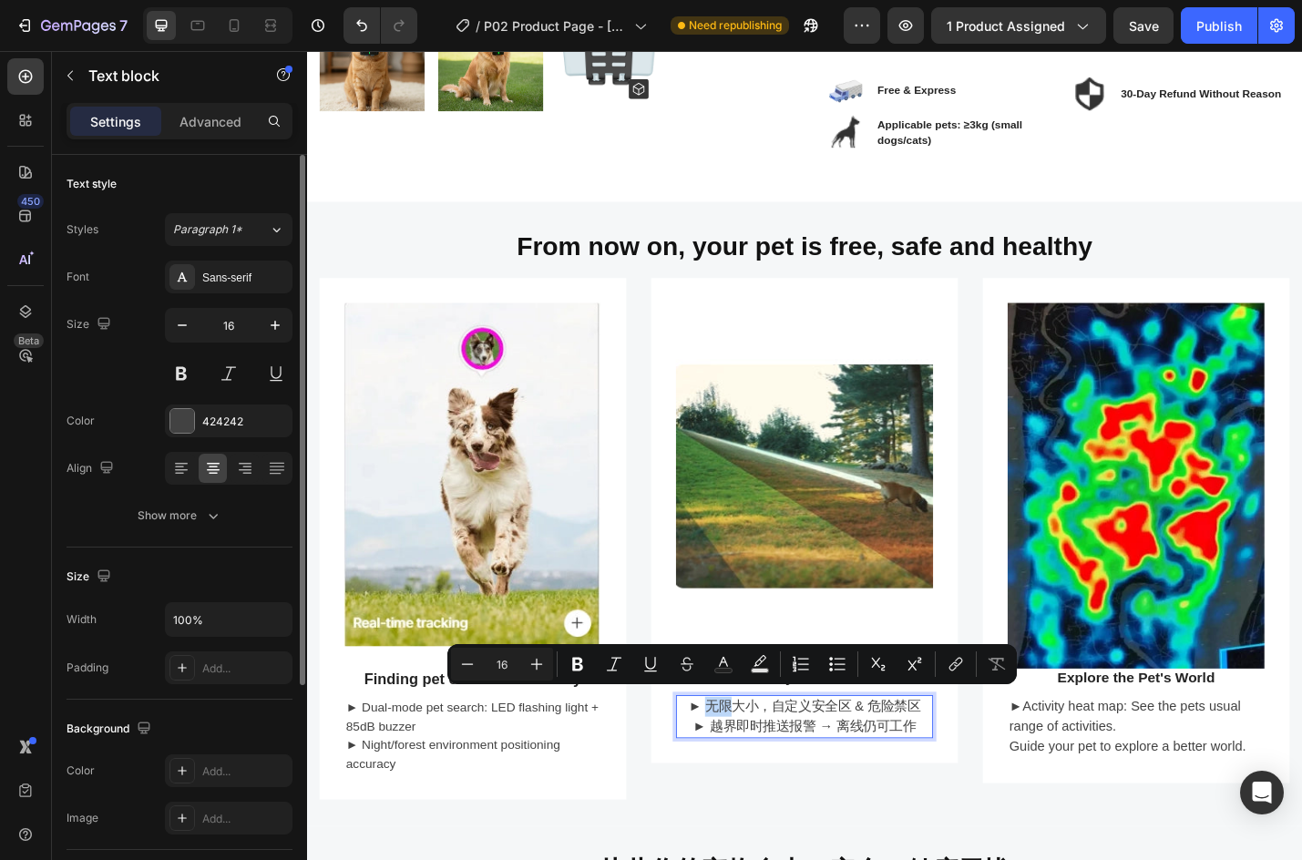
click at [731, 764] on p "► 无限大小，自定义安全区 & 危险禁区" at bounding box center [853, 772] width 279 height 22
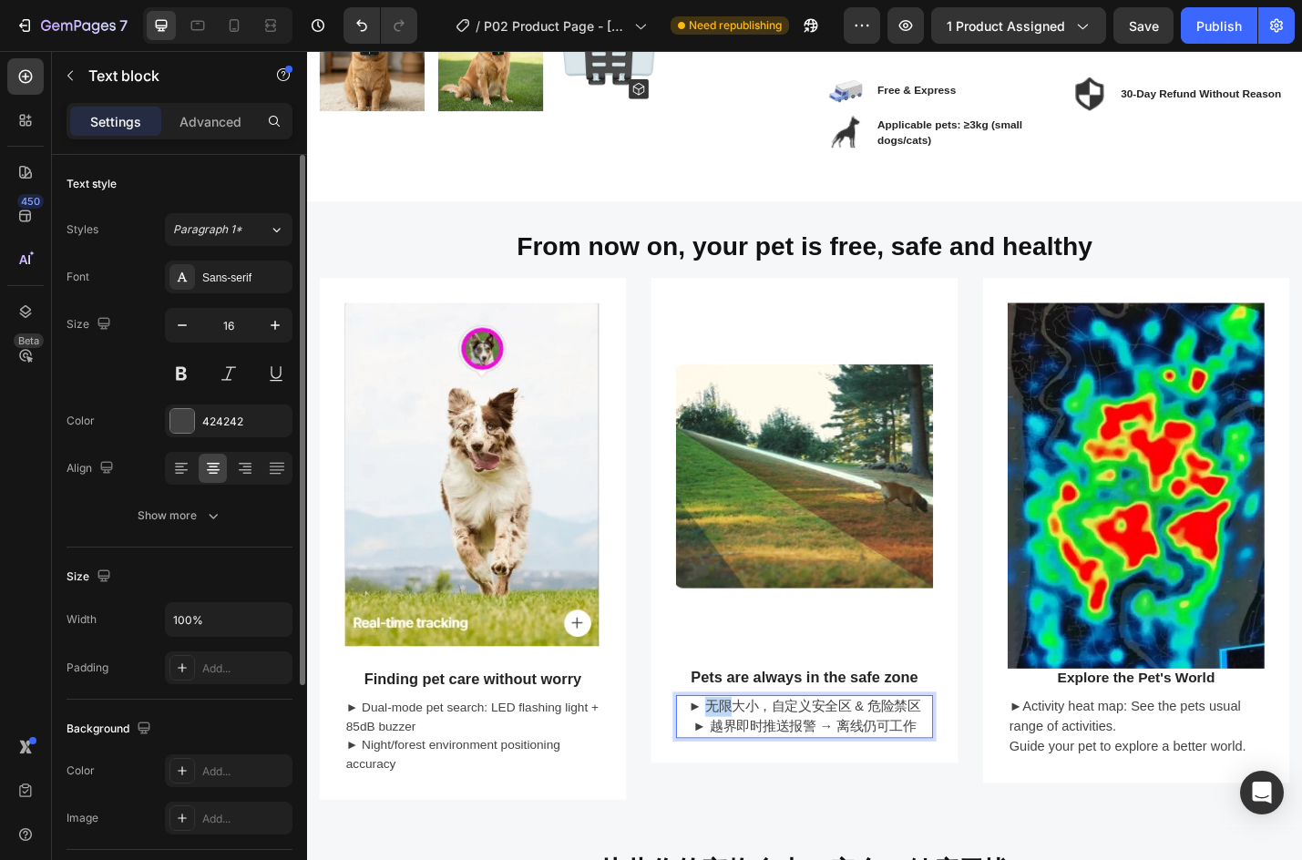
drag, startPoint x: 733, startPoint y: 766, endPoint x: 970, endPoint y: 827, distance: 244.4
click at [977, 793] on div "► 无限大小，自定义安全区 & 危险禁区 ► 越界即时推送报警 → 离线仍可工作" at bounding box center [854, 782] width 282 height 47
click at [807, 786] on p "► Unlimited size, custom safe zone & danger zone ► Cross boundary instant push …" at bounding box center [853, 794] width 279 height 66
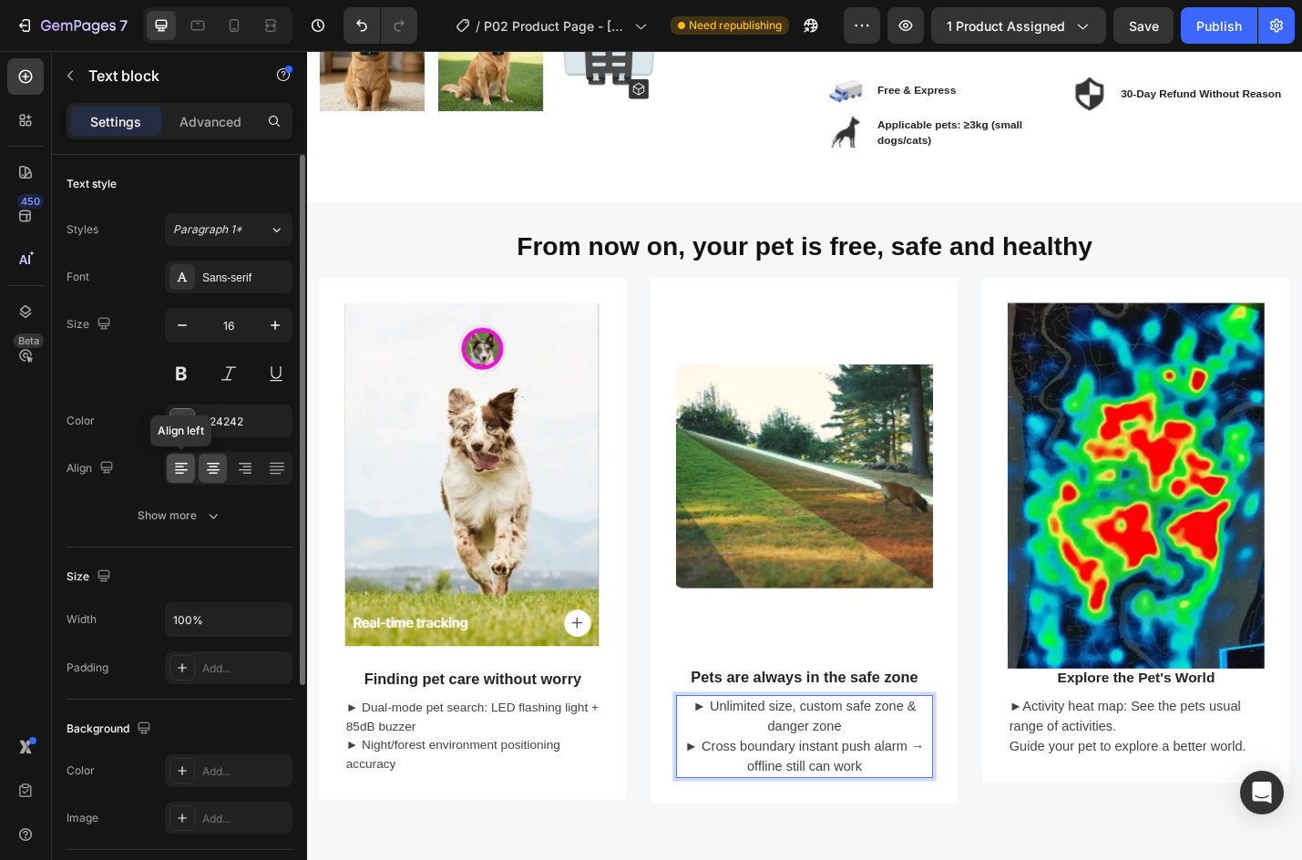
click at [173, 467] on icon at bounding box center [181, 468] width 18 height 18
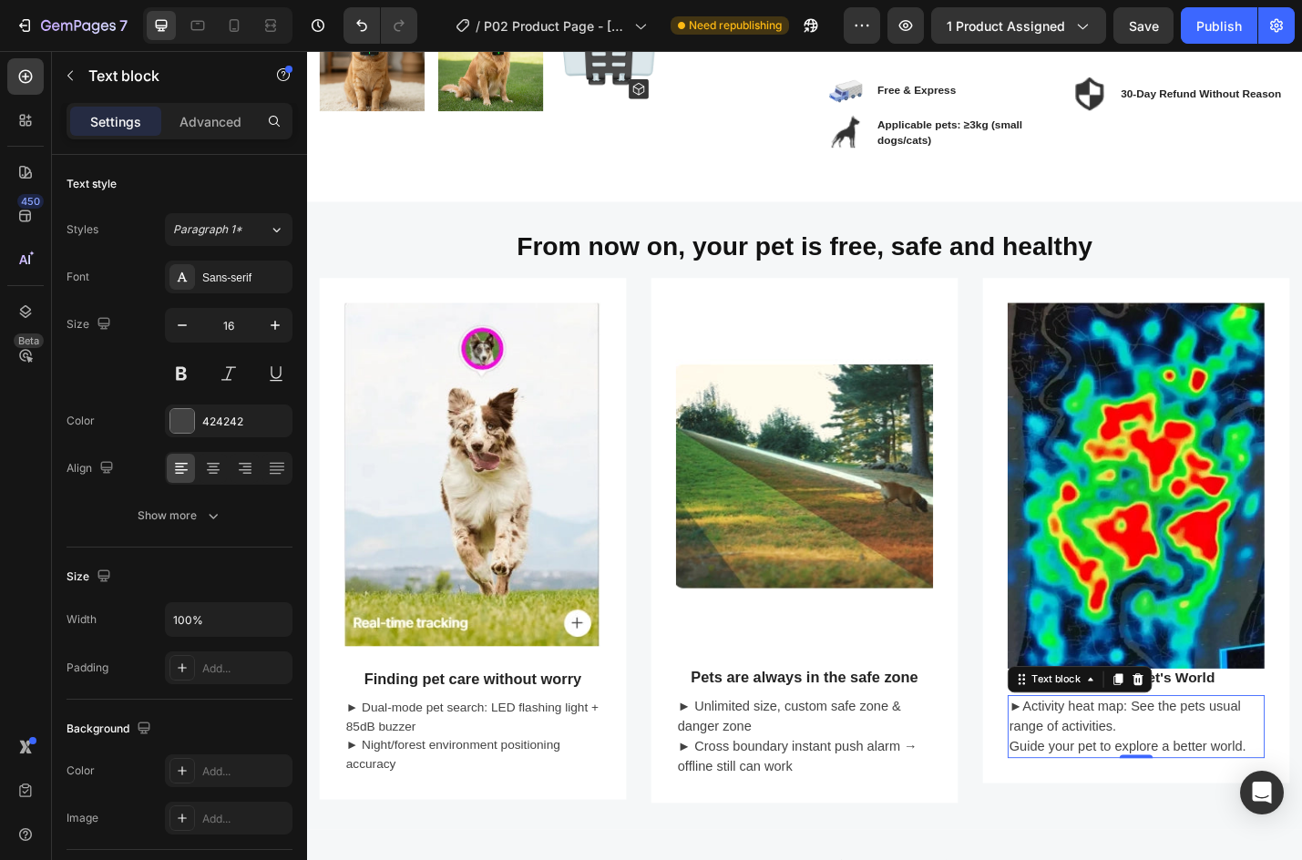
click at [1151, 785] on p "►Activity heat map: See the pets usual range of activities." at bounding box center [1218, 783] width 279 height 44
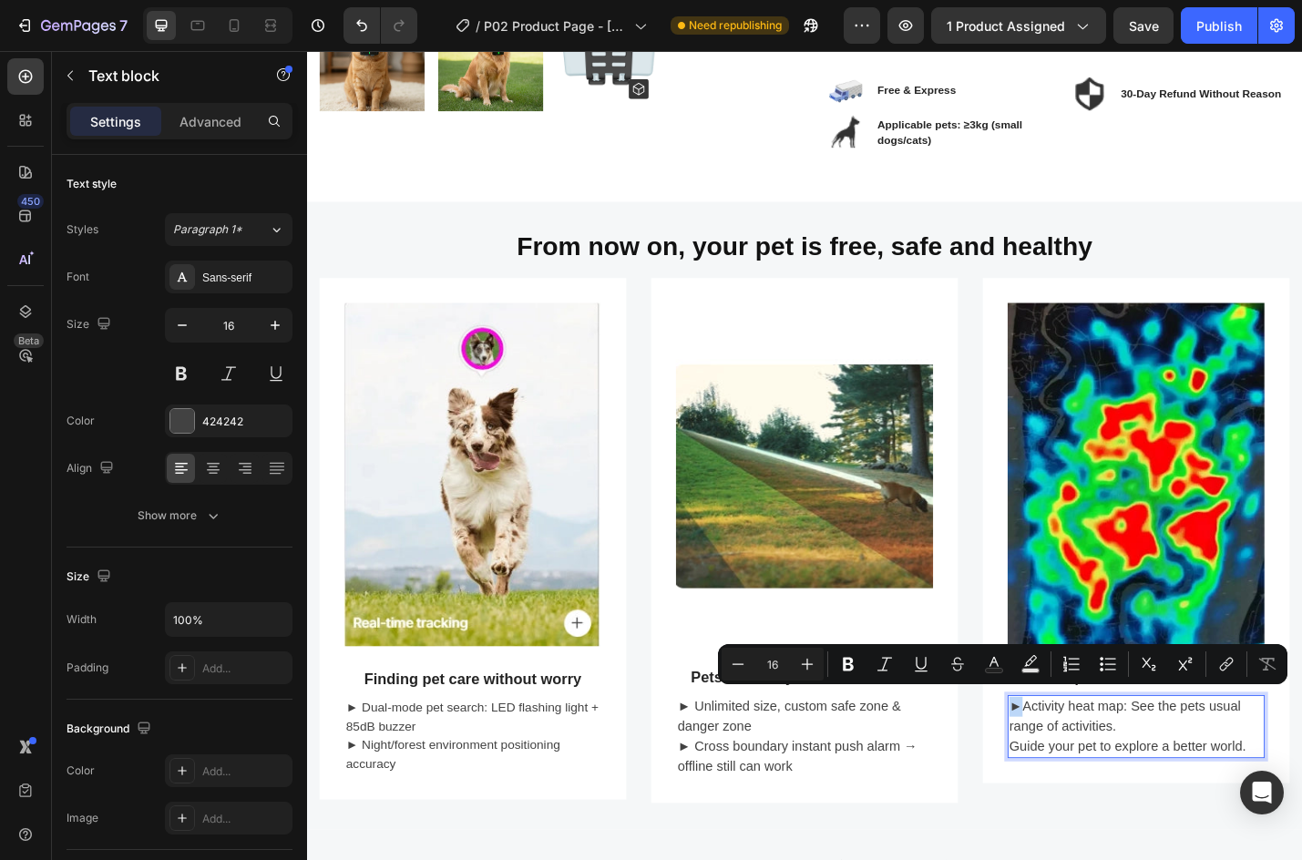
drag, startPoint x: 1082, startPoint y: 768, endPoint x: 1070, endPoint y: 767, distance: 11.9
click at [1079, 767] on p "►Activity heat map: See the pets usual range of activities." at bounding box center [1218, 783] width 279 height 44
copy p "►"
click at [1079, 806] on p "Guide your pet to explore a better world." at bounding box center [1218, 816] width 279 height 22
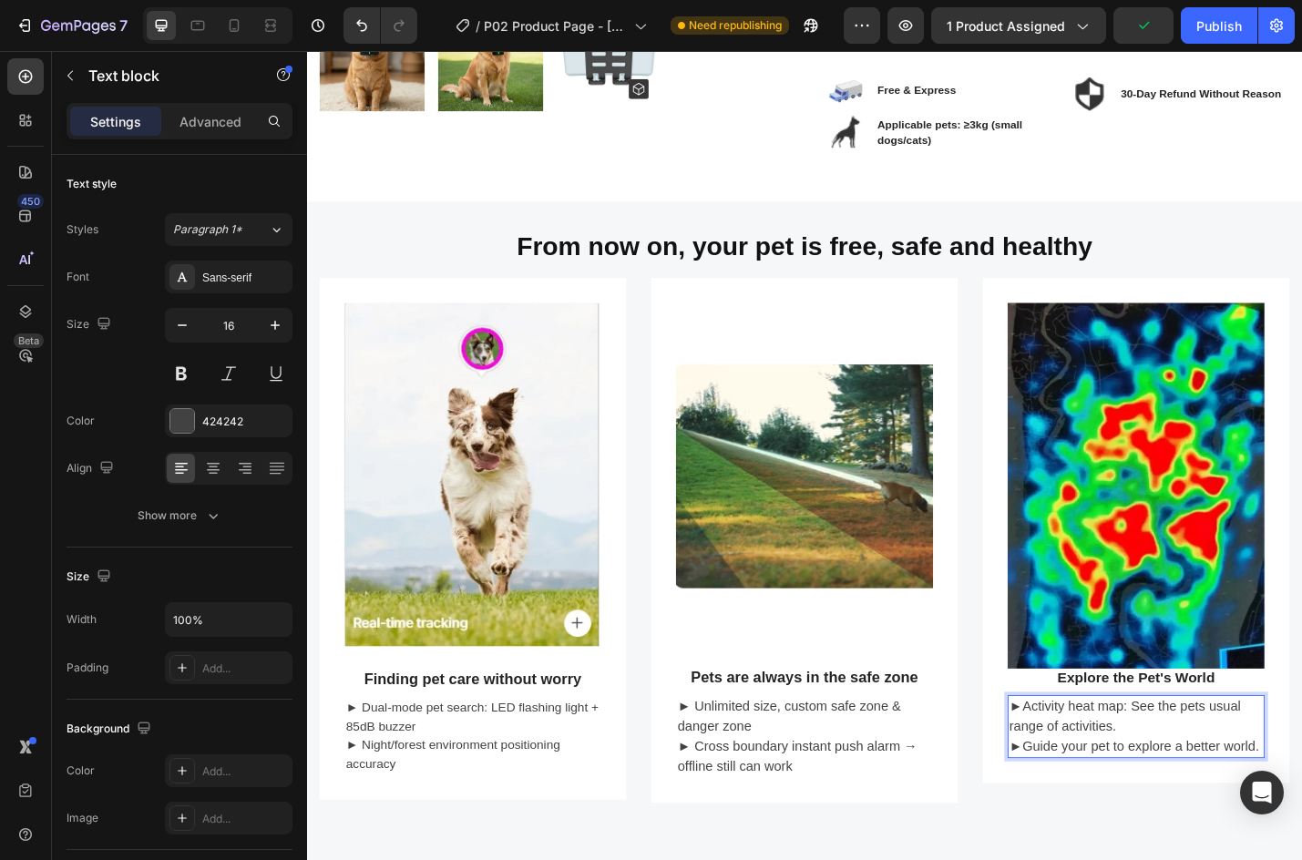
click at [1175, 805] on p "►Guide your pet to explore a better world." at bounding box center [1218, 816] width 279 height 22
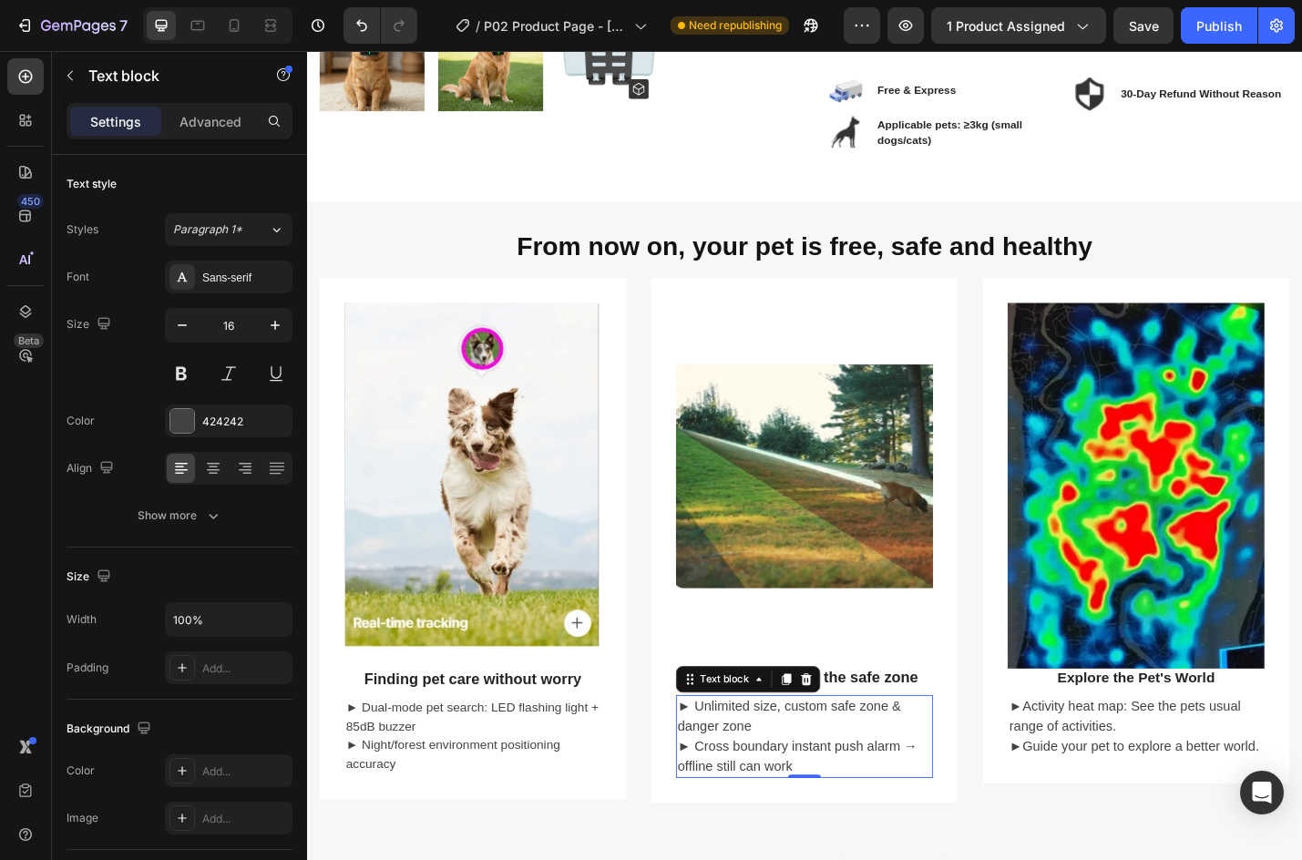
click at [851, 782] on p "► Unlimited size, custom safe zone & danger zone" at bounding box center [853, 783] width 279 height 44
click at [1264, 737] on p "Explore the Pet's World" at bounding box center [1218, 741] width 279 height 18
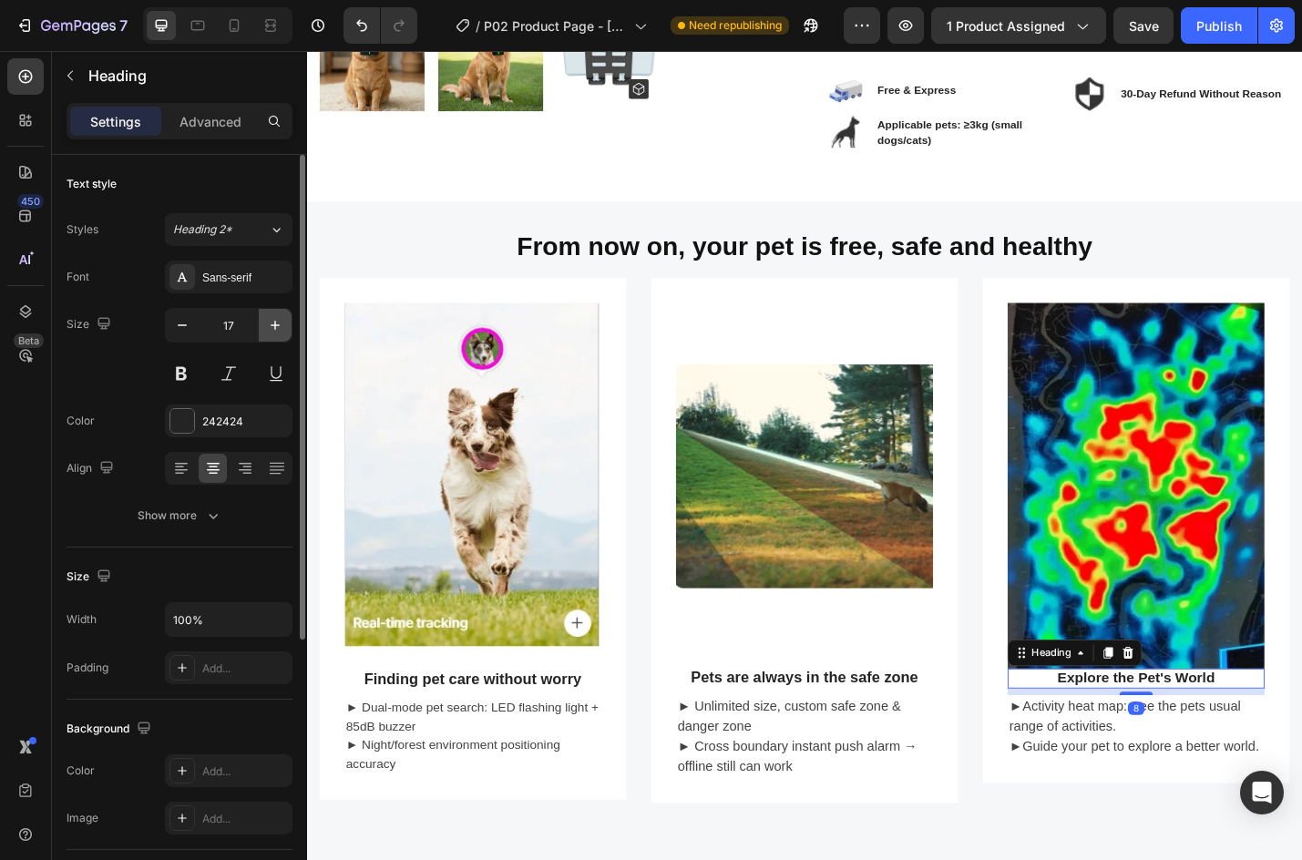
click at [278, 313] on button "button" at bounding box center [275, 325] width 33 height 33
type input "18"
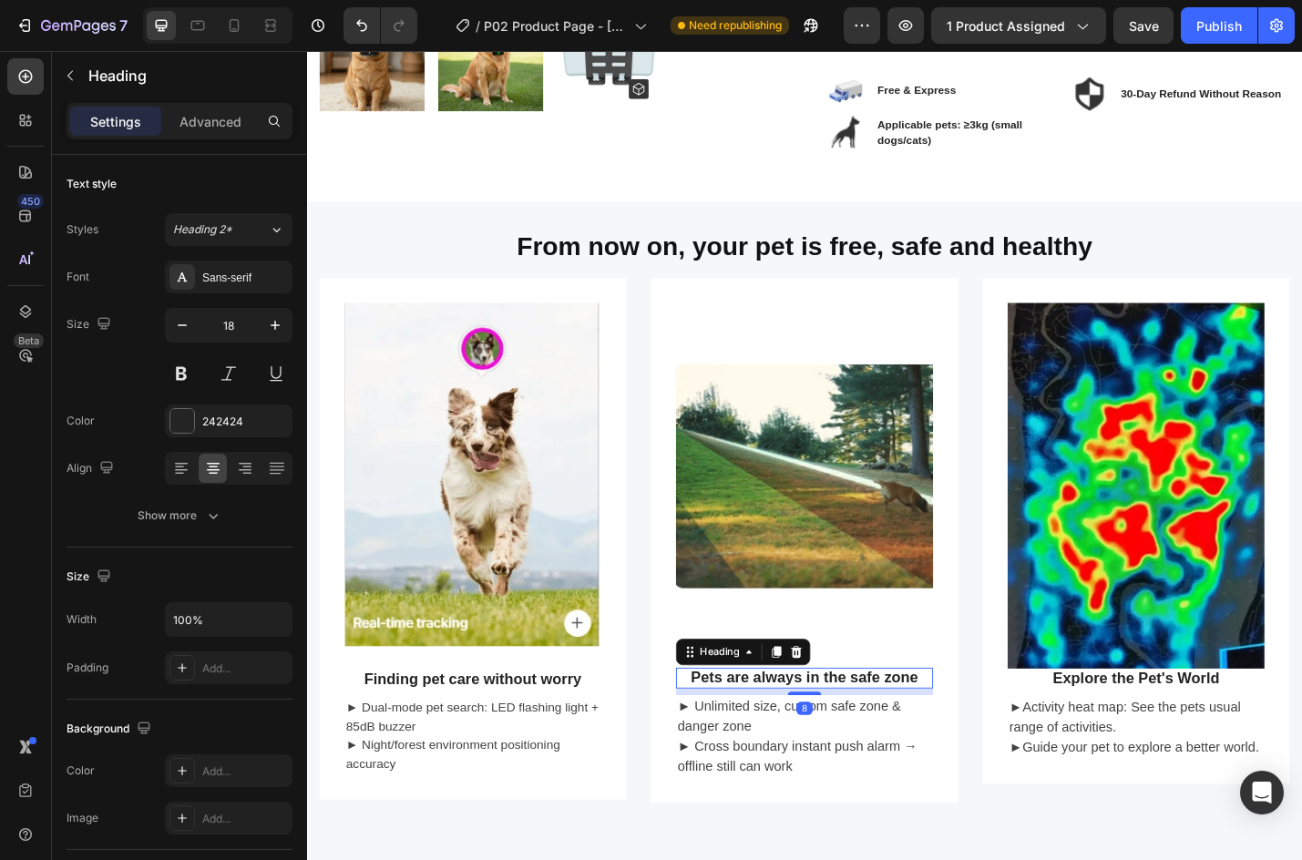
click at [841, 733] on p "Pets are always in the safe zone" at bounding box center [853, 741] width 279 height 20
click at [534, 741] on span "Finding pet care without worry" at bounding box center [489, 742] width 239 height 18
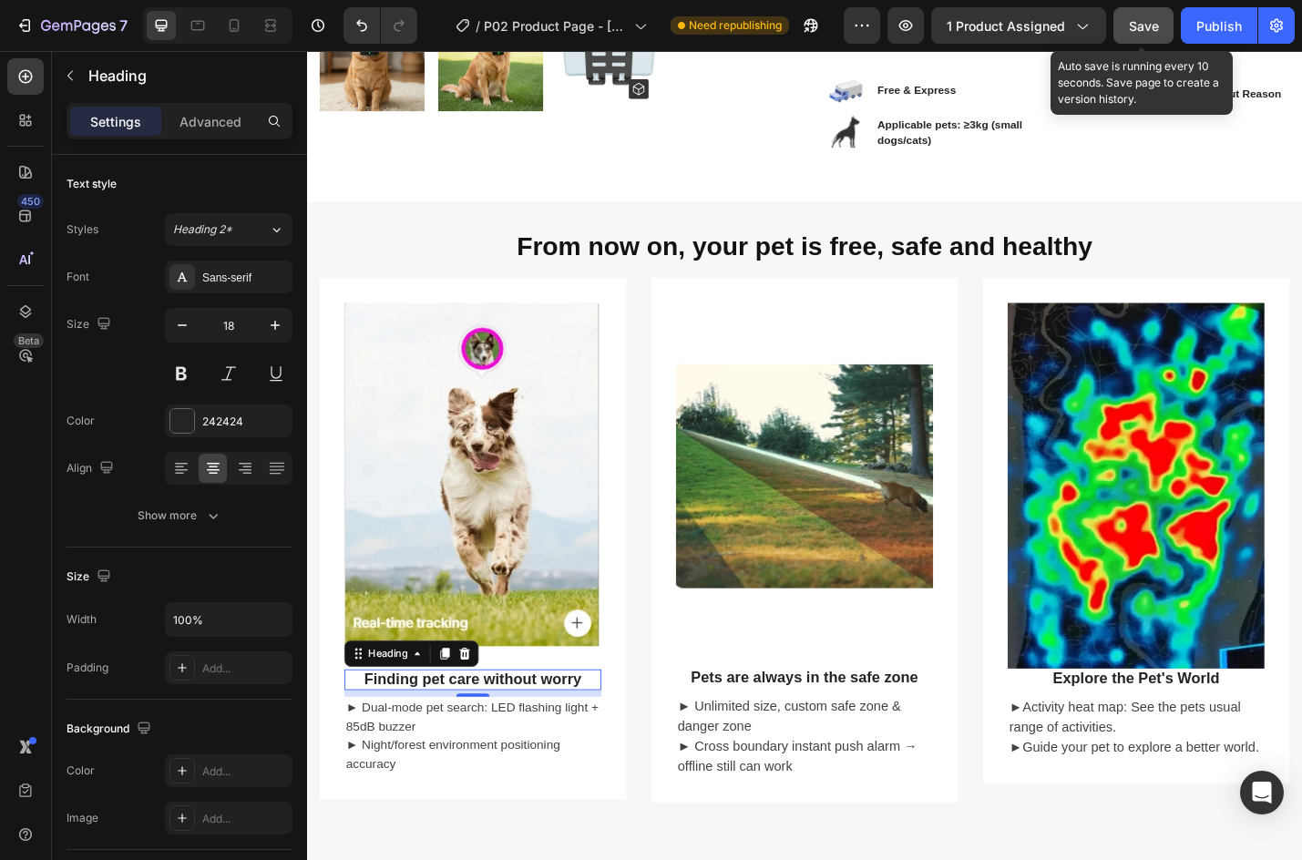
click at [1135, 35] on button "Save" at bounding box center [1144, 25] width 60 height 36
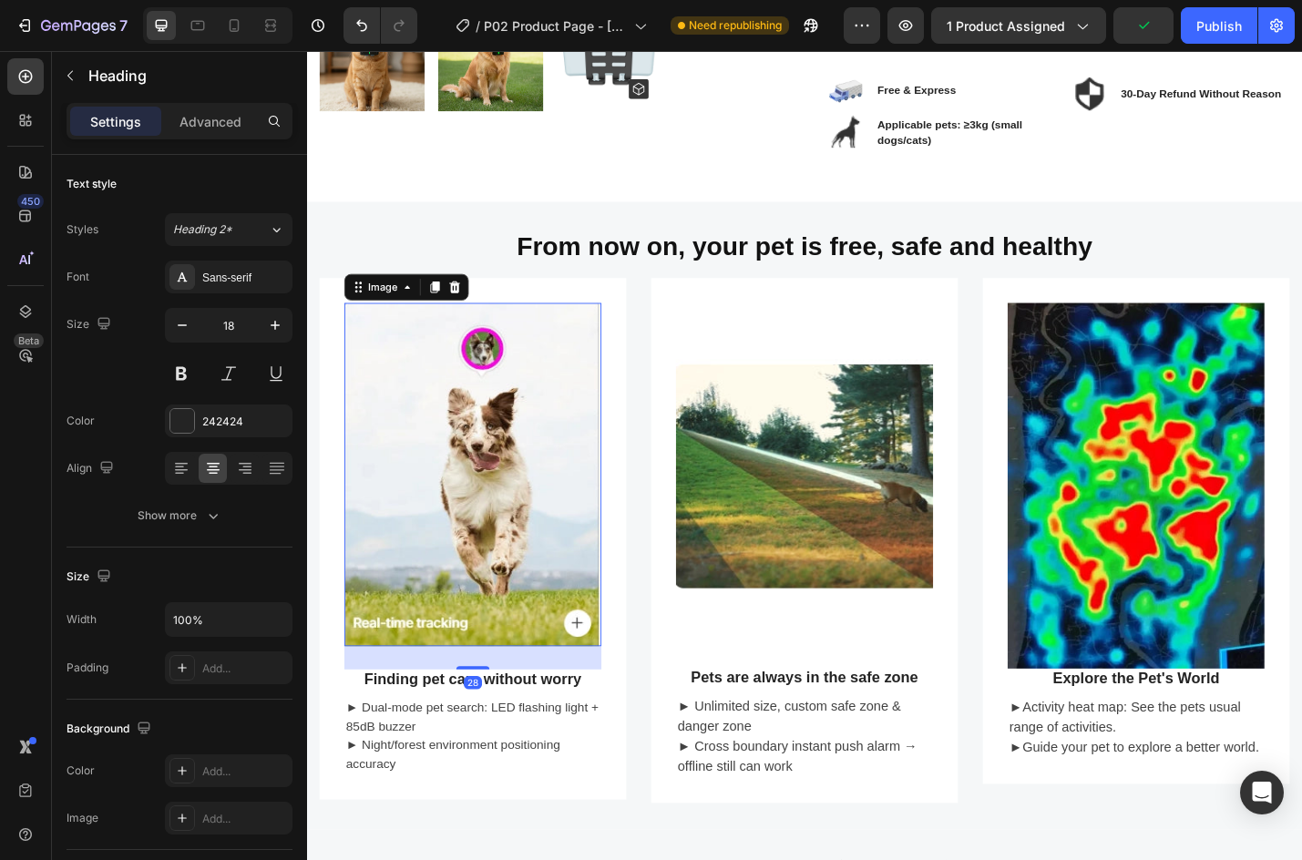
click at [415, 519] on img at bounding box center [489, 516] width 282 height 376
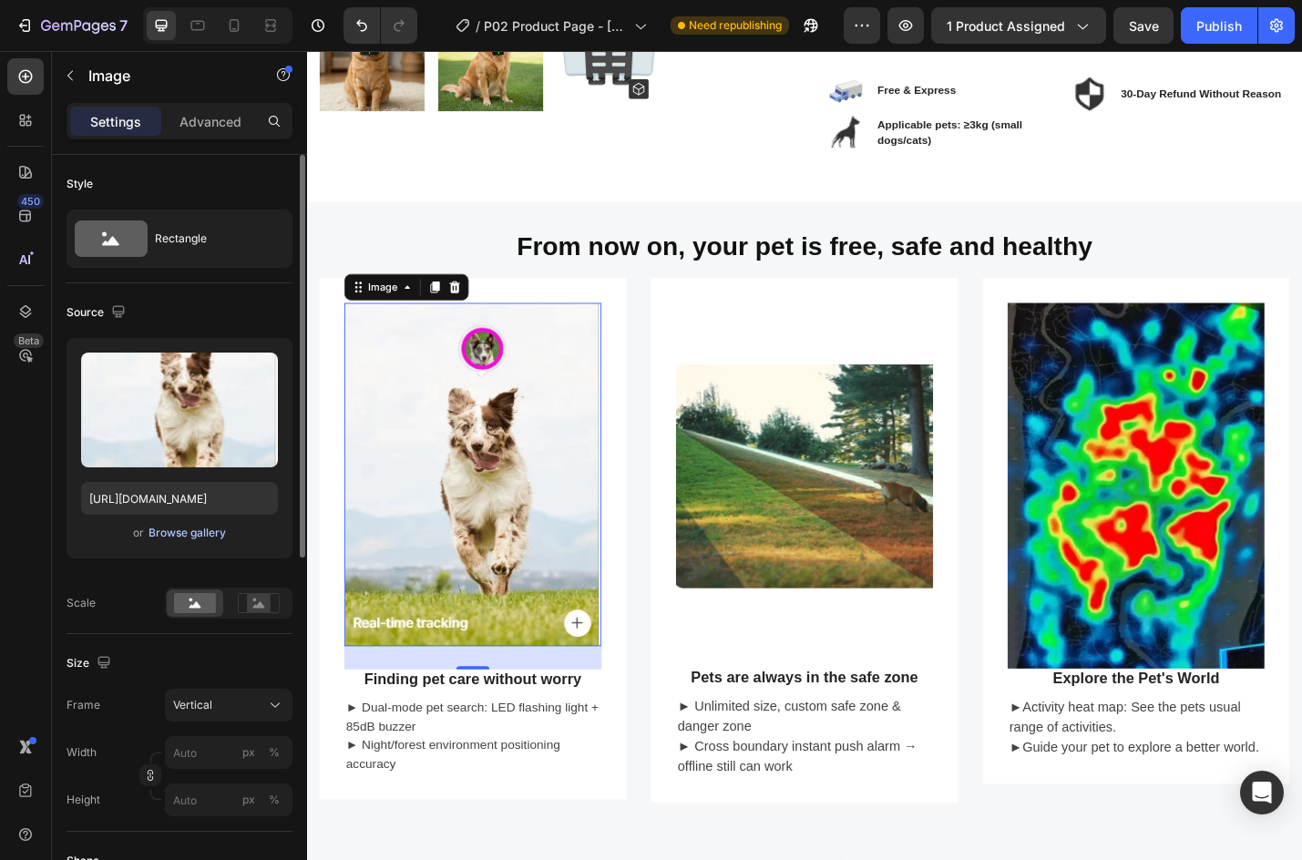
click at [193, 538] on div "Browse gallery" at bounding box center [187, 533] width 77 height 16
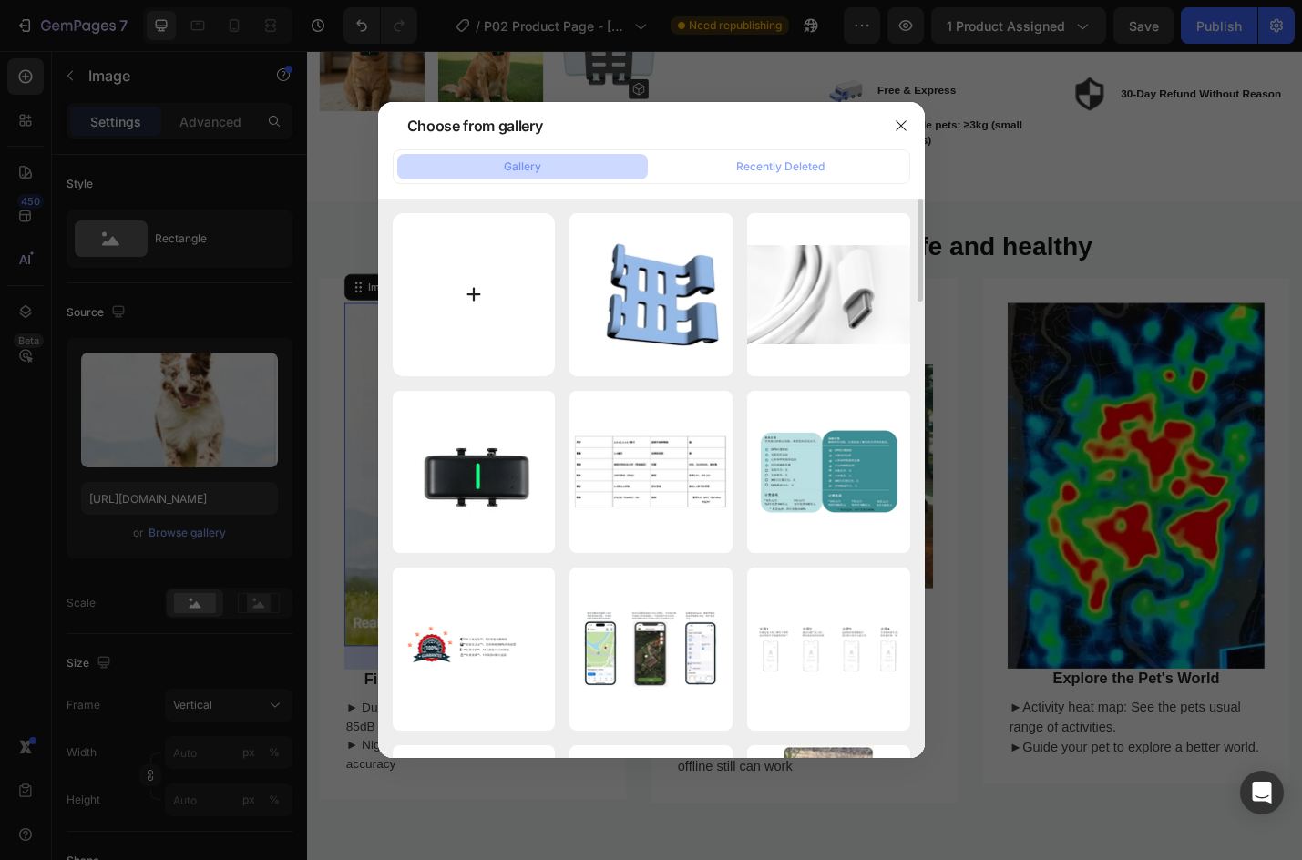
click at [464, 302] on input "file" at bounding box center [474, 294] width 163 height 163
type input "C:\fakepath\On the green grass, a dog is running towards you..webp"
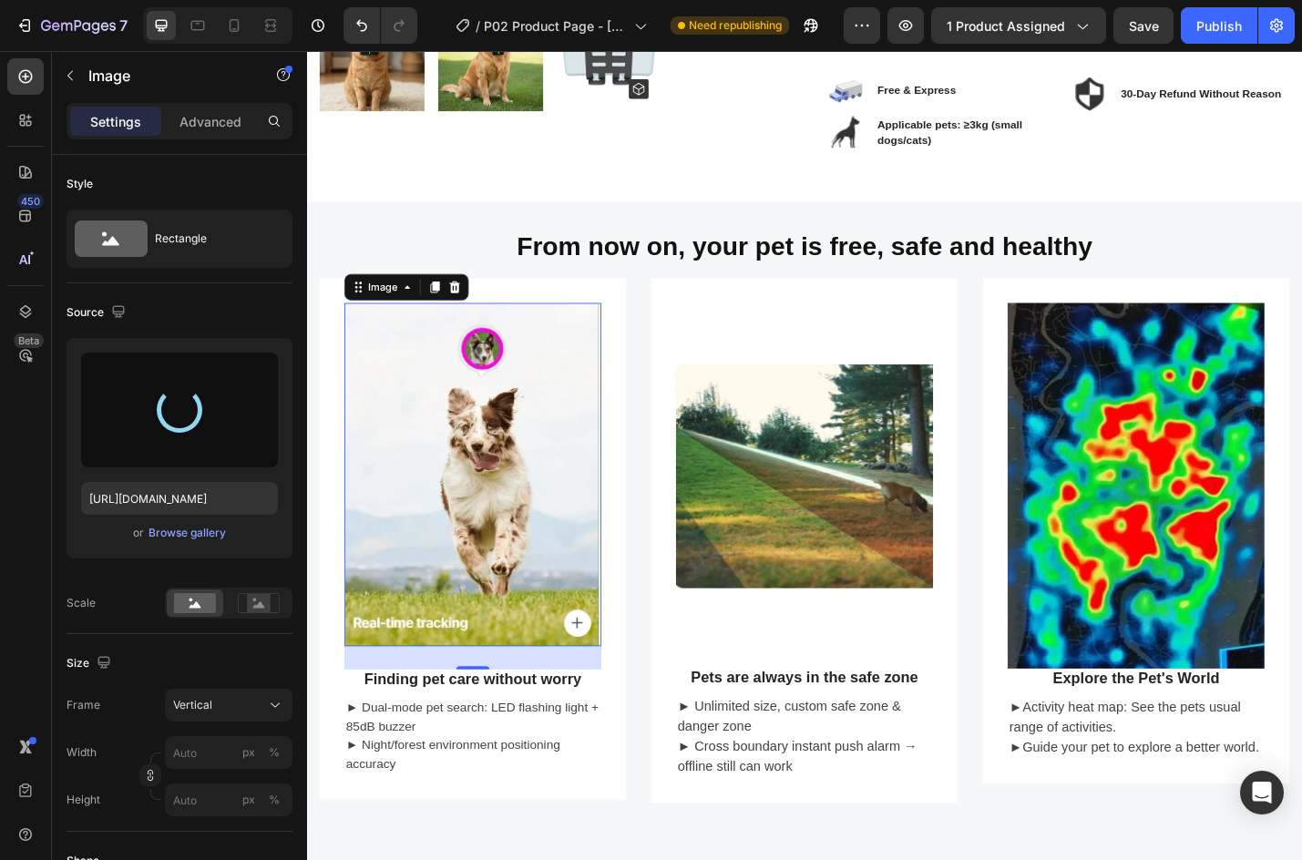
type input "[URL][DOMAIN_NAME]"
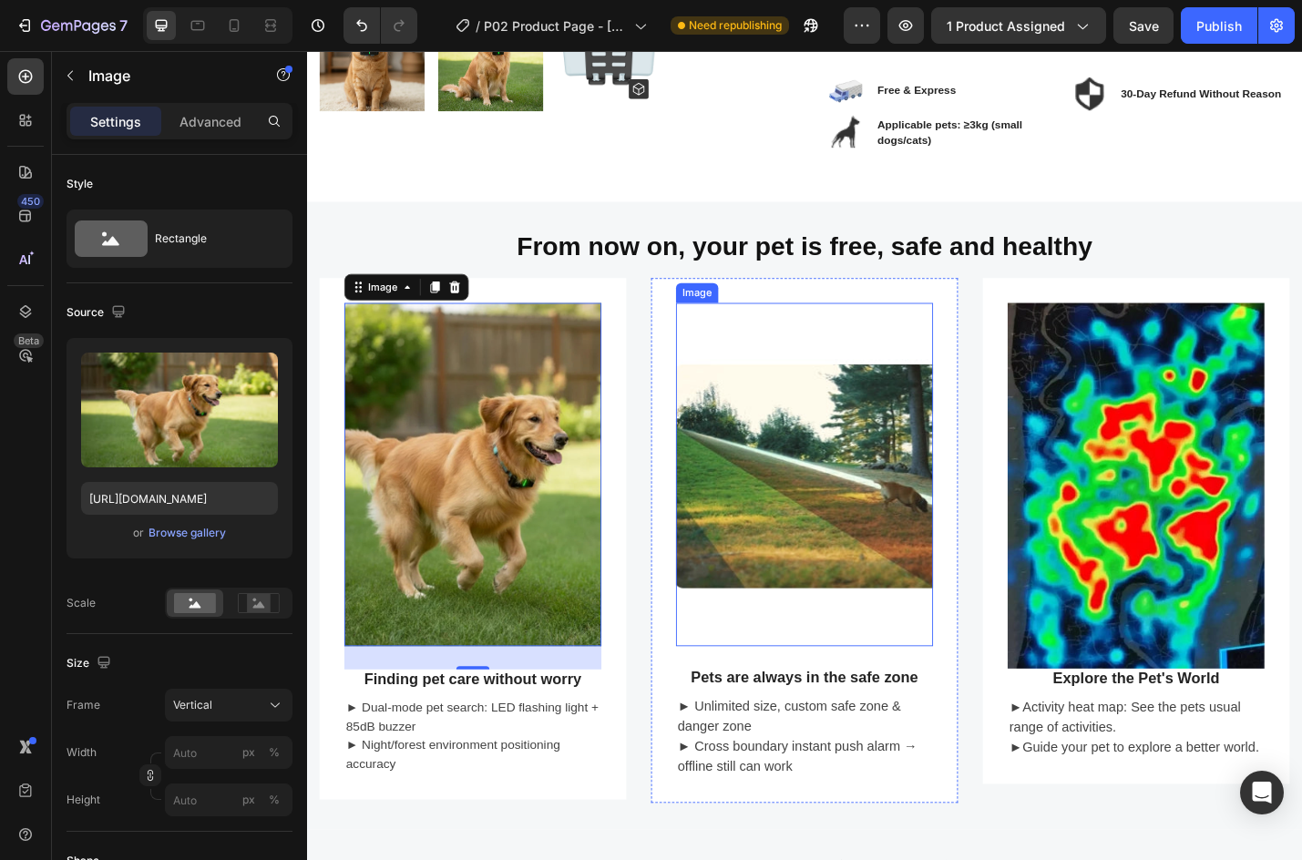
click at [866, 572] on img at bounding box center [854, 516] width 282 height 376
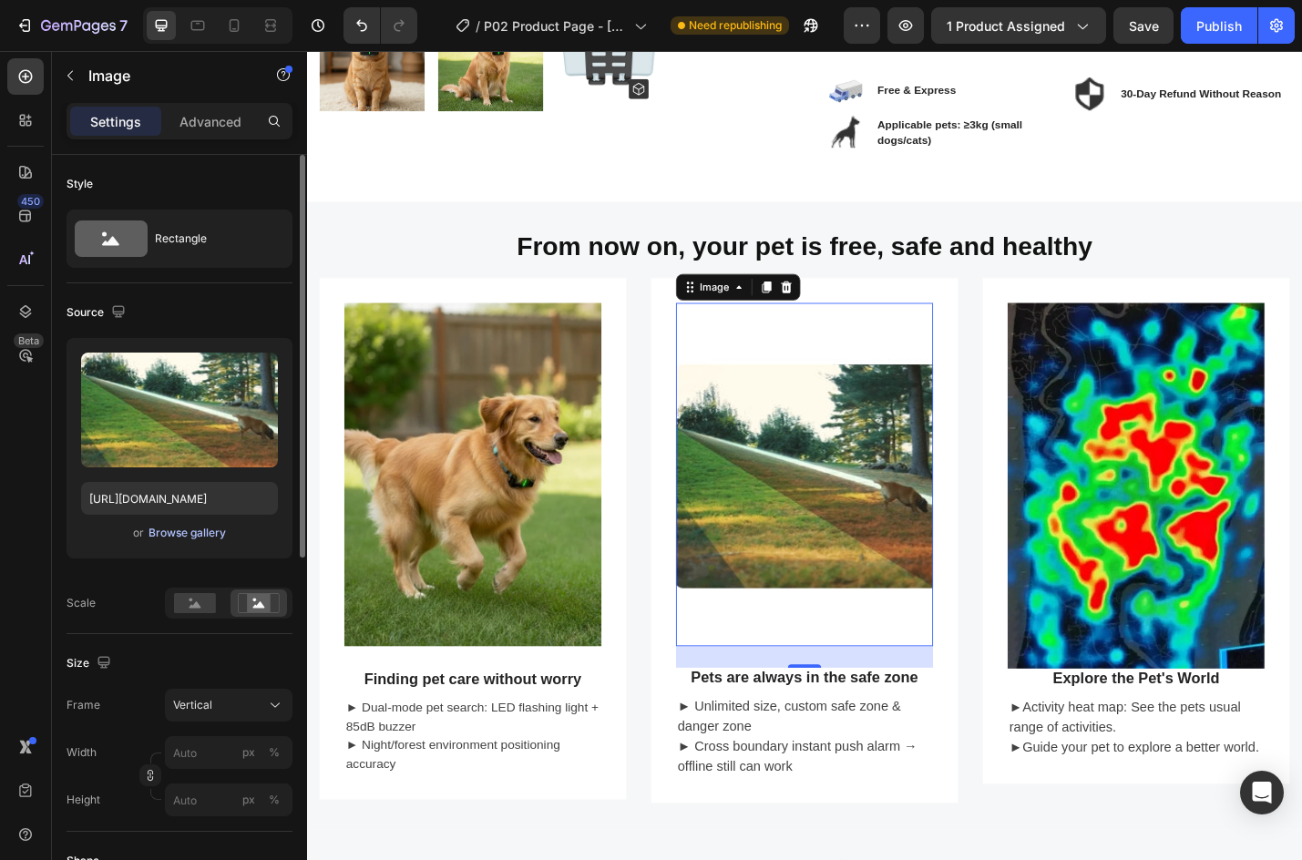
click at [187, 535] on div "Browse gallery" at bounding box center [187, 533] width 77 height 16
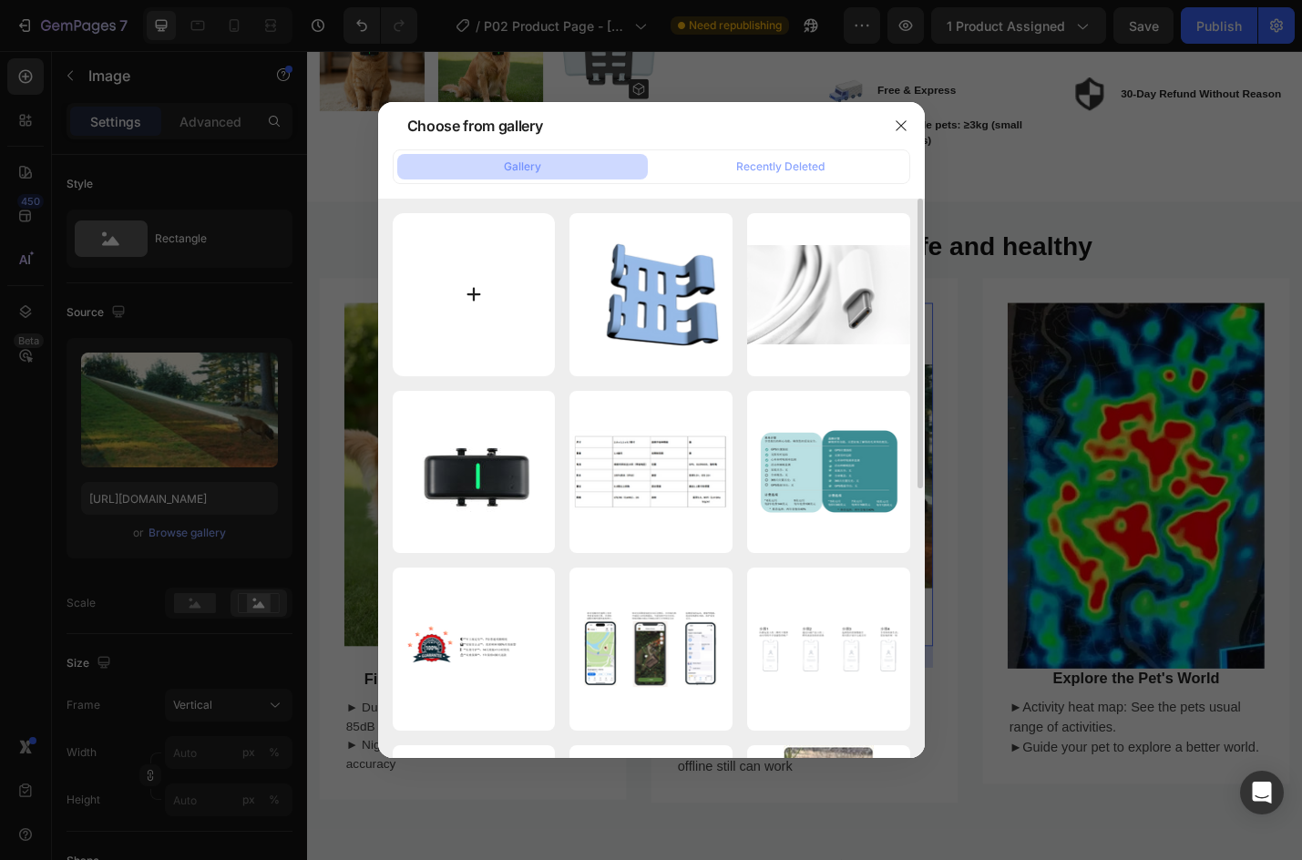
click at [479, 246] on input "file" at bounding box center [474, 294] width 163 height 163
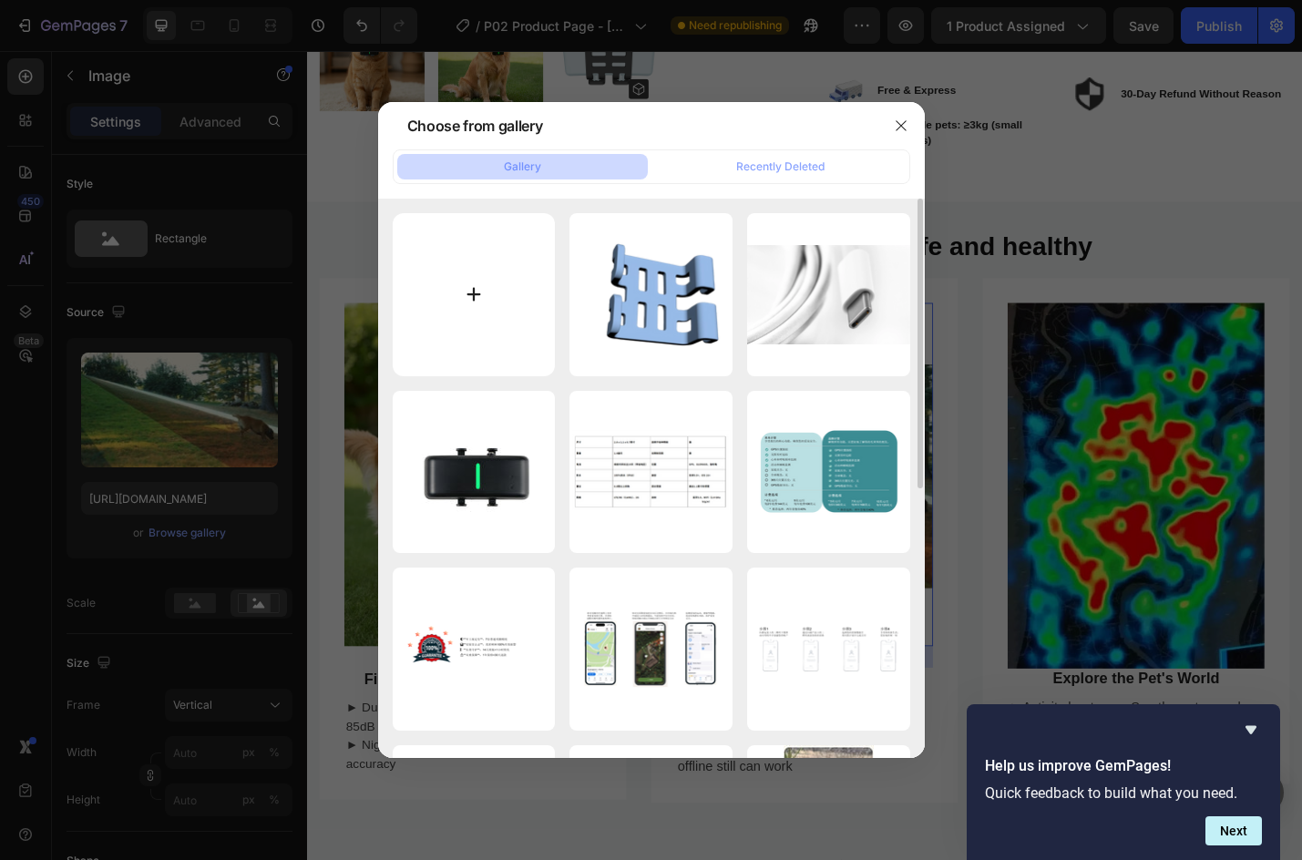
type input "C:\fakepath\The dog approaches the virtual fence.png.webp"
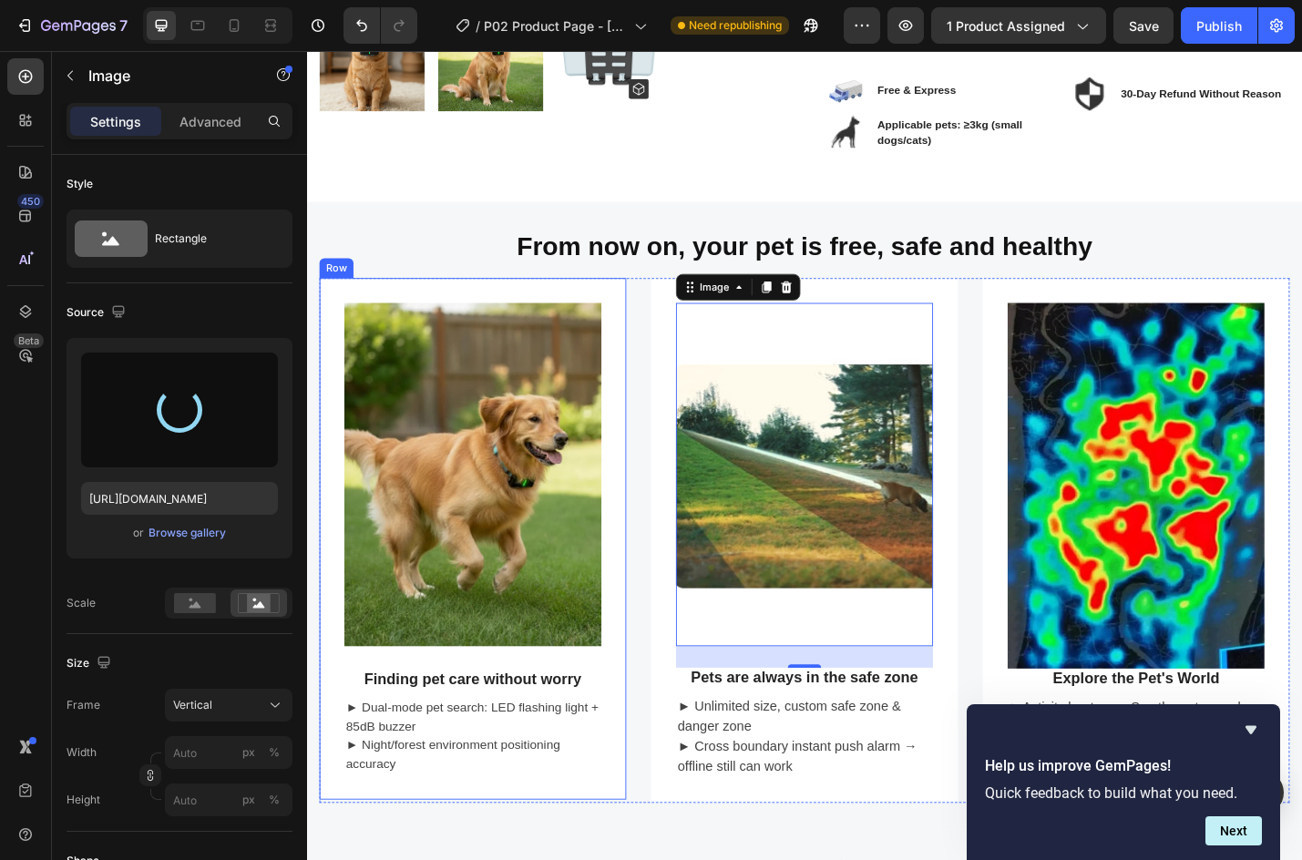
type input "[URL][DOMAIN_NAME]"
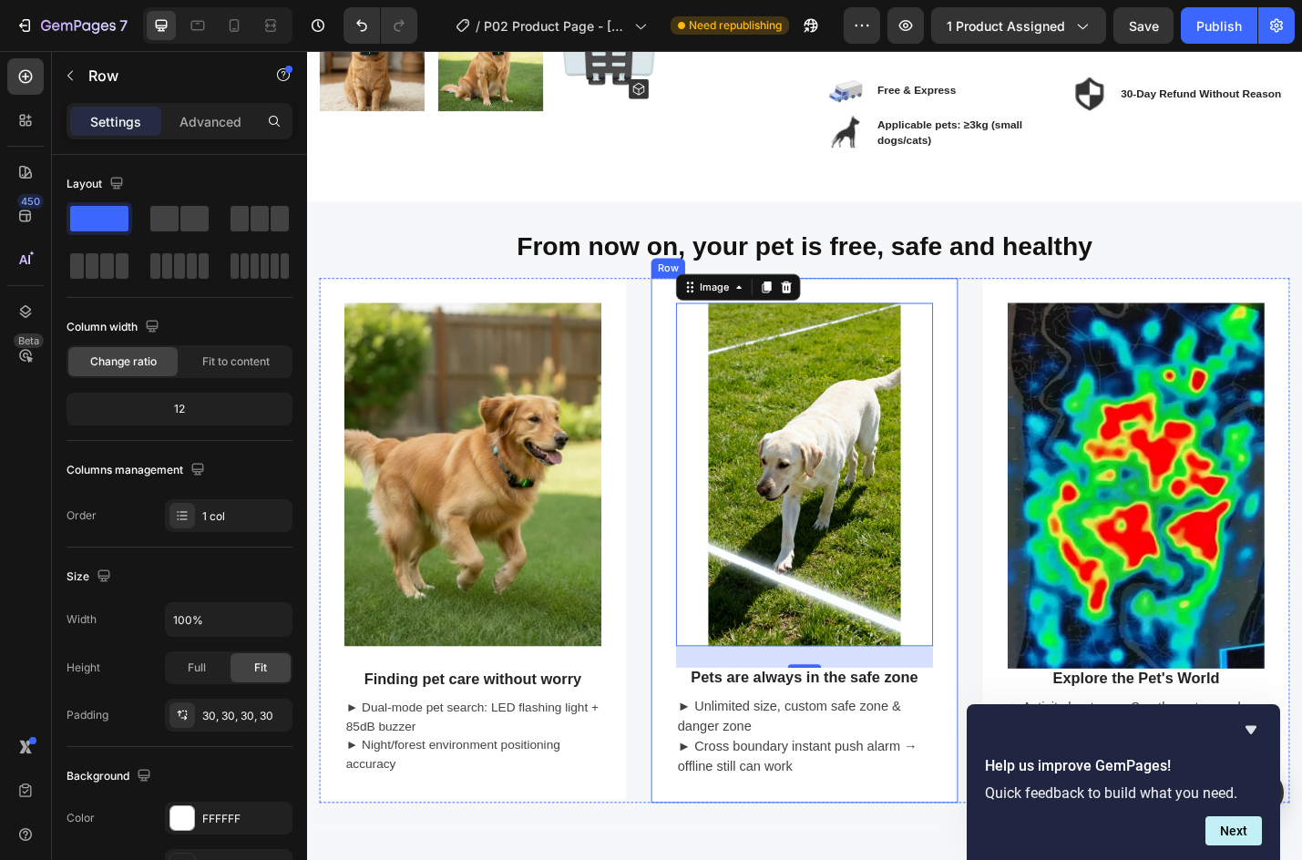
click at [908, 860] on div "Image 26 Pets are always in the safe zone Heading ► Unlimited size, custom safe…" at bounding box center [853, 589] width 337 height 577
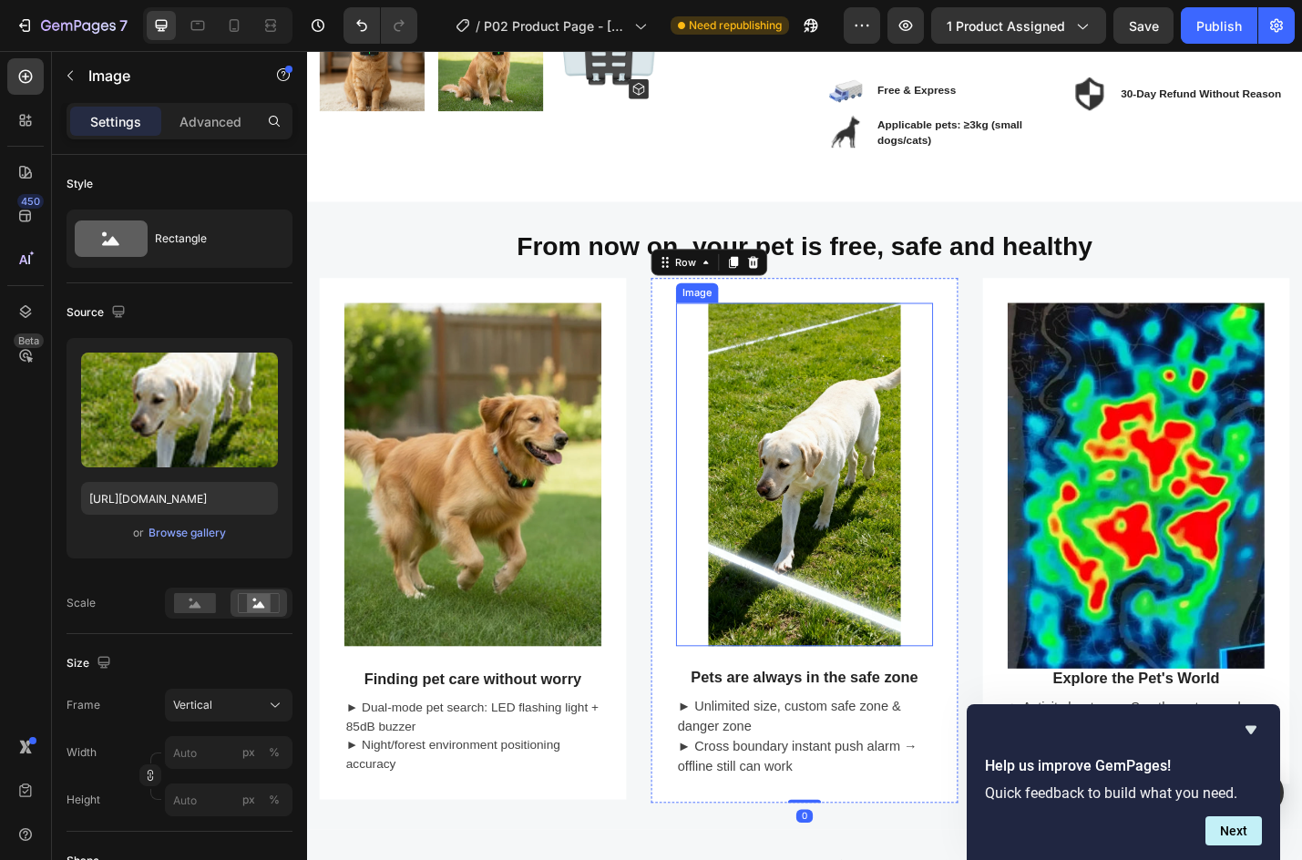
click at [892, 603] on img at bounding box center [854, 516] width 282 height 376
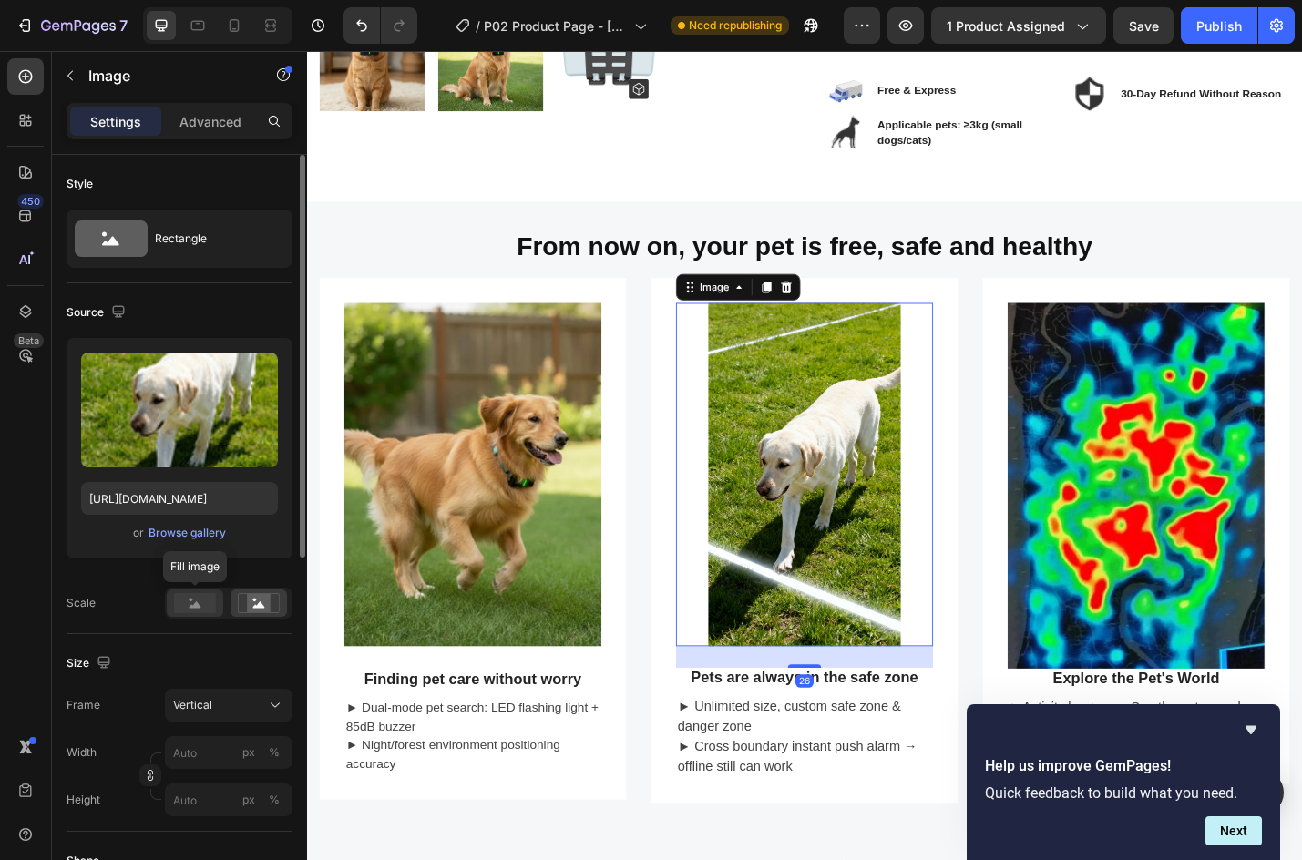
click at [208, 611] on rect at bounding box center [195, 603] width 42 height 20
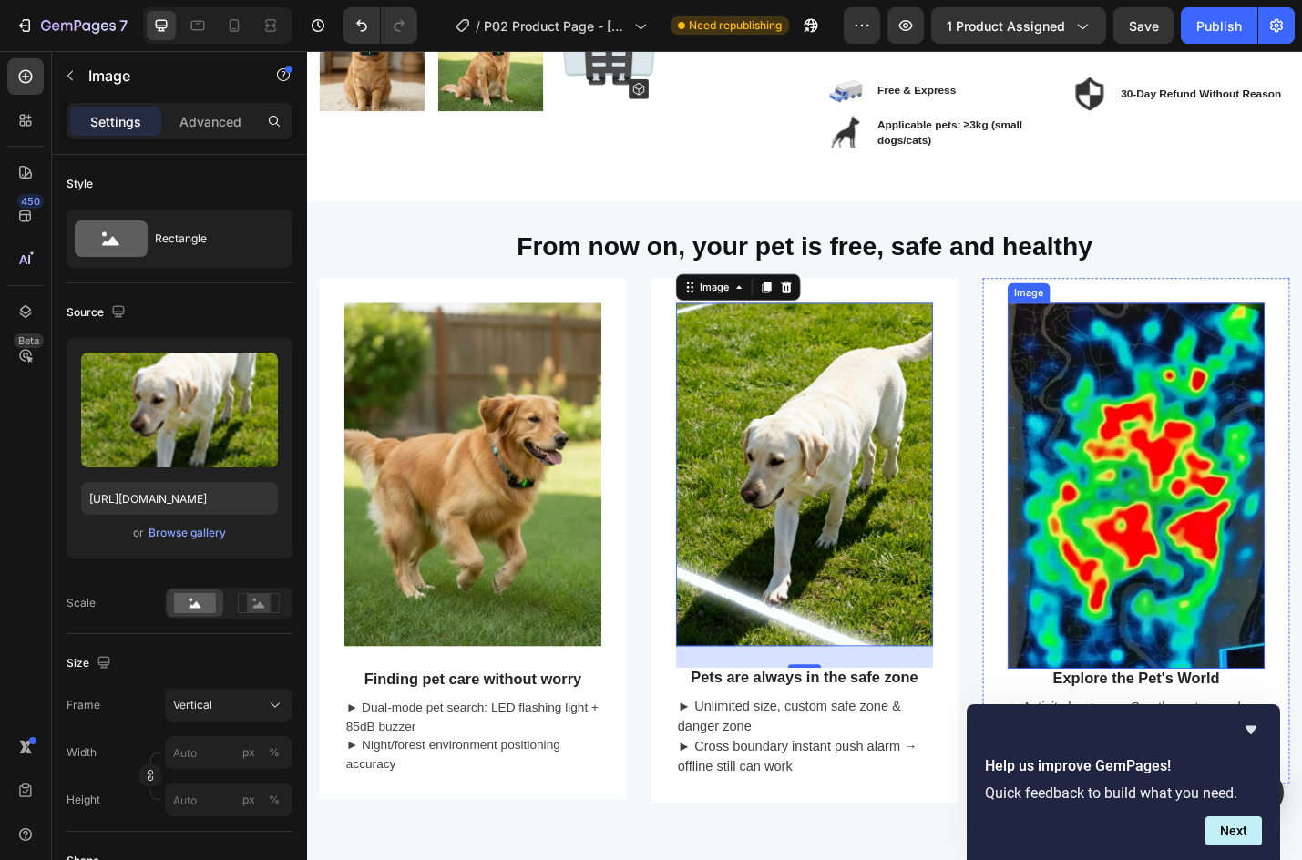
click at [1186, 605] on img at bounding box center [1218, 528] width 282 height 401
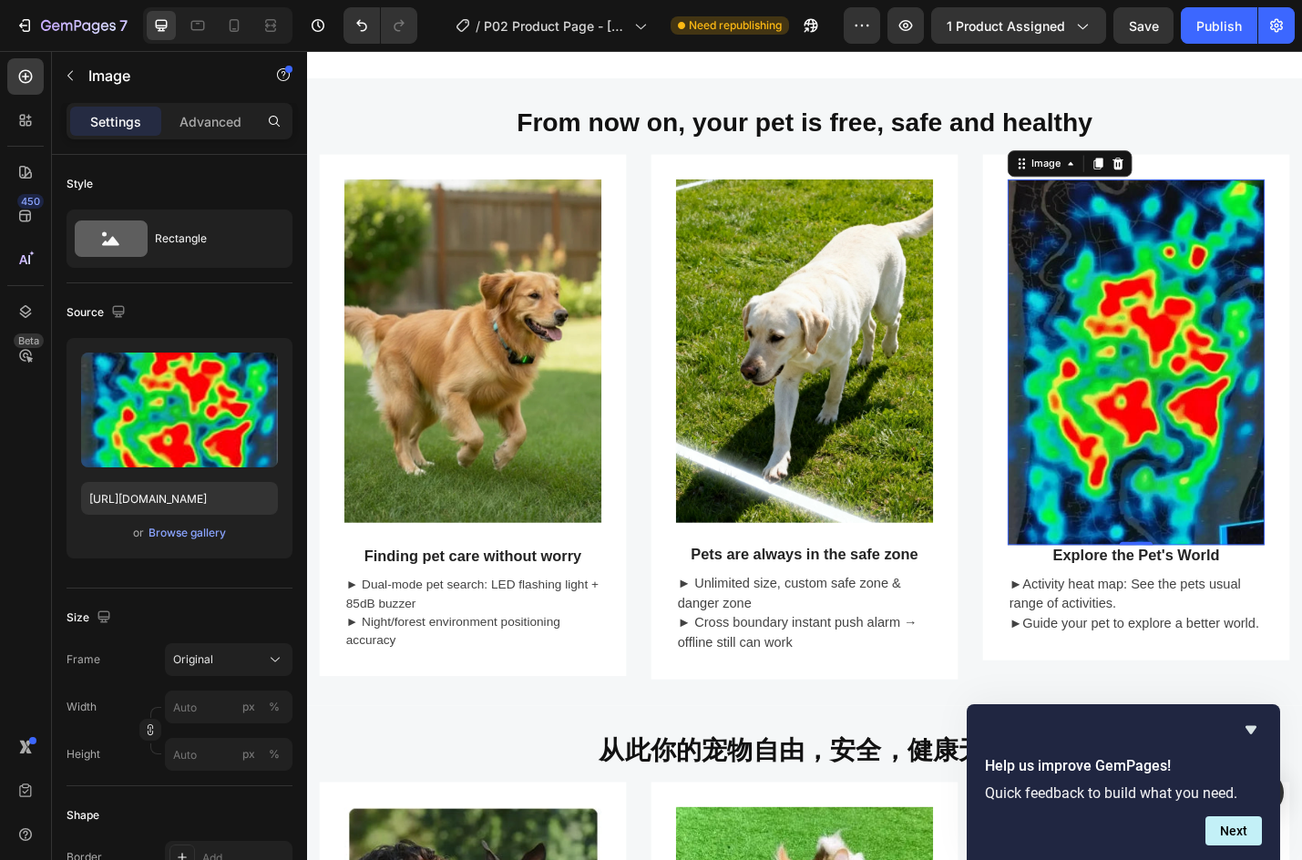
scroll to position [820, 0]
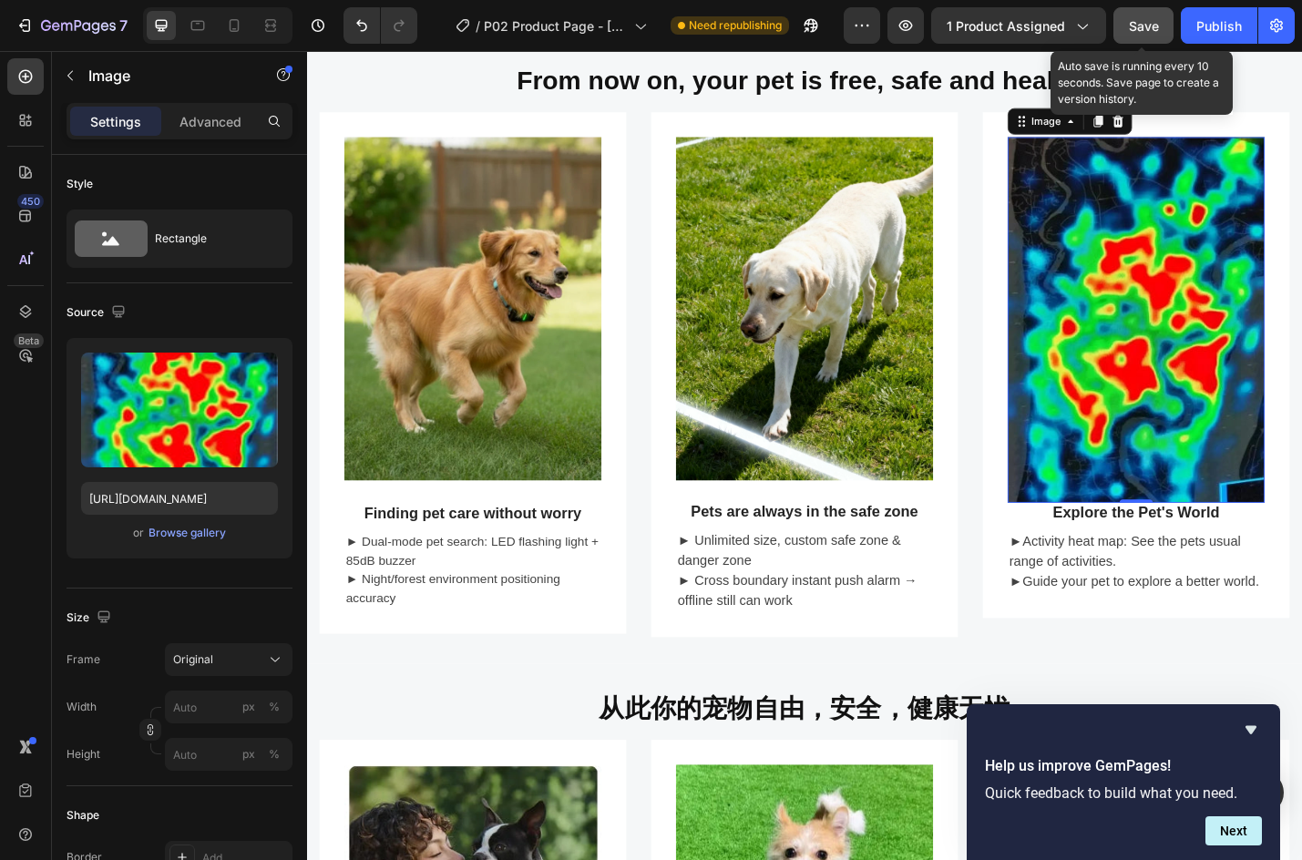
click at [1152, 22] on span "Save" at bounding box center [1144, 25] width 30 height 15
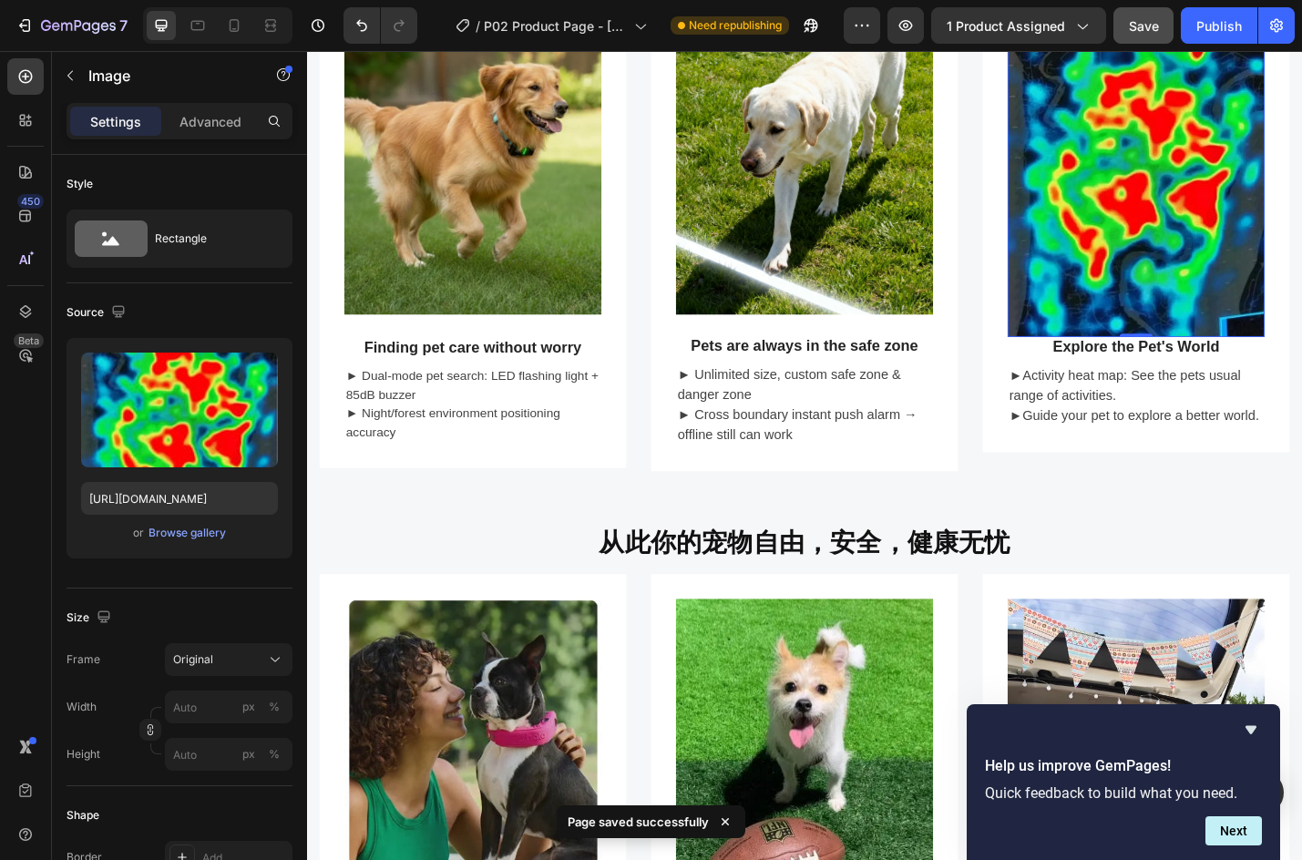
scroll to position [1185, 0]
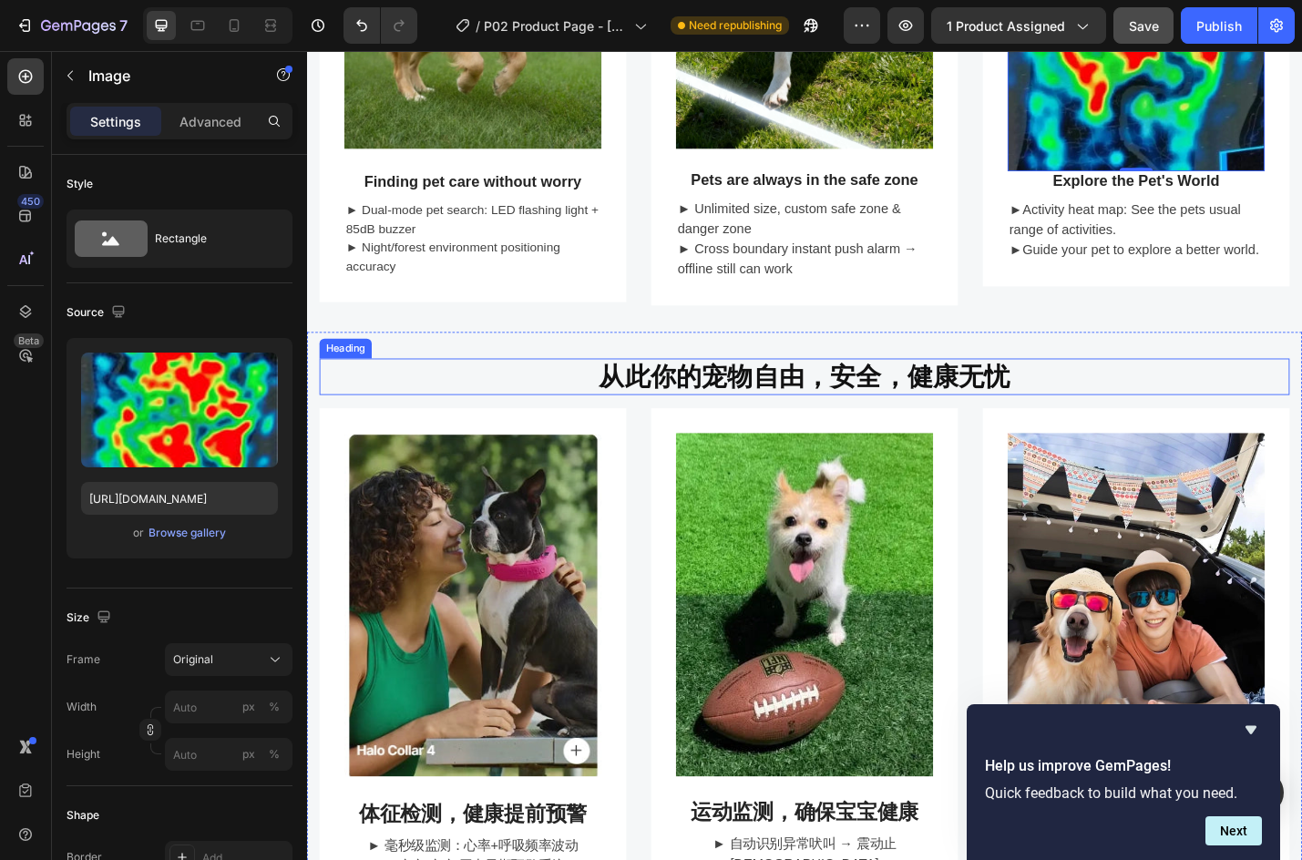
click at [426, 394] on h2 "从此你的宠物自由，安全，健康无忧" at bounding box center [854, 409] width 1066 height 40
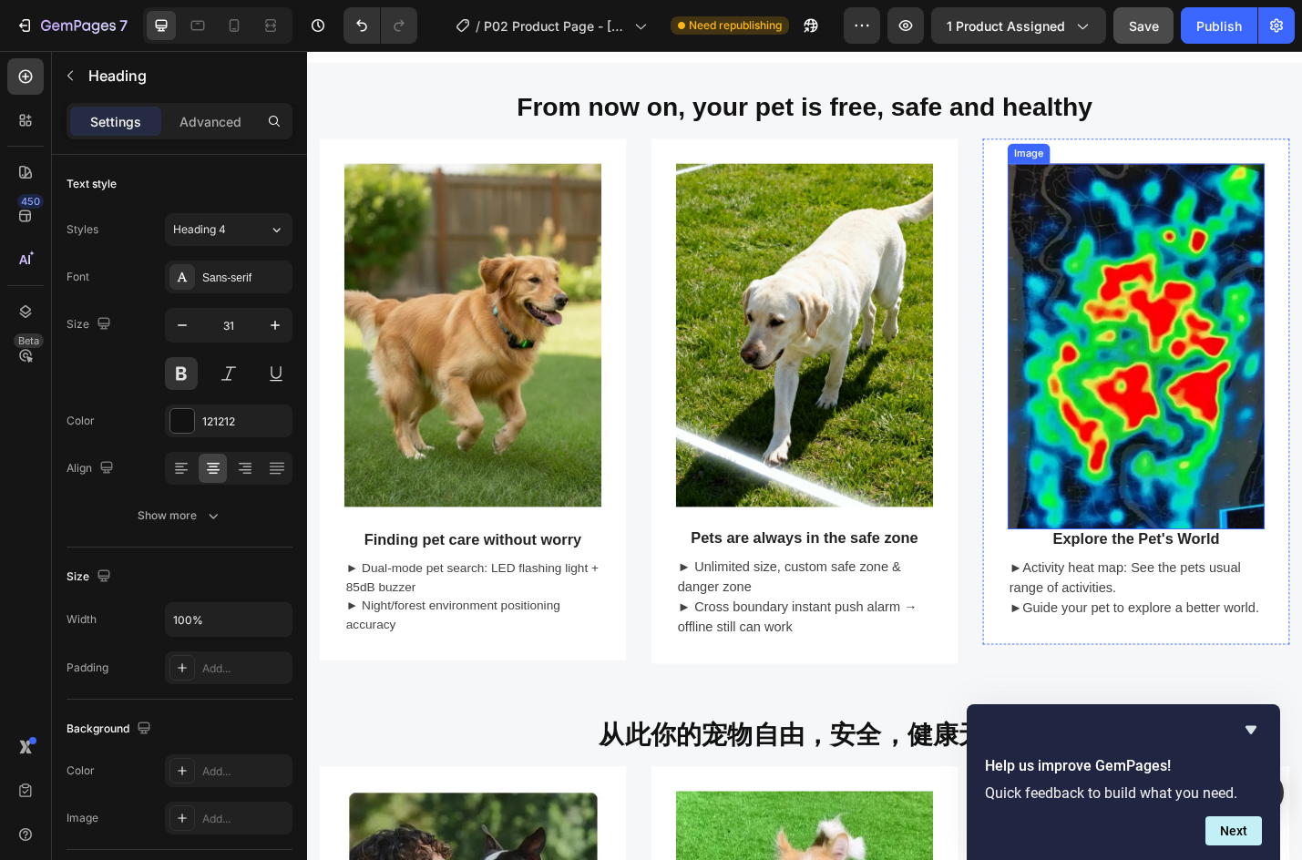
scroll to position [820, 0]
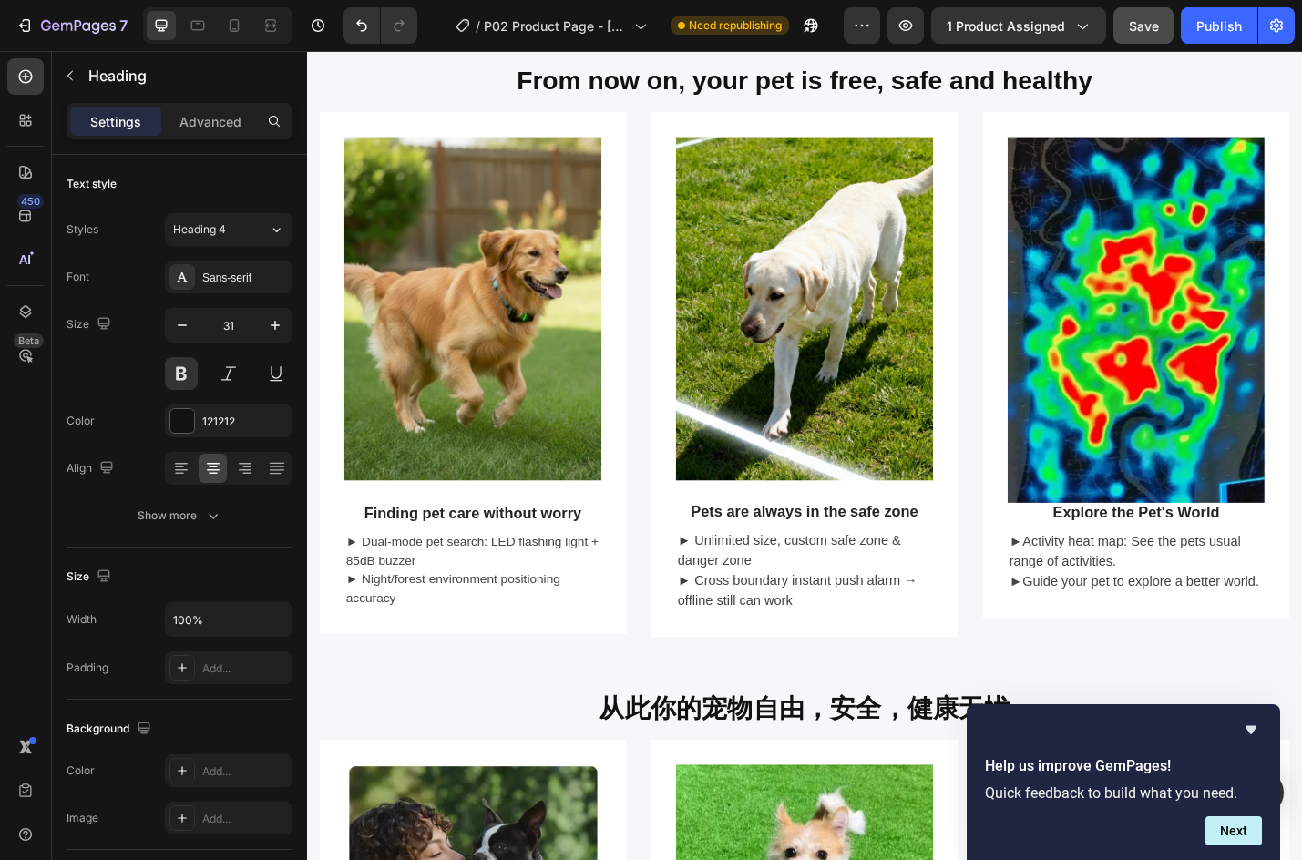
click at [556, 754] on h2 "从此你的宠物自由，安全，健康无忧" at bounding box center [854, 774] width 1066 height 40
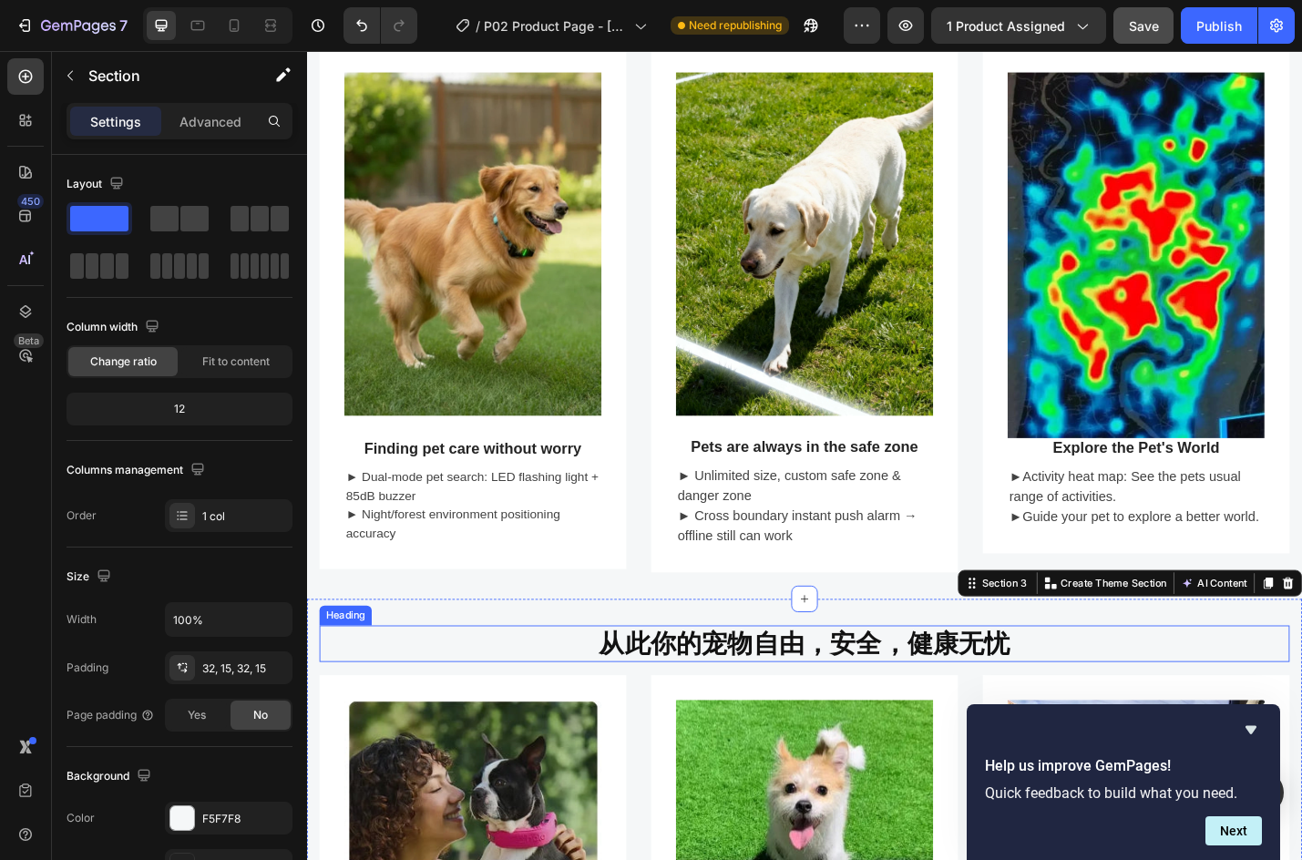
scroll to position [1002, 0]
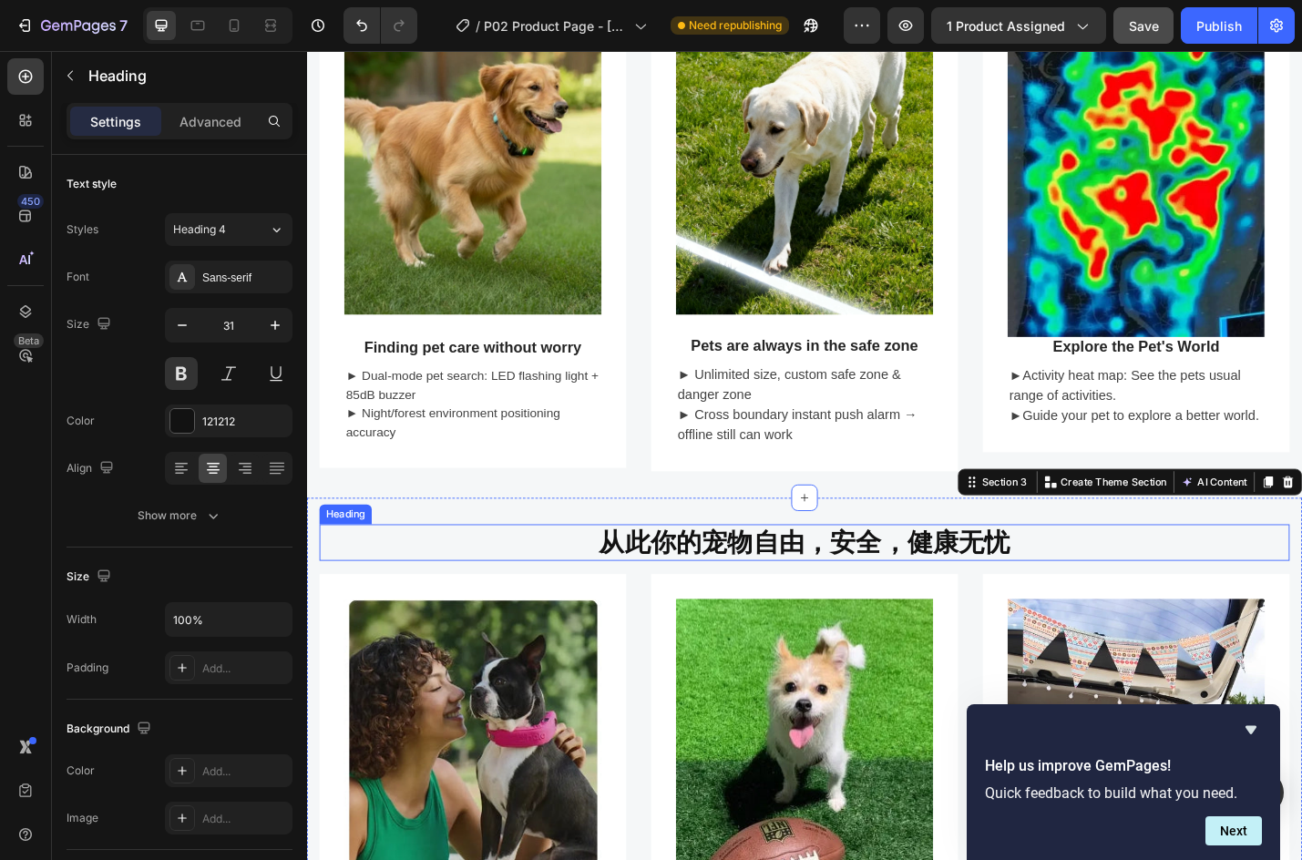
click at [668, 579] on p "从此你的宠物自由，安全，健康无忧" at bounding box center [854, 591] width 1063 height 36
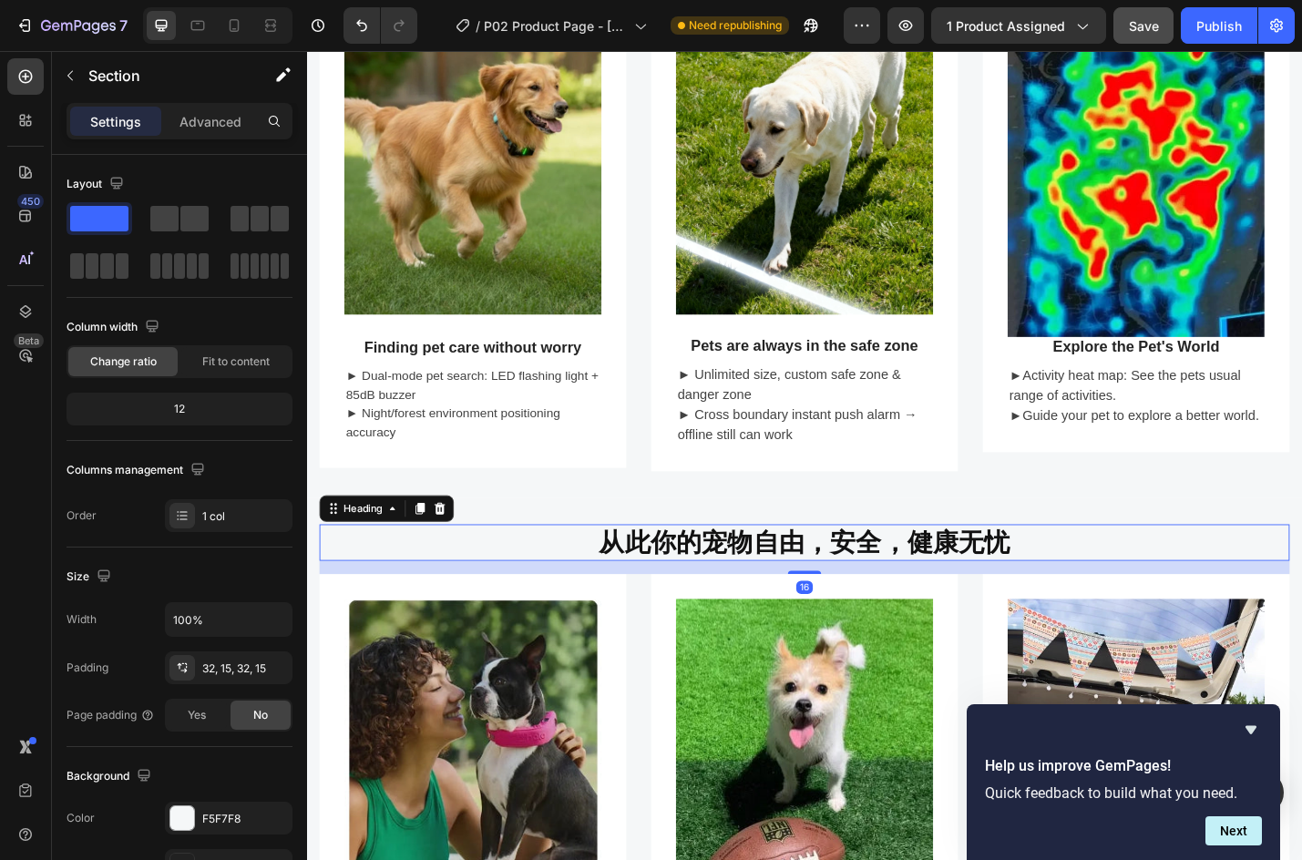
click at [597, 589] on p "从此你的宠物自由，安全，健康无忧" at bounding box center [854, 591] width 1063 height 36
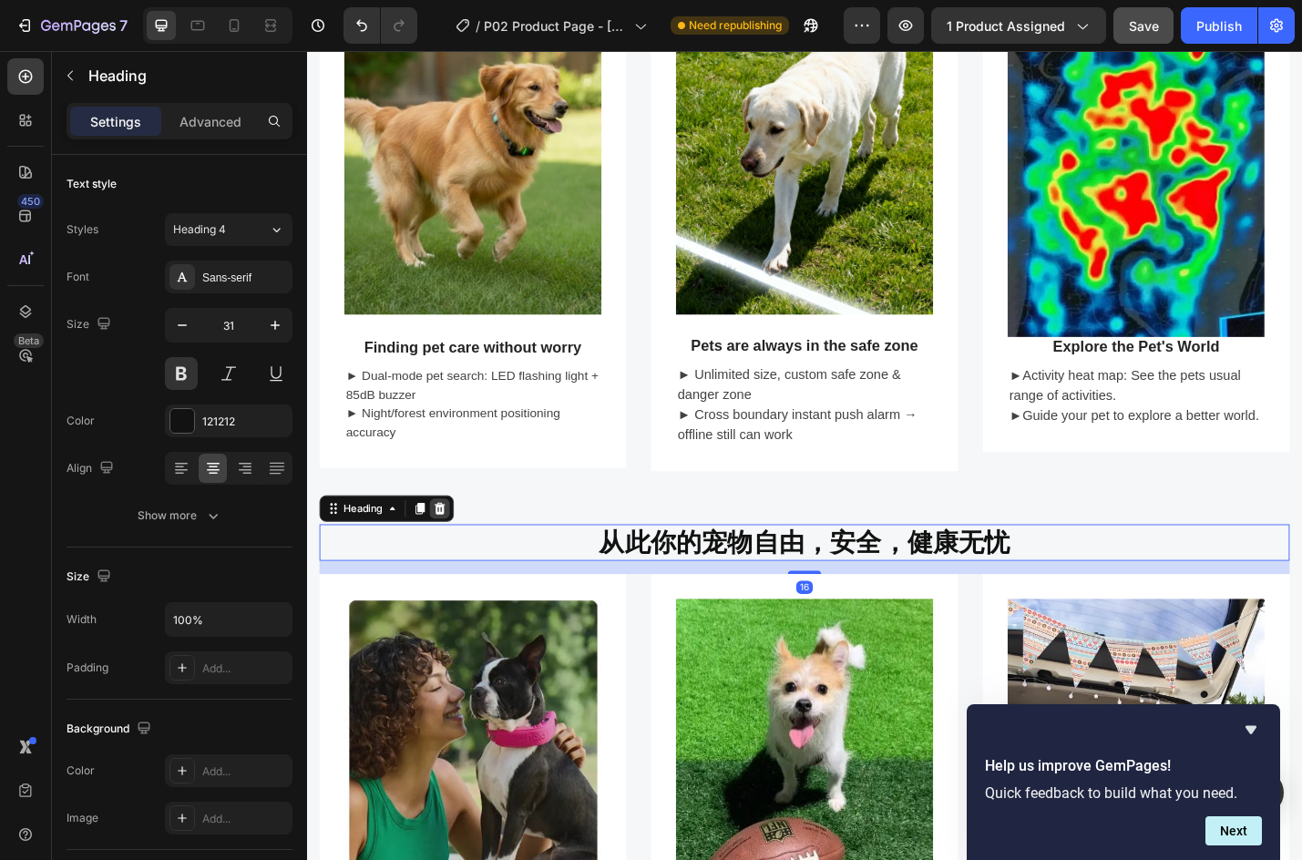
click at [461, 548] on div at bounding box center [453, 554] width 22 height 22
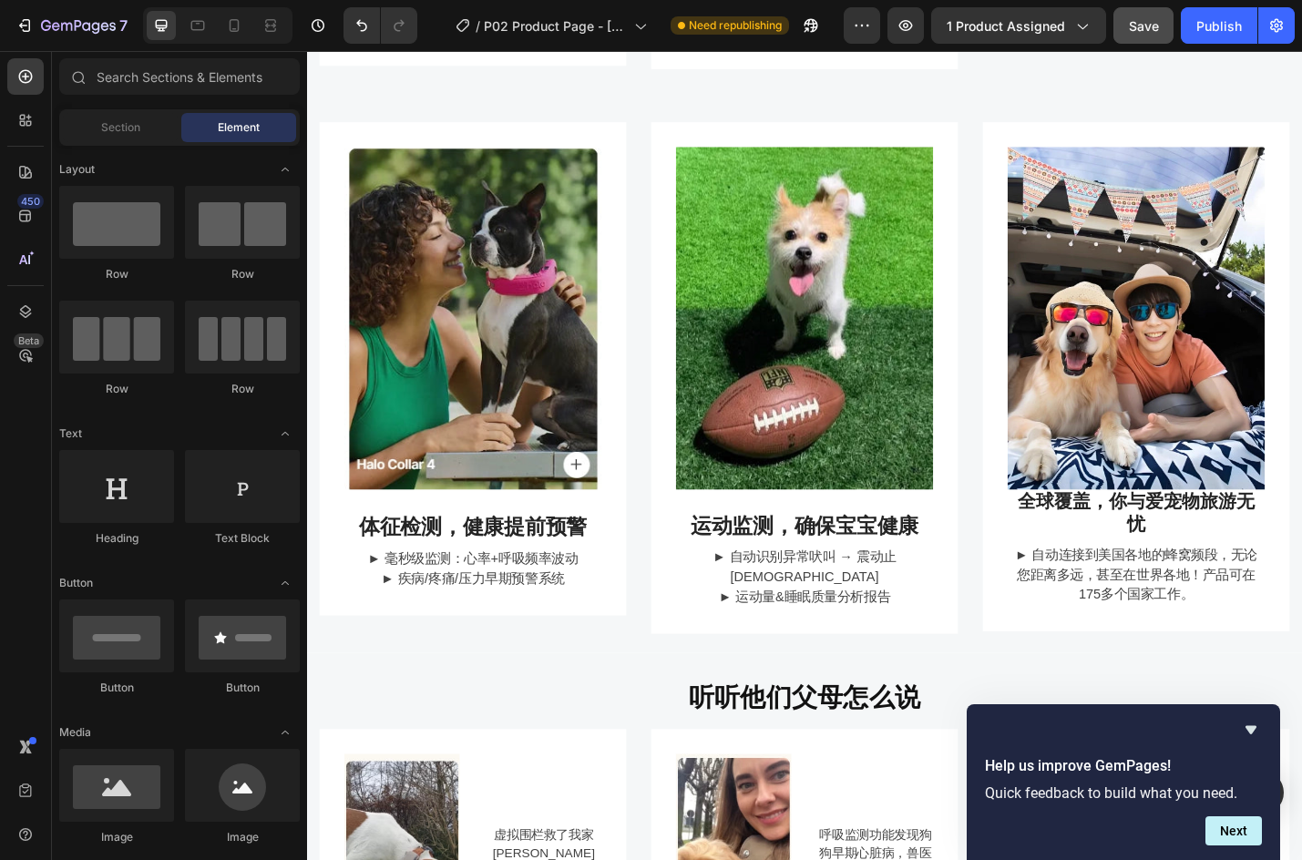
scroll to position [1458, 0]
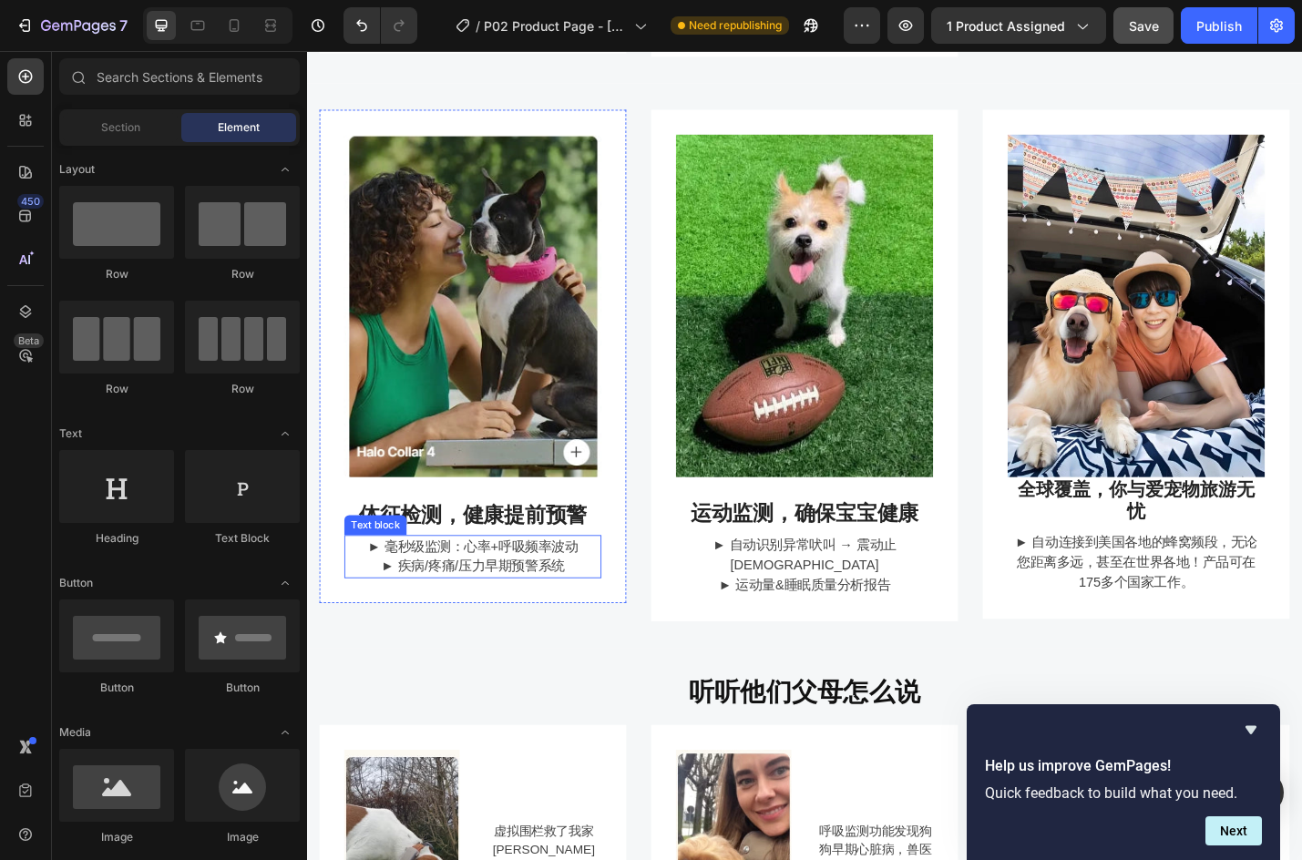
click at [416, 607] on p "► 疾病/疼痛/压力早期预警系统" at bounding box center [489, 618] width 279 height 22
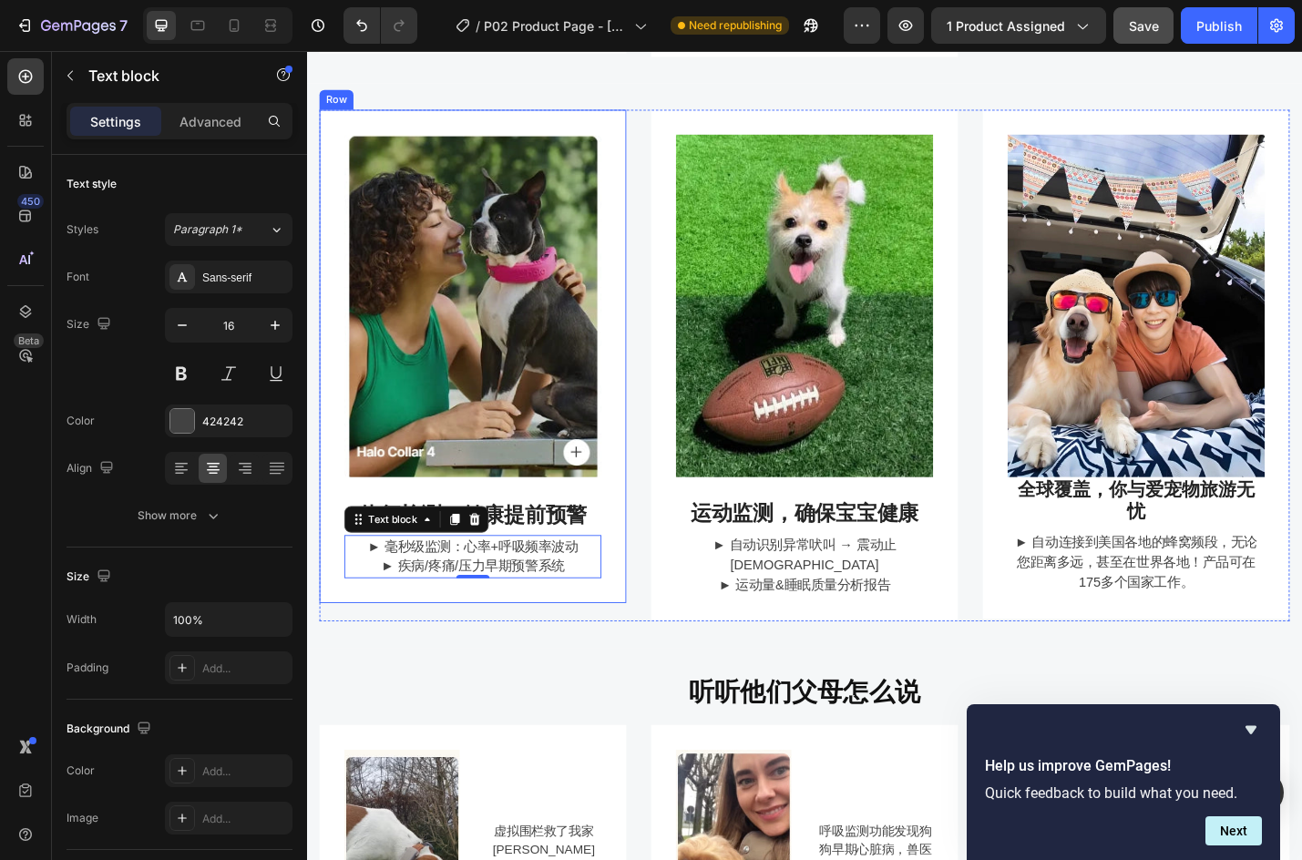
click at [529, 560] on h3 "体征检测，健康提前预警" at bounding box center [489, 560] width 282 height 31
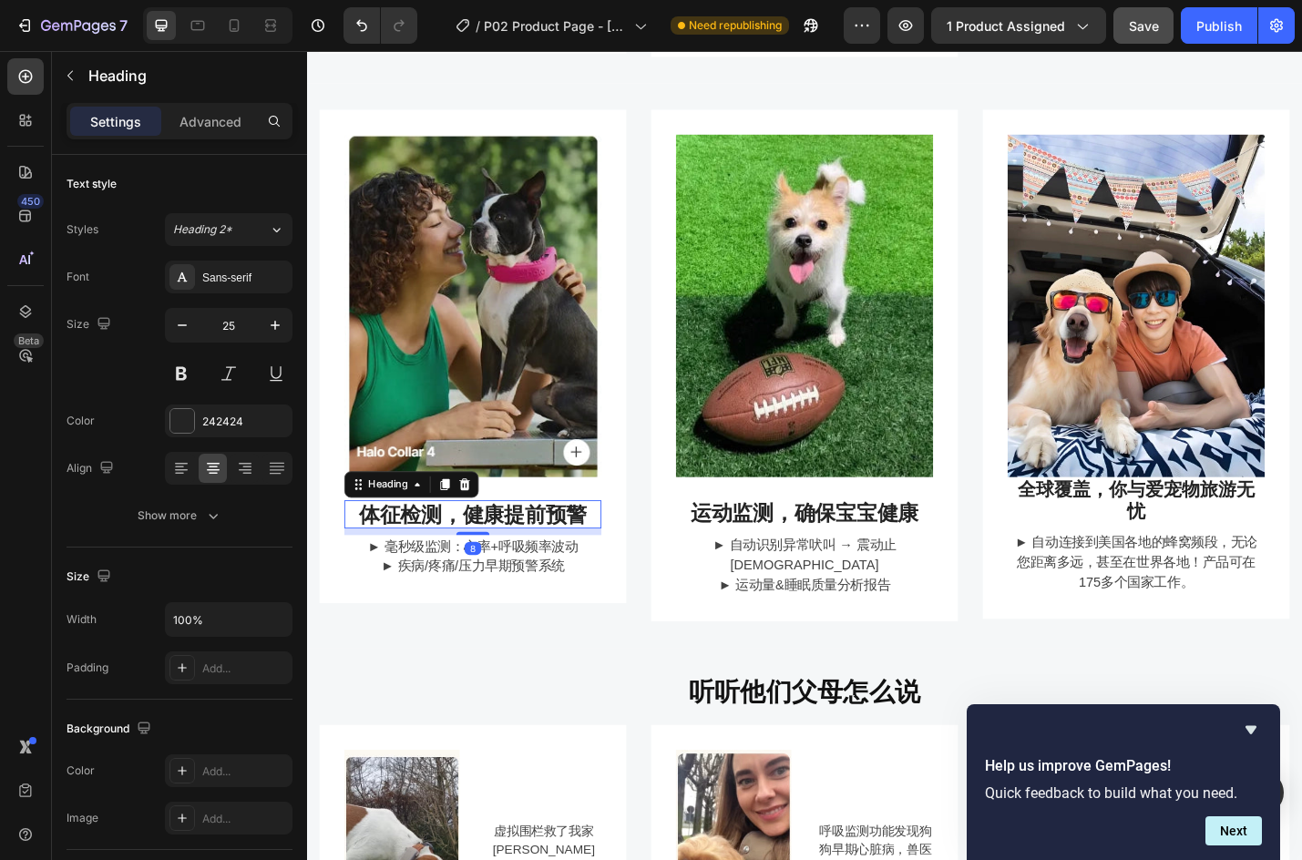
click at [496, 545] on h3 "体征检测，健康提前预警" at bounding box center [489, 560] width 282 height 31
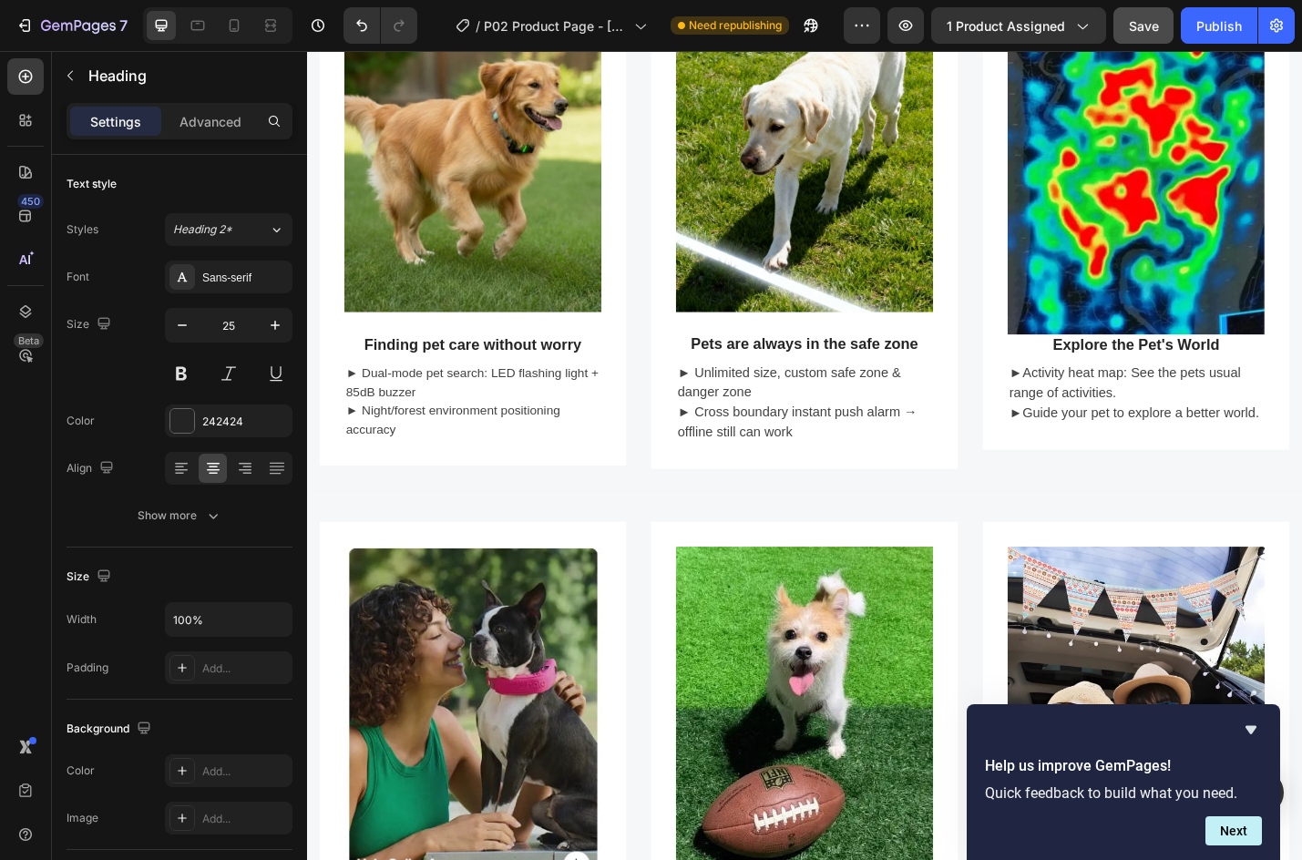
scroll to position [1002, 0]
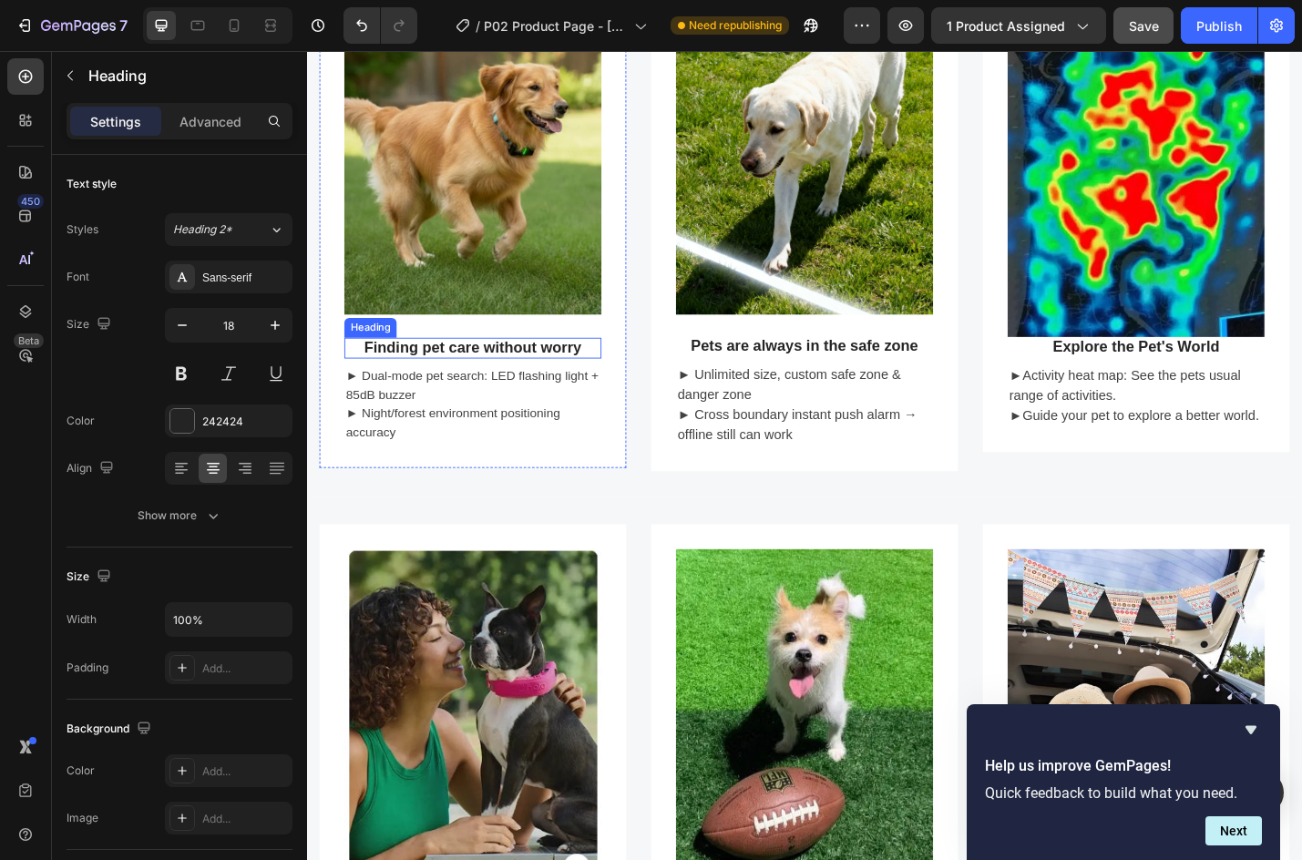
click at [487, 368] on span "Finding pet care without worry" at bounding box center [489, 377] width 239 height 18
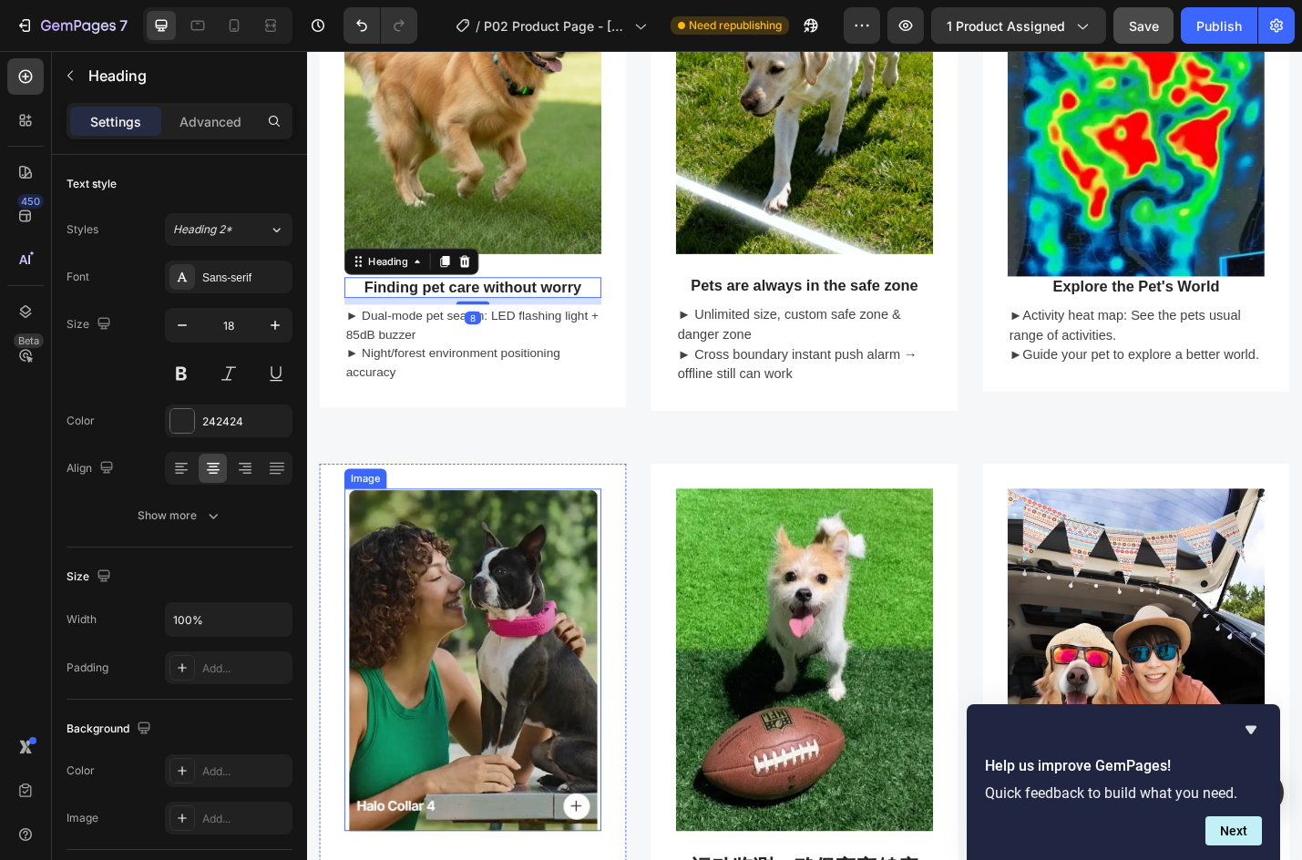
scroll to position [1458, 0]
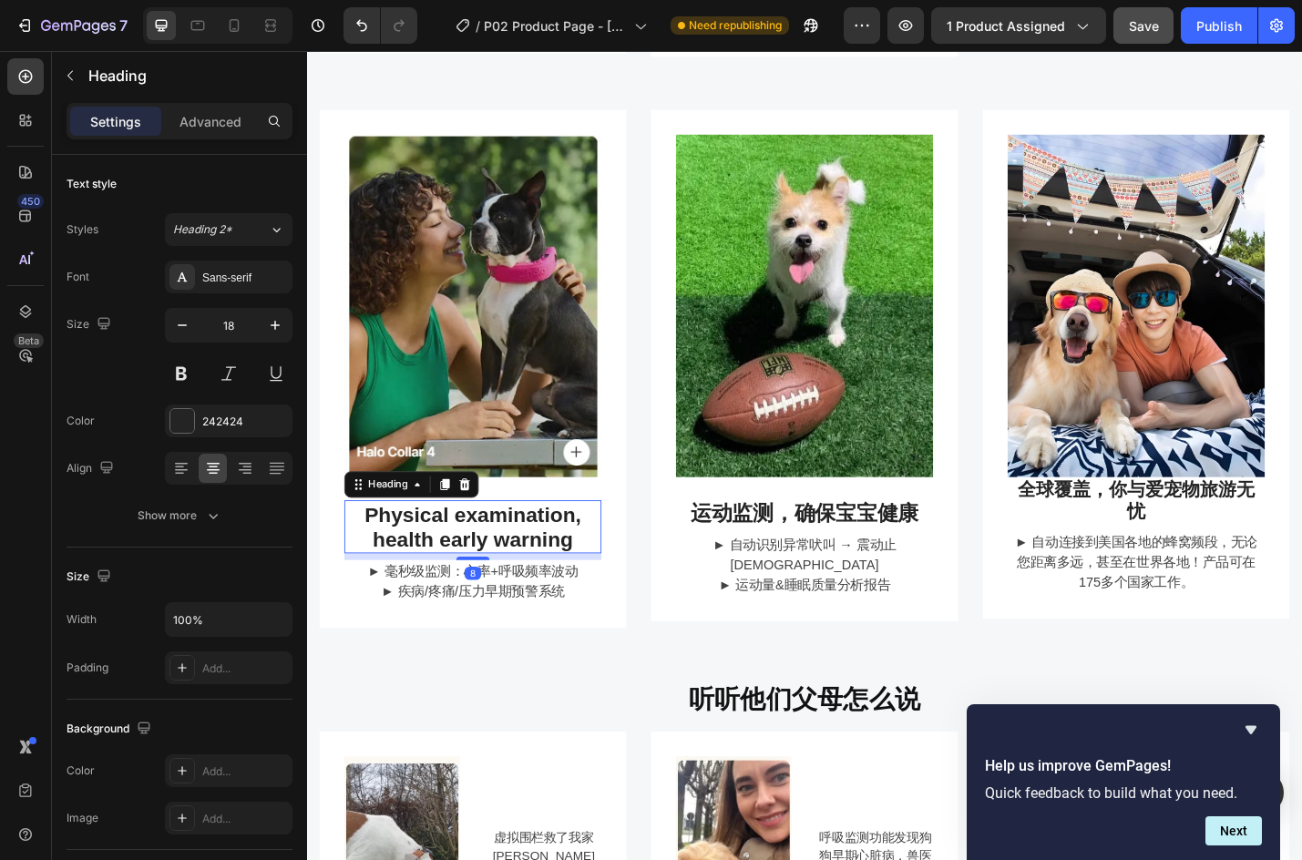
click at [473, 570] on p "Physical examination, health early warning" at bounding box center [489, 574] width 279 height 55
click at [190, 331] on icon "button" at bounding box center [182, 325] width 18 height 18
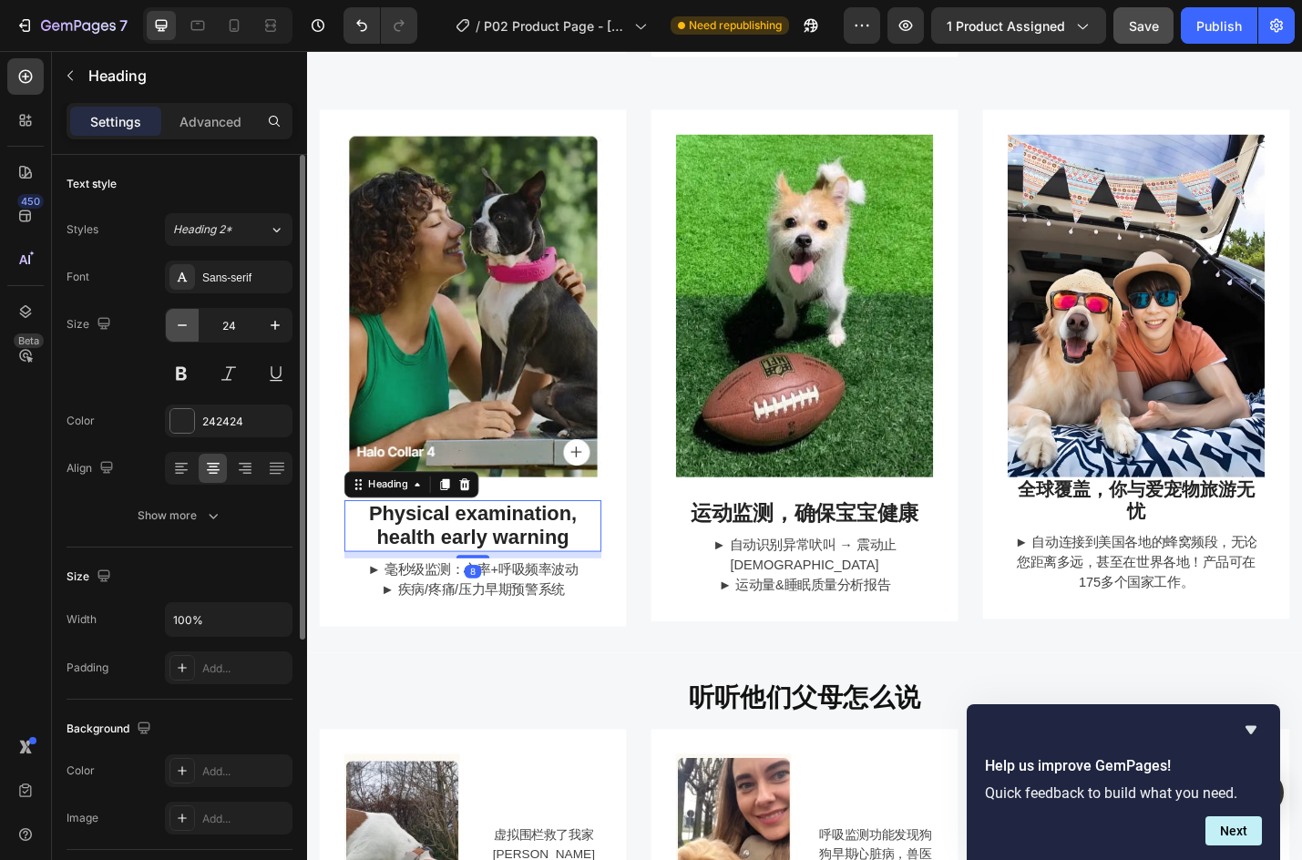
click at [190, 331] on icon "button" at bounding box center [182, 325] width 18 height 18
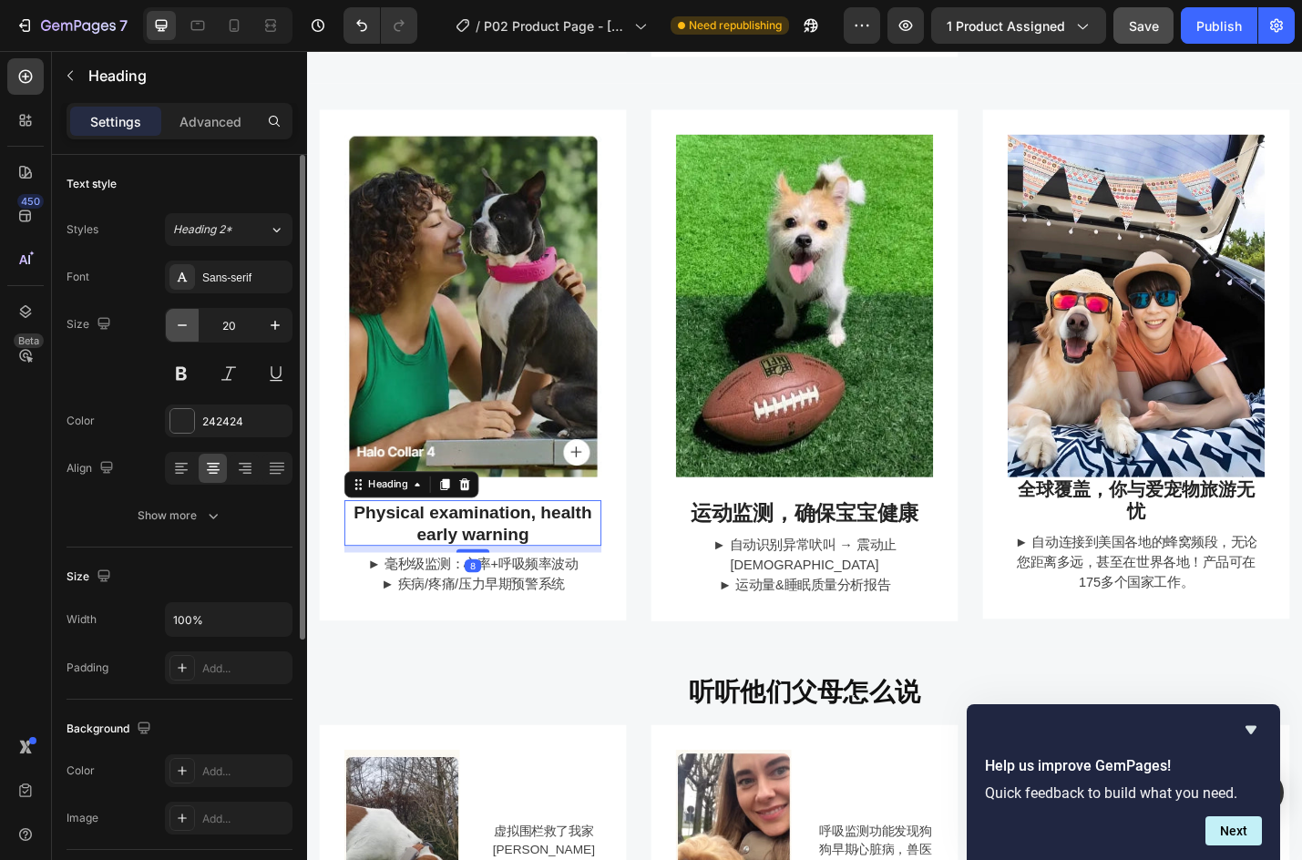
click at [190, 331] on icon "button" at bounding box center [182, 325] width 18 height 18
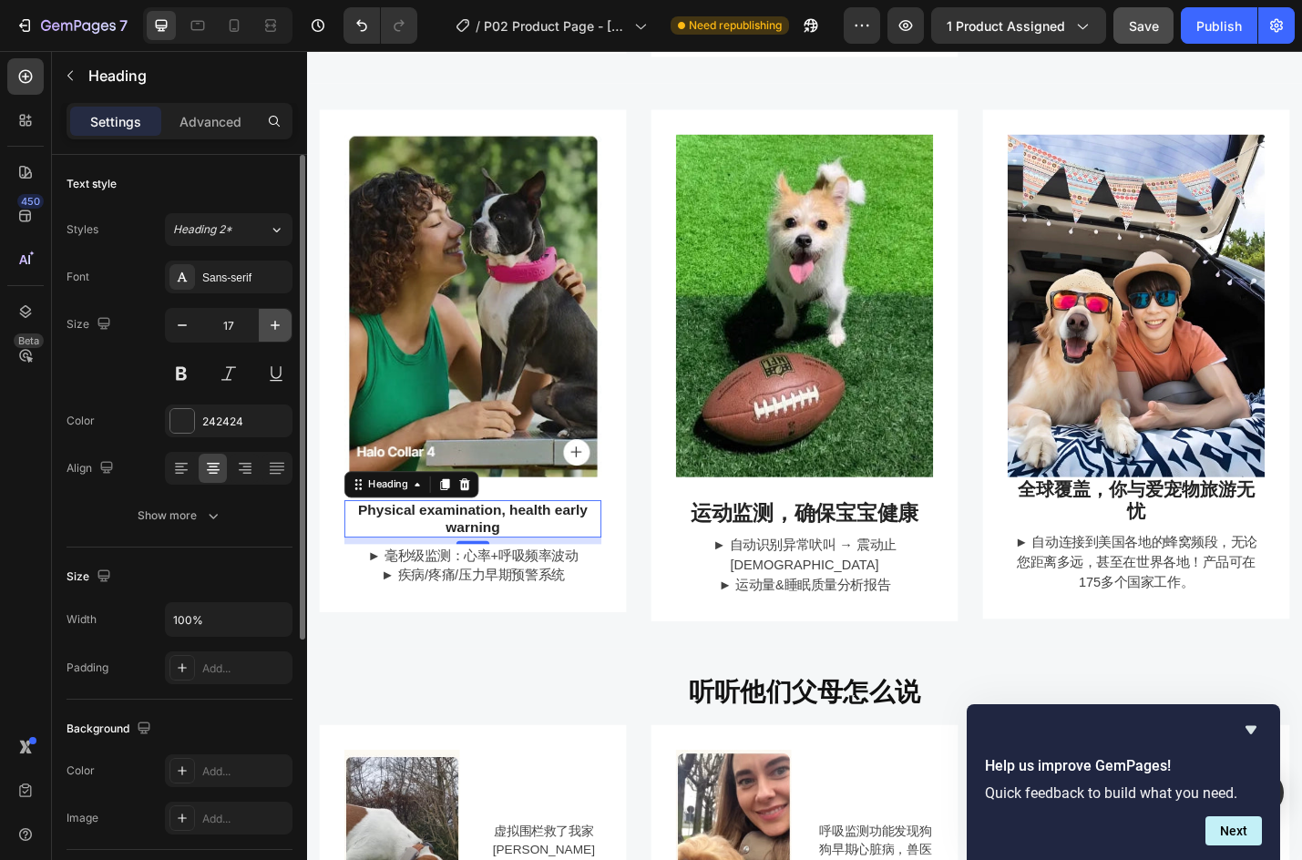
click at [273, 323] on icon "button" at bounding box center [275, 325] width 18 height 18
type input "18"
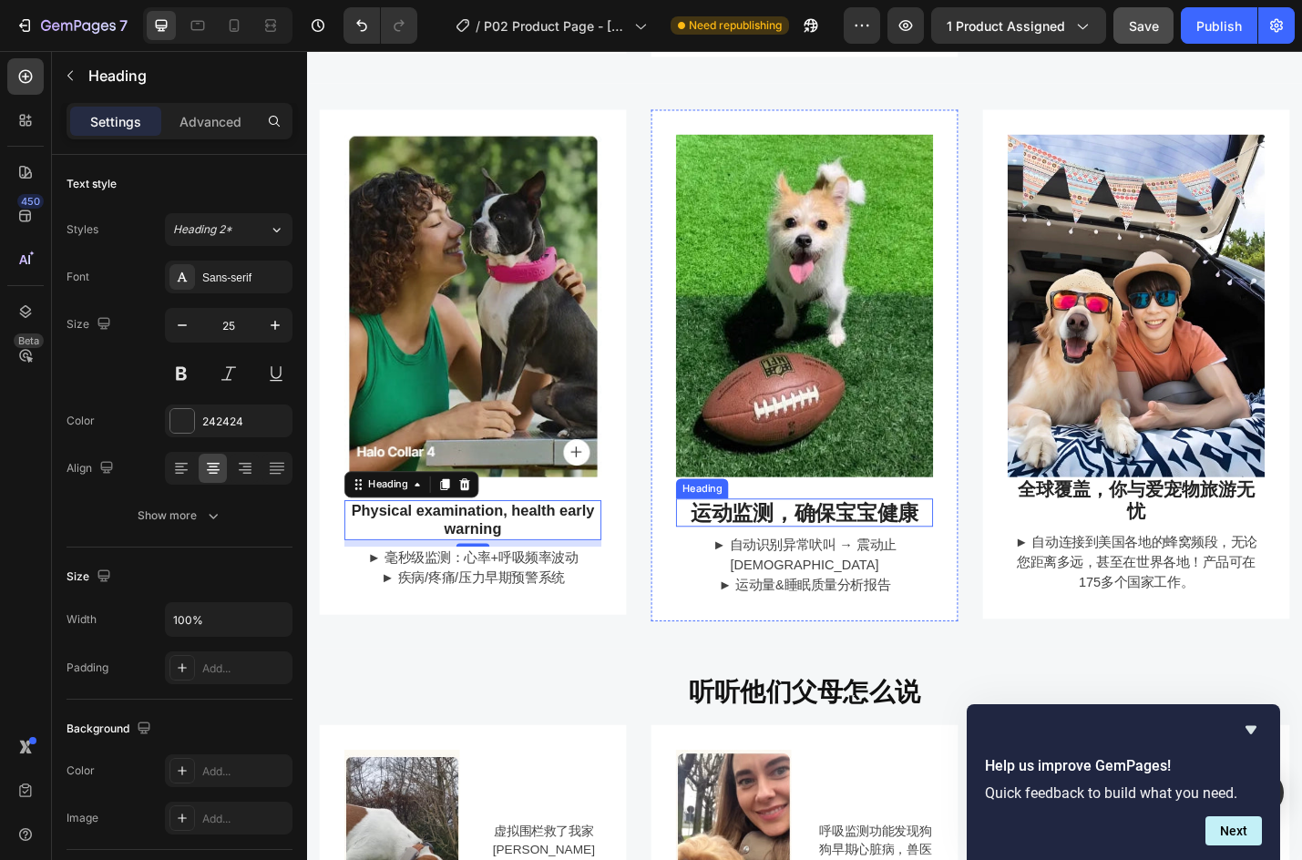
click at [859, 560] on h3 "运动监测，确保宝宝健康" at bounding box center [854, 558] width 282 height 31
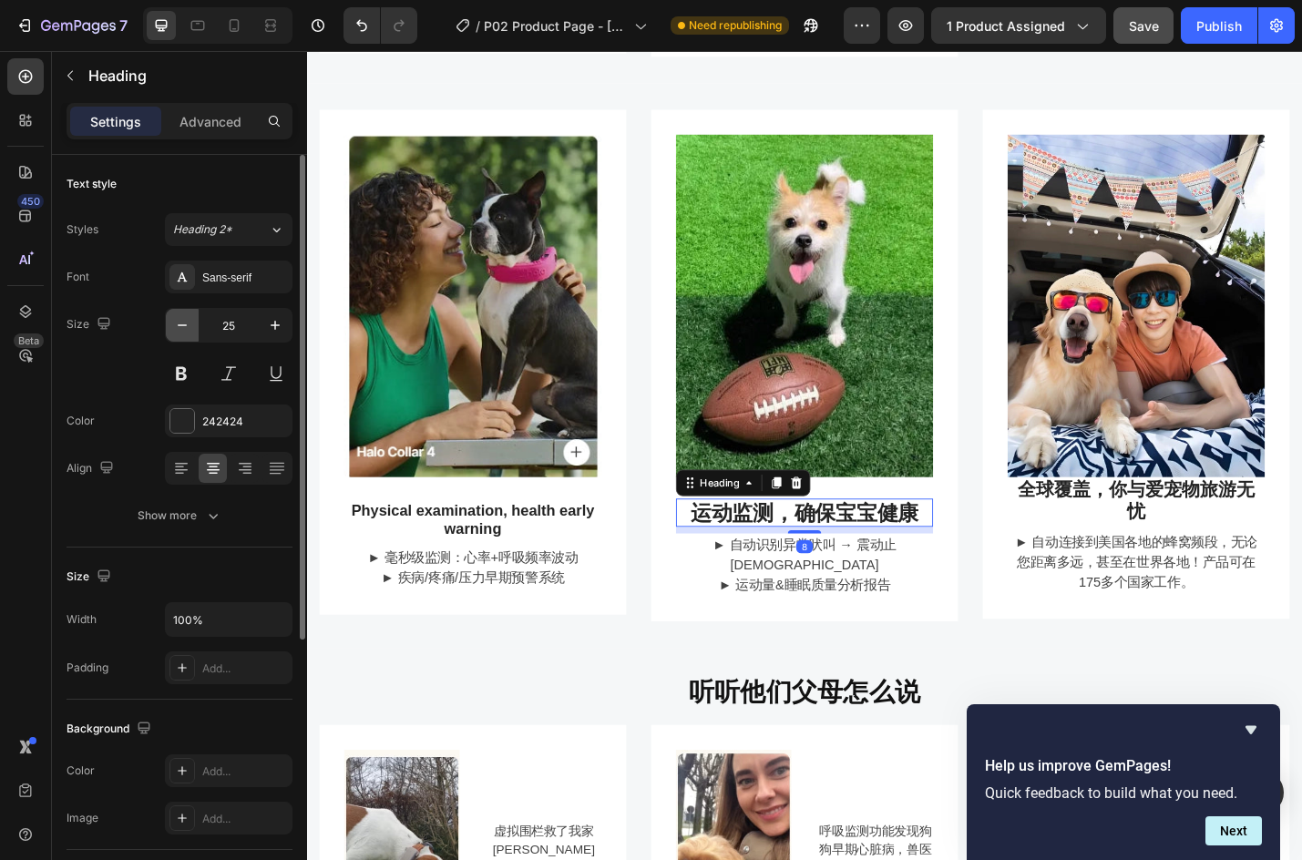
click at [171, 325] on button "button" at bounding box center [182, 325] width 33 height 33
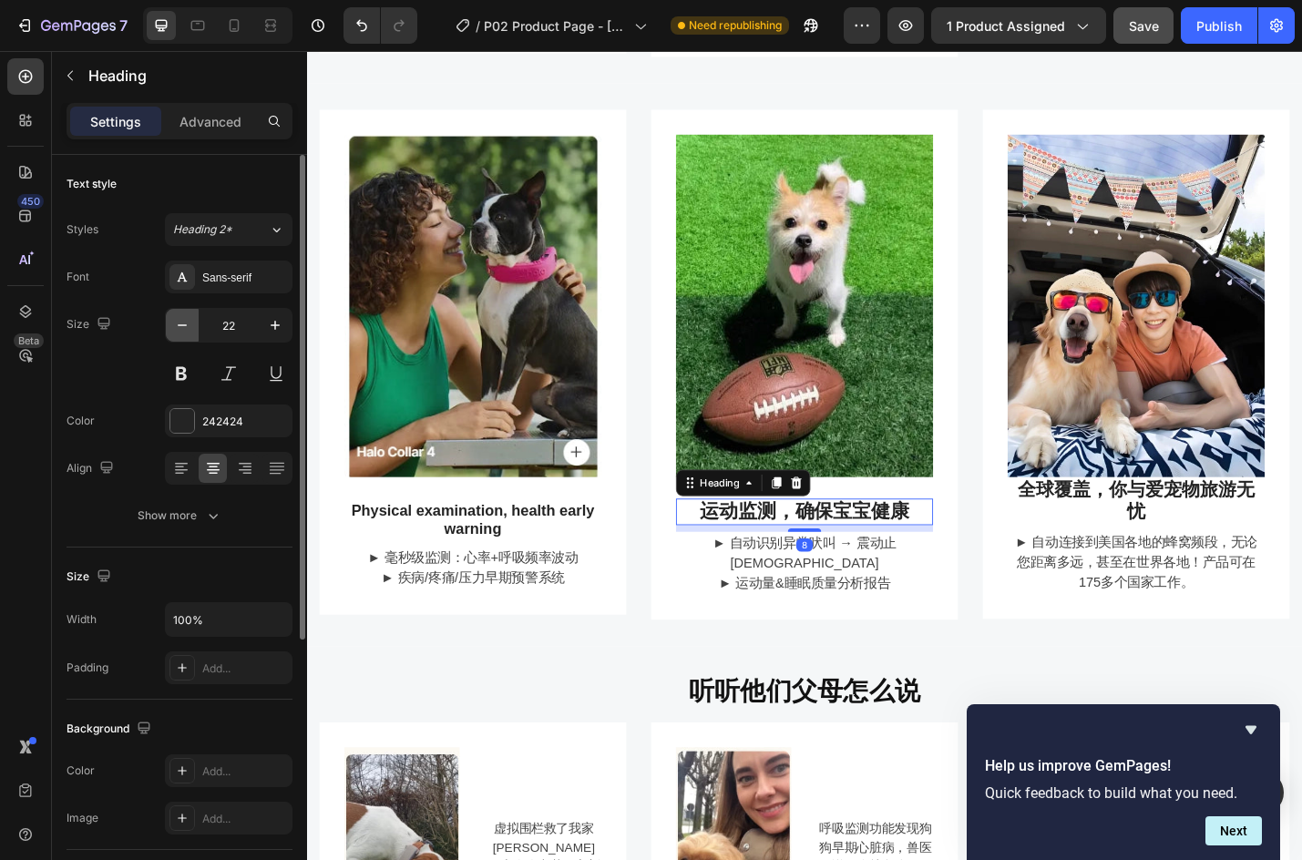
click at [171, 325] on button "button" at bounding box center [182, 325] width 33 height 33
type input "18"
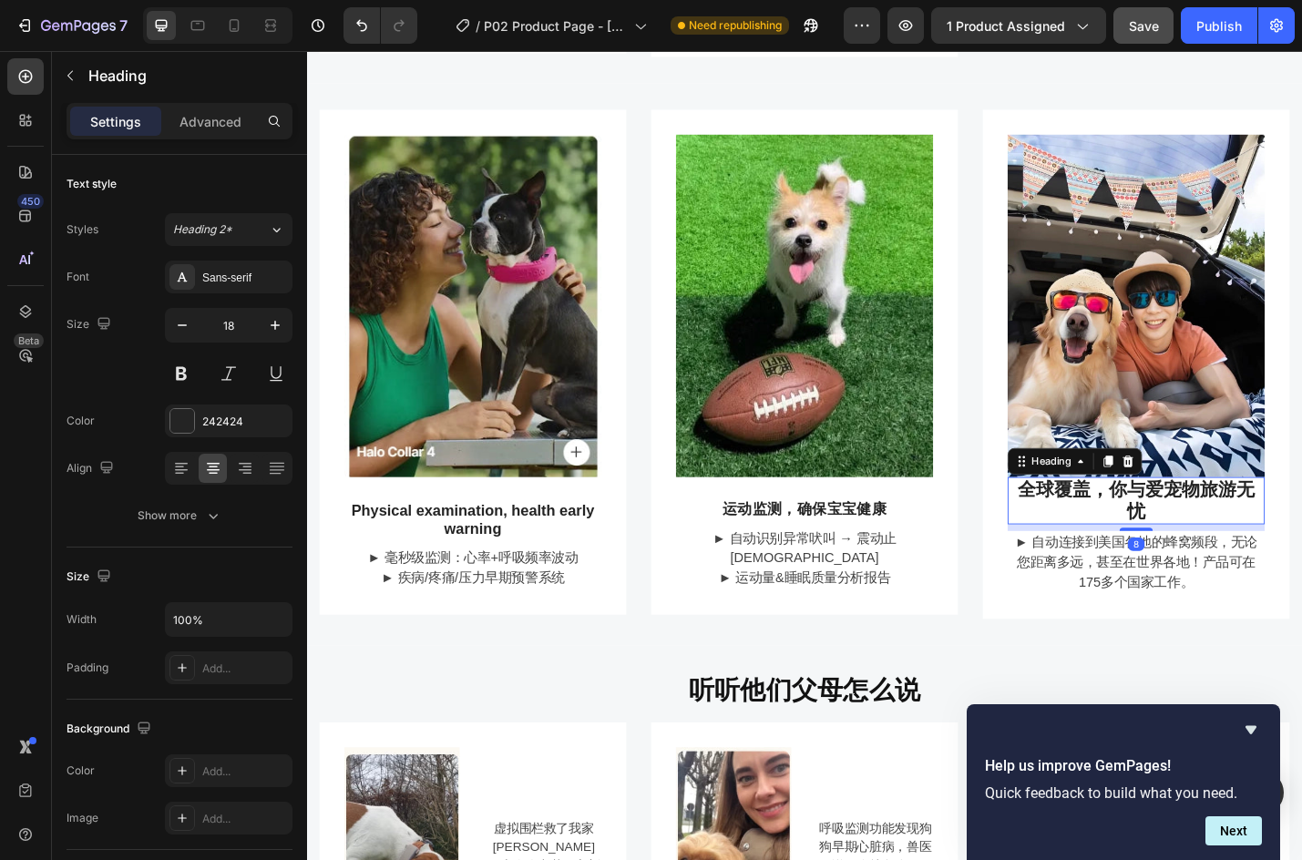
click at [1246, 525] on h3 "全球覆盖，你与爱宠物旅游无忧" at bounding box center [1218, 545] width 282 height 52
click at [181, 313] on button "button" at bounding box center [182, 325] width 33 height 33
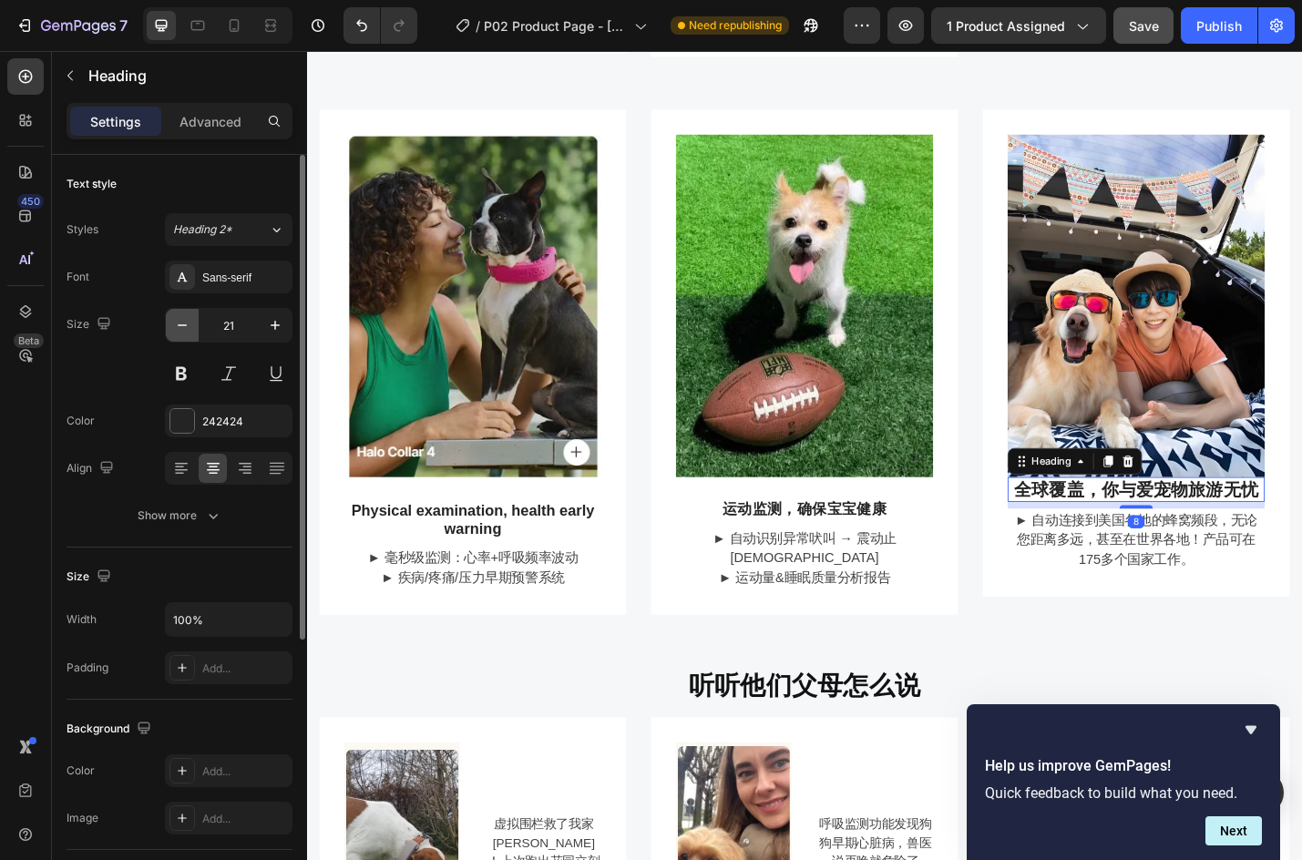
click at [181, 313] on button "button" at bounding box center [182, 325] width 33 height 33
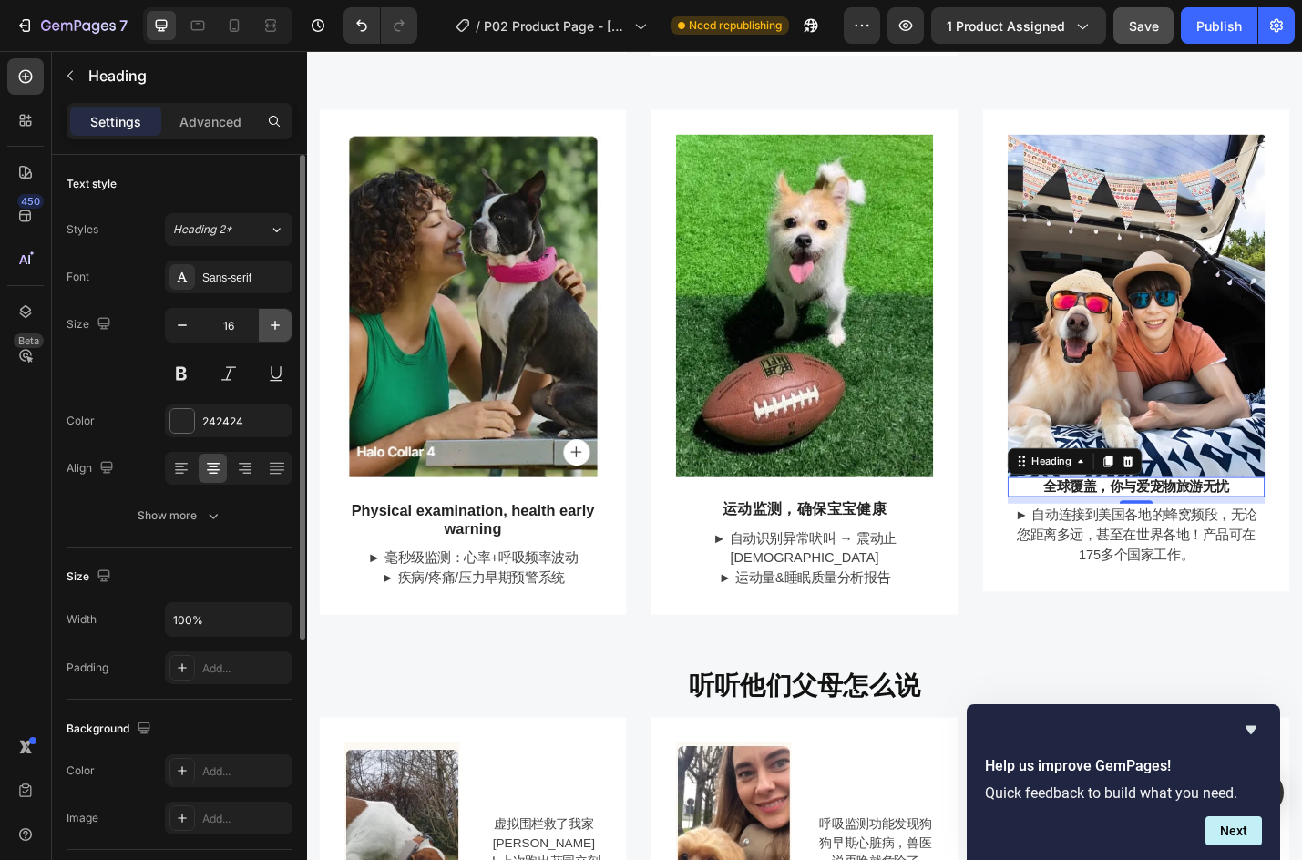
click at [272, 323] on icon "button" at bounding box center [275, 325] width 18 height 18
type input "18"
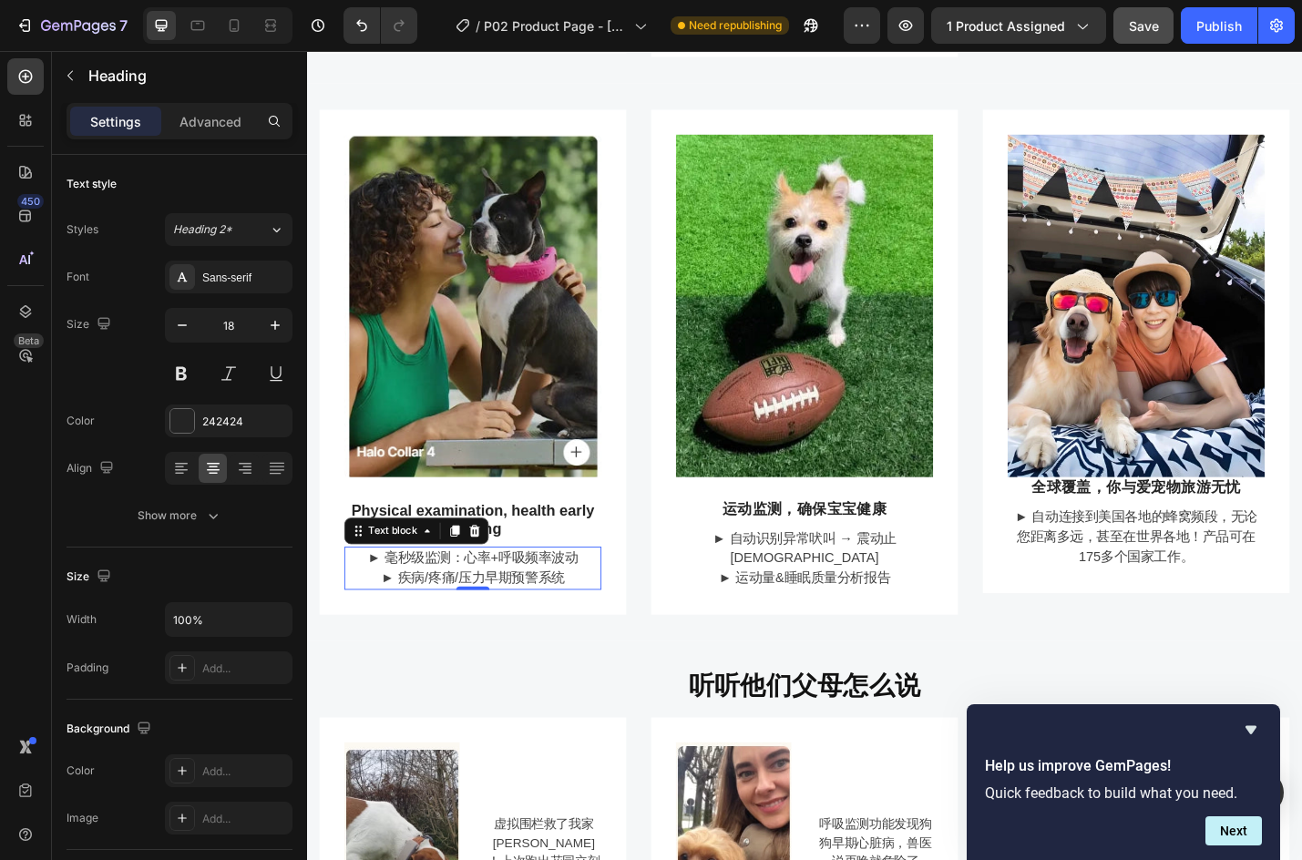
click at [414, 630] on div "► 毫秒级监测：心率+呼吸频率波动 ► 疾病/疼痛/压力早期预警系统" at bounding box center [489, 619] width 282 height 47
click at [385, 598] on p "► 毫秒级监测：心率+呼吸频率波动" at bounding box center [489, 609] width 279 height 22
drag, startPoint x: 385, startPoint y: 592, endPoint x: 596, endPoint y: 620, distance: 212.3
click at [596, 620] on div "► 毫秒级监测：心率+呼吸频率波动 ► 疾病/疼痛/压力早期预警系统" at bounding box center [489, 619] width 282 height 47
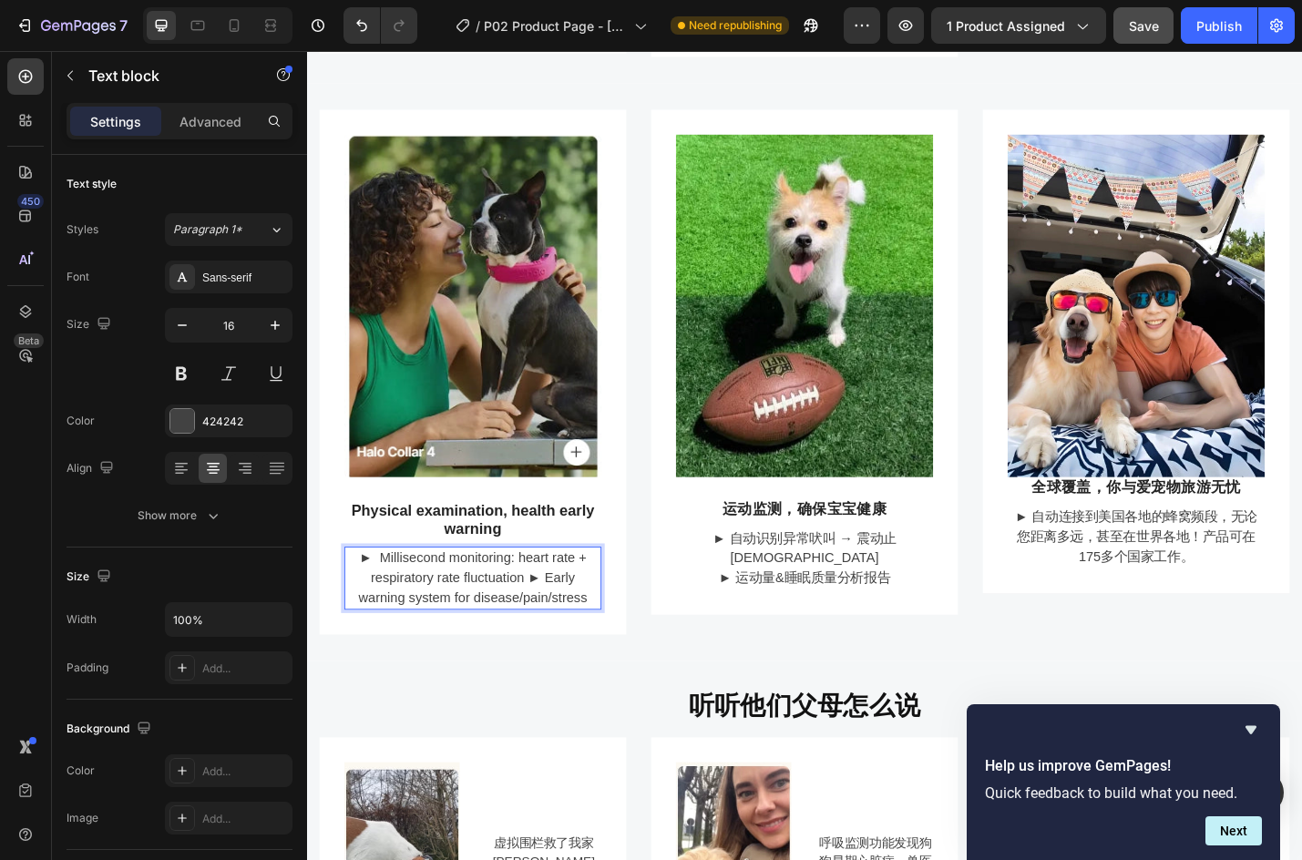
click at [441, 606] on p "► Millisecond monitoring: heart rate + respiratory rate fluctuation ► Early war…" at bounding box center [489, 631] width 279 height 66
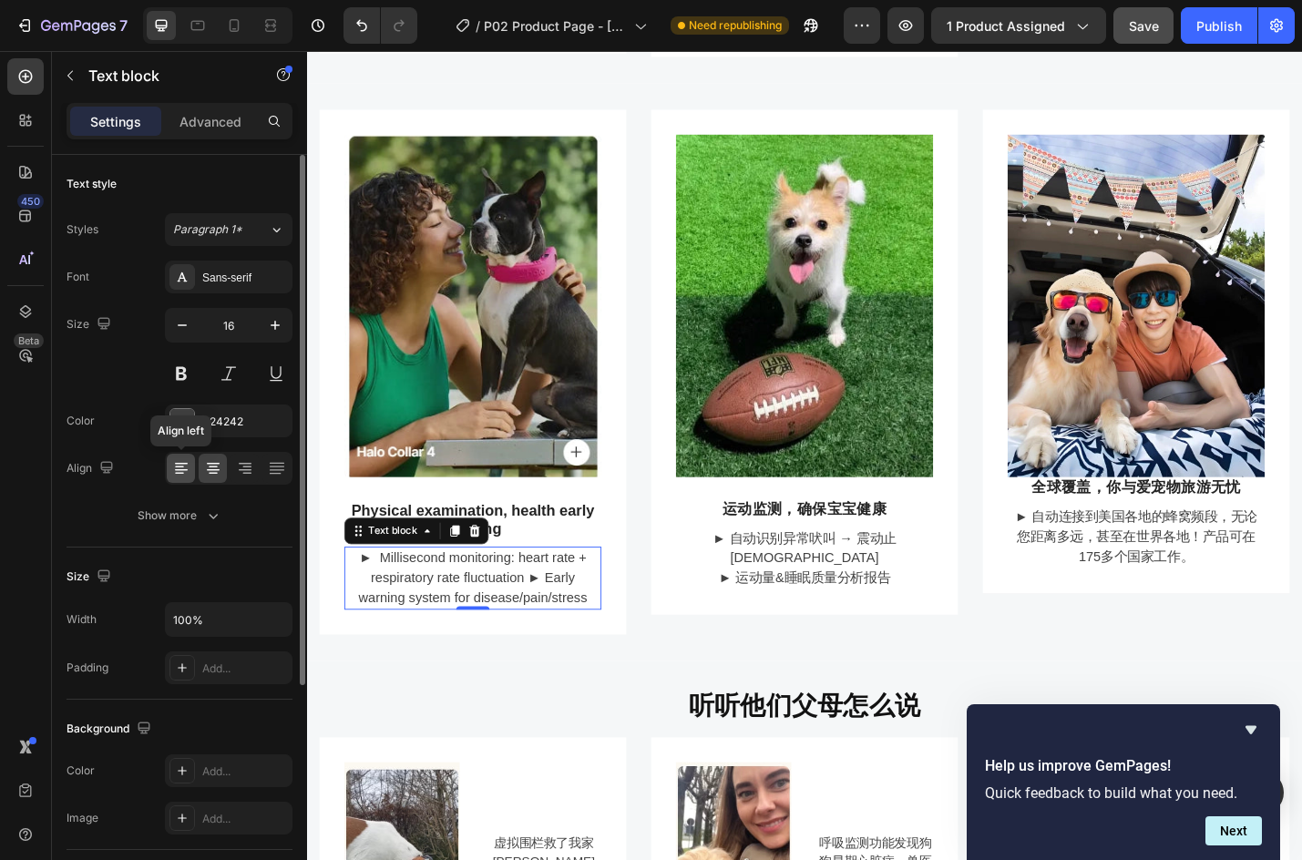
click at [178, 467] on icon at bounding box center [179, 468] width 9 height 2
click at [530, 620] on p "► Millisecond monitoring: heart rate + respiratory rate fluctuation ► Early war…" at bounding box center [489, 631] width 279 height 66
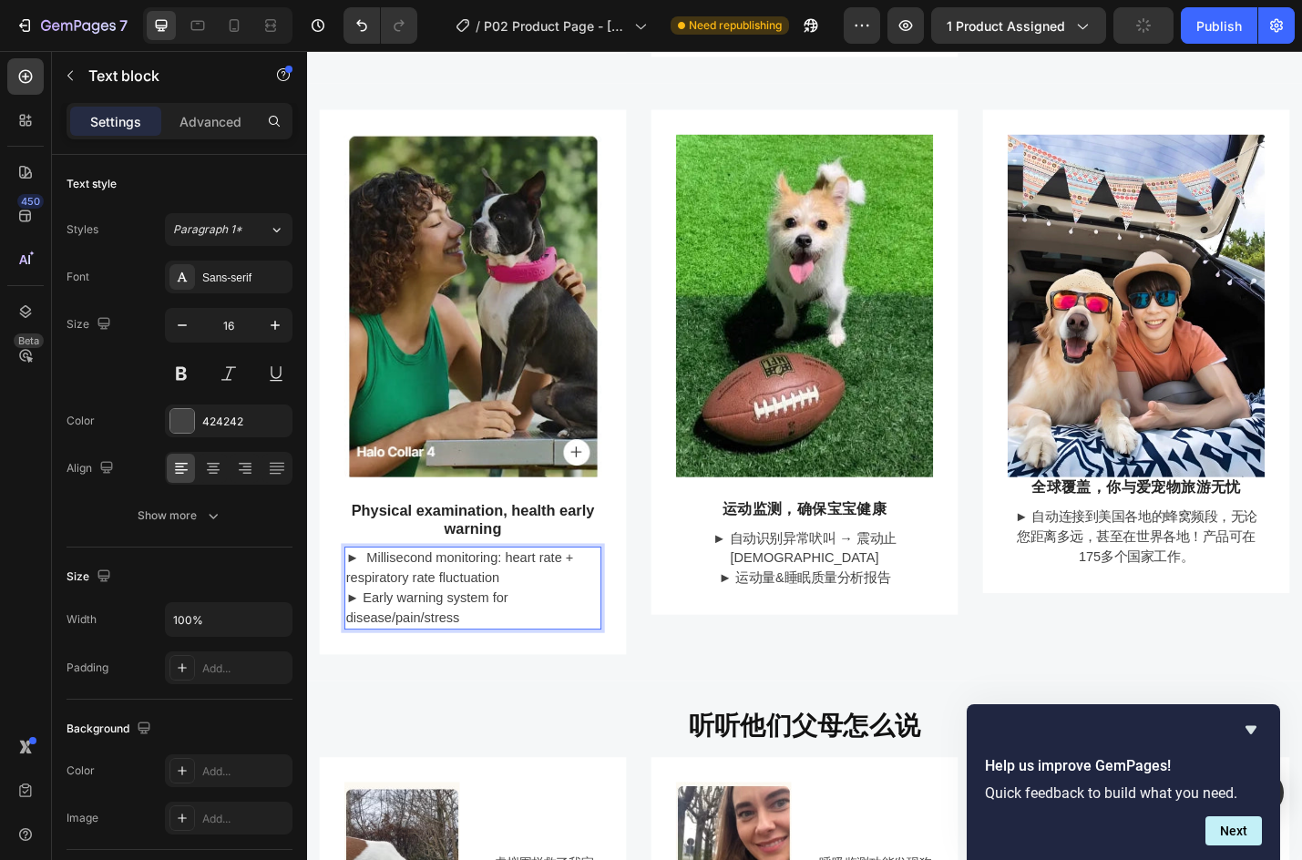
click at [353, 642] on p "► Early warning system for disease/pain/stress" at bounding box center [489, 664] width 279 height 44
click at [577, 642] on p "► Early warning system for disease/pain/stress" at bounding box center [489, 664] width 279 height 44
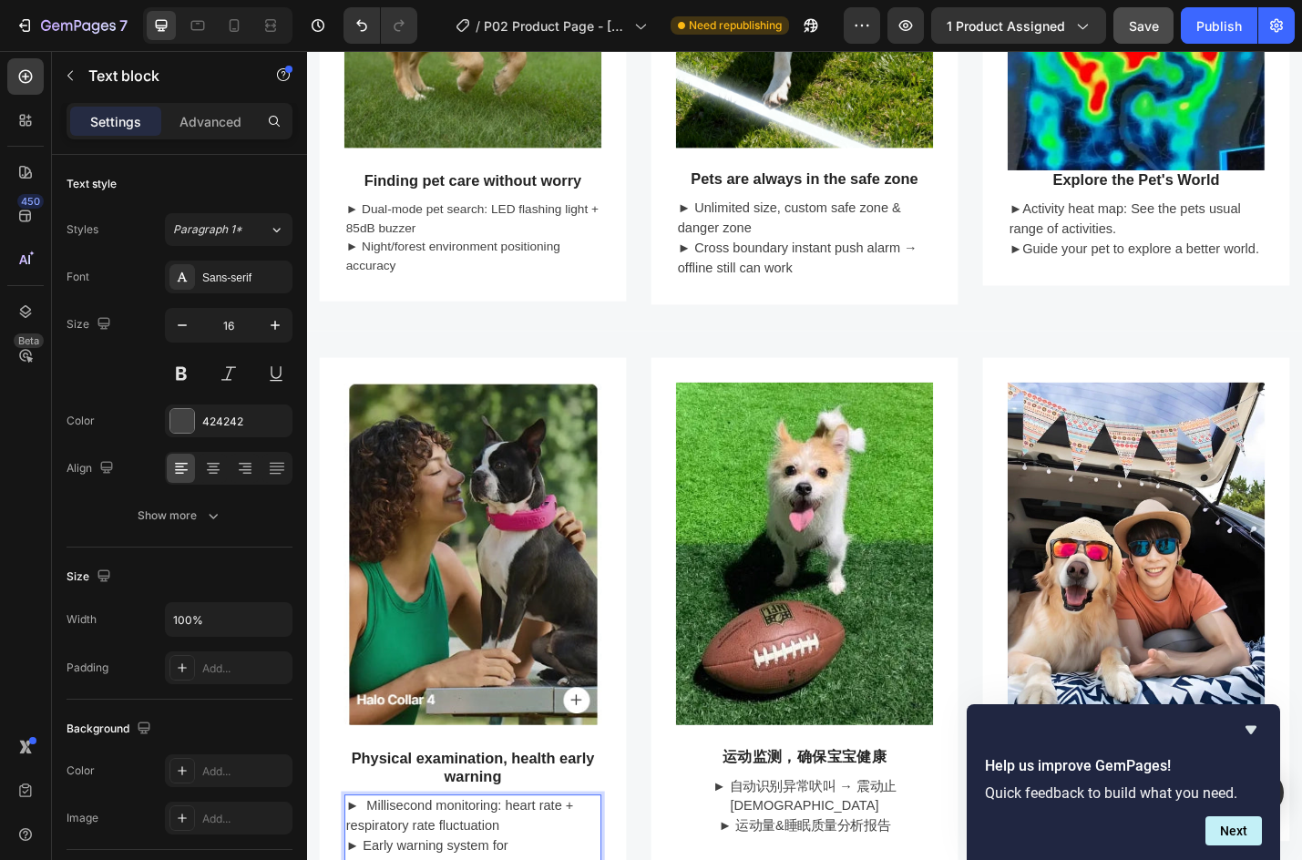
scroll to position [1185, 0]
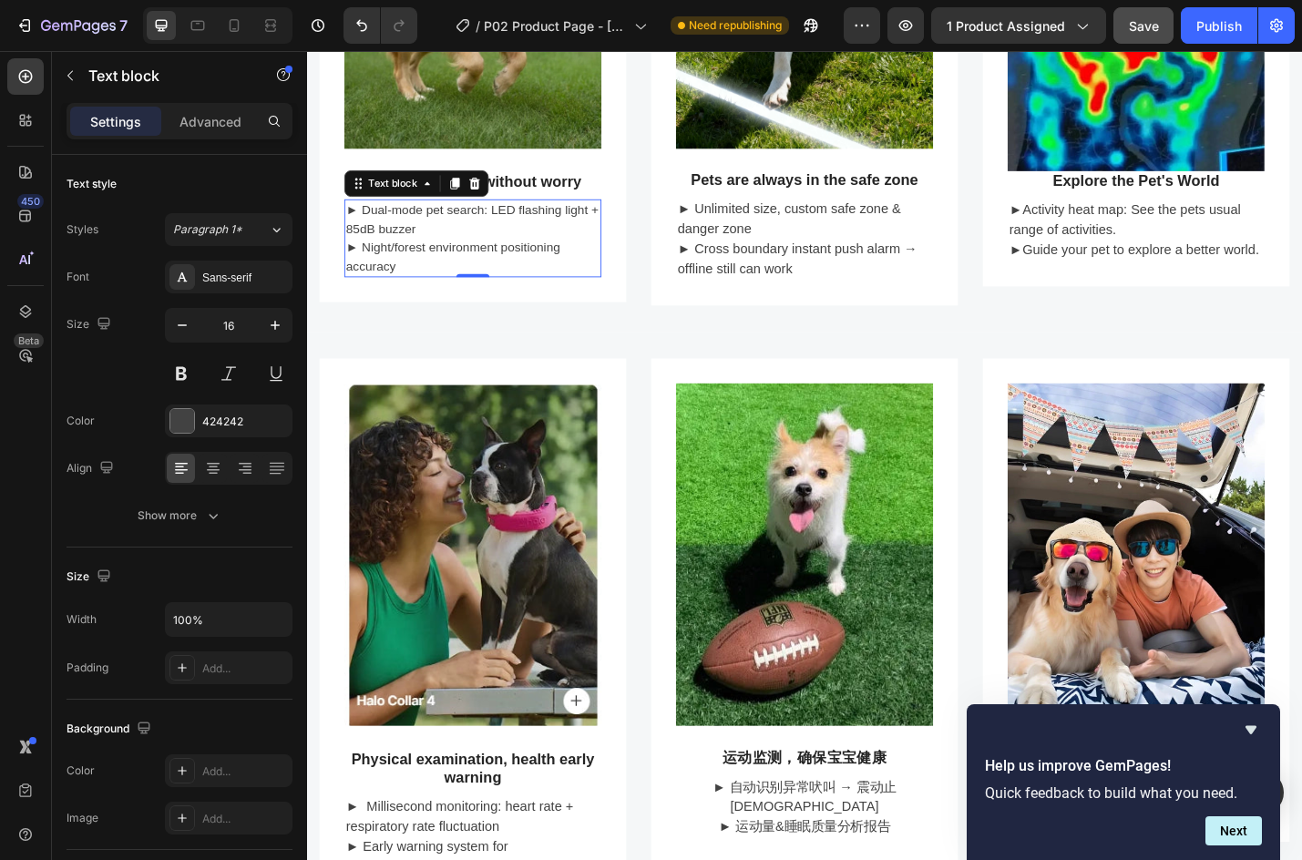
click at [447, 258] on p "► Dual-mode pet search: LED flashing light + 85dB buzzer ► Night/forest environ…" at bounding box center [489, 257] width 279 height 82
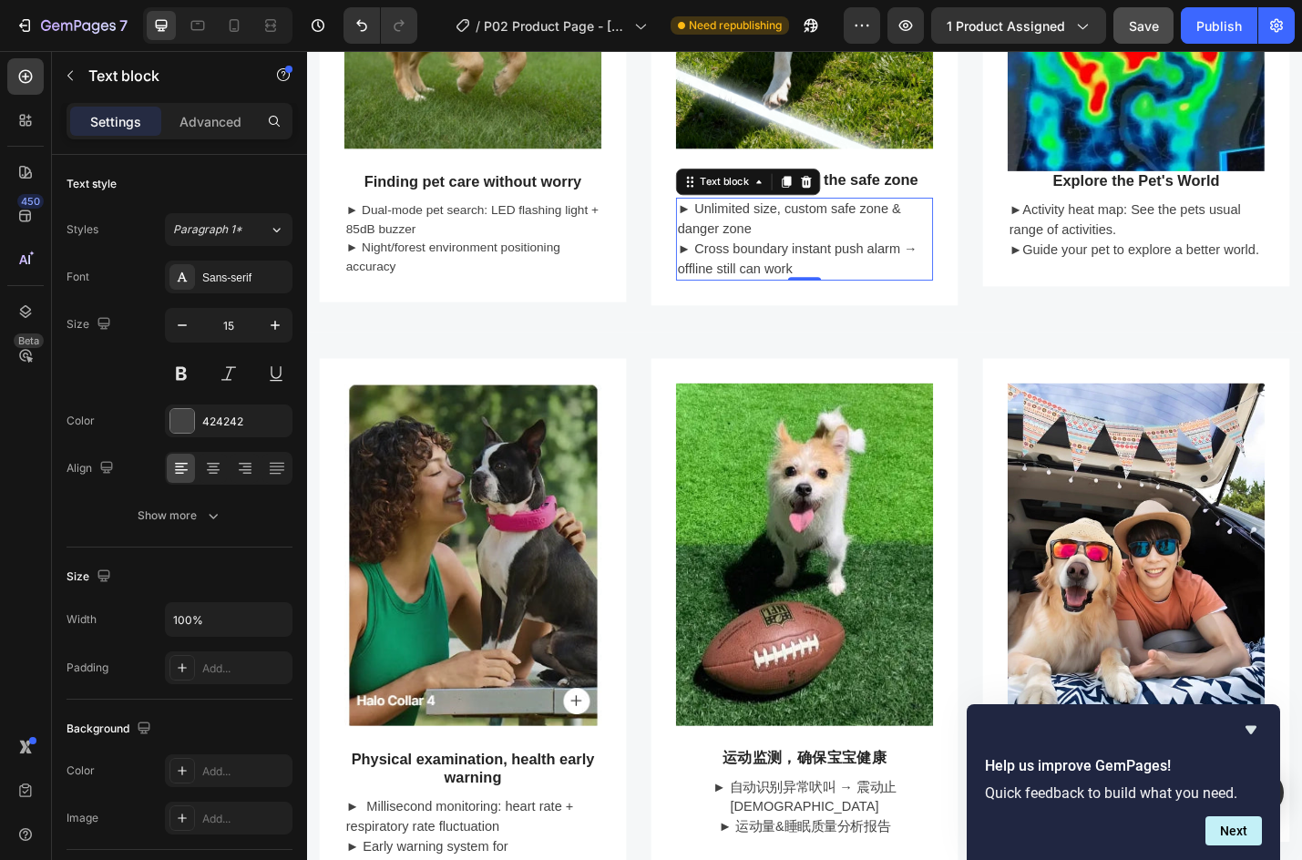
click at [800, 258] on p "► Cross boundary instant push alarm → offline still can work" at bounding box center [853, 280] width 279 height 44
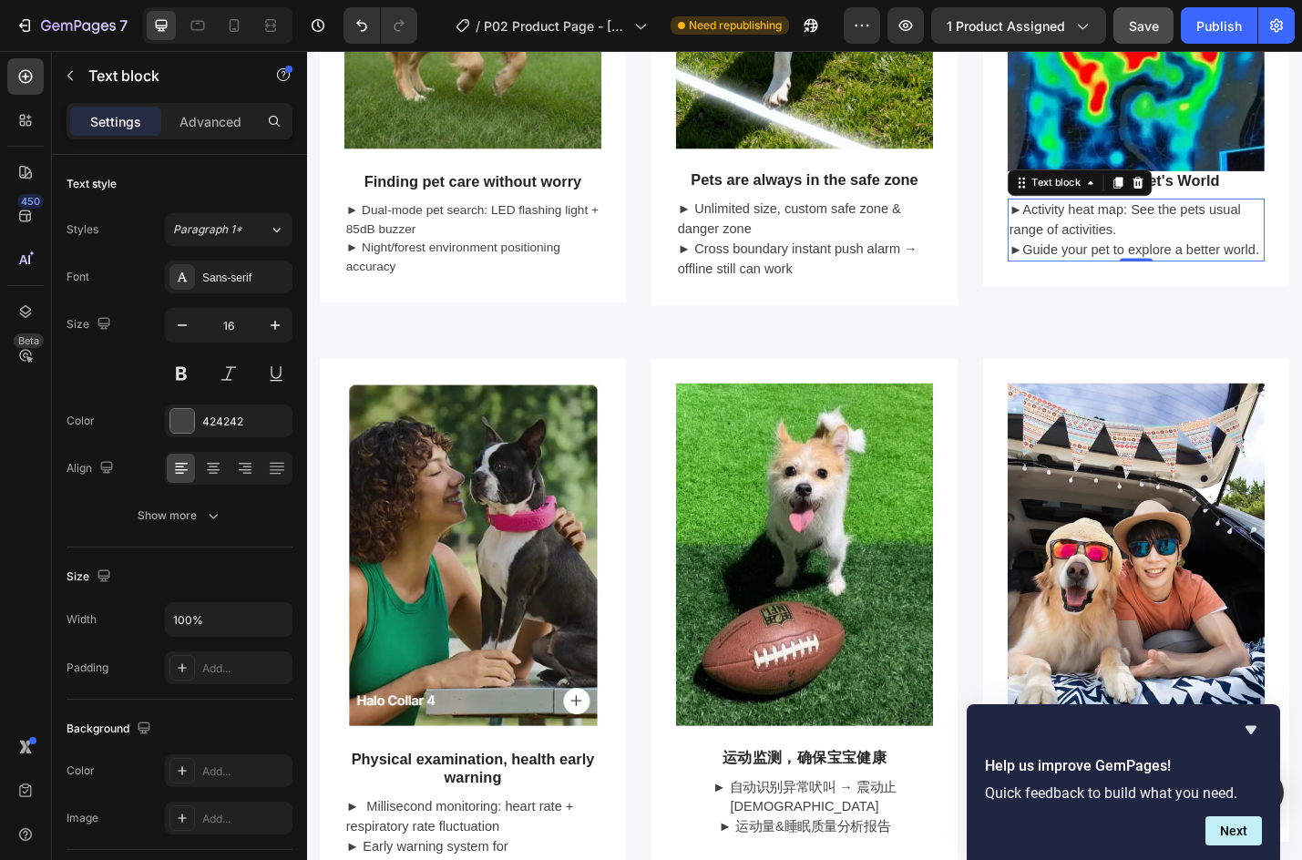
click at [1173, 244] on p "►Activity heat map: See the pets usual range of activities." at bounding box center [1218, 237] width 279 height 44
click at [855, 244] on p "► Unlimited size, custom safe zone & danger zone" at bounding box center [853, 236] width 279 height 44
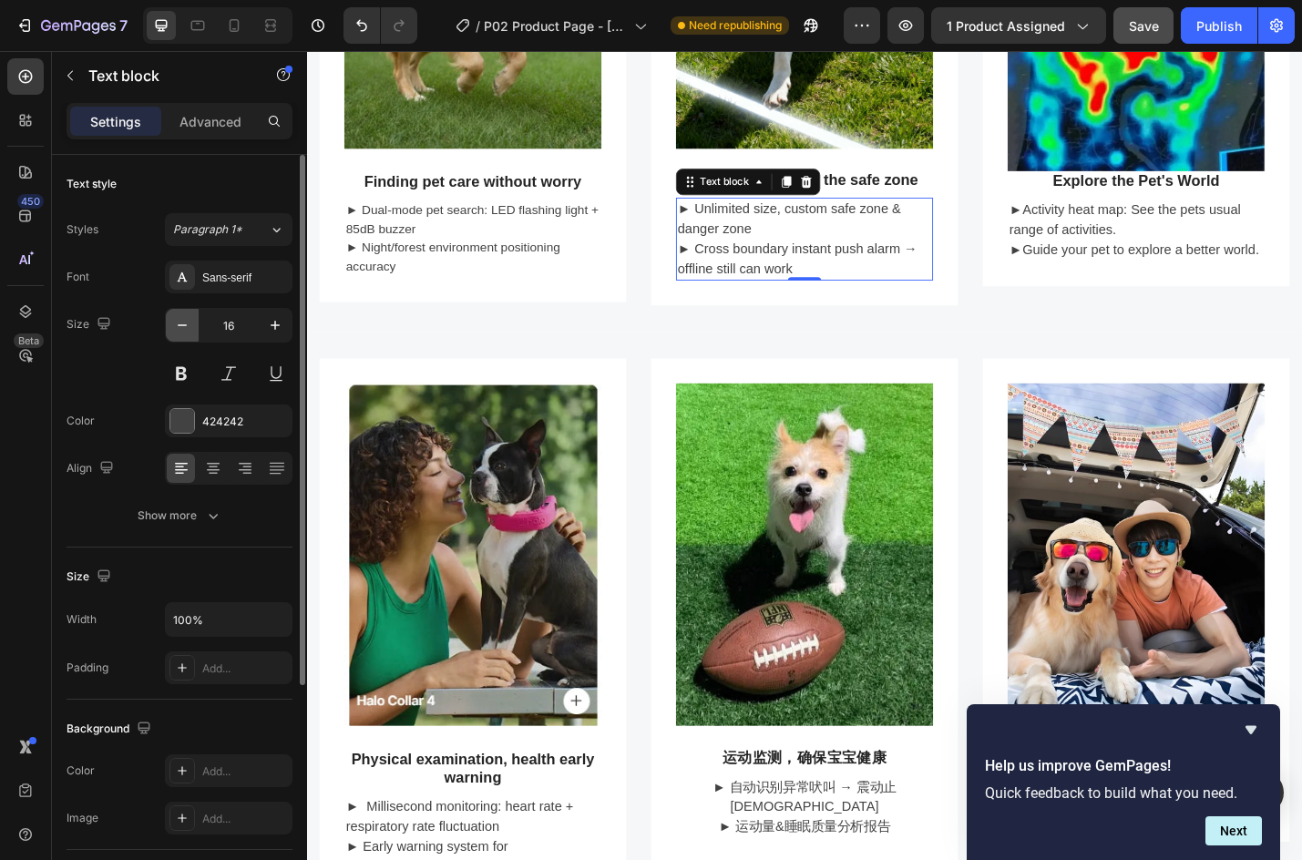
click at [191, 329] on button "button" at bounding box center [182, 325] width 33 height 33
type input "15"
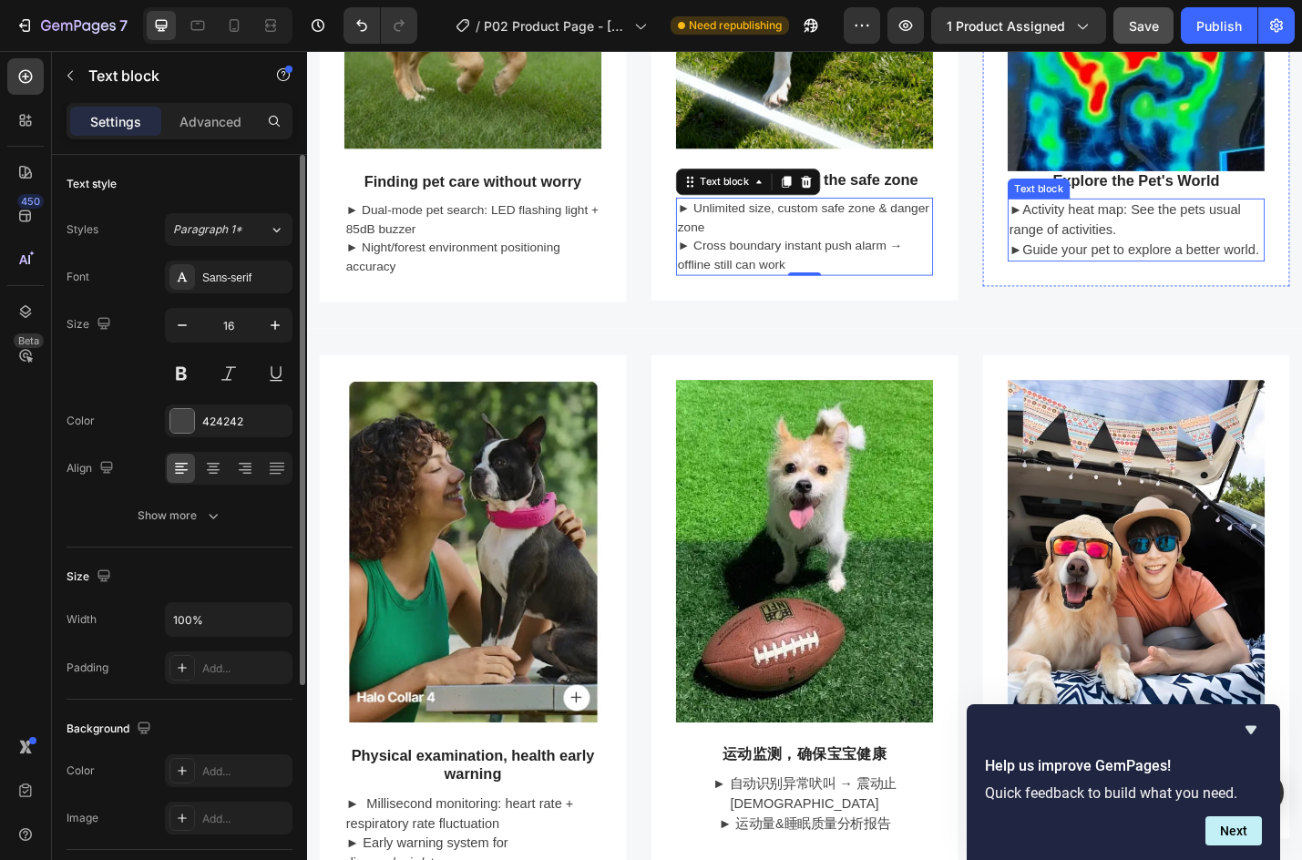
click at [1210, 224] on p "►Activity heat map: See the pets usual range of activities." at bounding box center [1218, 237] width 279 height 44
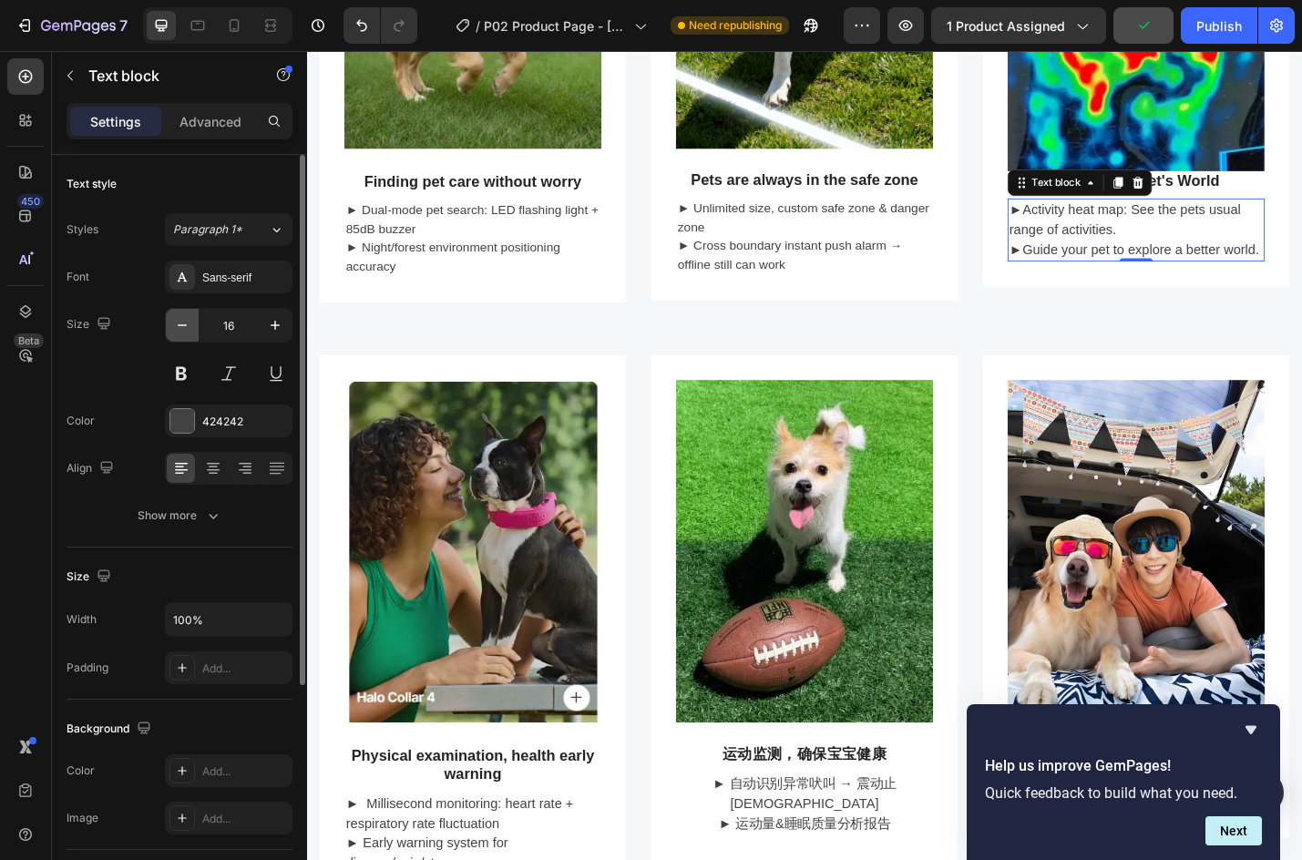
click at [175, 324] on icon "button" at bounding box center [182, 325] width 18 height 18
type input "15"
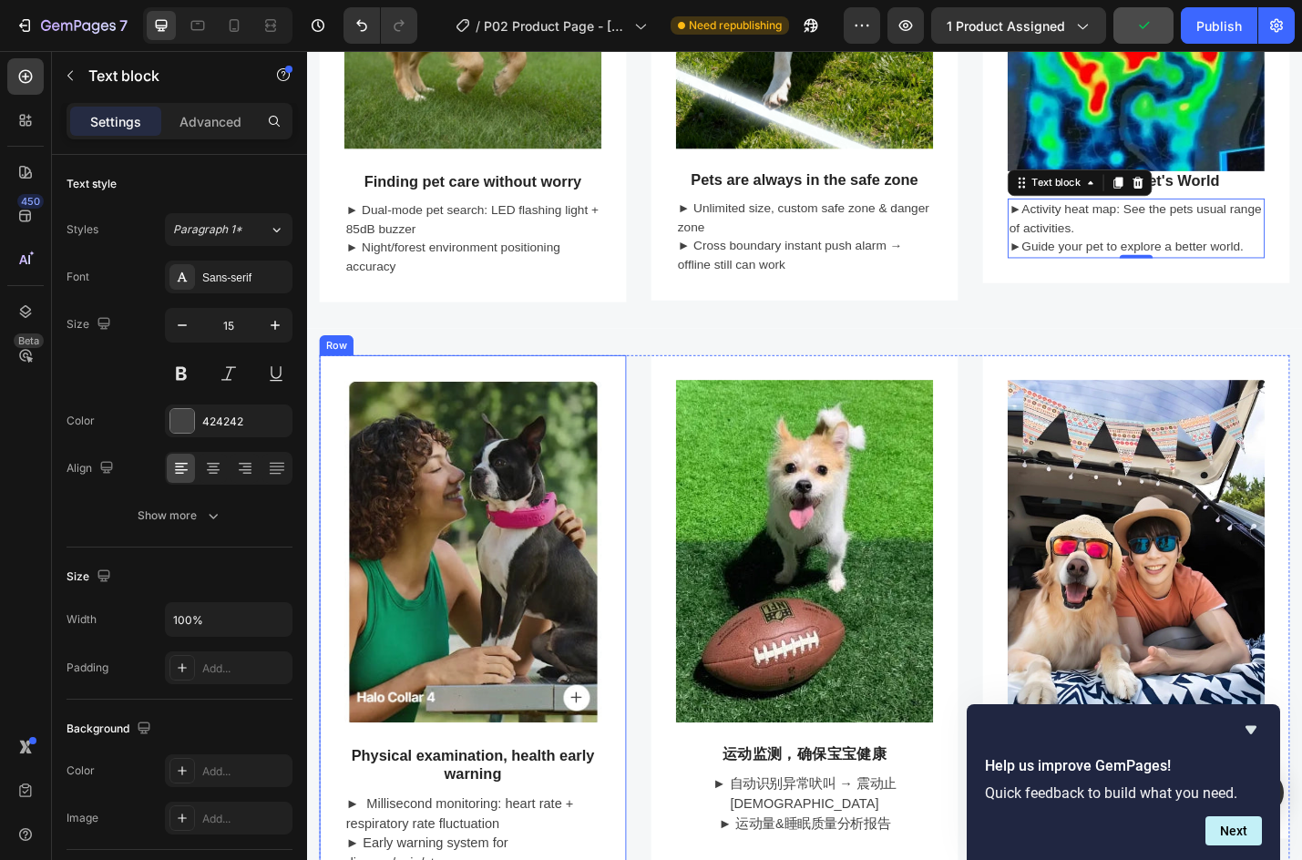
scroll to position [1367, 0]
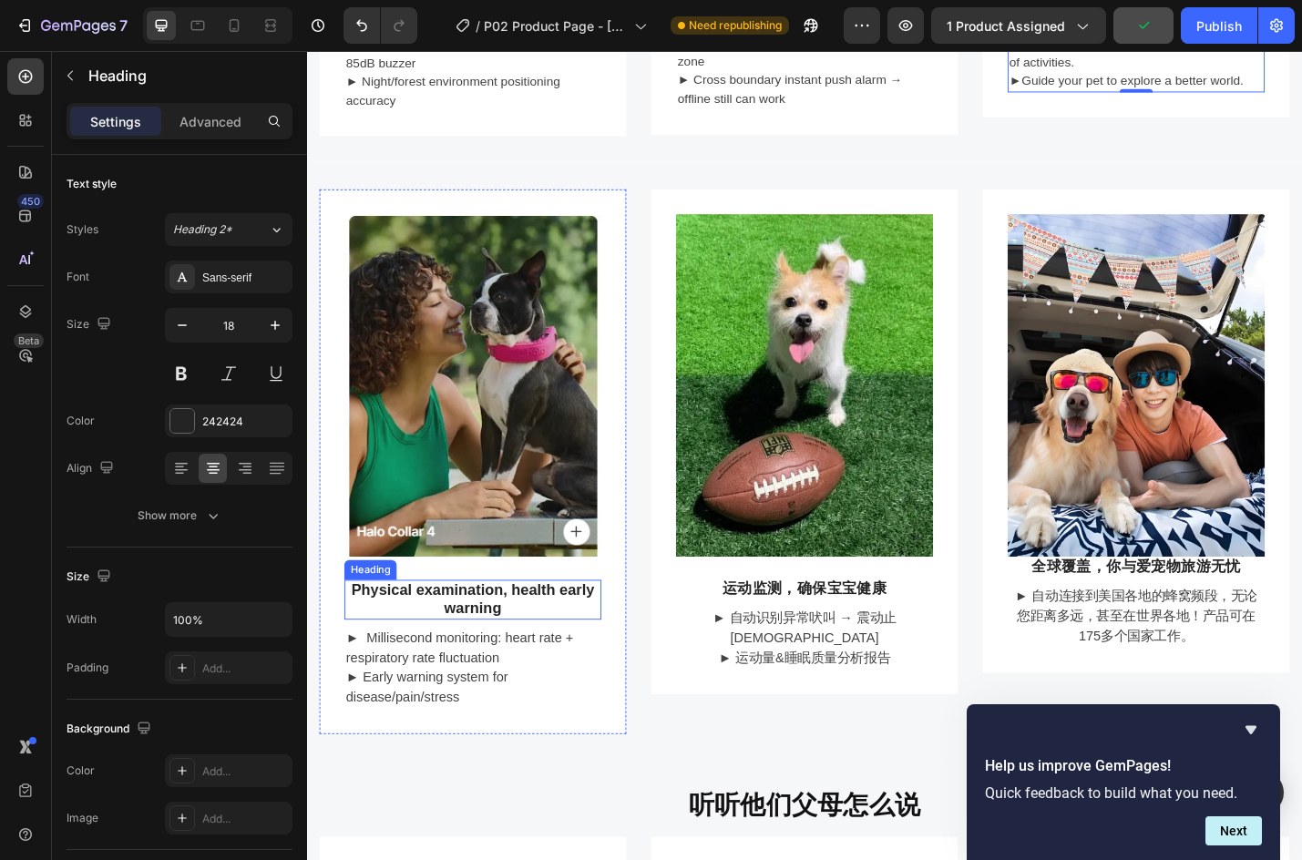
click at [504, 662] on p "Physical examination, health early warning" at bounding box center [489, 653] width 279 height 39
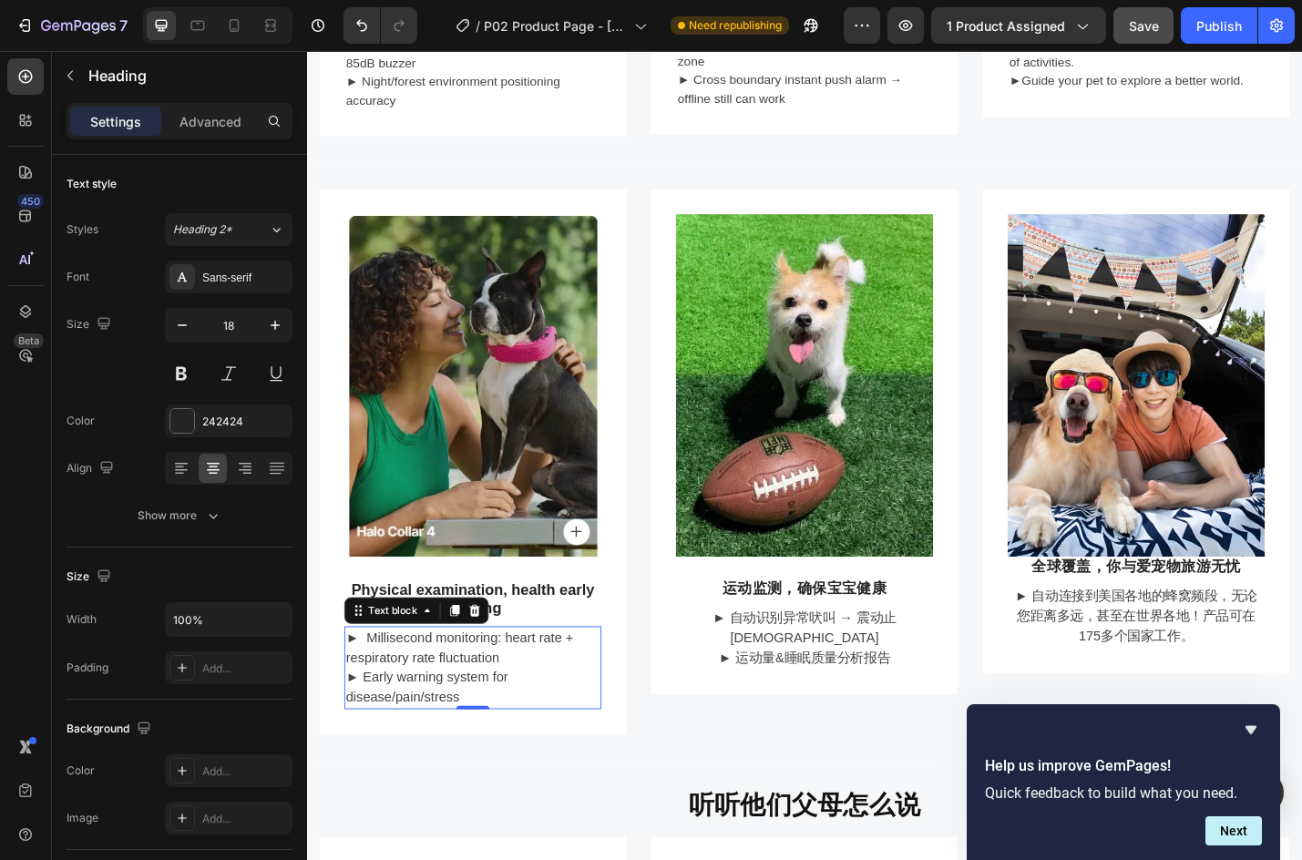
click at [432, 729] on p "► Early warning system for disease/pain/stress" at bounding box center [489, 751] width 279 height 44
click at [180, 331] on icon "button" at bounding box center [182, 325] width 18 height 18
type input "15"
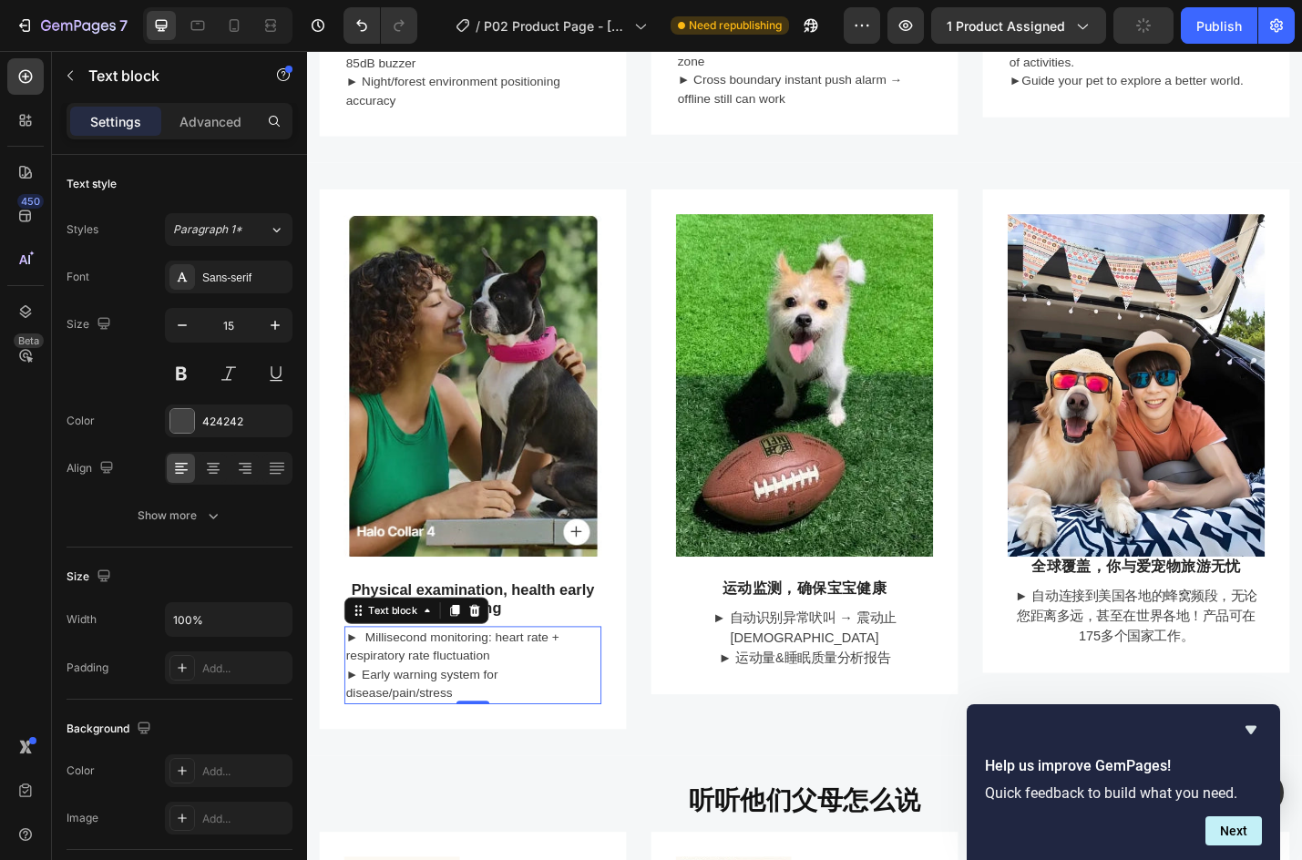
click at [476, 726] on p "► Early warning system for disease/pain/stress" at bounding box center [489, 746] width 279 height 41
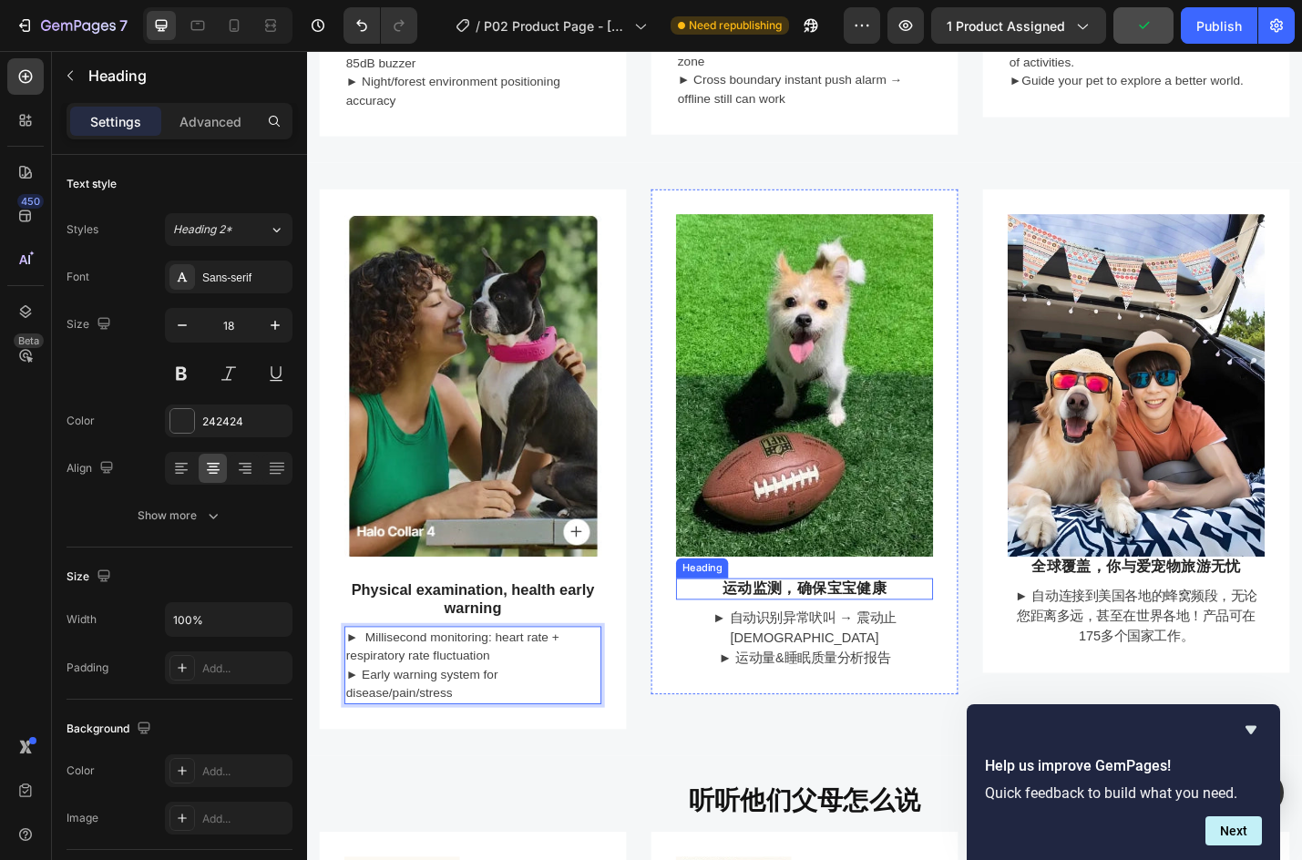
click at [771, 631] on h3 "运动监测，确保宝宝健康" at bounding box center [854, 643] width 282 height 24
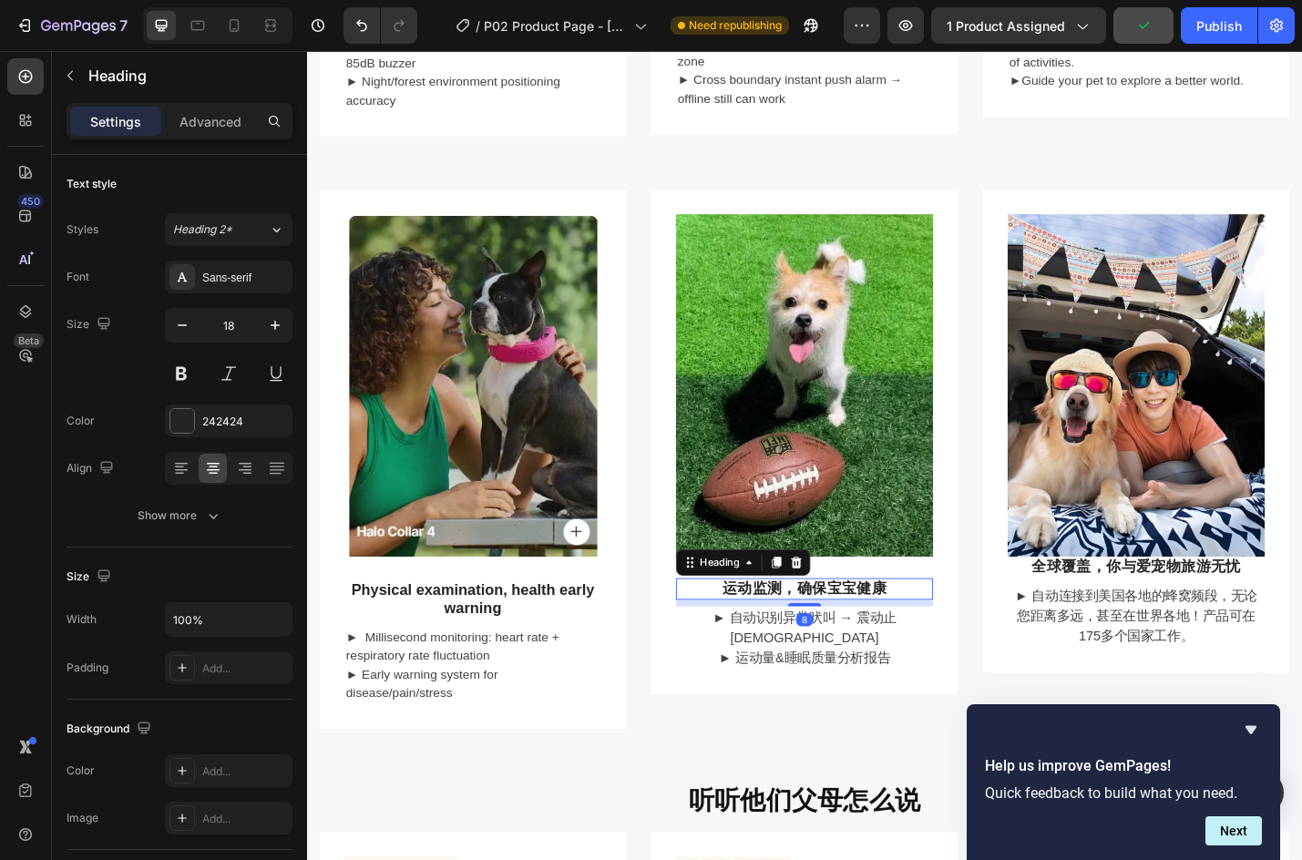
click at [755, 631] on h3 "运动监测，确保宝宝健康" at bounding box center [854, 643] width 282 height 24
click at [755, 632] on p "运动监测，确保宝宝健康" at bounding box center [853, 642] width 279 height 20
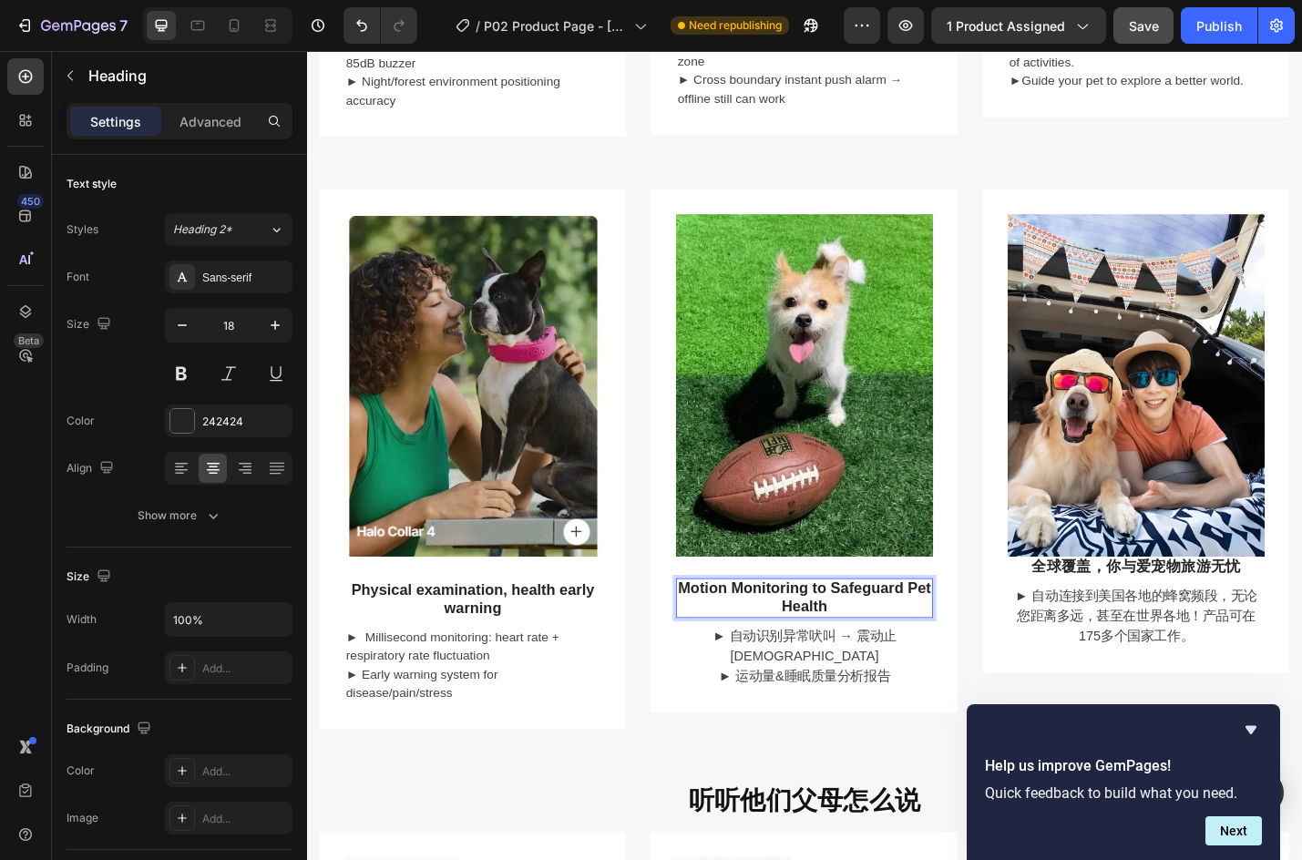
click at [853, 632] on p "Motion Monitoring to Safeguard Pet Health" at bounding box center [853, 651] width 279 height 39
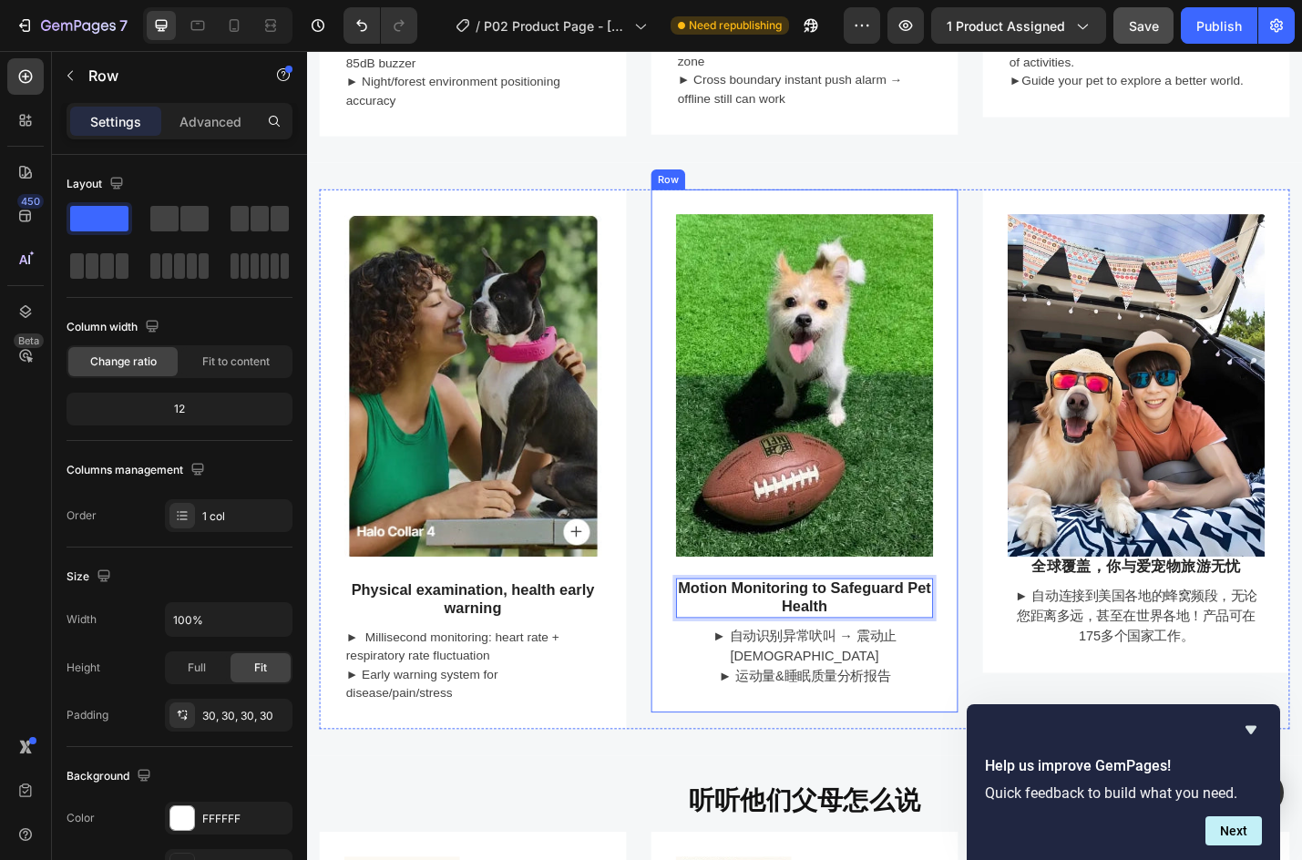
click at [865, 724] on div "Image Motion Monitoring to Safeguard Pet Health Heading 8 ► 自动识别异常吠叫 → 震动止吠 ► 运…" at bounding box center [853, 490] width 337 height 575
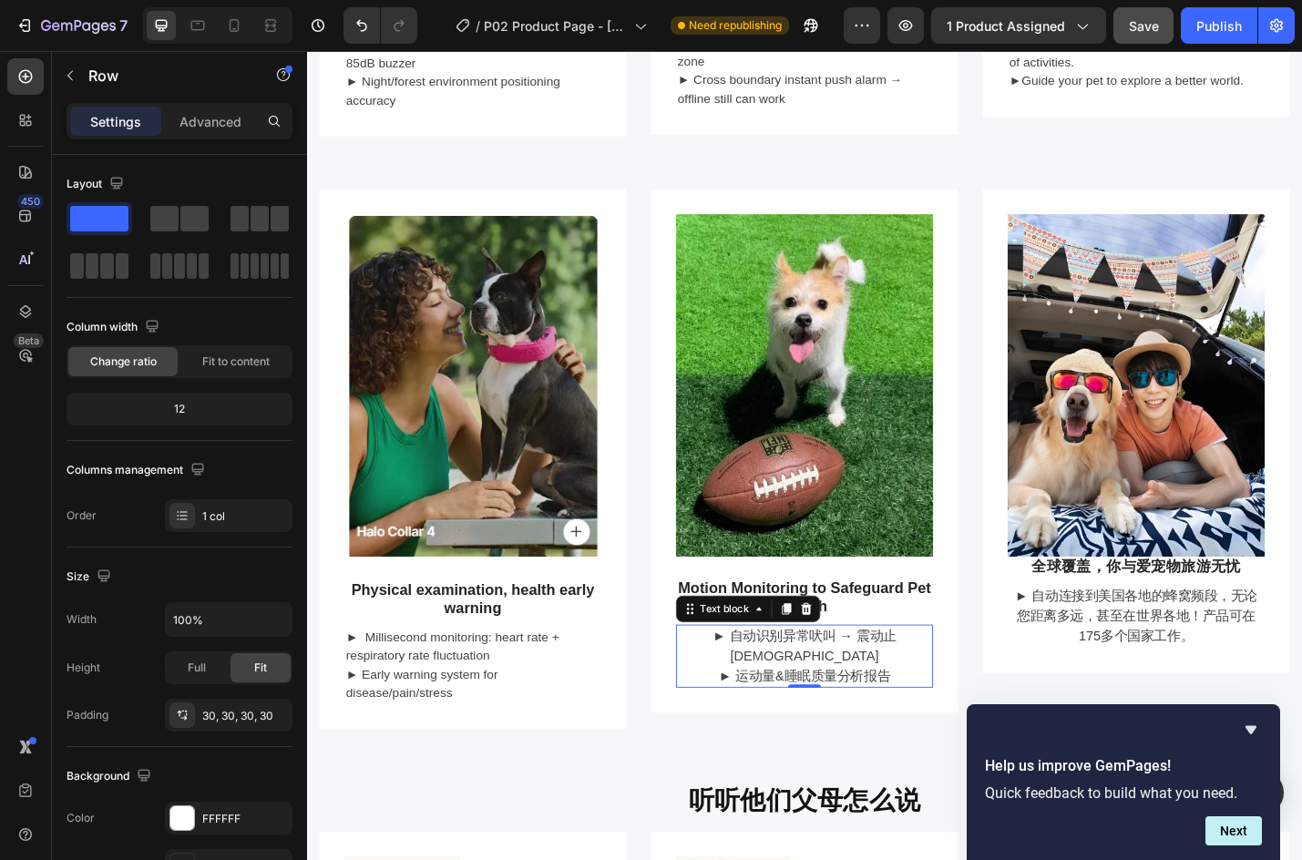
click at [835, 727] on p "► 运动量&睡眠质量分析报告" at bounding box center [853, 738] width 279 height 22
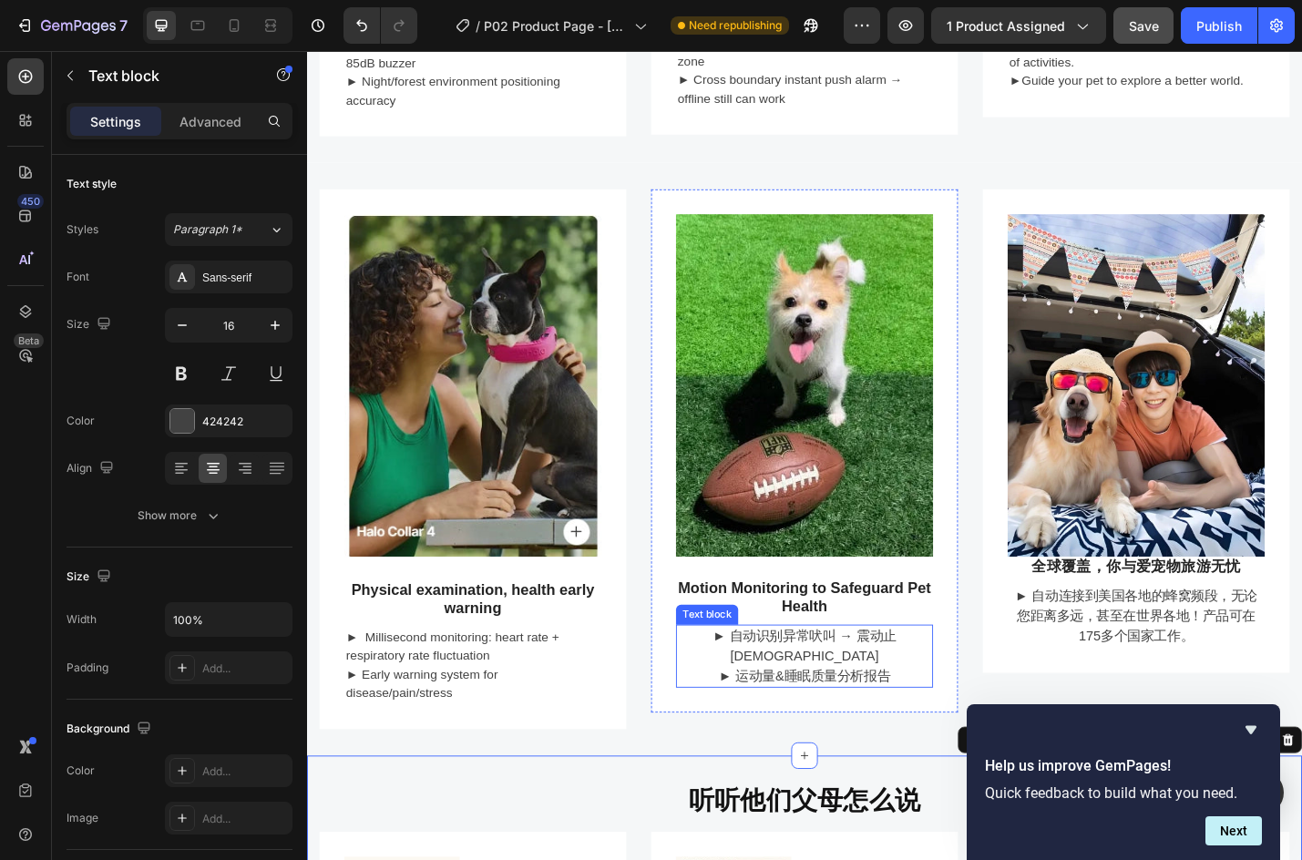
click at [746, 690] on p "► 自动识别异常吠叫 → 震动止[DEMOGRAPHIC_DATA]" at bounding box center [853, 705] width 279 height 44
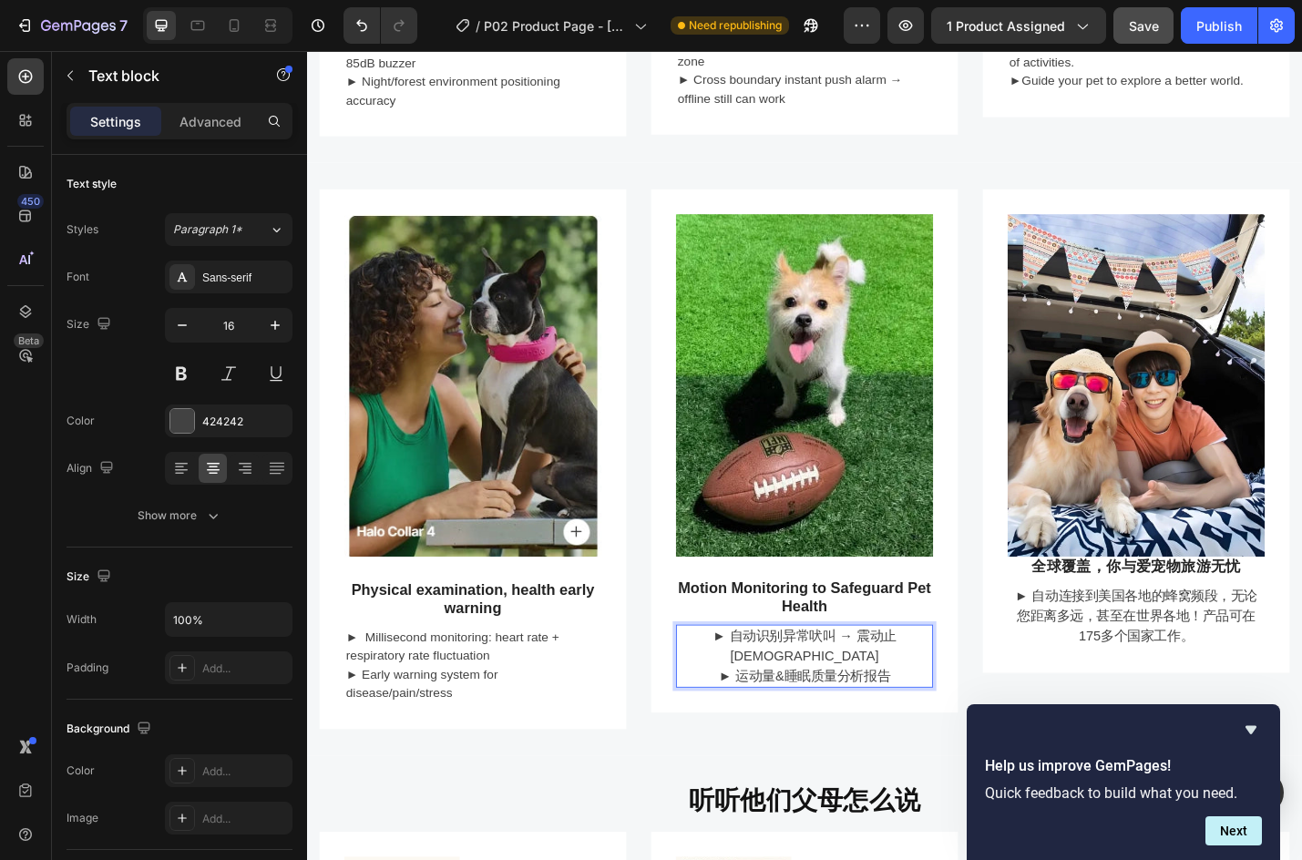
click at [754, 683] on p "► 自动识别异常吠叫 → 震动止[DEMOGRAPHIC_DATA]" at bounding box center [853, 705] width 279 height 44
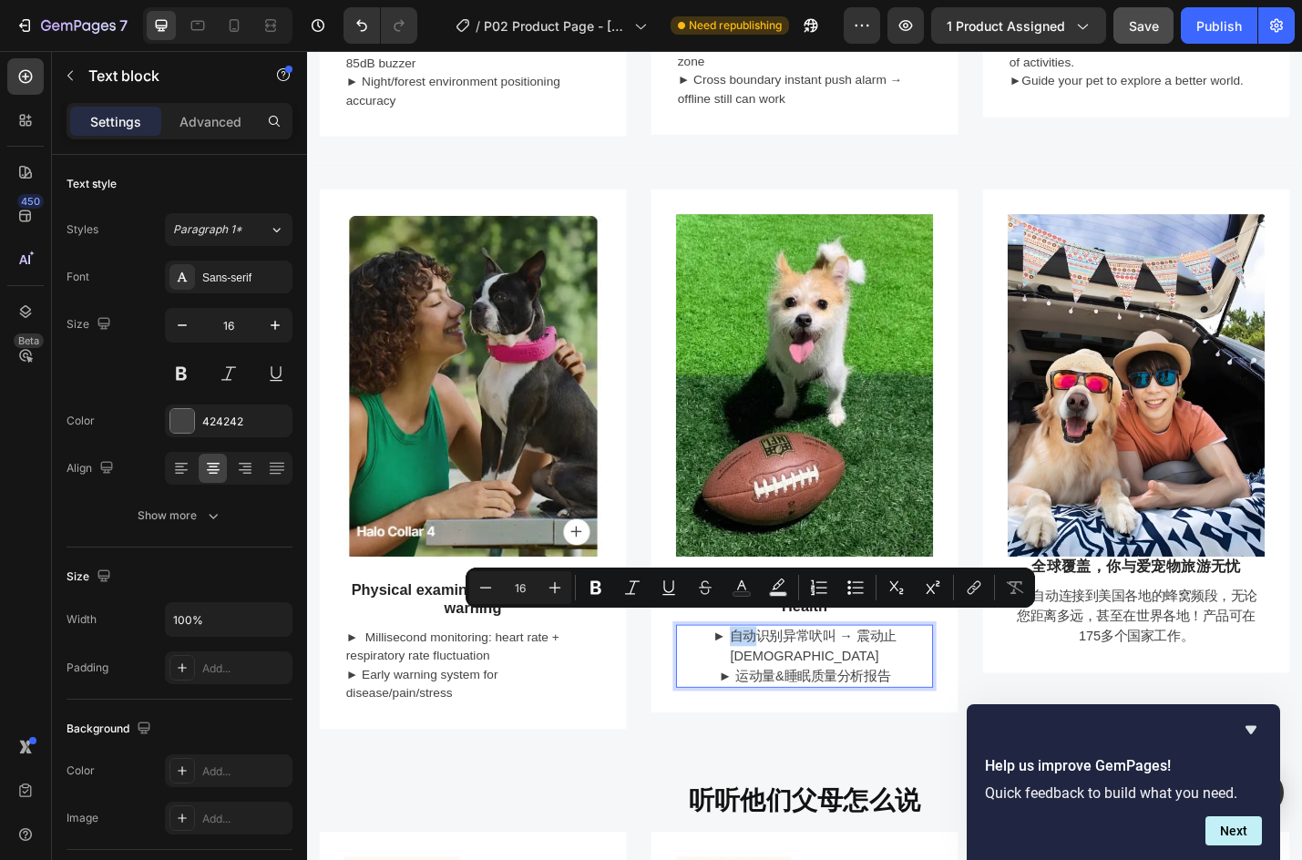
click at [755, 683] on p "► 自动识别异常吠叫 → 震动止[DEMOGRAPHIC_DATA]" at bounding box center [853, 705] width 279 height 44
drag, startPoint x: 756, startPoint y: 679, endPoint x: 950, endPoint y: 698, distance: 194.1
click at [950, 698] on div "► 自动识别异常吠叫 → 震动止吠 ► 运动量&睡眠质量分析报告" at bounding box center [854, 716] width 282 height 69
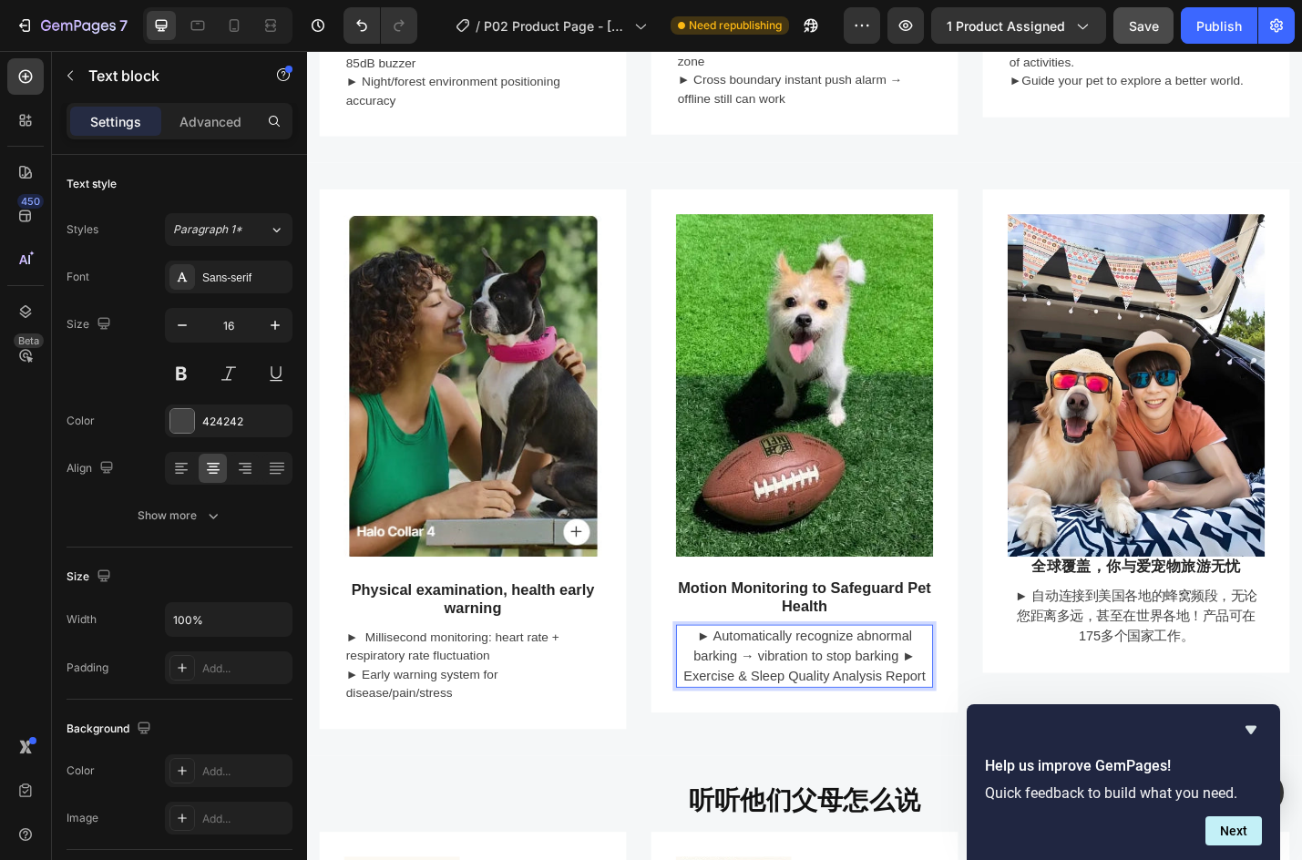
click at [770, 691] on p "► Automatically recognize abnormal barking → vibration to stop barking ► Exerci…" at bounding box center [853, 716] width 279 height 66
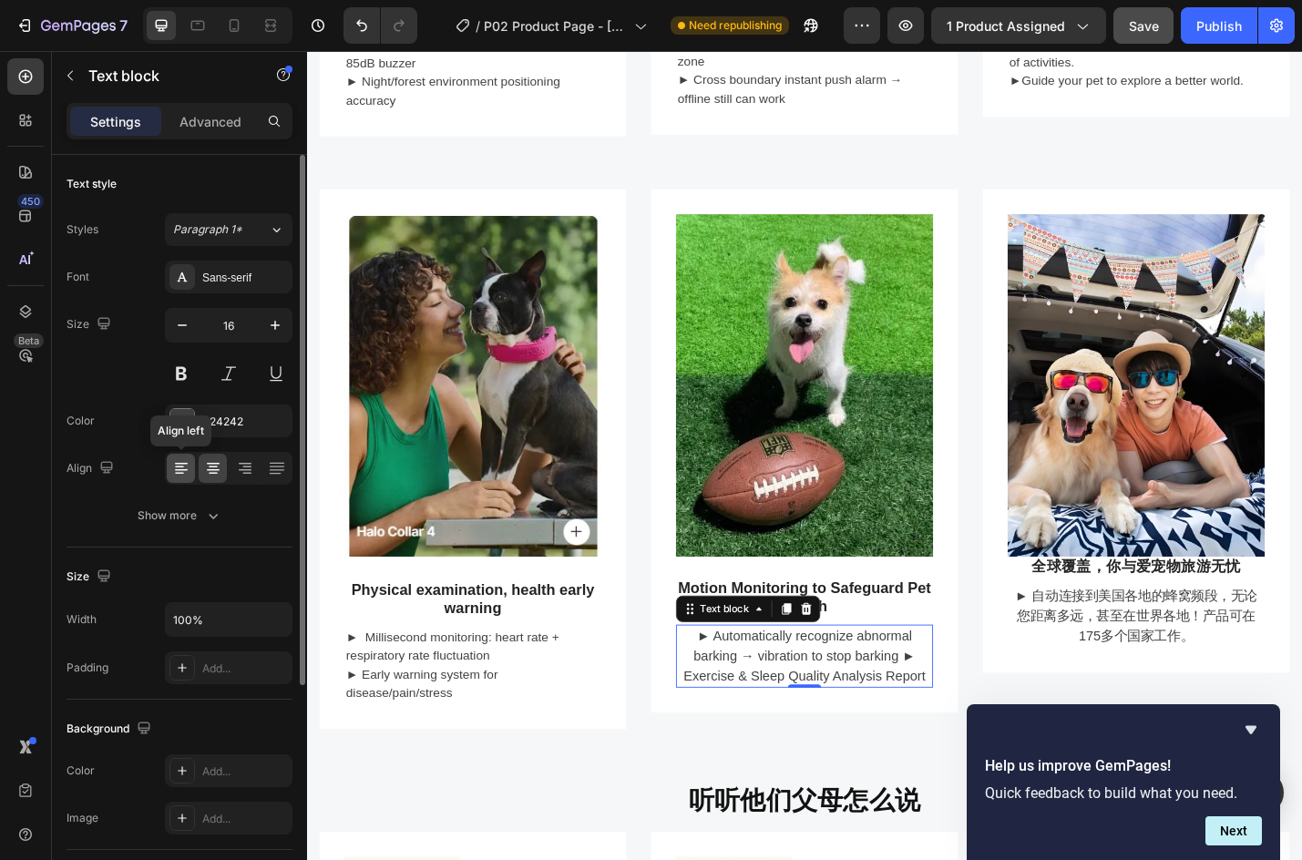
click at [186, 470] on icon at bounding box center [181, 470] width 13 height 2
click at [950, 707] on p "► Automatically recognize abnormal barking → vibration to stop barking ► Exerci…" at bounding box center [853, 716] width 279 height 66
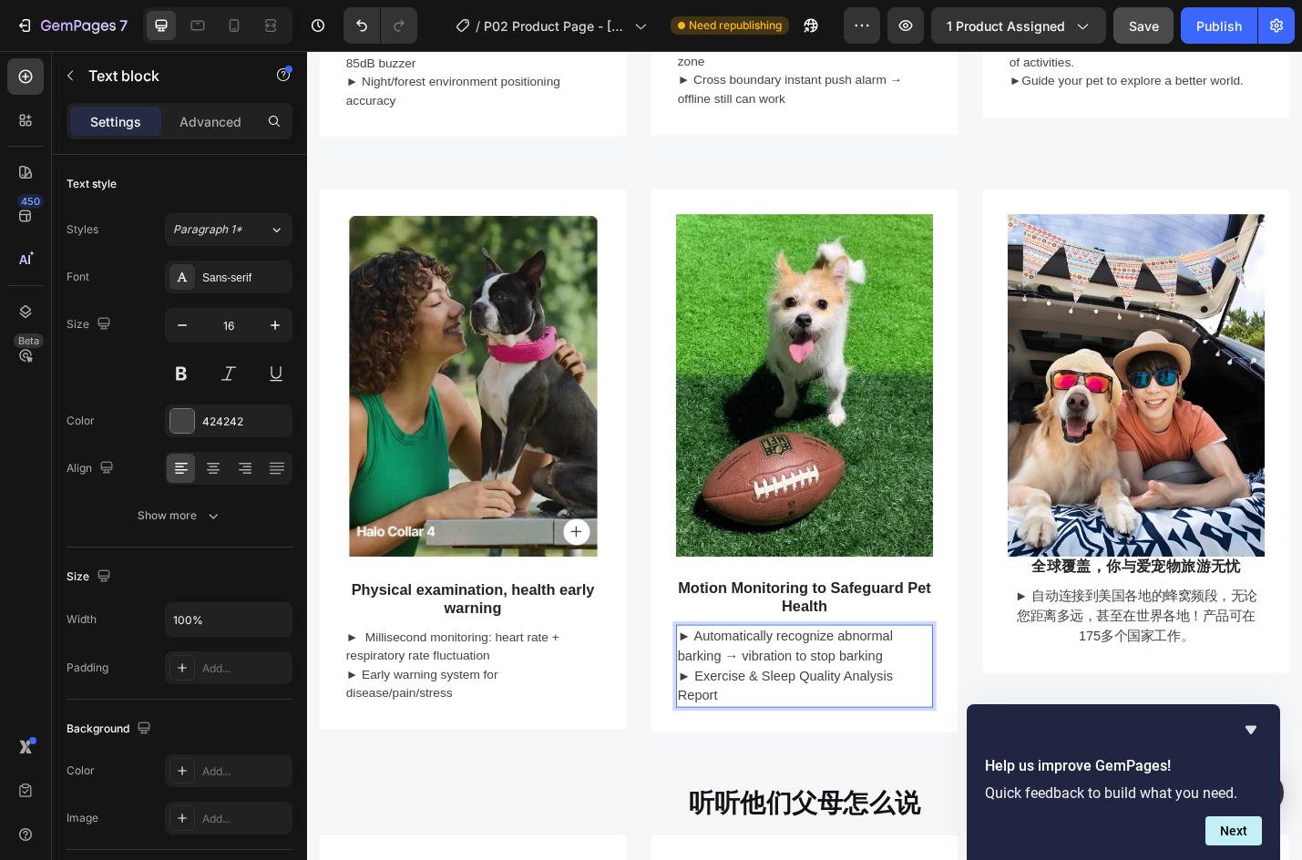
click at [806, 727] on p "► Exercise & Sleep Quality Analysis Report" at bounding box center [853, 749] width 279 height 44
click at [180, 324] on icon "button" at bounding box center [182, 325] width 18 height 18
type input "15"
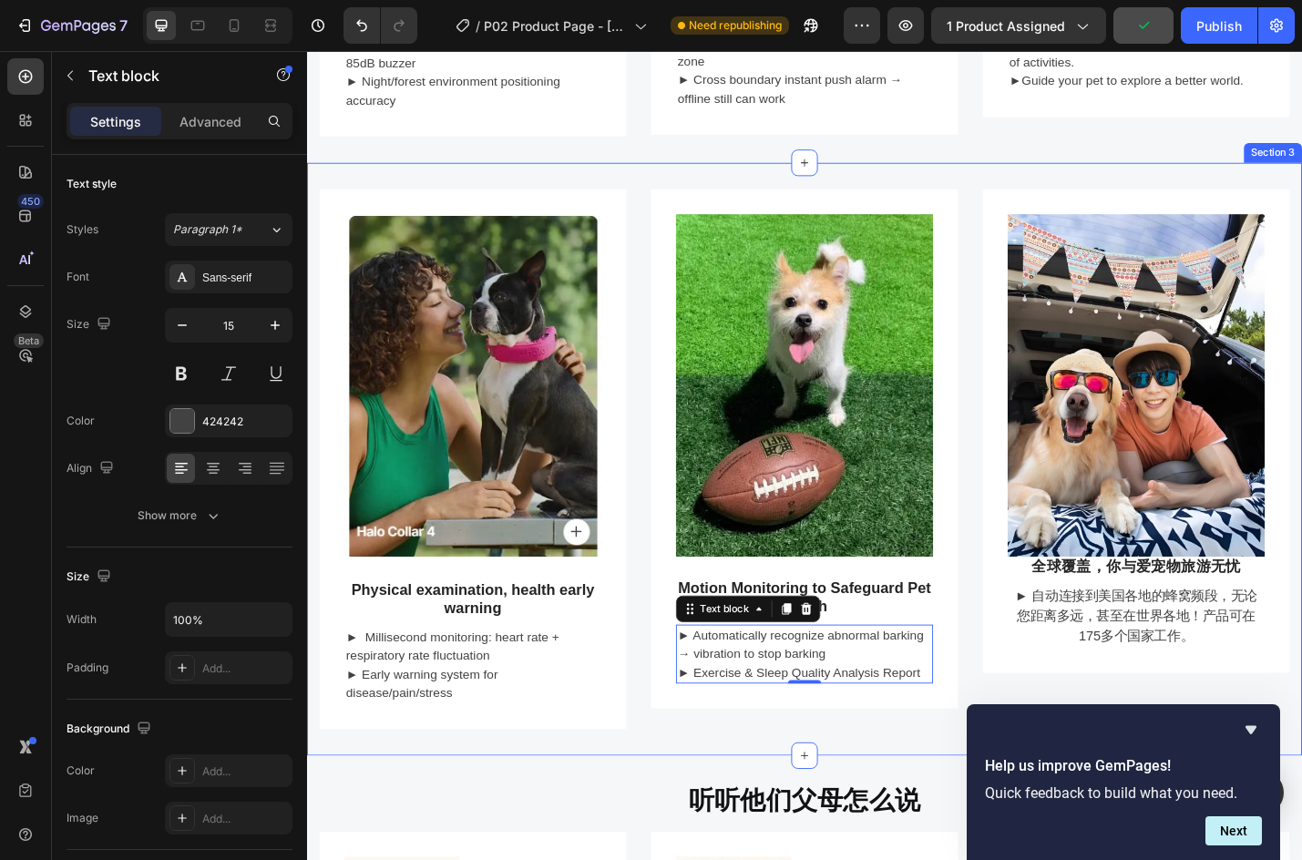
click at [488, 792] on div "Image Physical examination, health early warning Heading ► Millisecond monitori…" at bounding box center [853, 500] width 1093 height 652
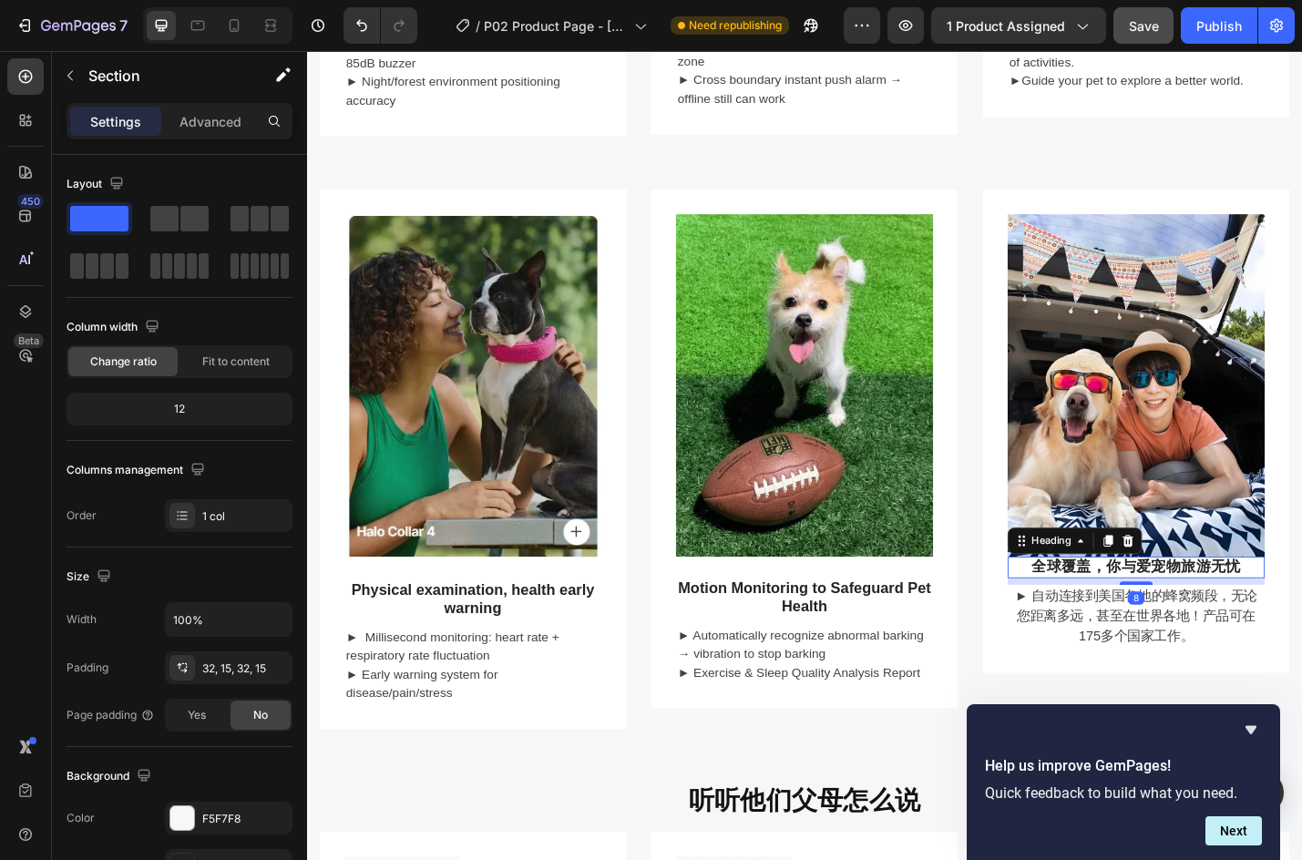
click at [1224, 607] on h3 "全球覆盖，你与爱宠物旅游无忧" at bounding box center [1218, 619] width 282 height 24
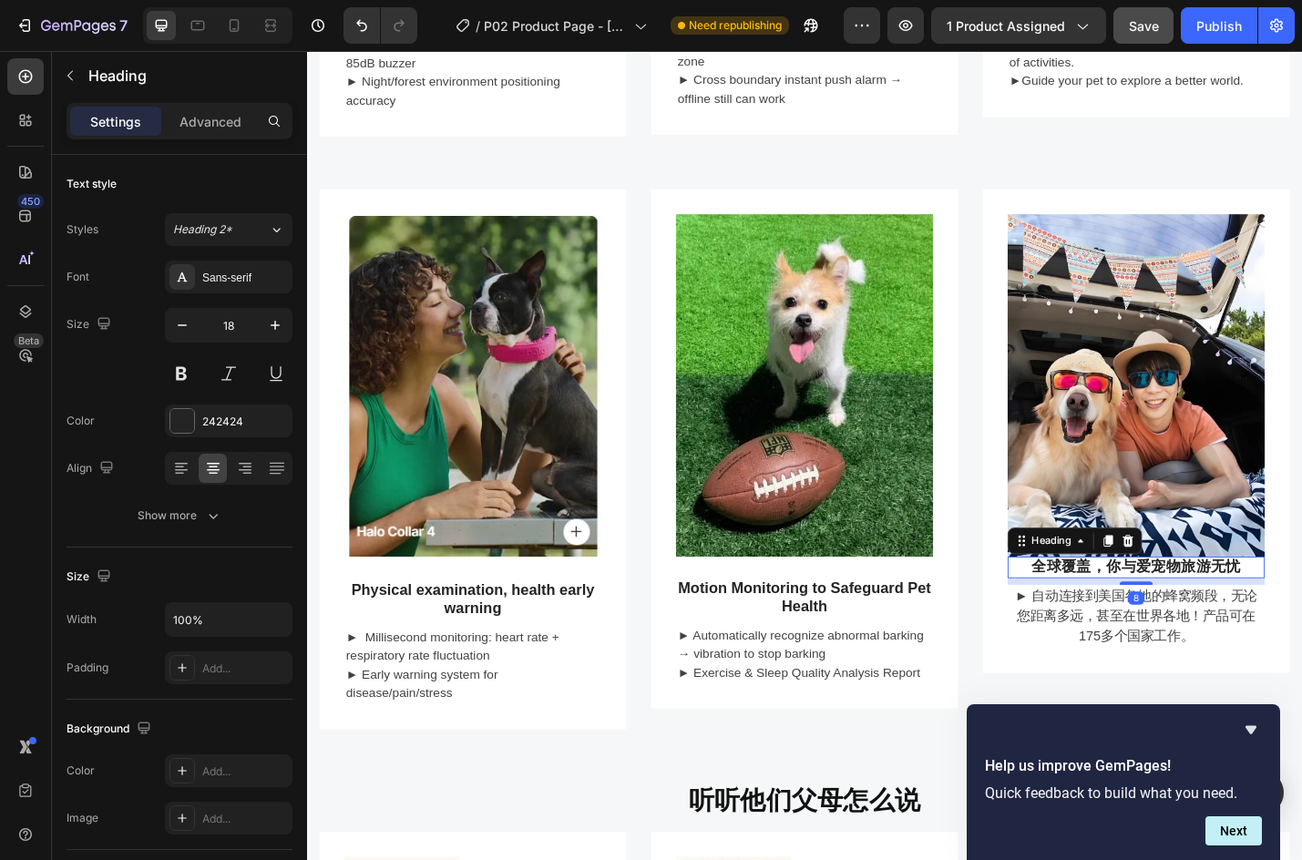
click at [1224, 607] on h3 "全球覆盖，你与爱宠物旅游无忧" at bounding box center [1218, 619] width 282 height 24
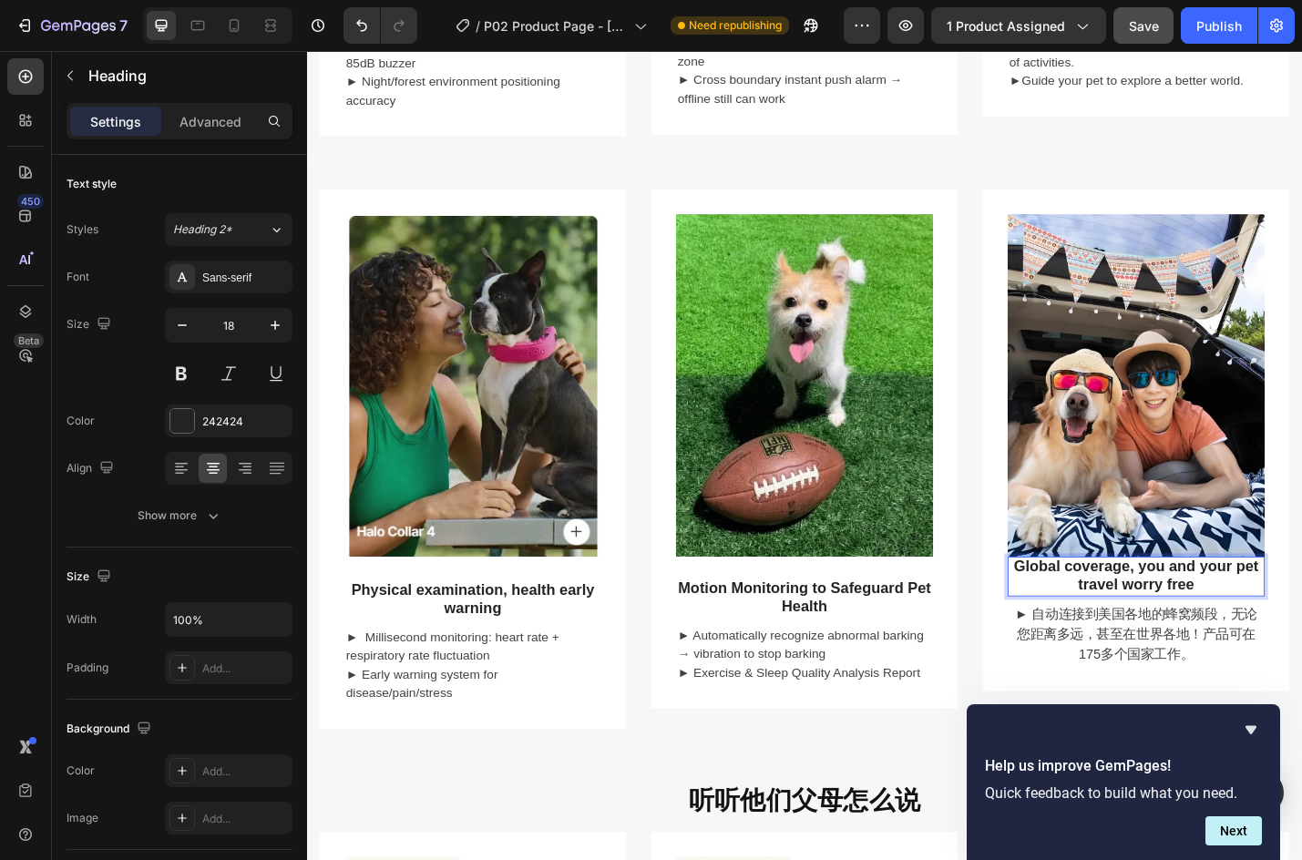
click at [1155, 611] on p "Global coverage, you and your pet travel worry free" at bounding box center [1218, 628] width 279 height 39
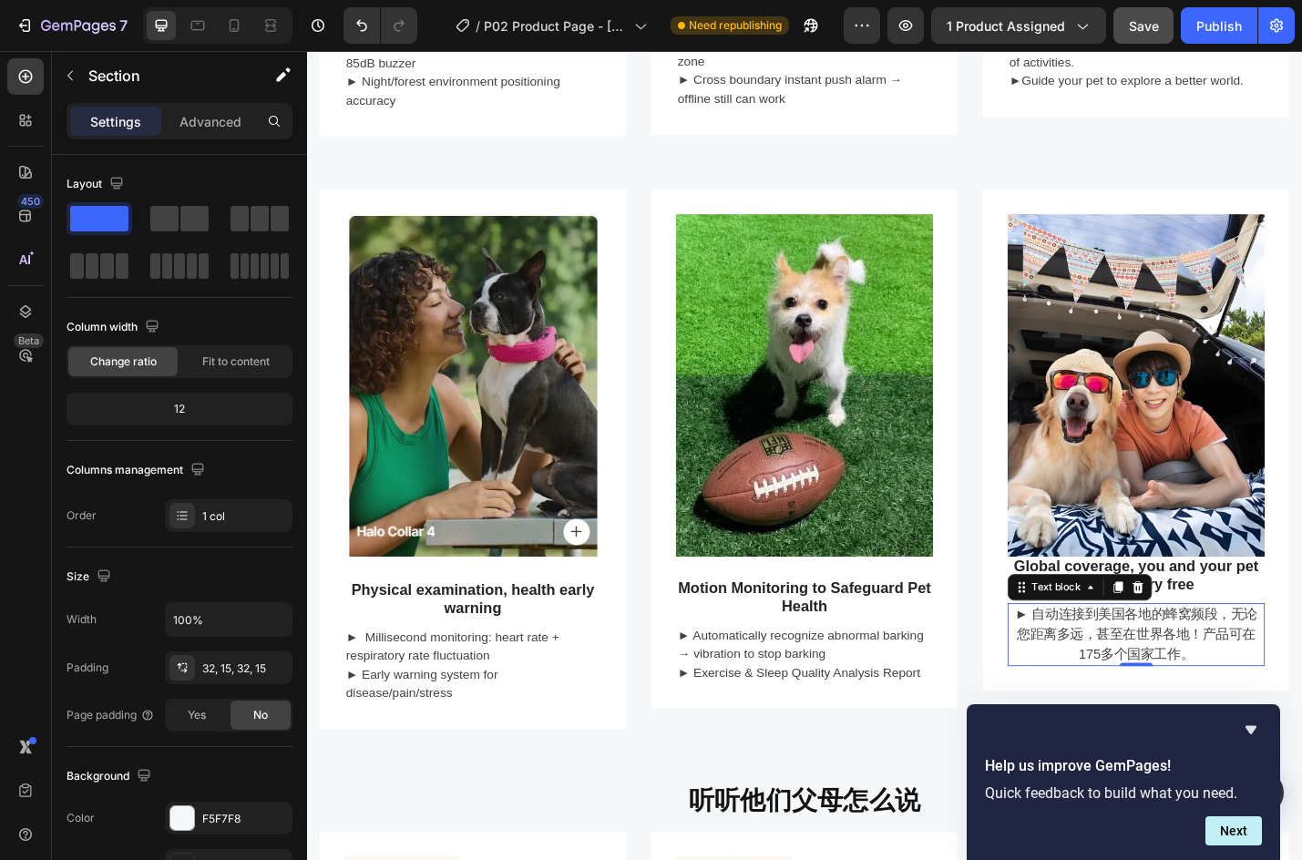
click at [1189, 694] on p "► 自动连接到美国各地的蜂窝频段，无论您距离多远，甚至在世界各地！产品可在175多个国家工作。" at bounding box center [1218, 693] width 279 height 66
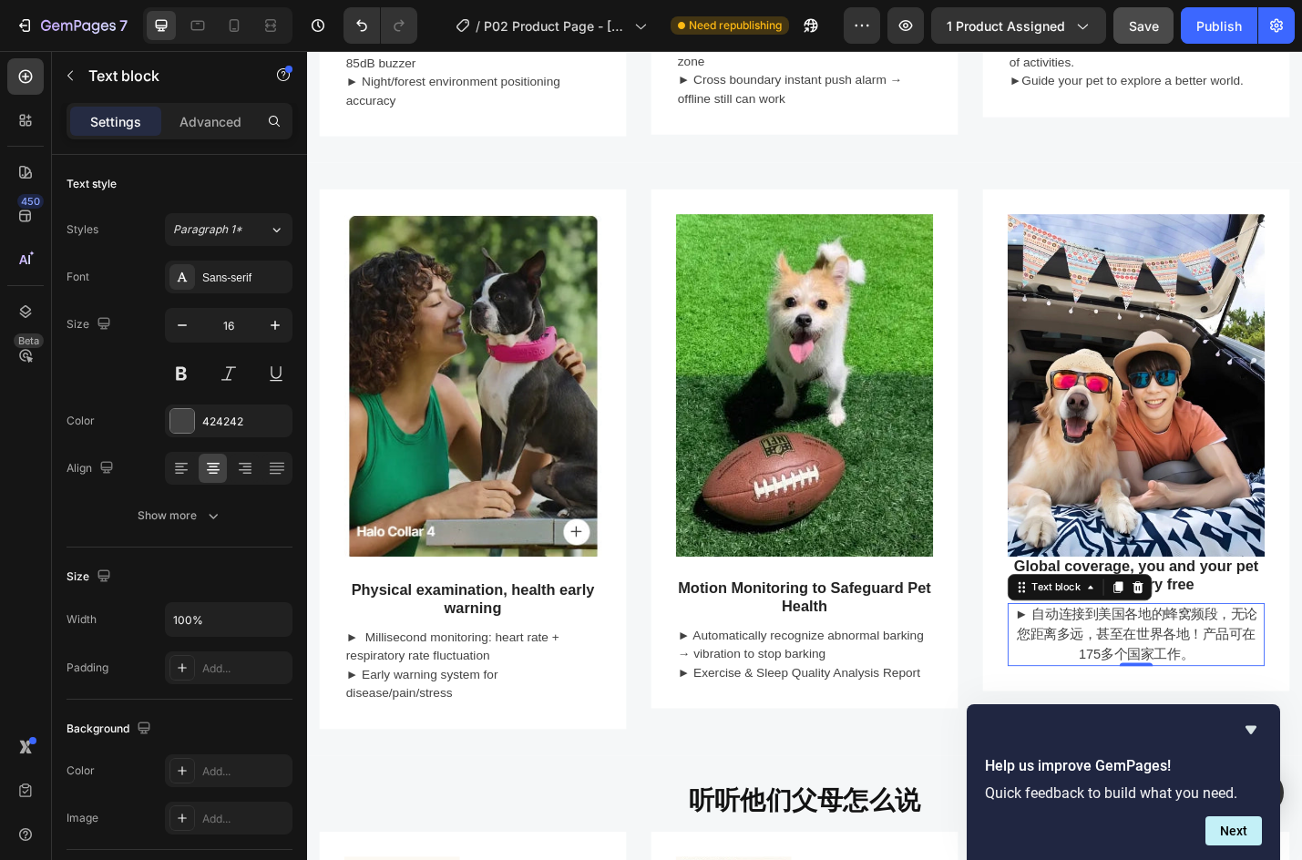
click at [1182, 660] on p "► 自动连接到美国各地的蜂窝频段，无论您距离多远，甚至在世界各地！产品可在175多个国家工作。" at bounding box center [1218, 693] width 279 height 66
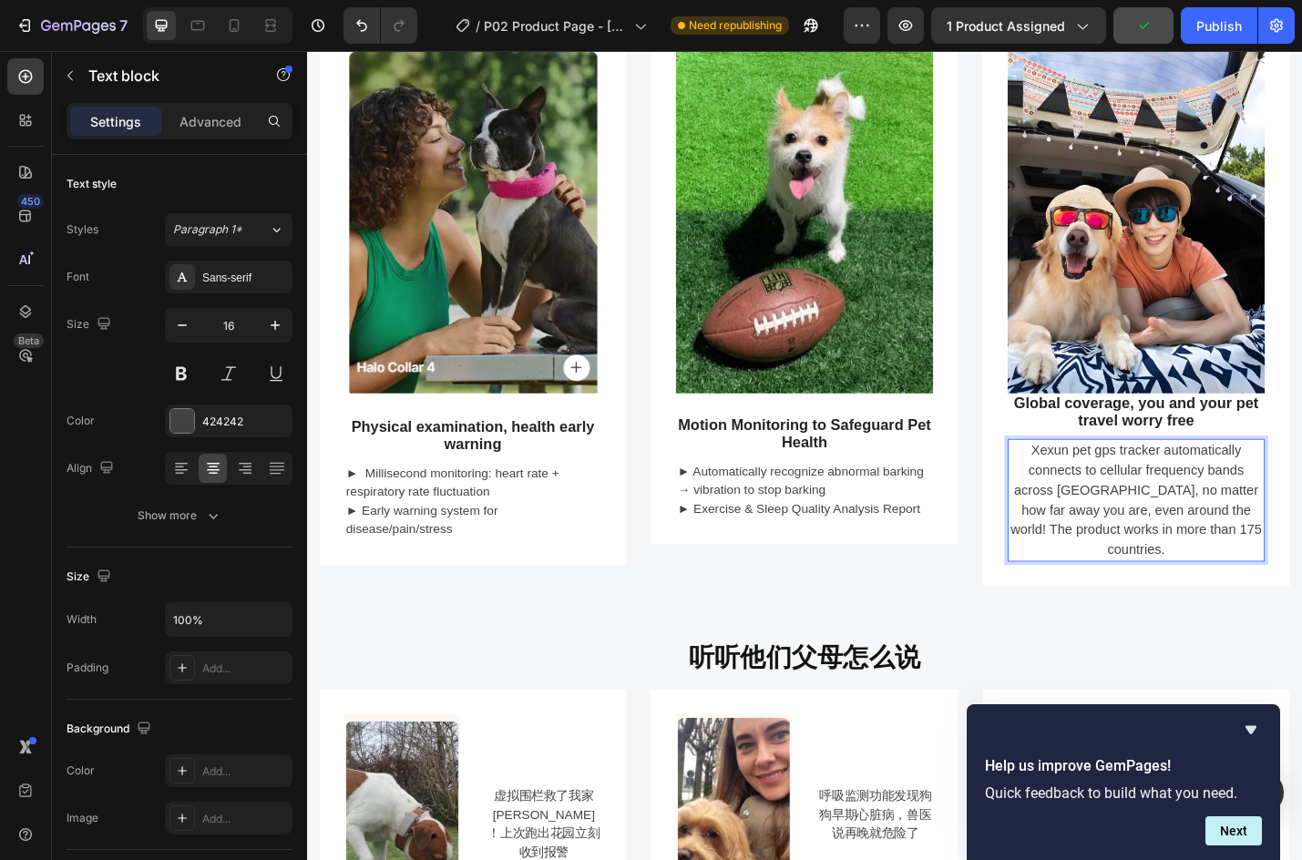
scroll to position [1549, 0]
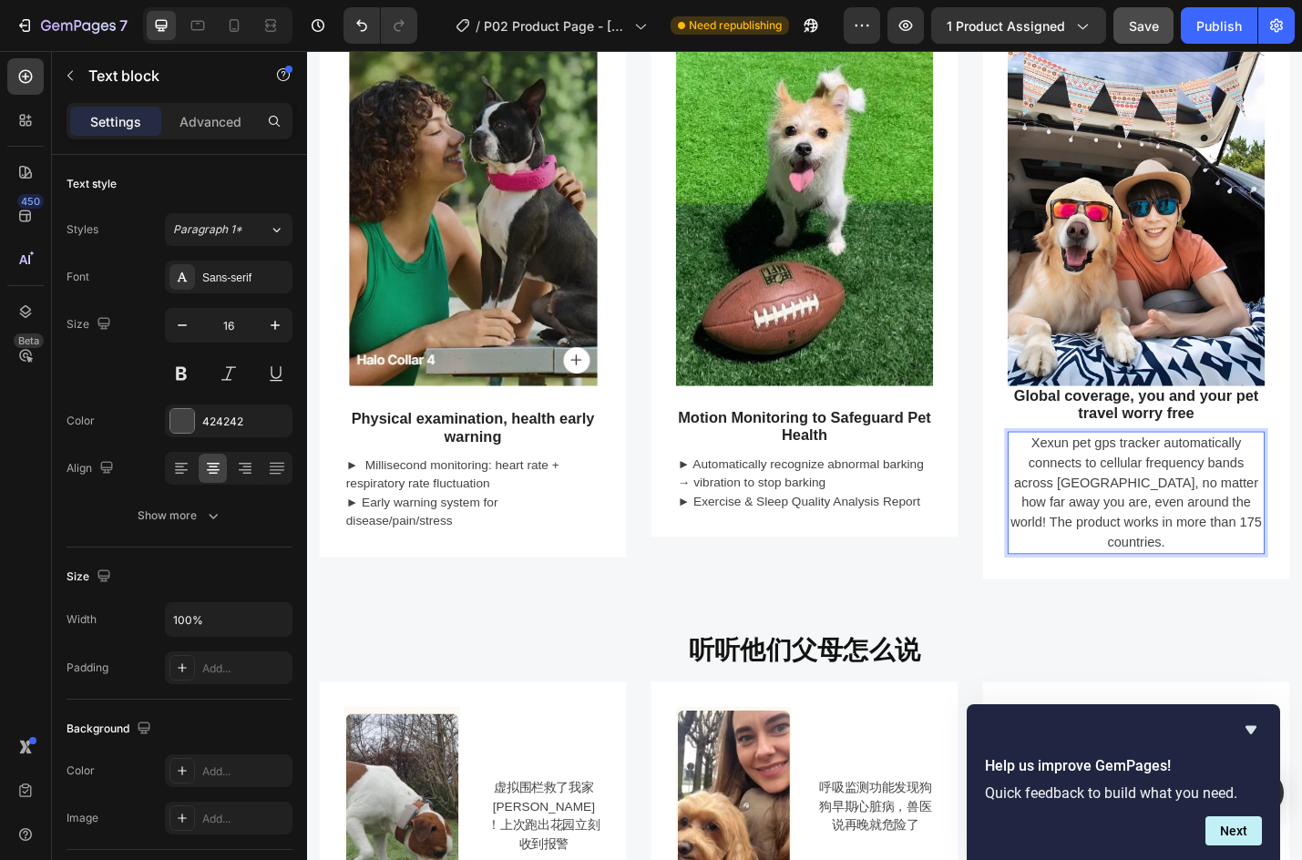
click at [1210, 560] on p "Xexun pet gps tracker automatically connects to cellular frequency bands across…" at bounding box center [1218, 536] width 279 height 131
click at [183, 325] on icon "button" at bounding box center [182, 325] width 18 height 18
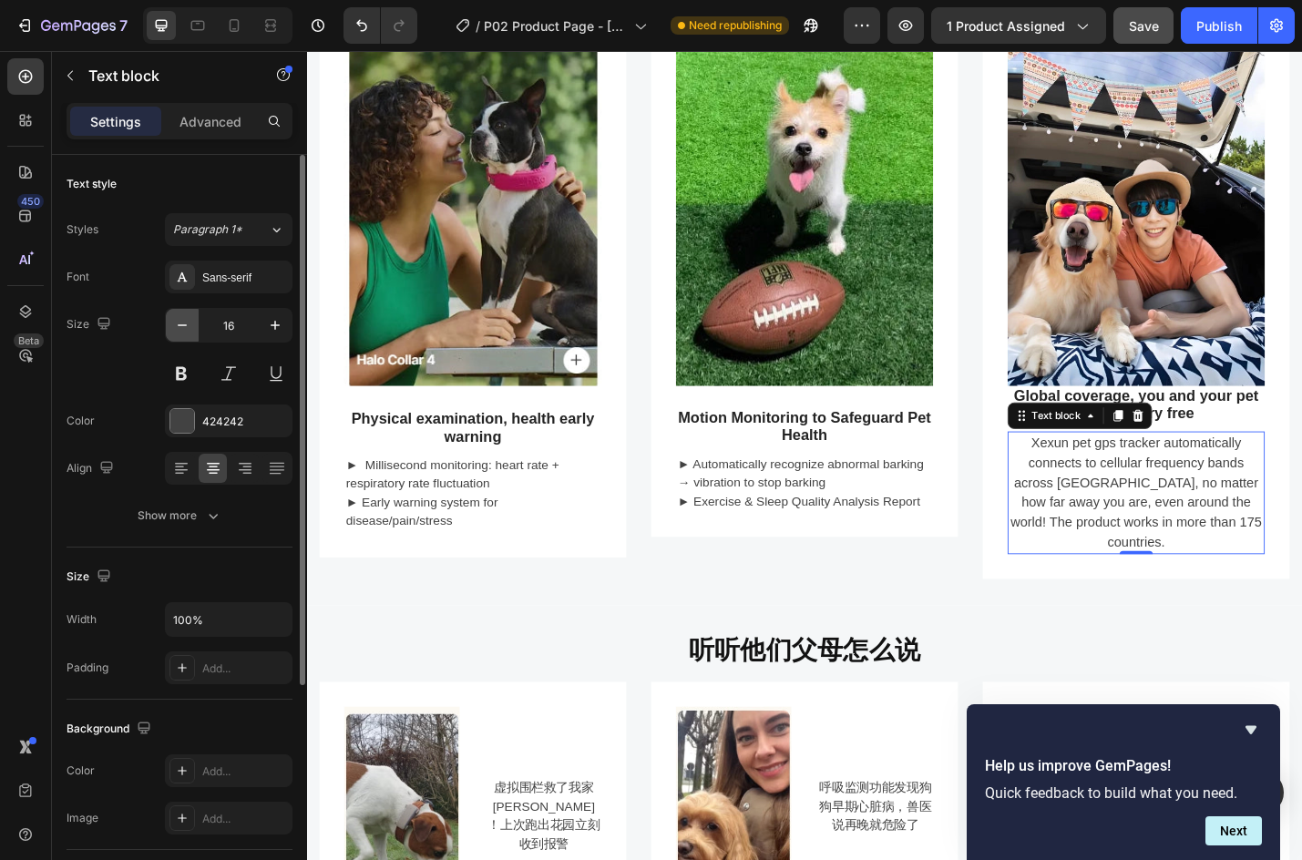
type input "15"
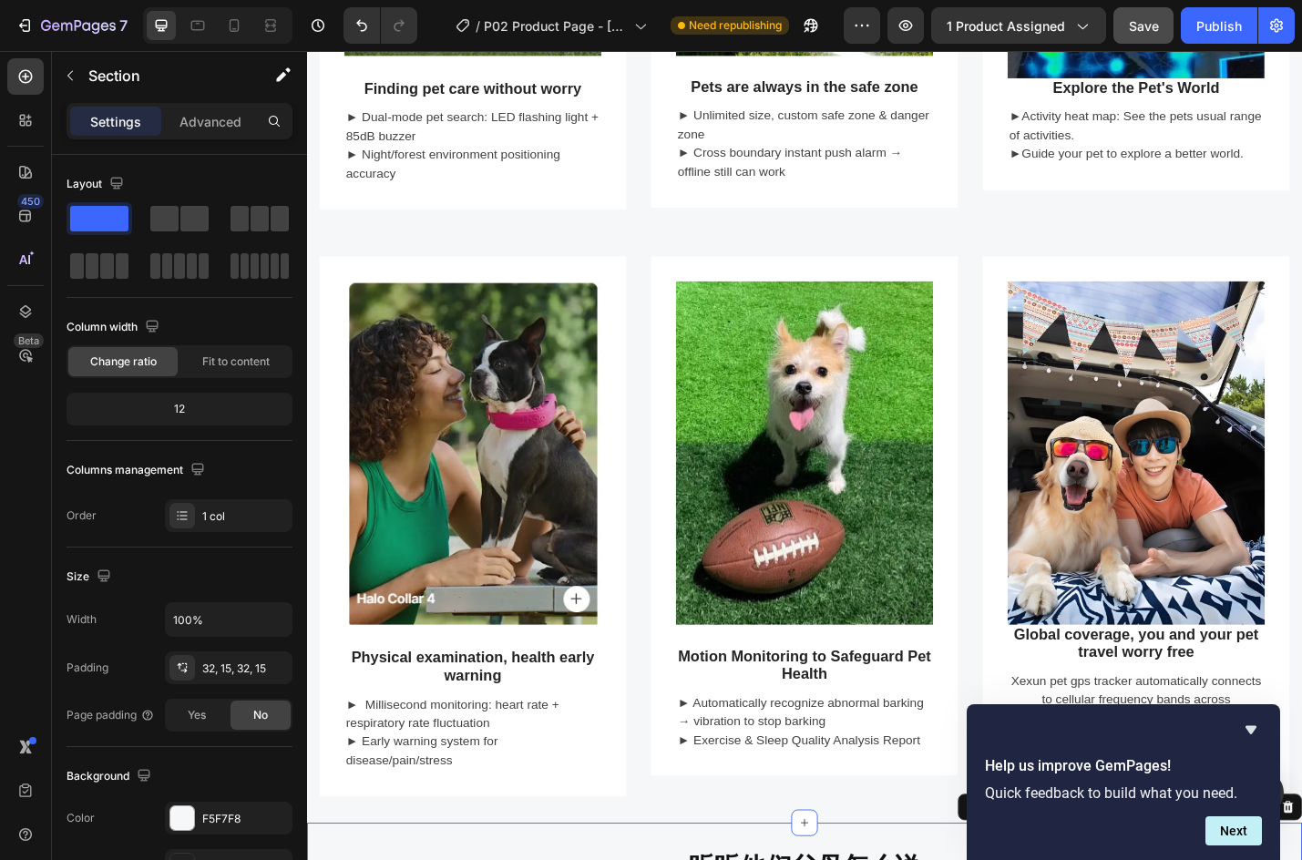
scroll to position [1276, 0]
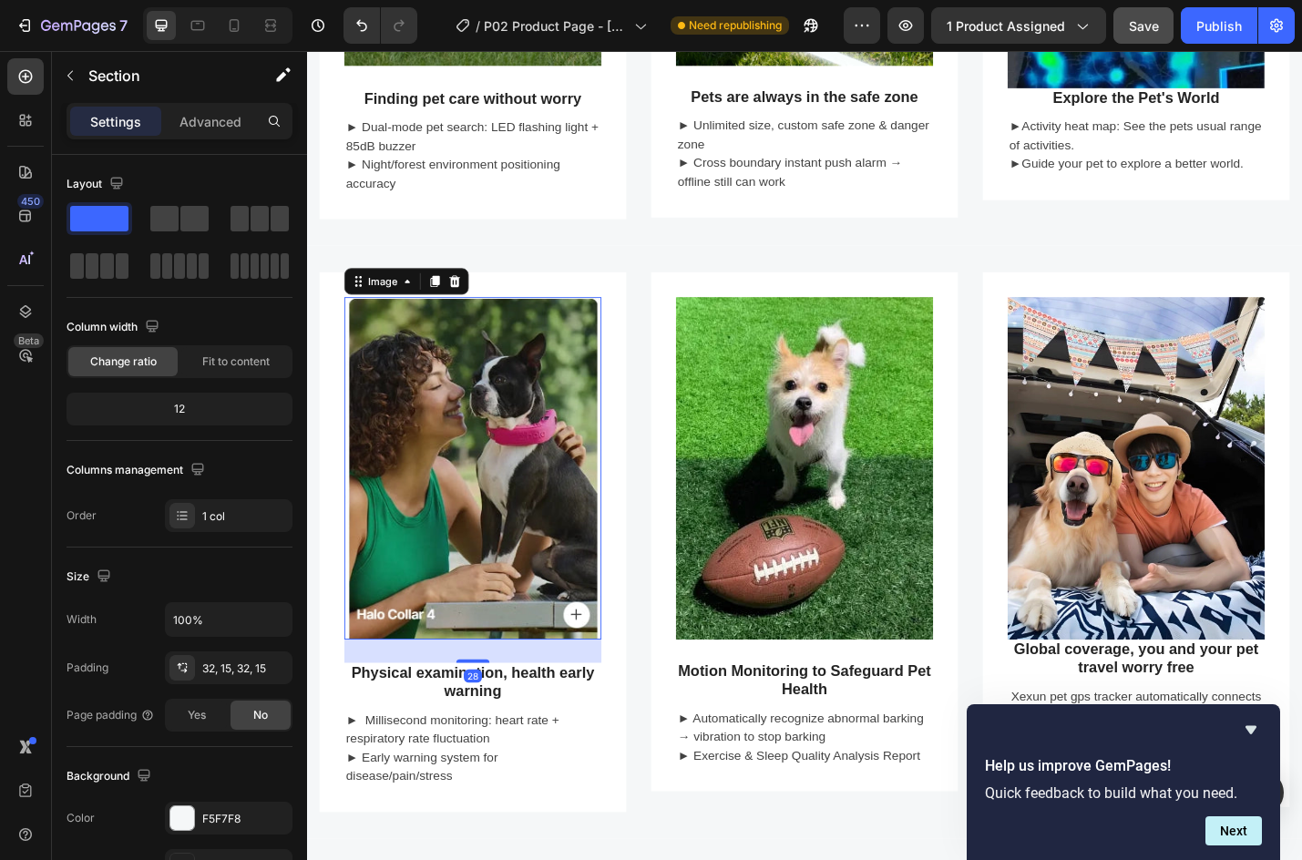
click at [540, 564] on img at bounding box center [489, 510] width 282 height 376
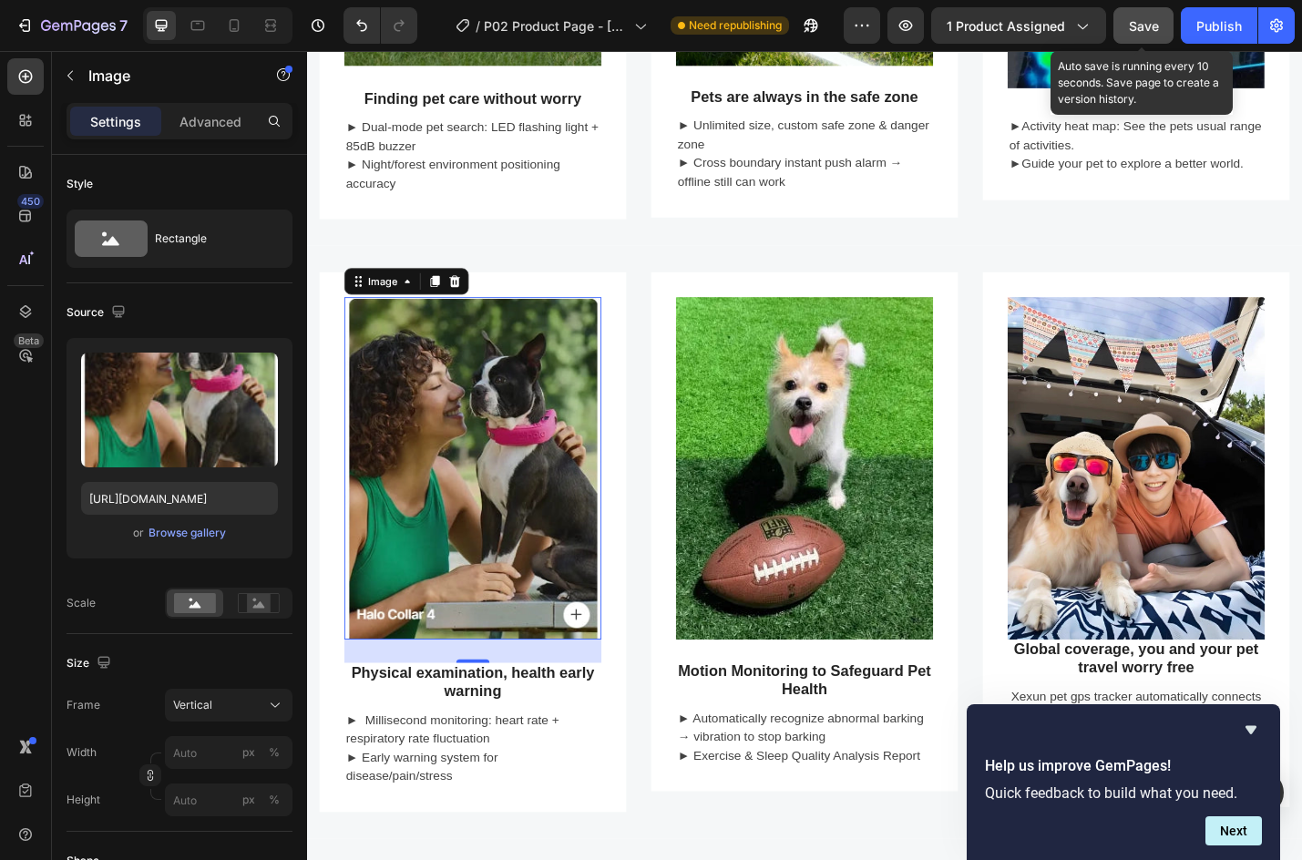
click at [1156, 22] on span "Save" at bounding box center [1144, 25] width 30 height 15
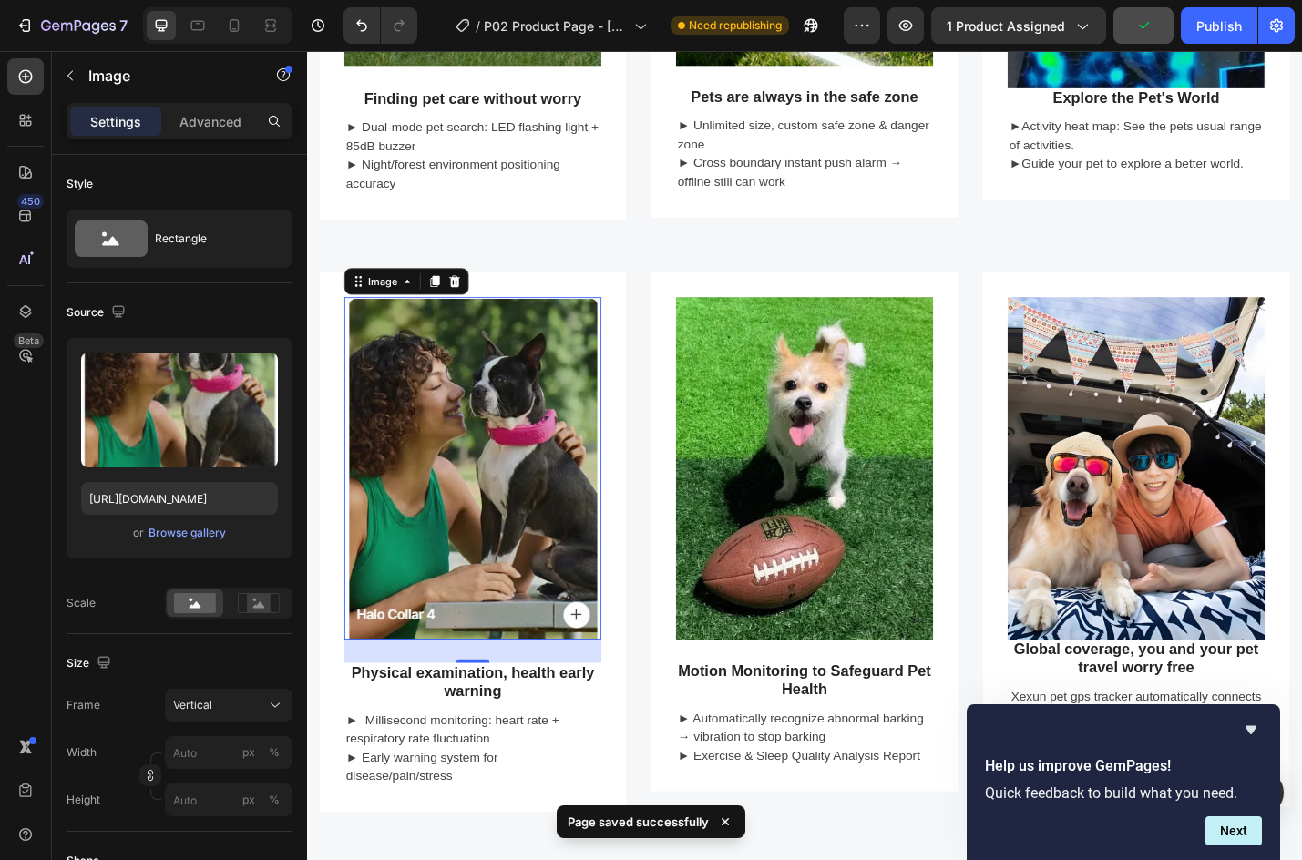
click at [525, 499] on img at bounding box center [489, 510] width 282 height 376
click at [209, 528] on div "Browse gallery" at bounding box center [187, 533] width 77 height 16
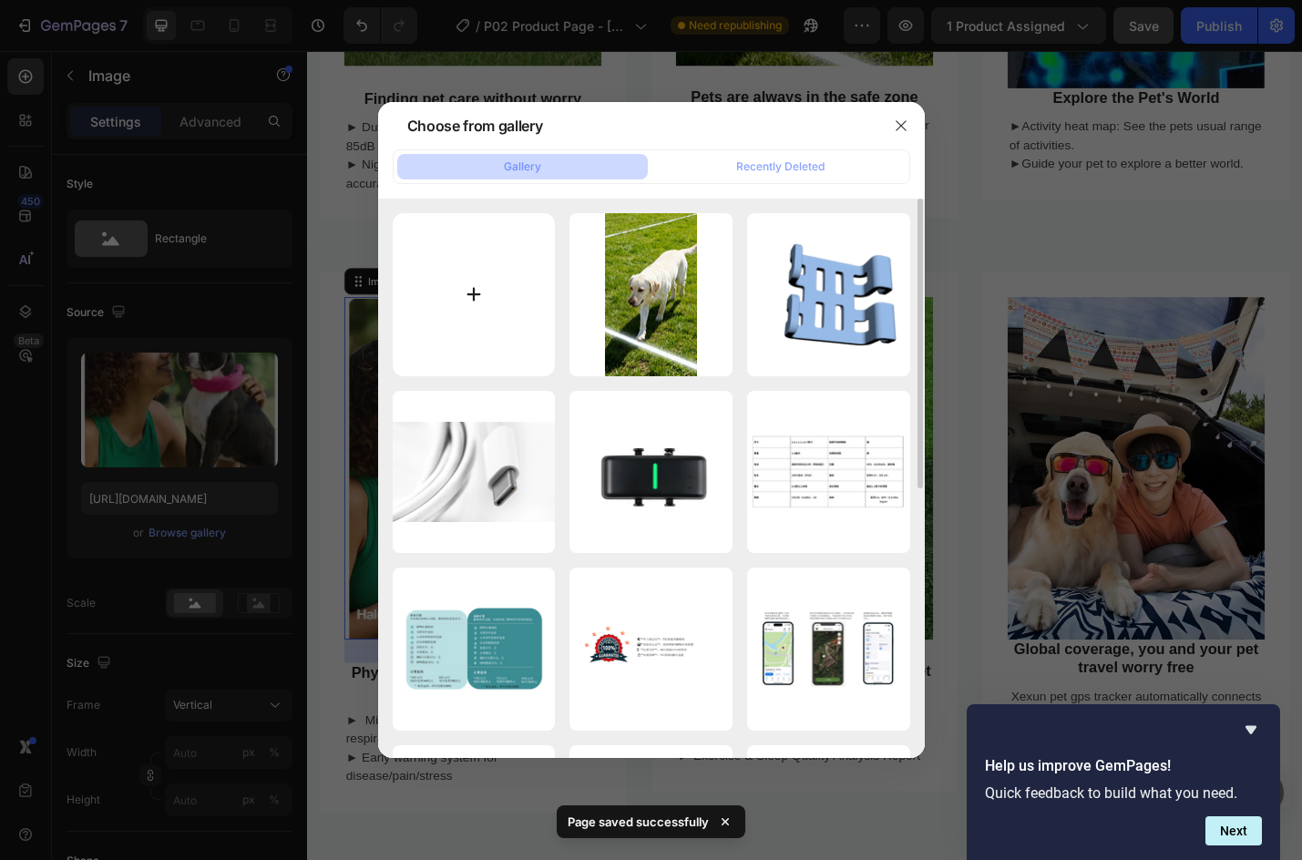
click at [453, 288] on input "file" at bounding box center [474, 294] width 163 height 163
type input "C:\fakepath\狗的心率与呼吸.webp"
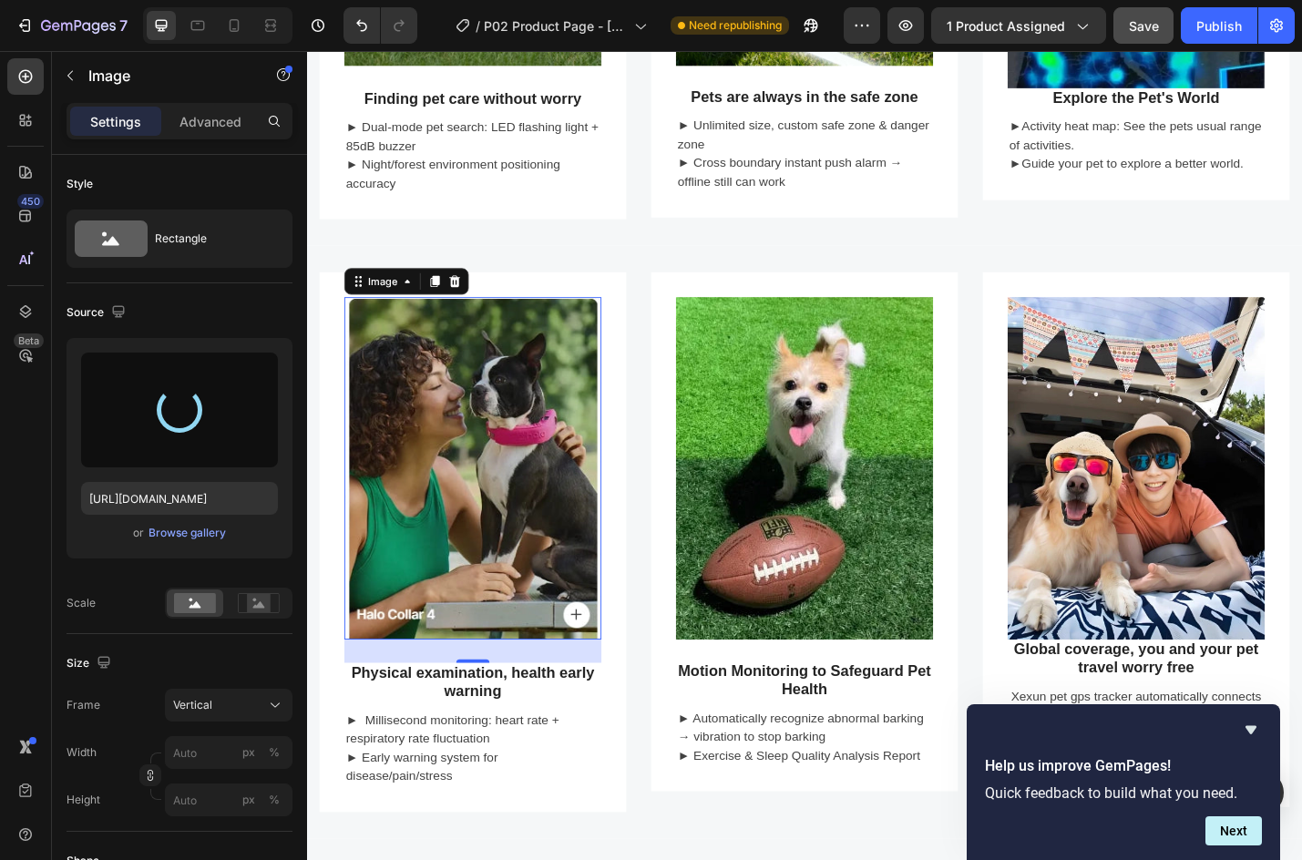
type input "[URL][DOMAIN_NAME]"
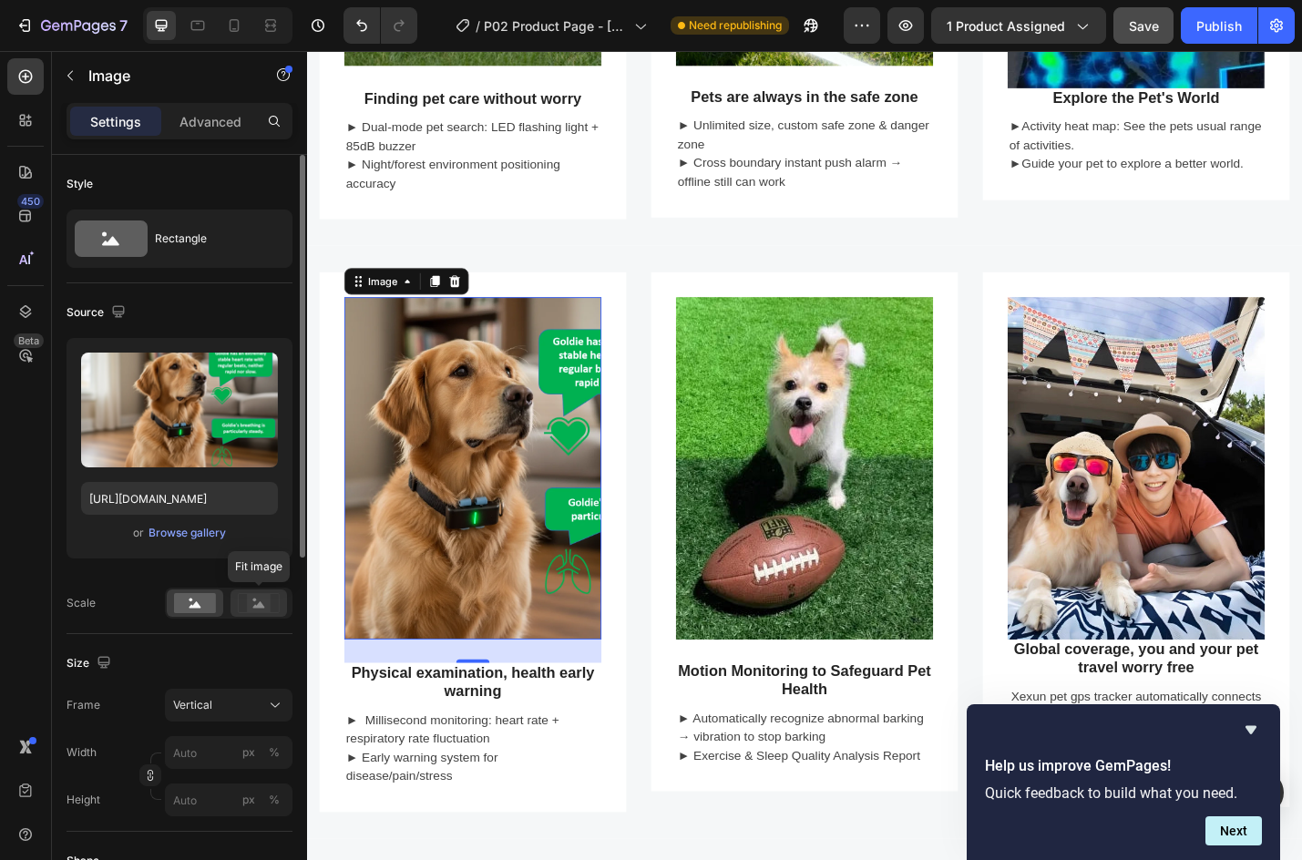
click at [250, 595] on rect at bounding box center [259, 603] width 24 height 18
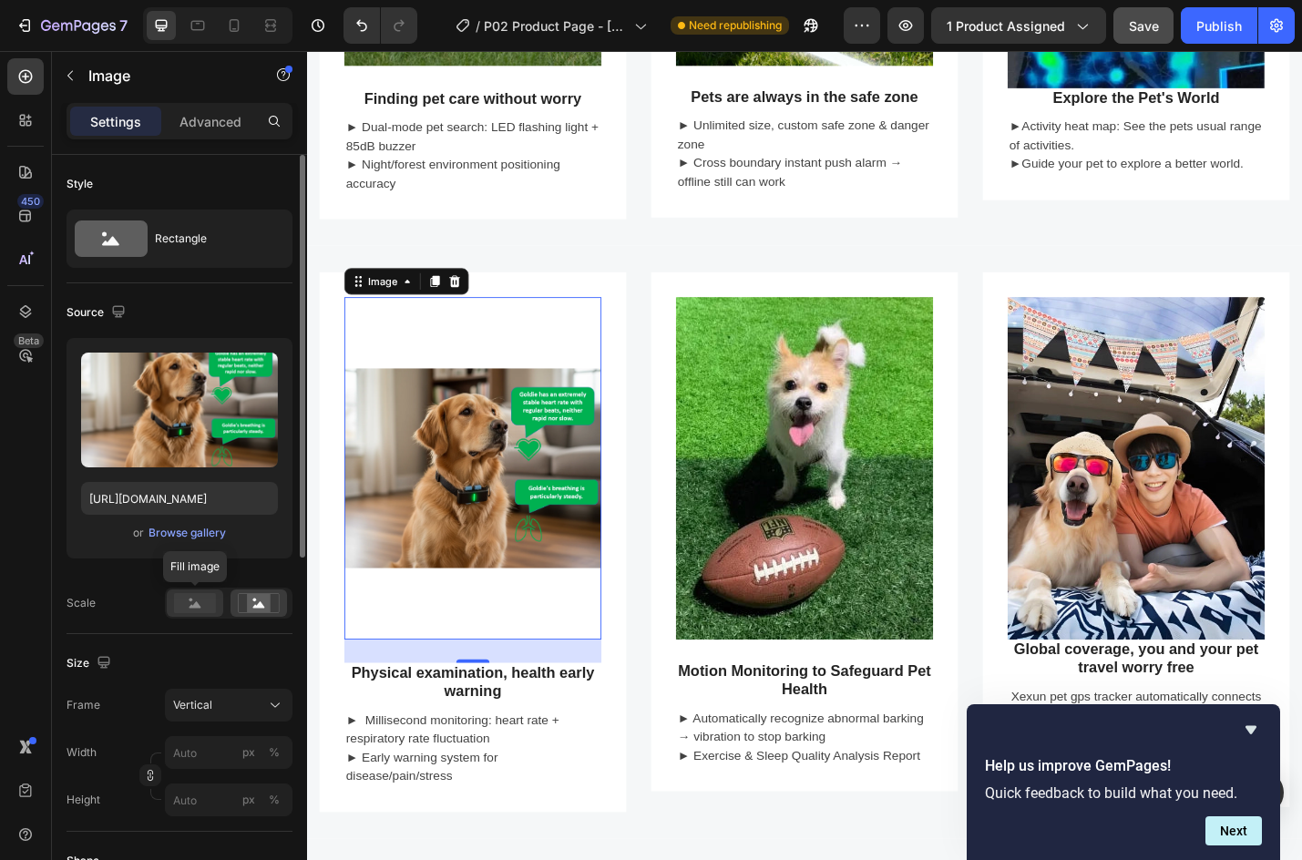
click at [189, 602] on rect at bounding box center [195, 603] width 42 height 20
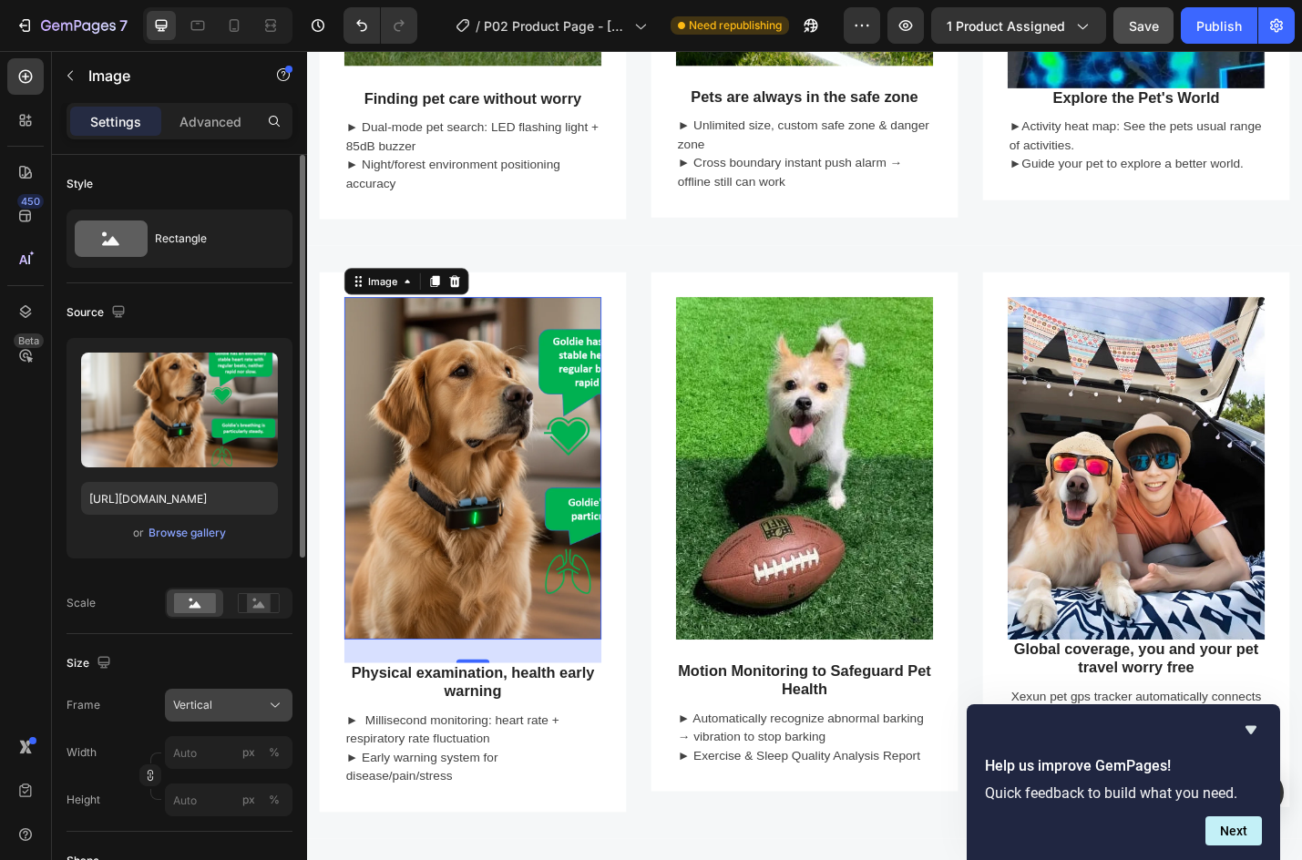
click at [238, 705] on div "Vertical" at bounding box center [217, 705] width 89 height 16
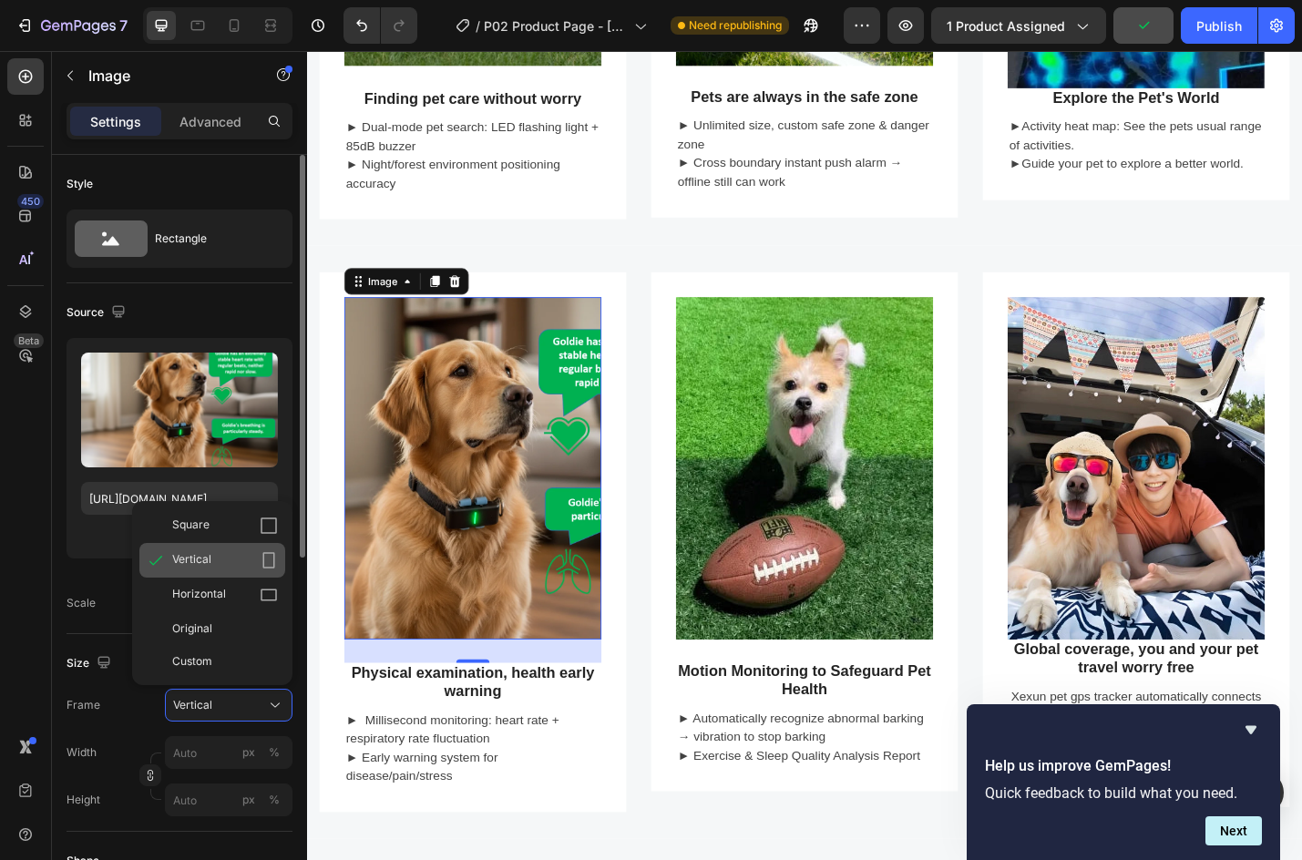
click at [271, 562] on icon at bounding box center [269, 560] width 18 height 18
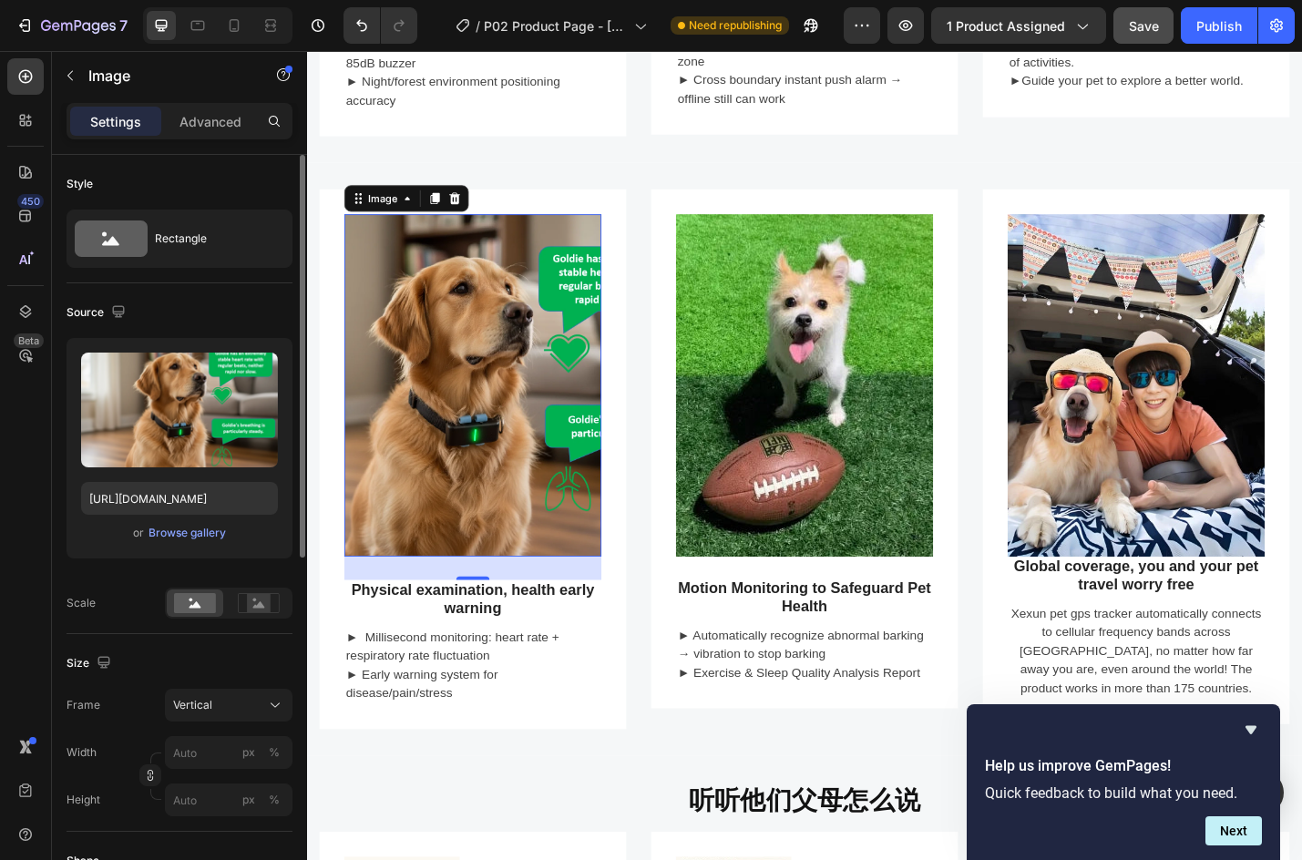
scroll to position [182, 0]
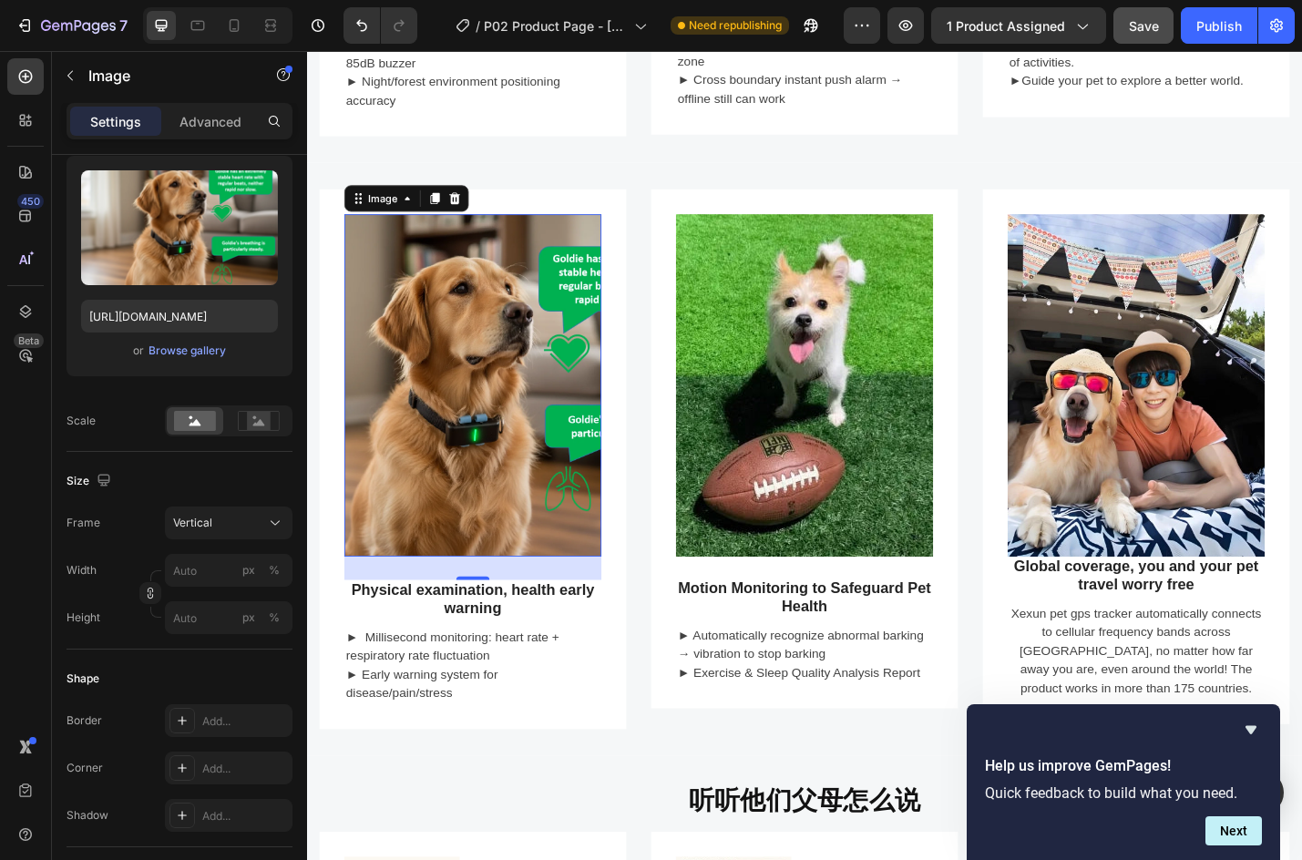
click at [416, 445] on img at bounding box center [489, 419] width 282 height 376
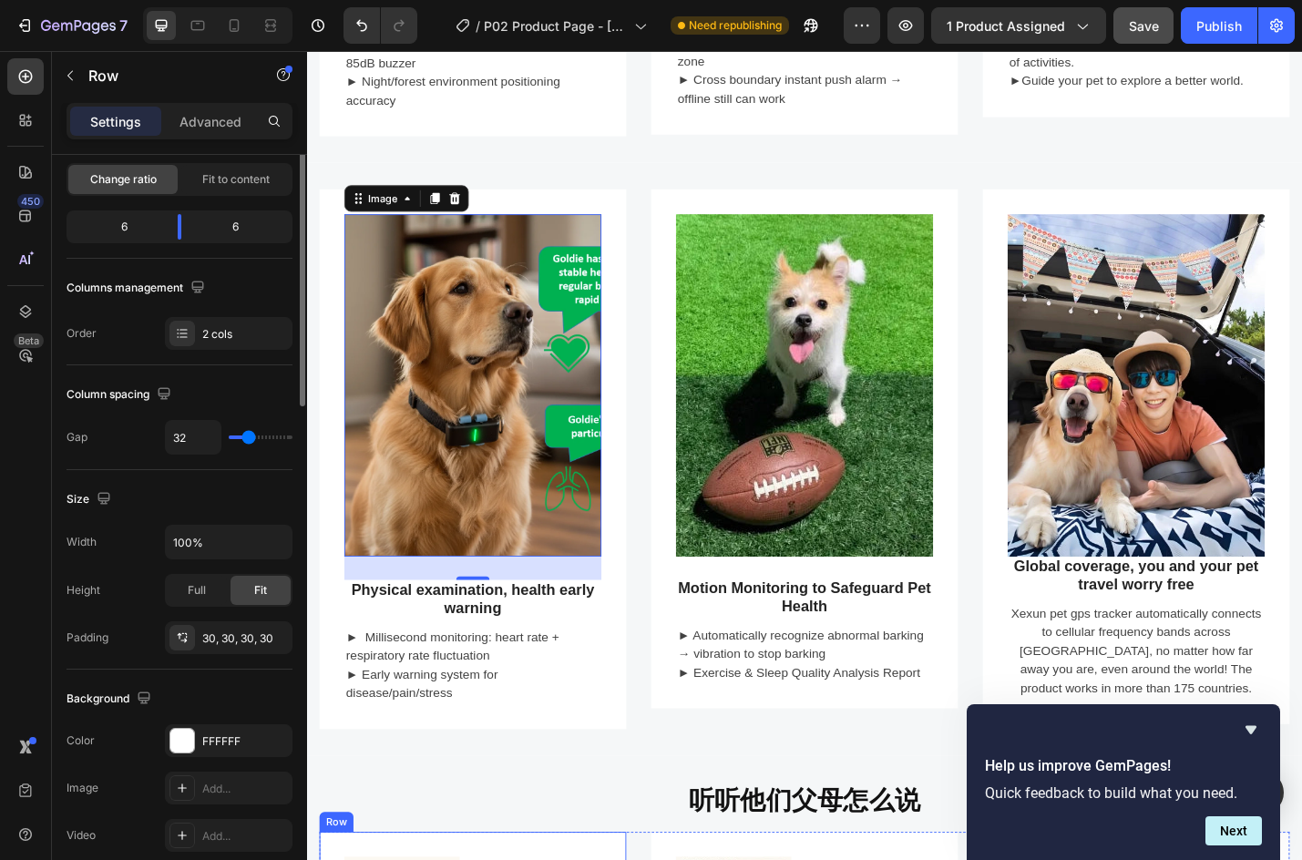
scroll to position [0, 0]
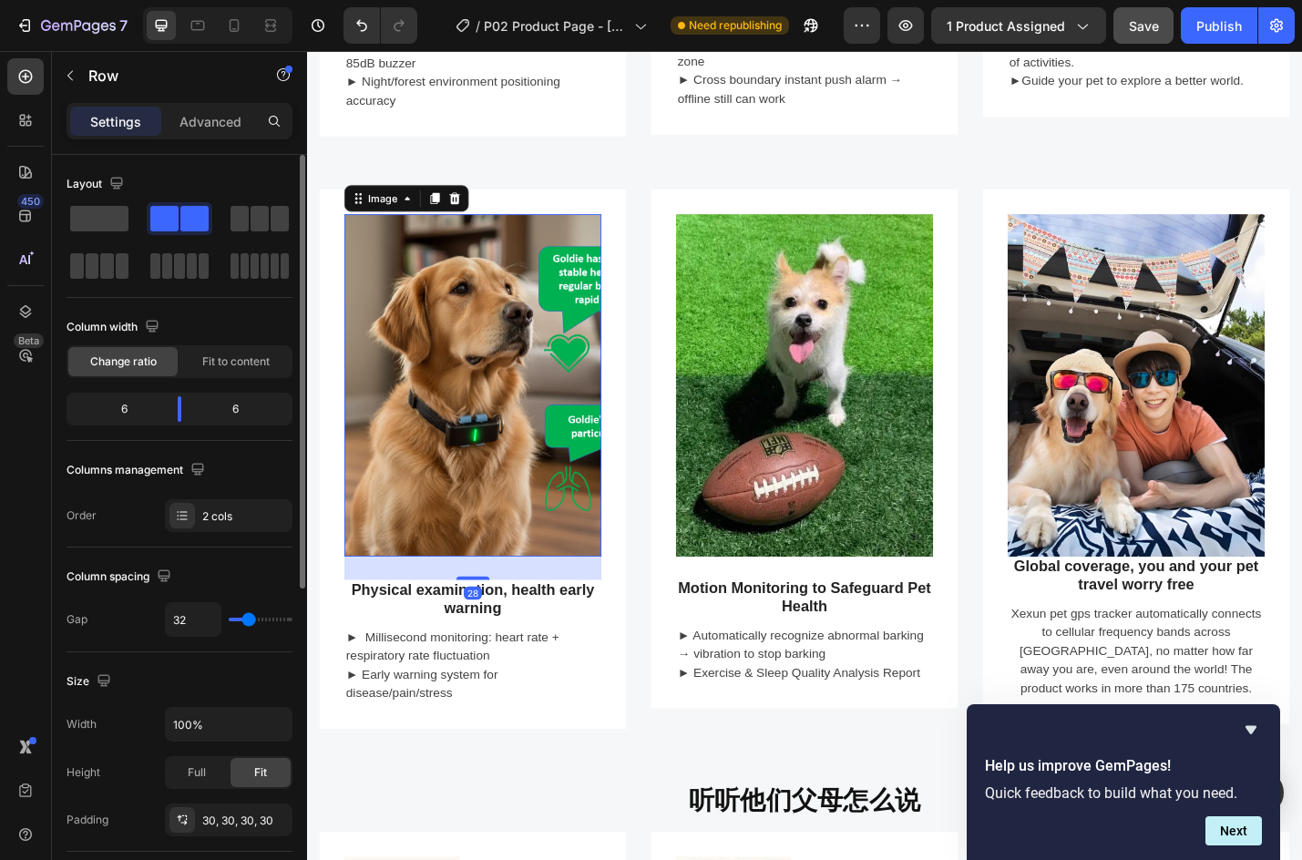
click at [484, 502] on img at bounding box center [489, 419] width 282 height 376
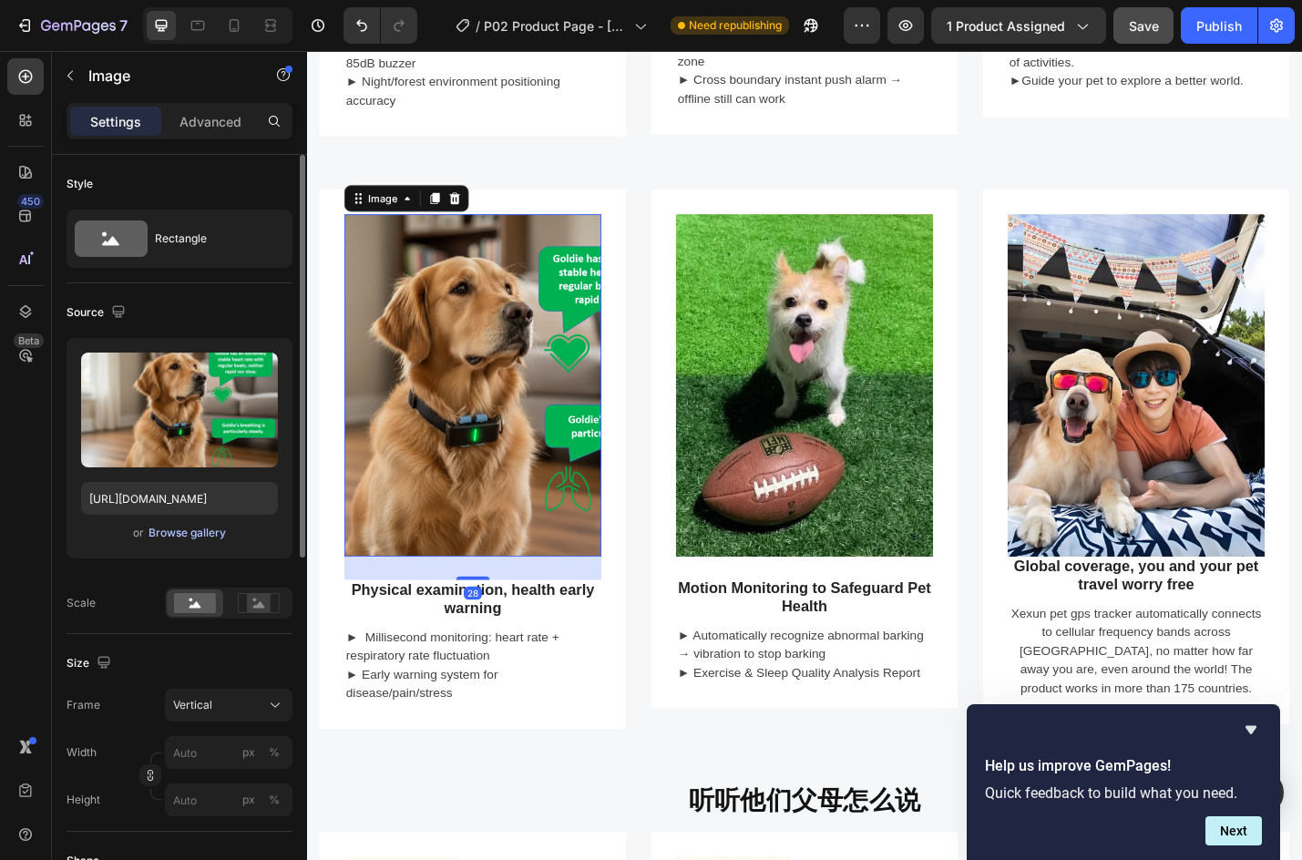
click at [180, 525] on div "Browse gallery" at bounding box center [187, 533] width 77 height 16
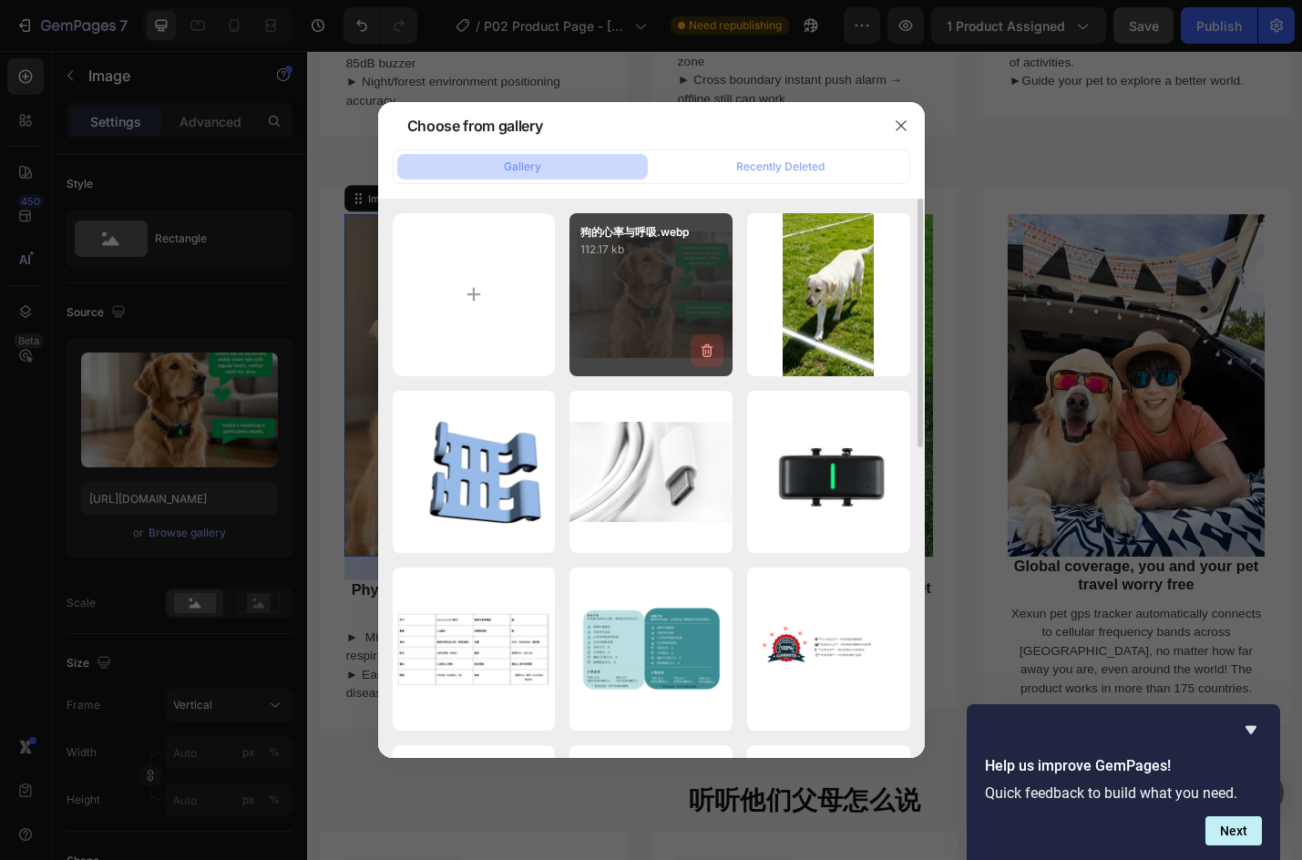
click at [706, 351] on icon "button" at bounding box center [706, 351] width 2 height 5
click at [685, 349] on div "Delete" at bounding box center [697, 354] width 34 height 16
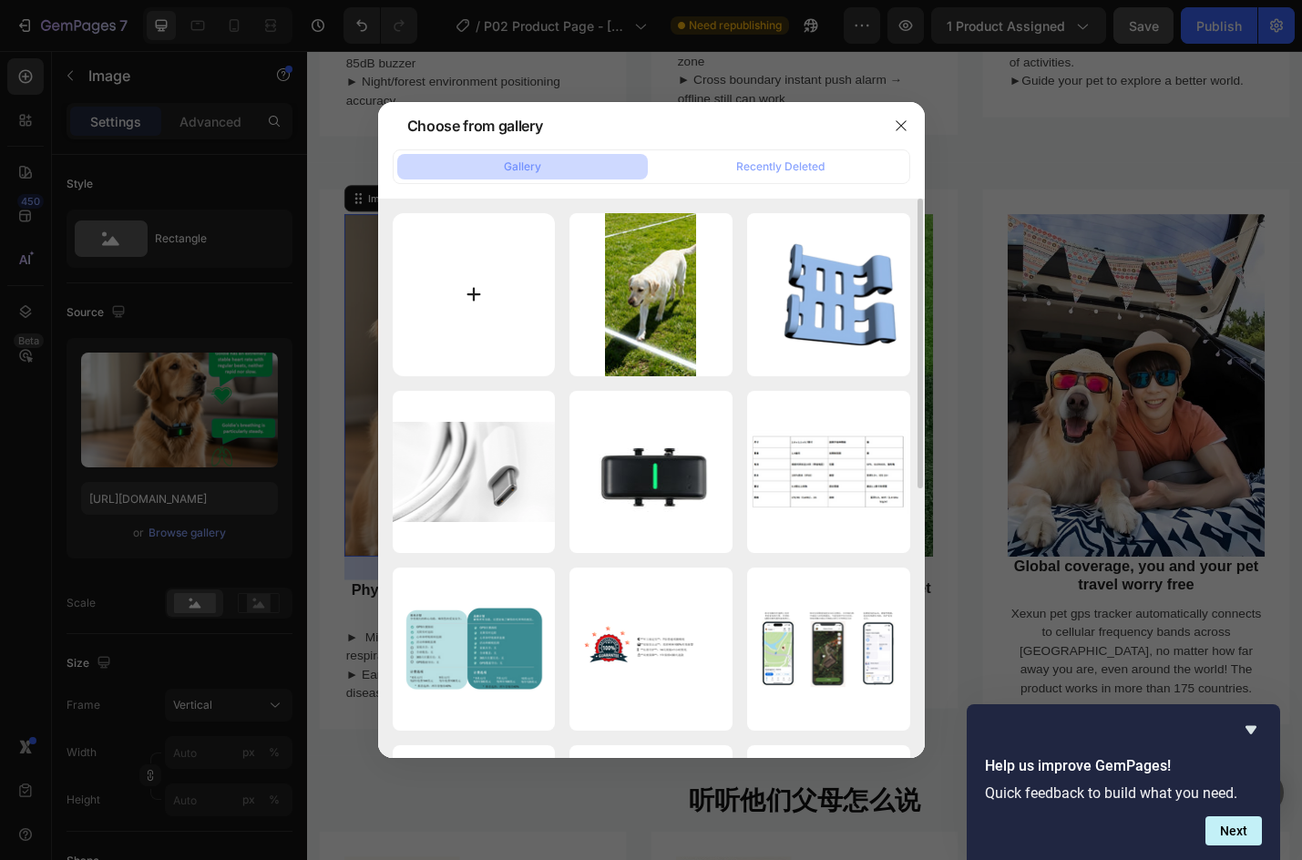
click at [457, 293] on input "file" at bounding box center [474, 294] width 163 height 163
type input "C:\fakepath\狗的心率与呼吸(1).webp"
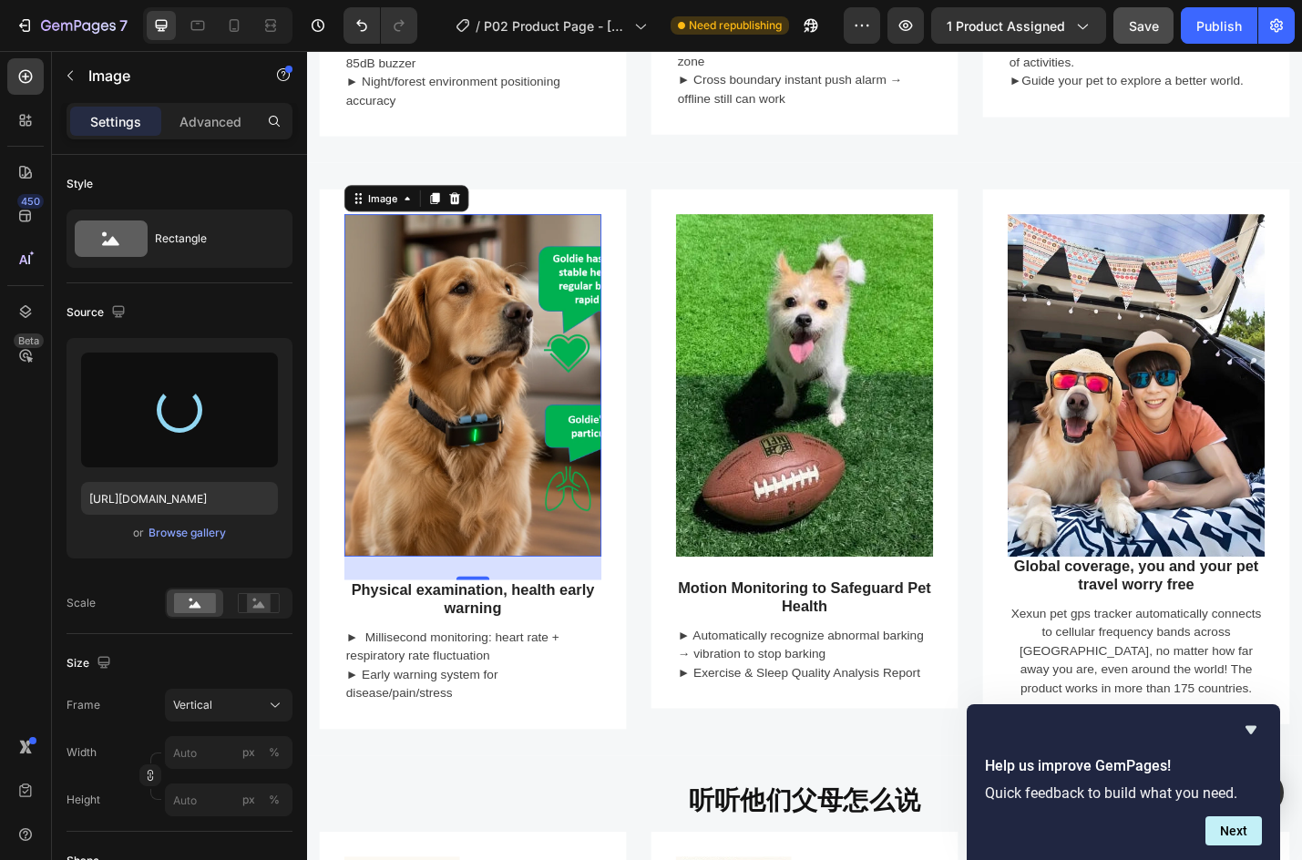
type input "[URL][DOMAIN_NAME]"
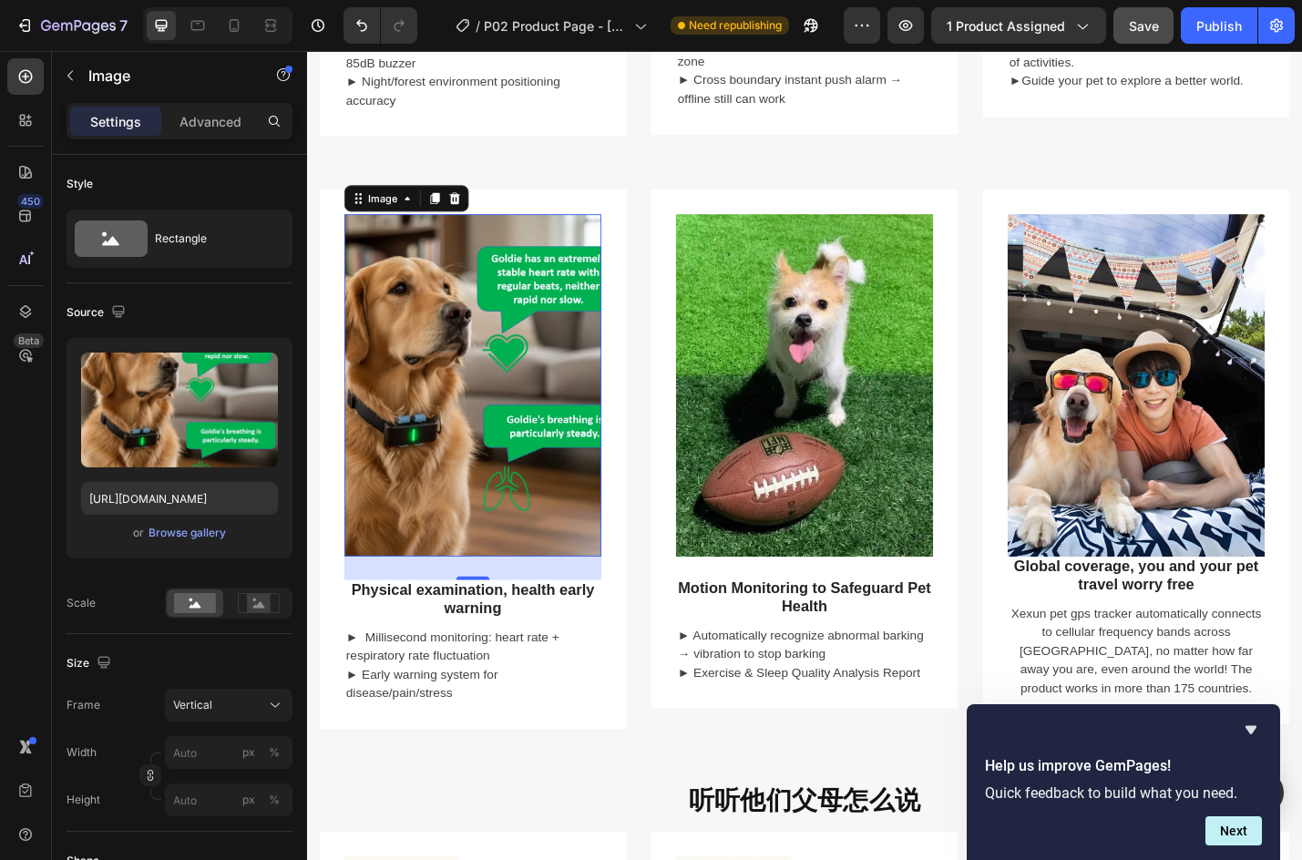
click at [528, 481] on img at bounding box center [489, 419] width 282 height 376
click at [262, 611] on rect at bounding box center [259, 603] width 24 height 18
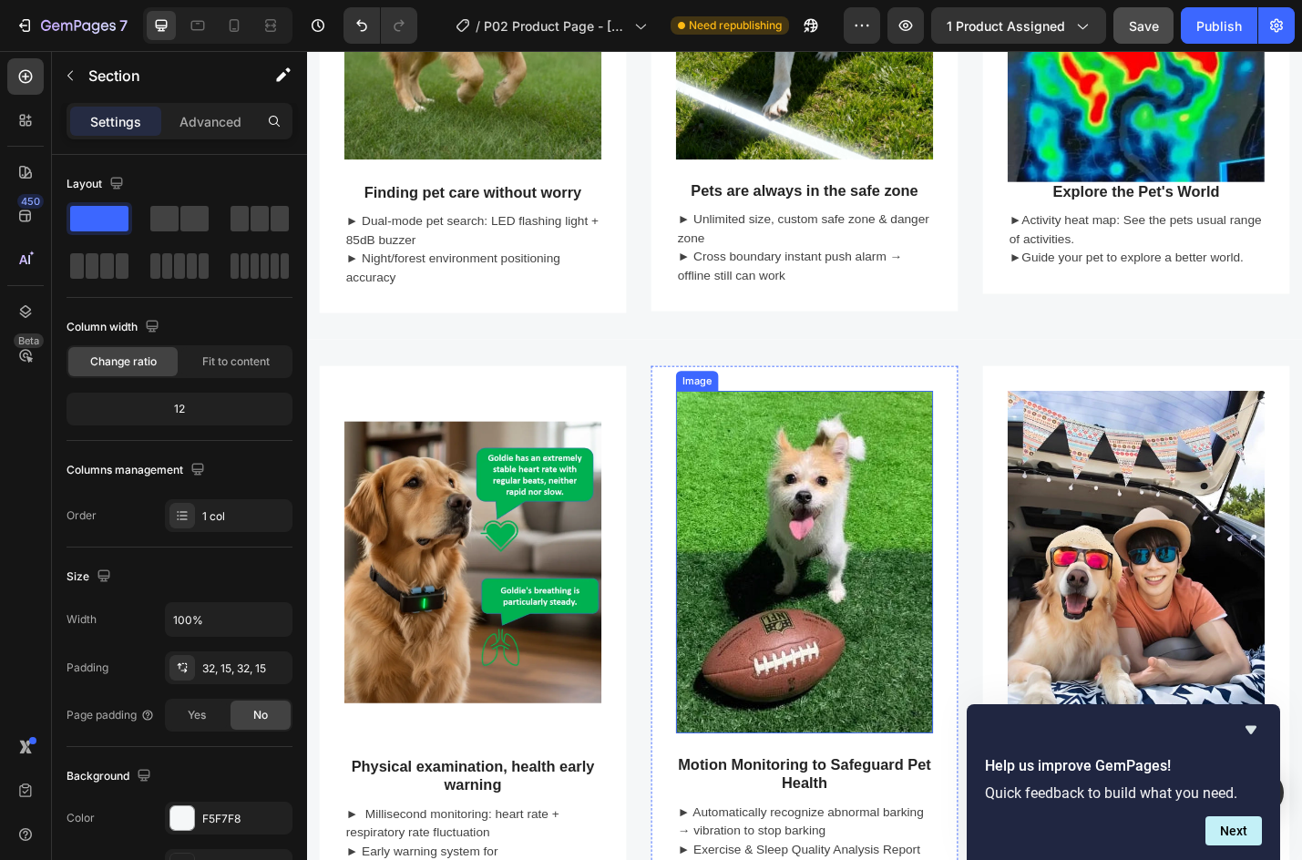
scroll to position [1276, 0]
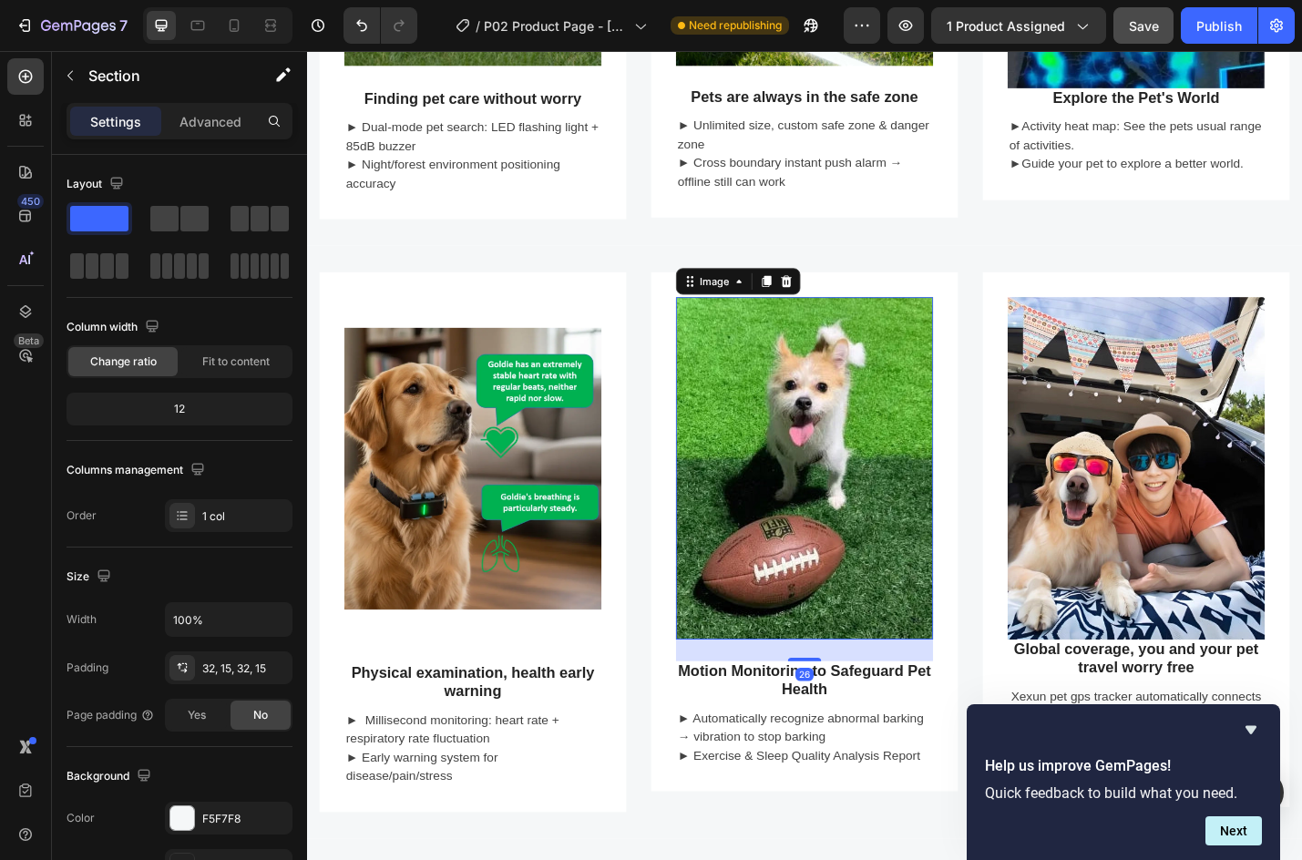
click at [900, 480] on img at bounding box center [854, 510] width 282 height 376
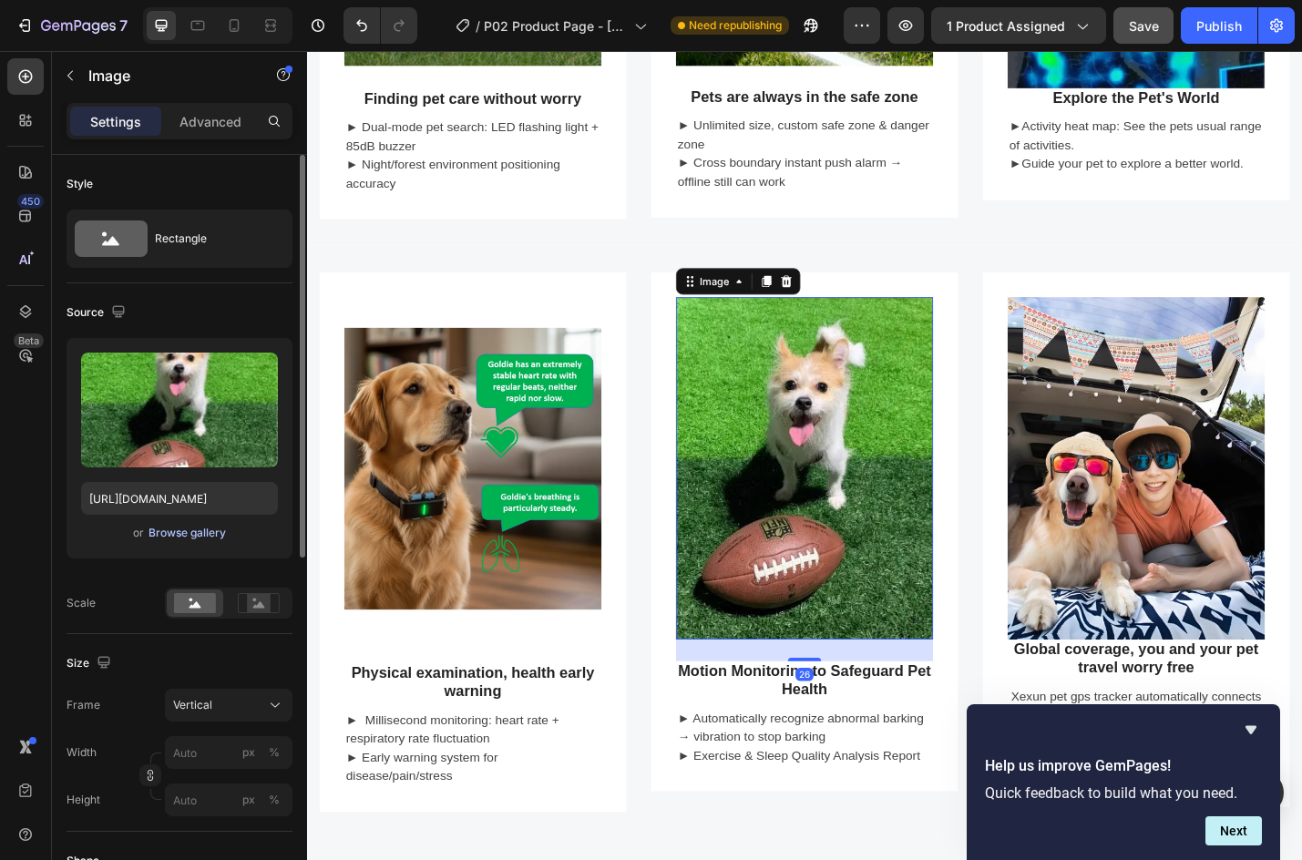
click at [187, 528] on div "Browse gallery" at bounding box center [187, 533] width 77 height 16
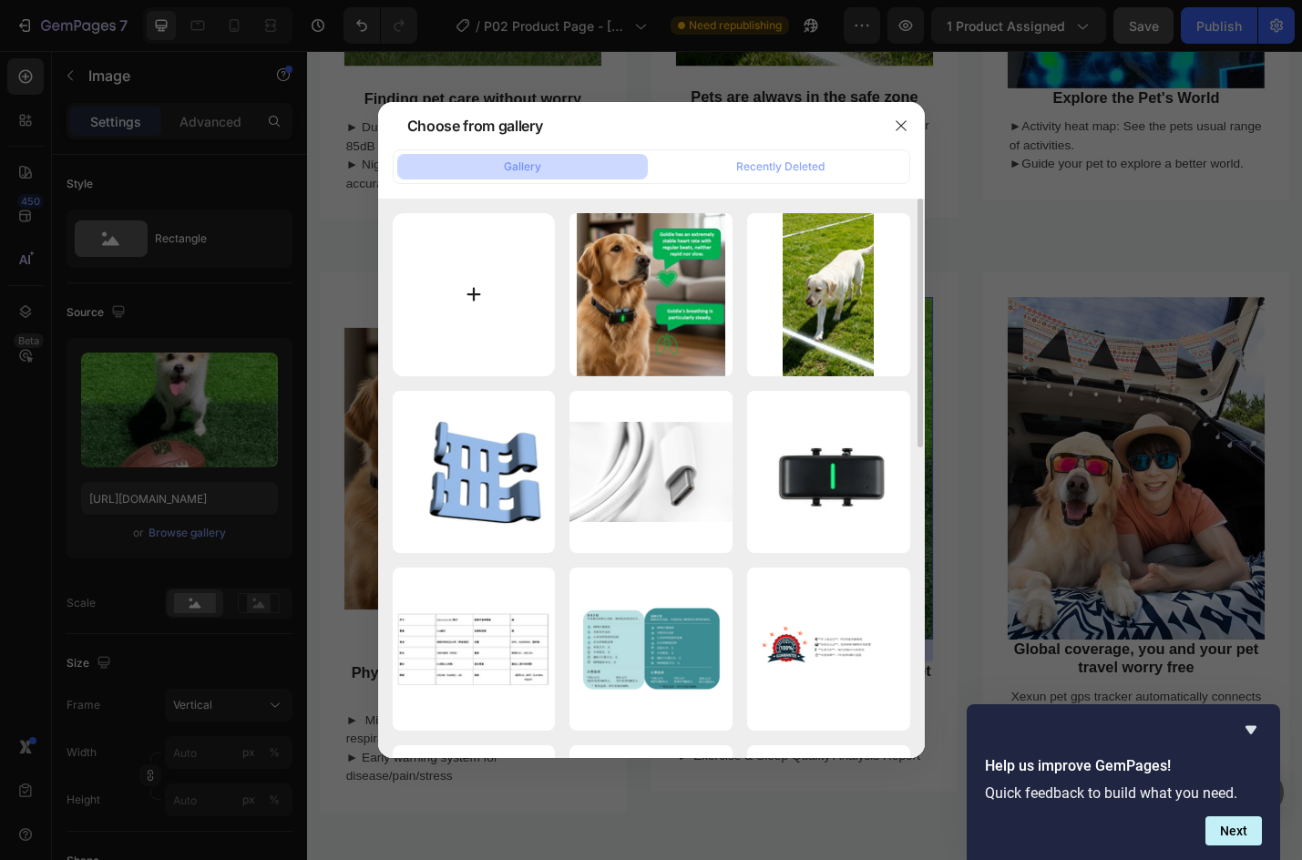
click at [450, 263] on input "file" at bounding box center [474, 294] width 163 height 163
type input "C:\fakepath\猫睡眠与叫声(1).webp"
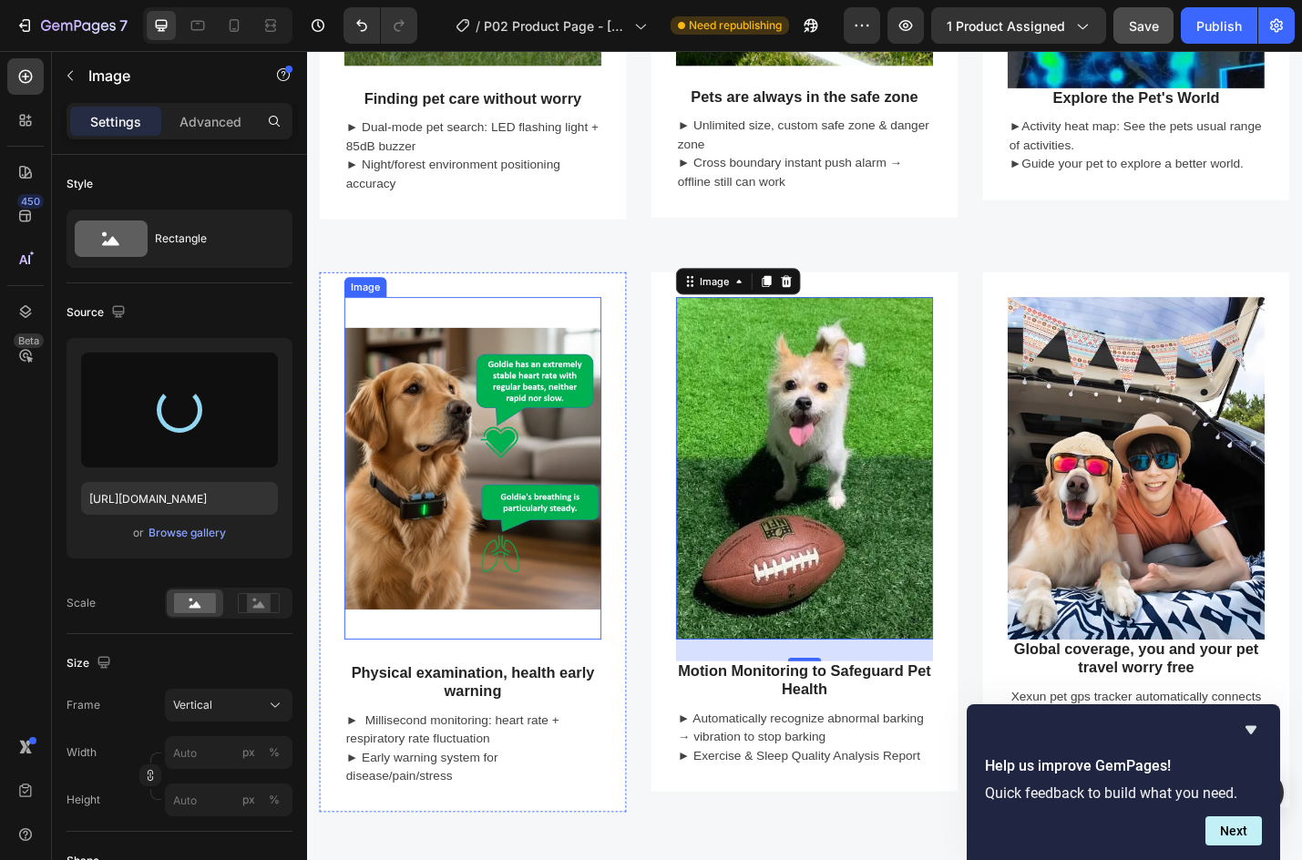
type input "[URL][DOMAIN_NAME]"
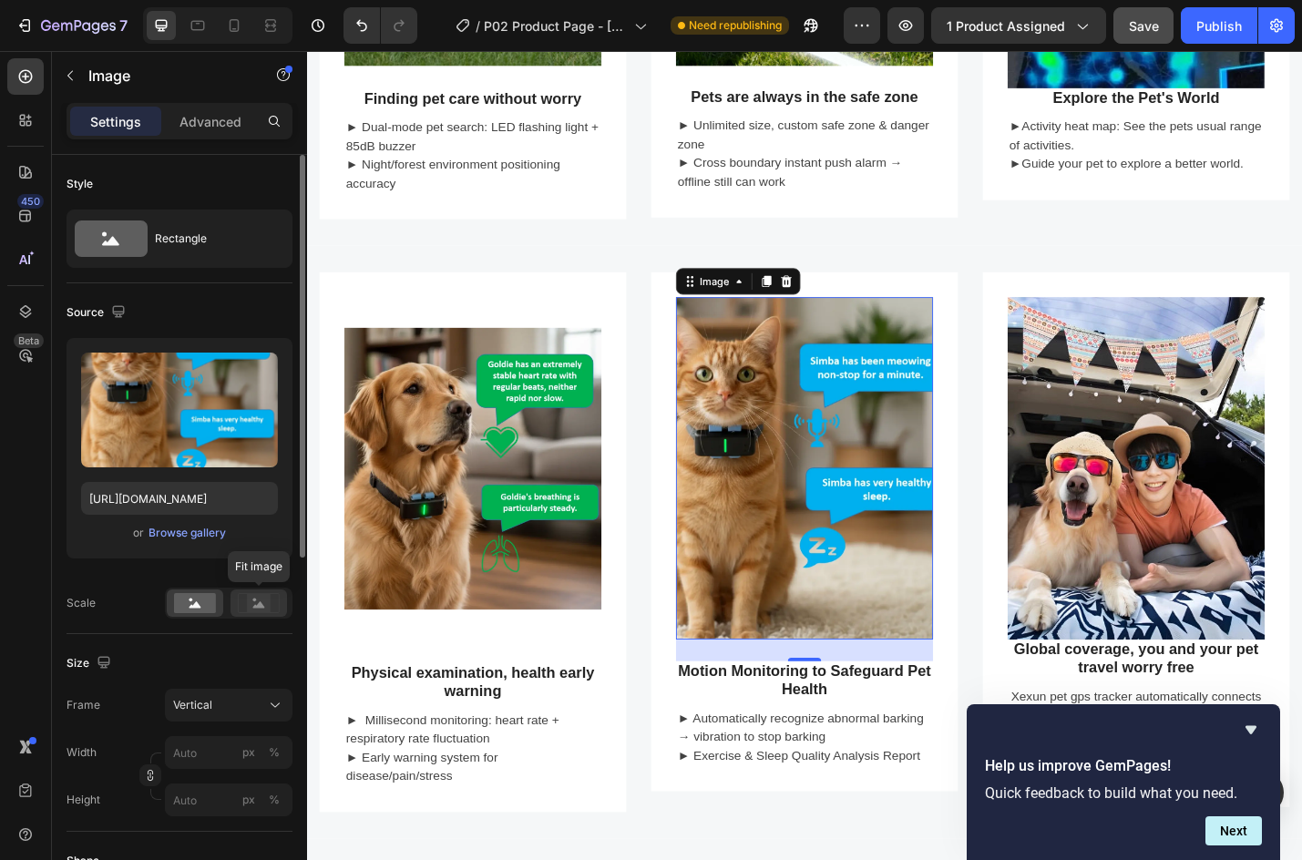
click at [265, 598] on rect at bounding box center [259, 603] width 24 height 18
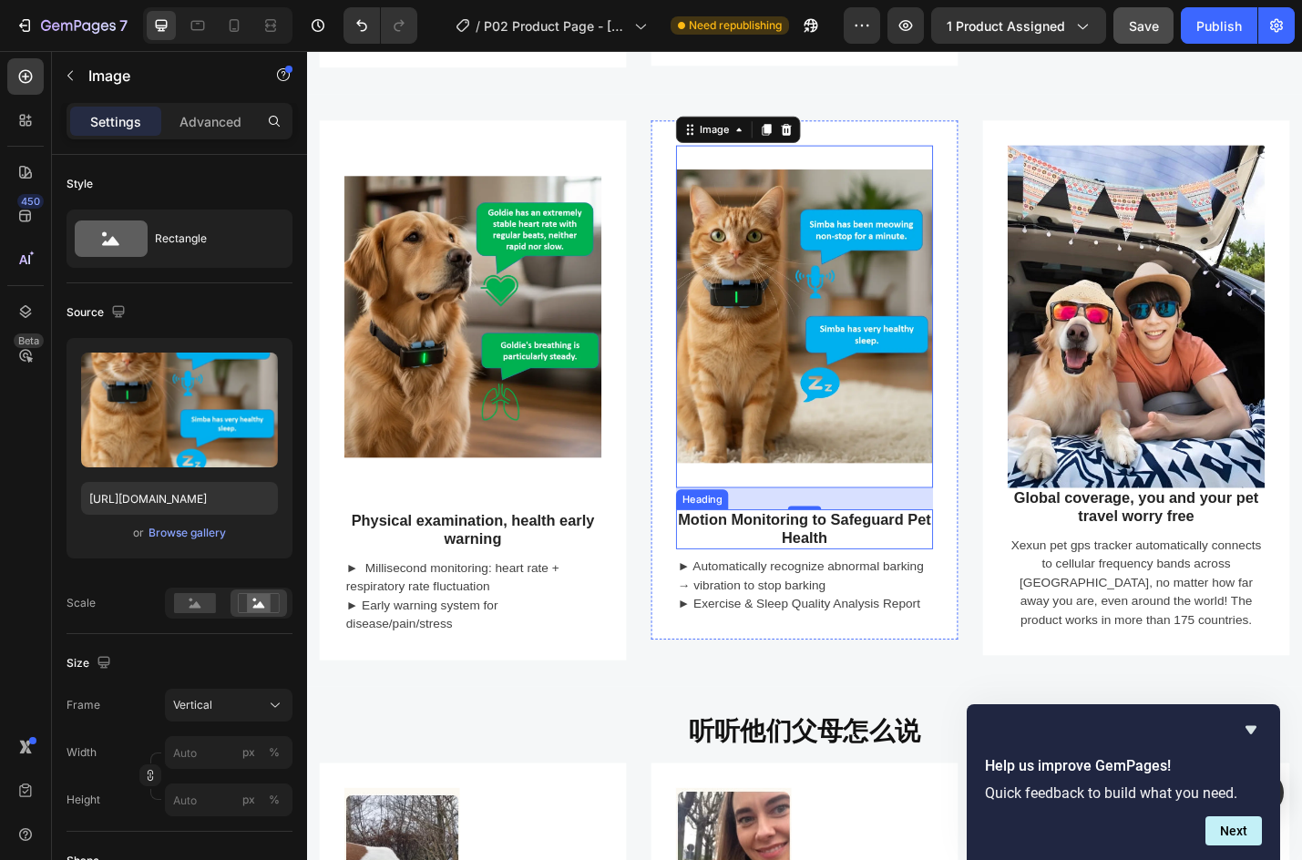
scroll to position [1458, 0]
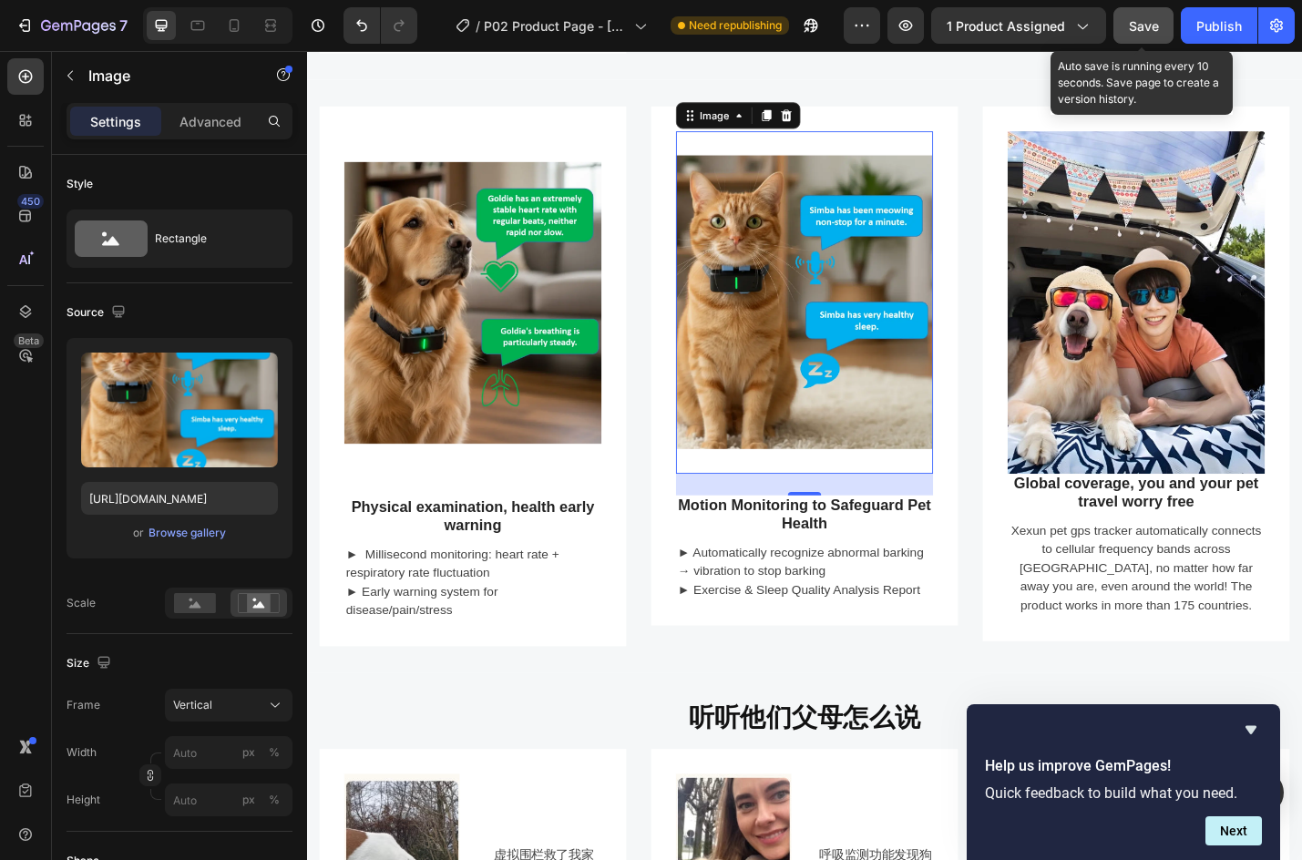
click at [1135, 11] on button "Save" at bounding box center [1144, 25] width 60 height 36
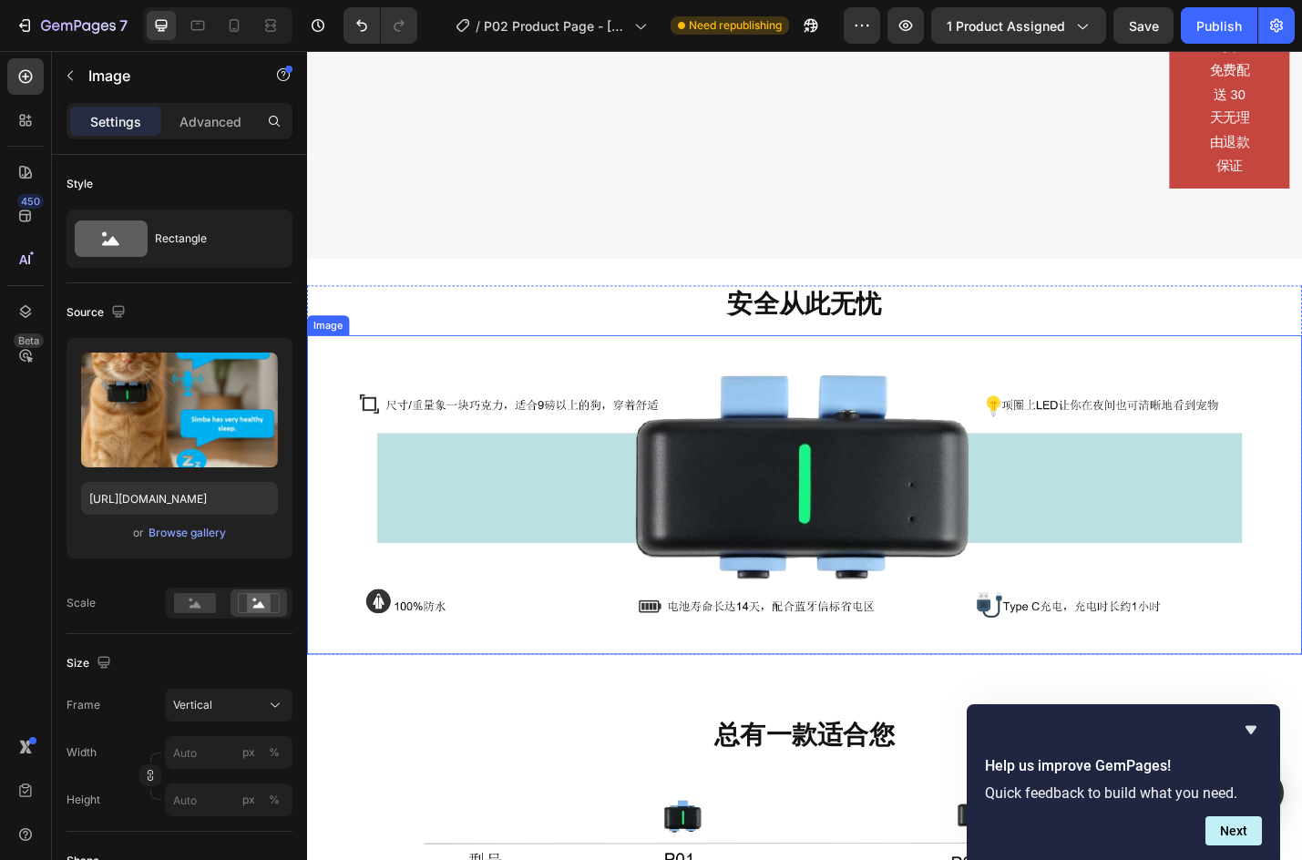
scroll to position [2551, 0]
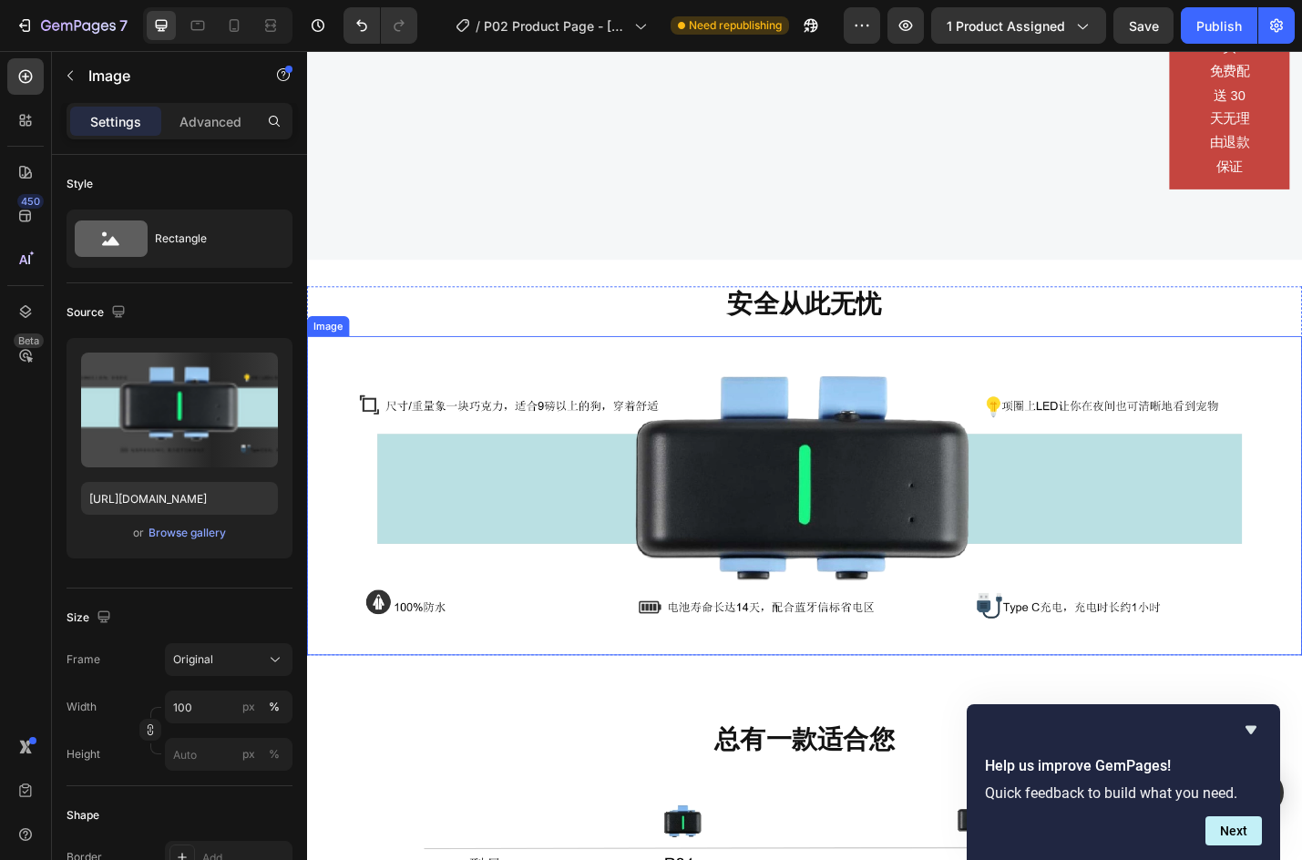
click at [1077, 651] on img at bounding box center [853, 539] width 1093 height 351
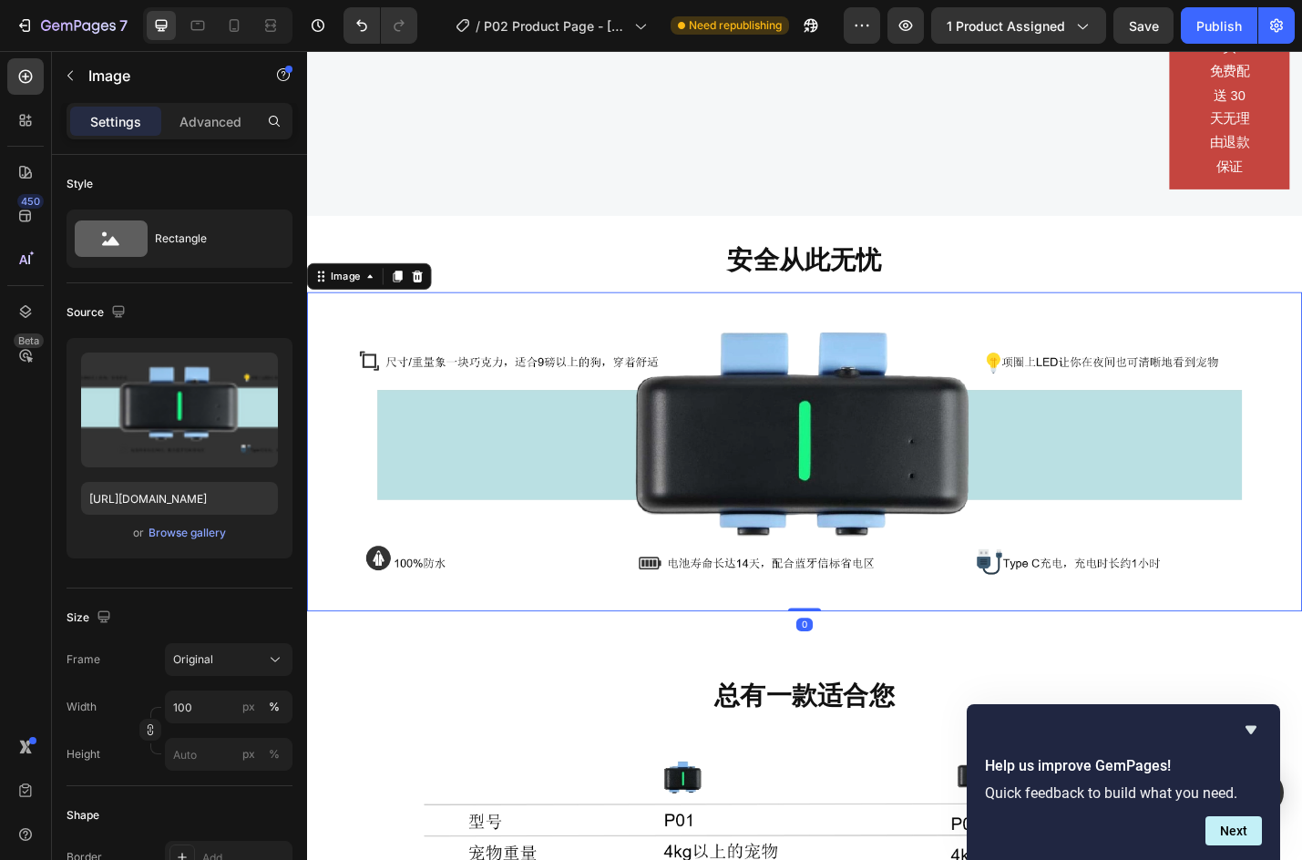
click at [1123, 415] on img at bounding box center [853, 491] width 1093 height 351
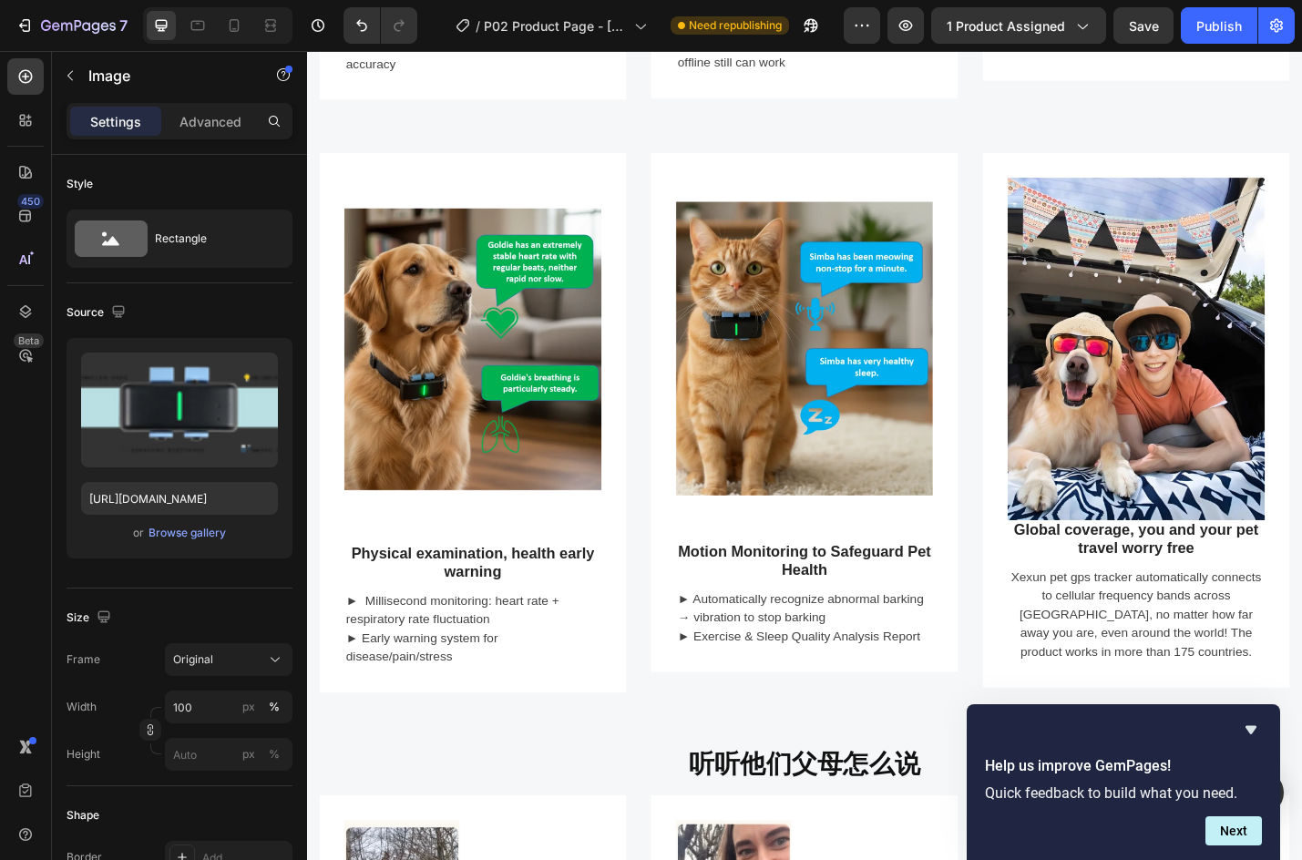
scroll to position [1458, 0]
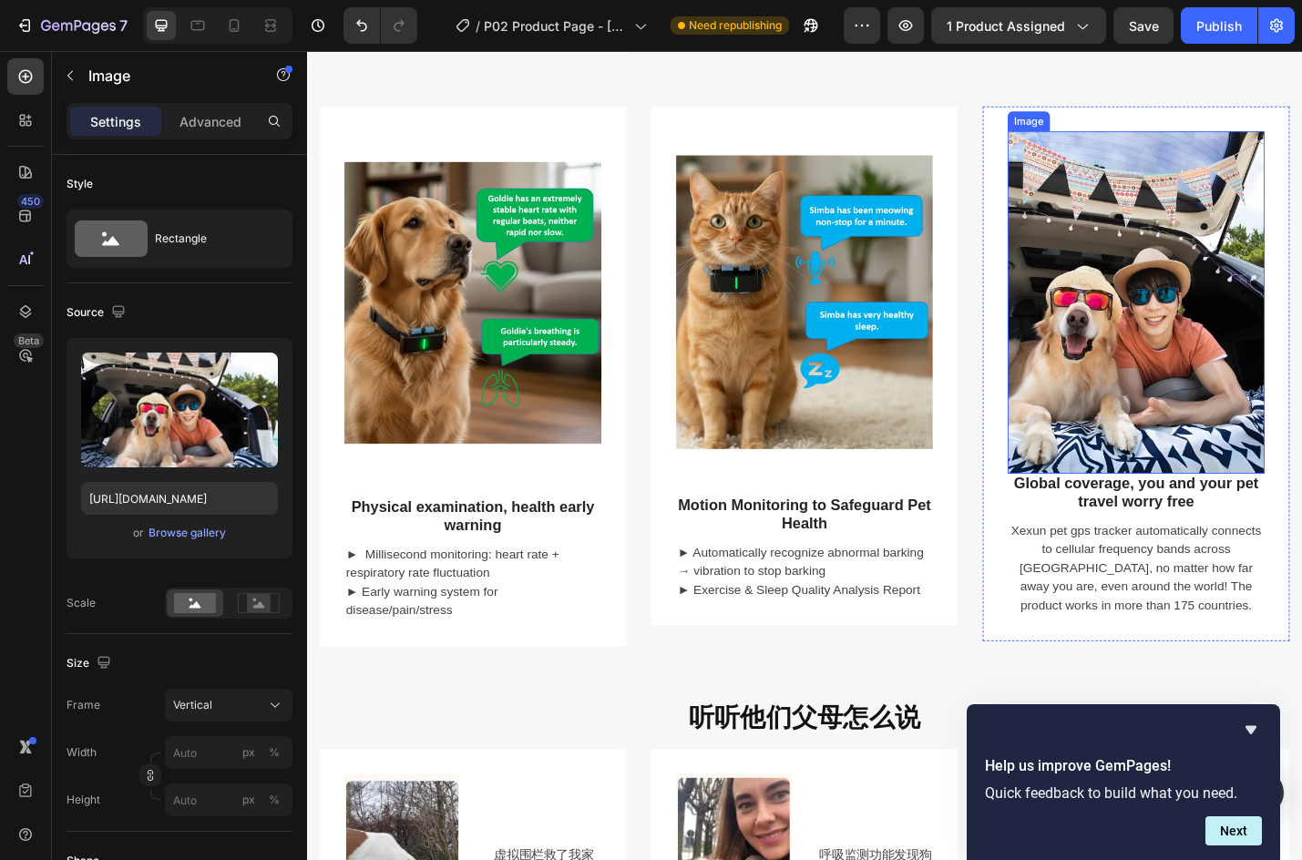
click at [1109, 400] on img at bounding box center [1218, 327] width 282 height 376
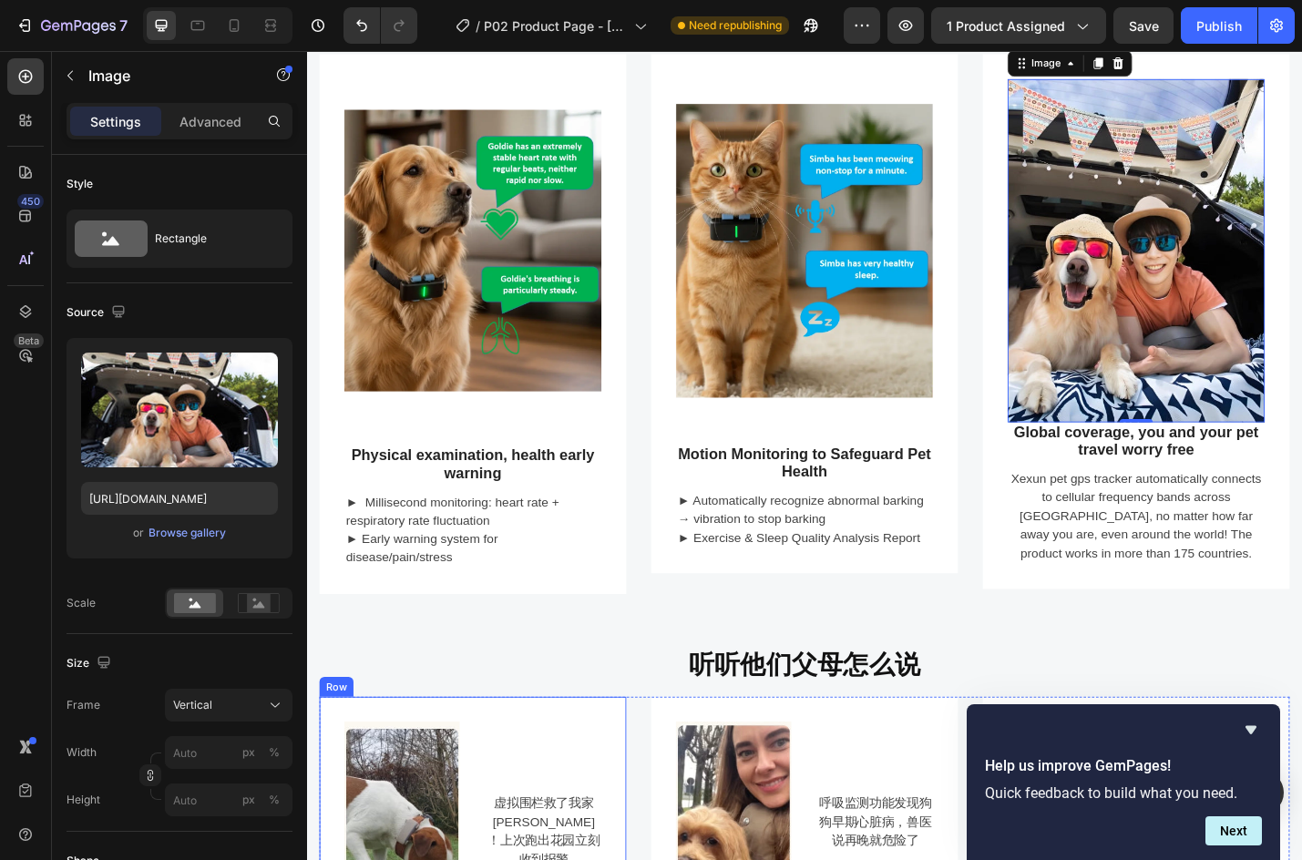
scroll to position [1640, 0]
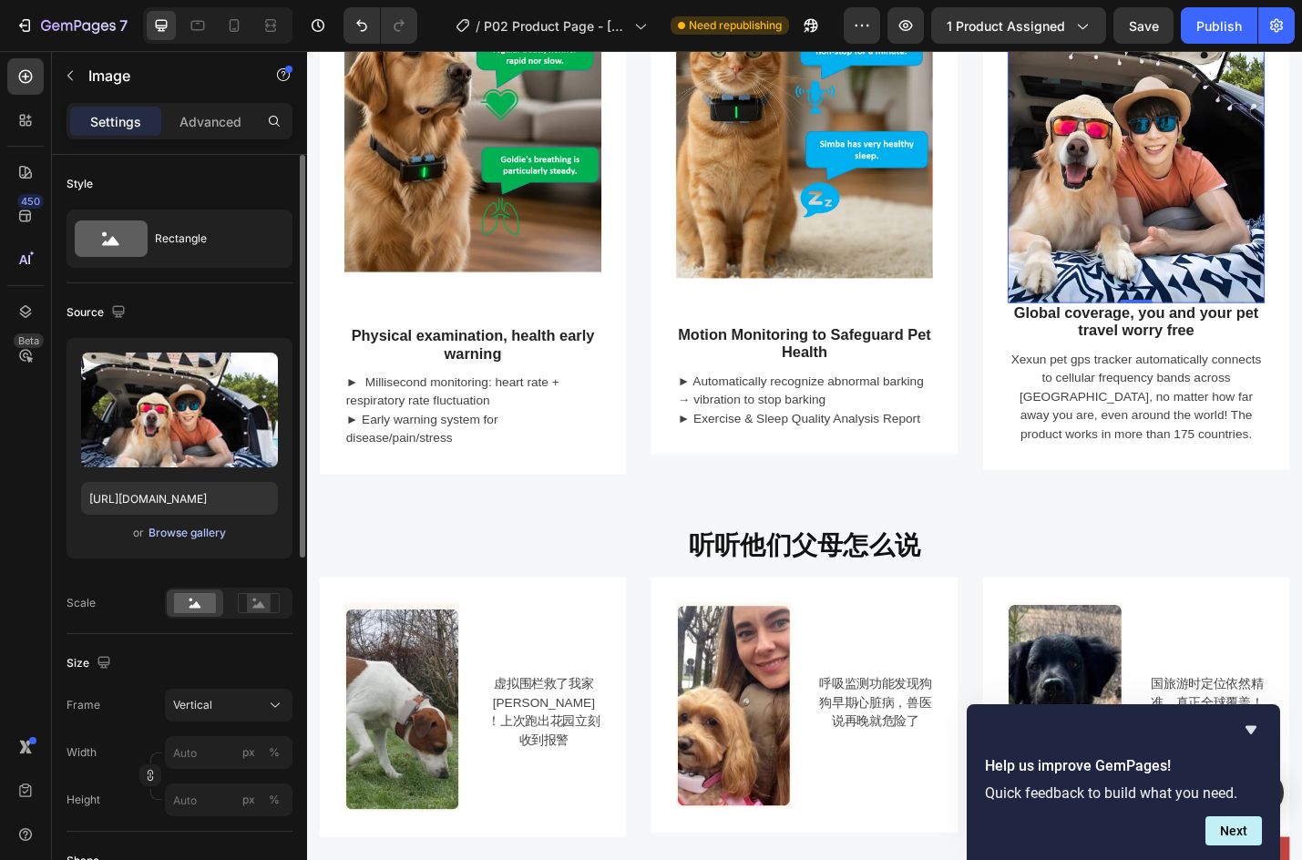
click at [191, 538] on div "Browse gallery" at bounding box center [187, 533] width 77 height 16
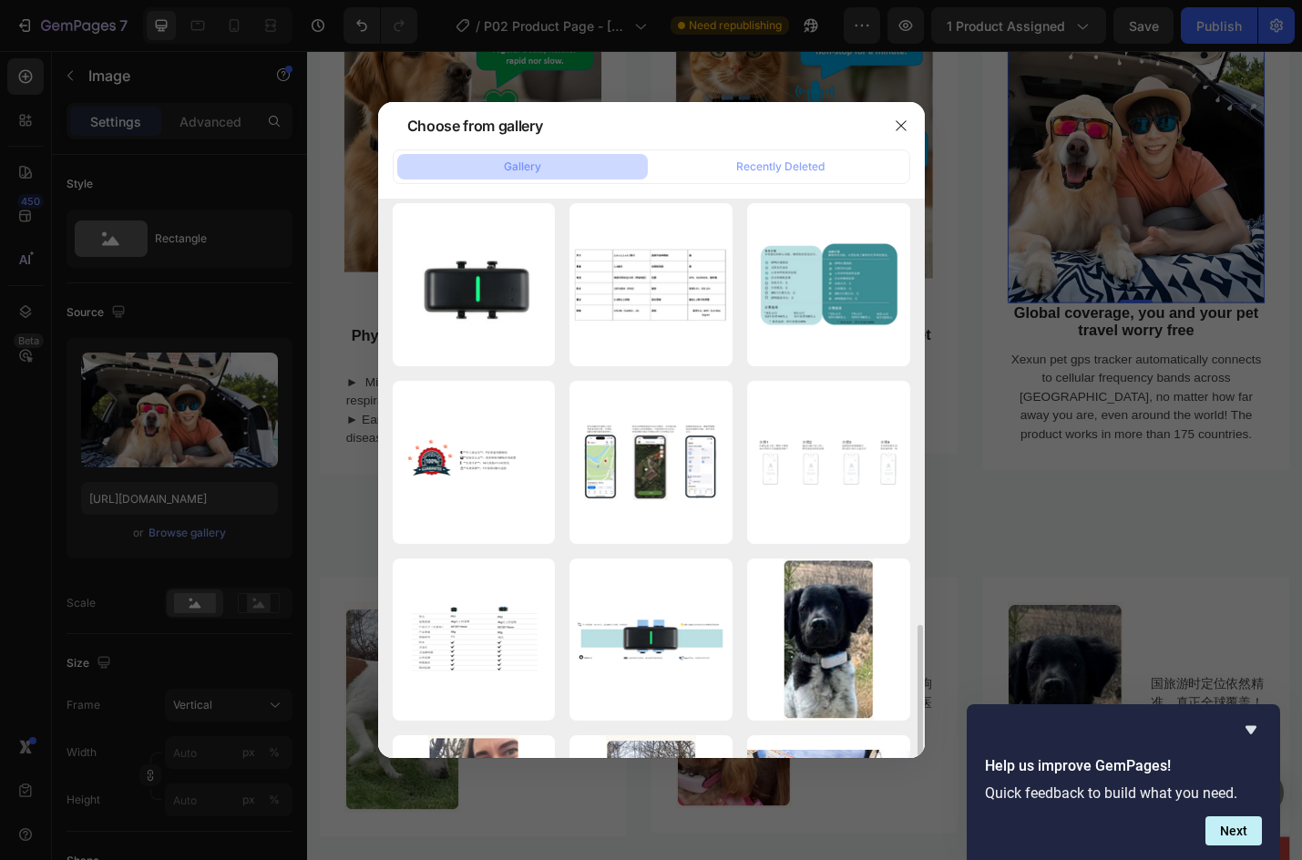
scroll to position [638, 0]
